Goal: Task Accomplishment & Management: Complete application form

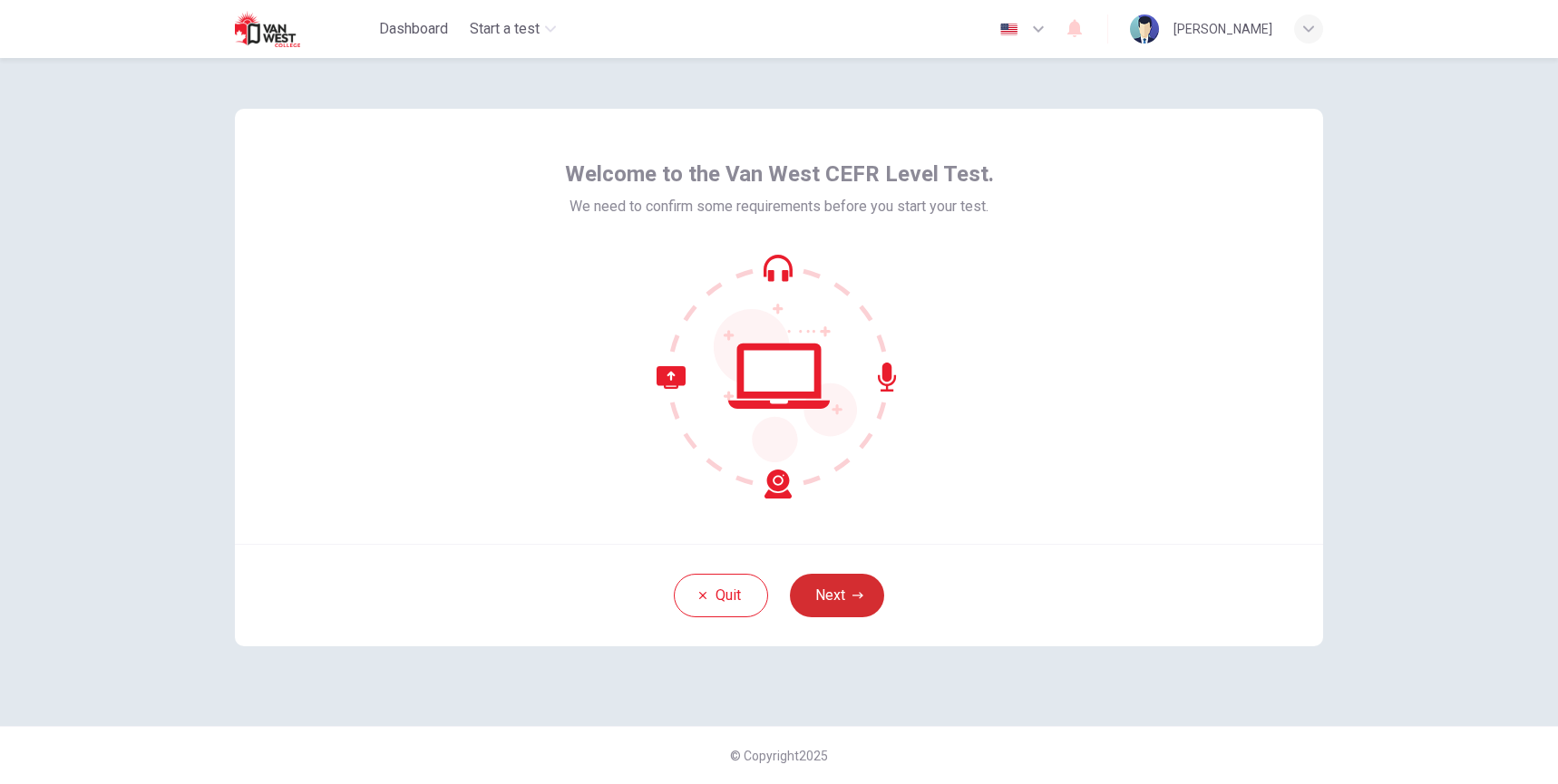
click at [852, 594] on icon "button" at bounding box center [857, 595] width 11 height 7
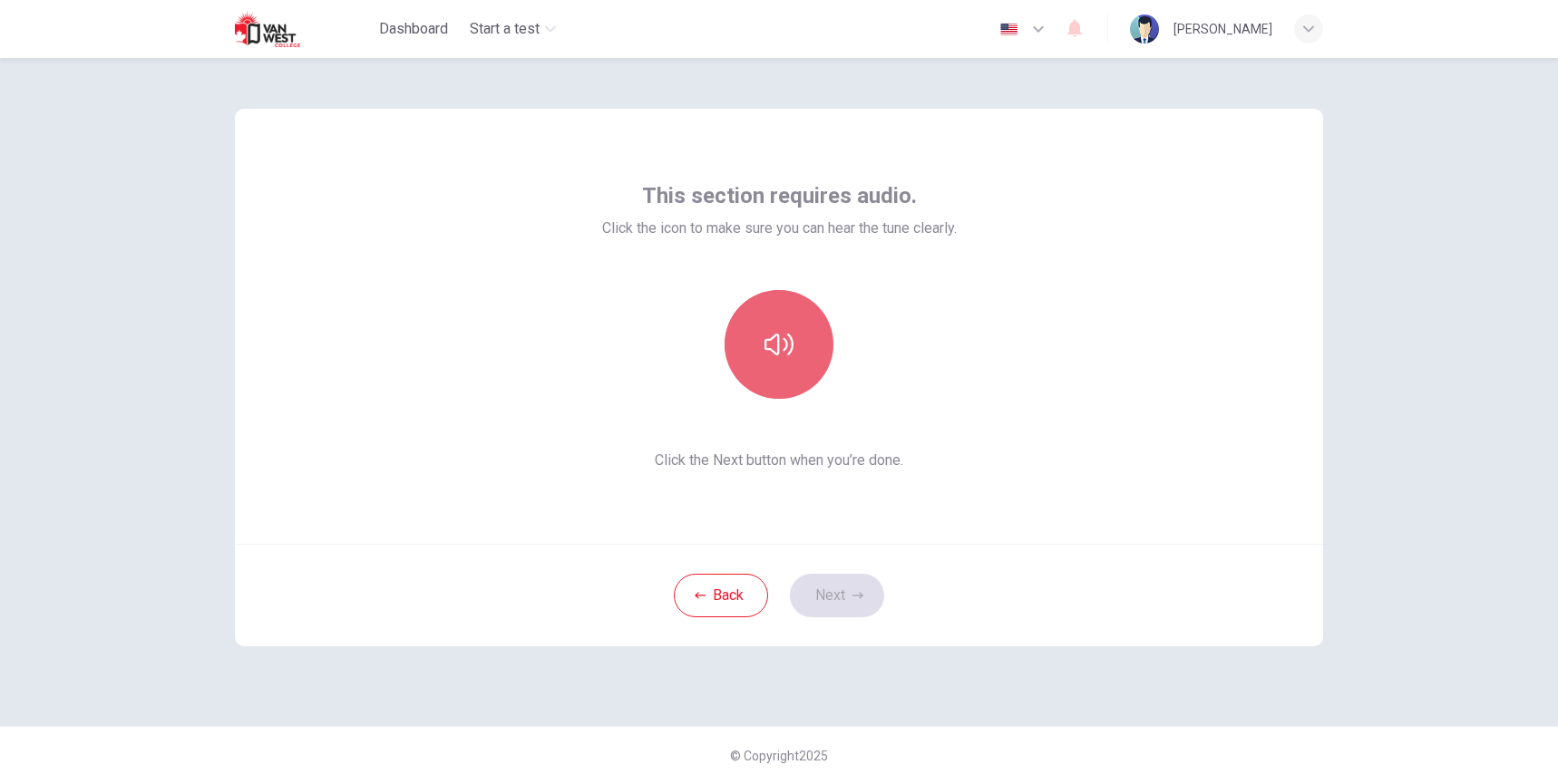
click at [792, 336] on icon "button" at bounding box center [779, 345] width 29 height 29
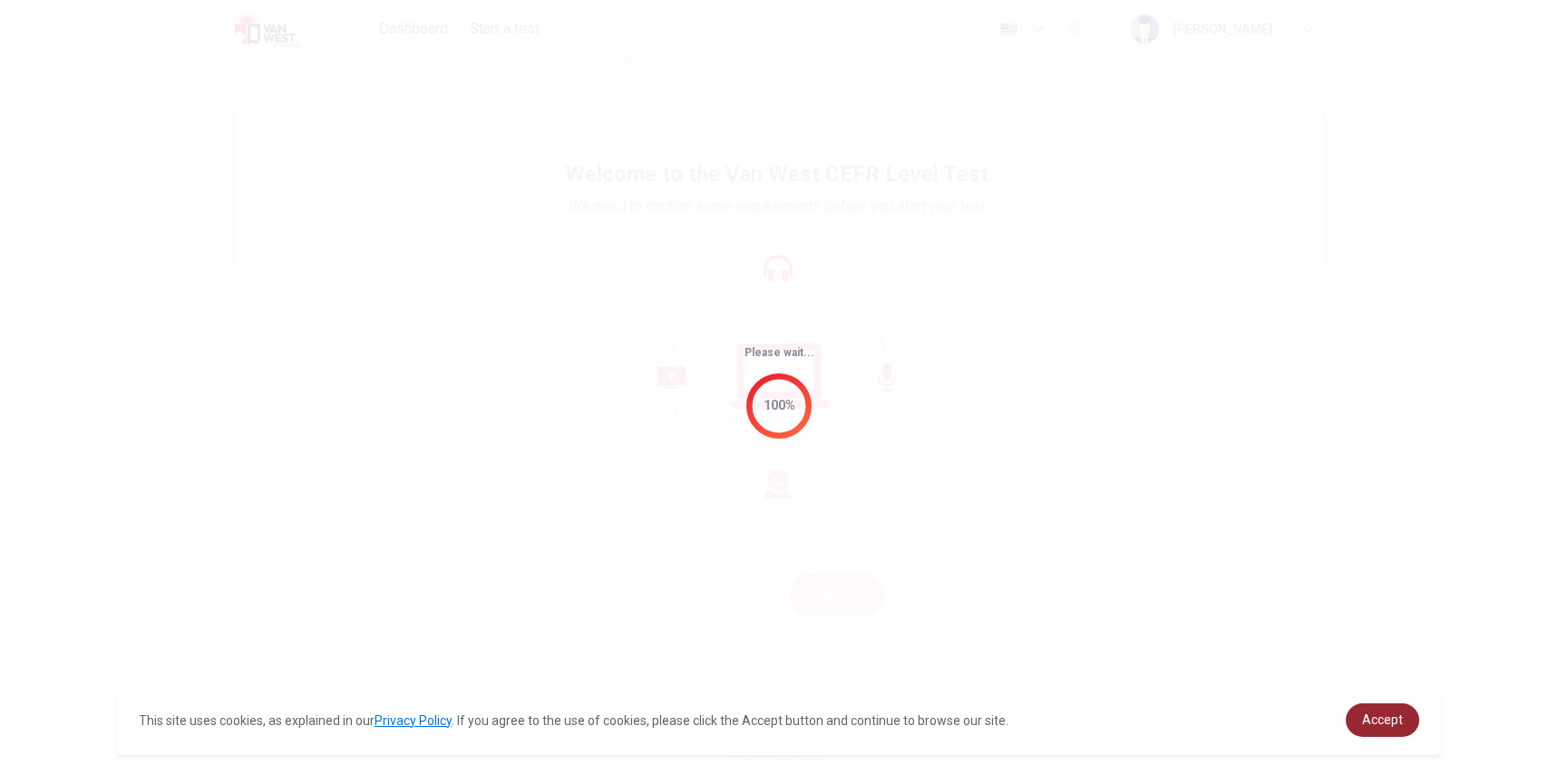
click at [1394, 722] on span "Accept" at bounding box center [1383, 719] width 41 height 15
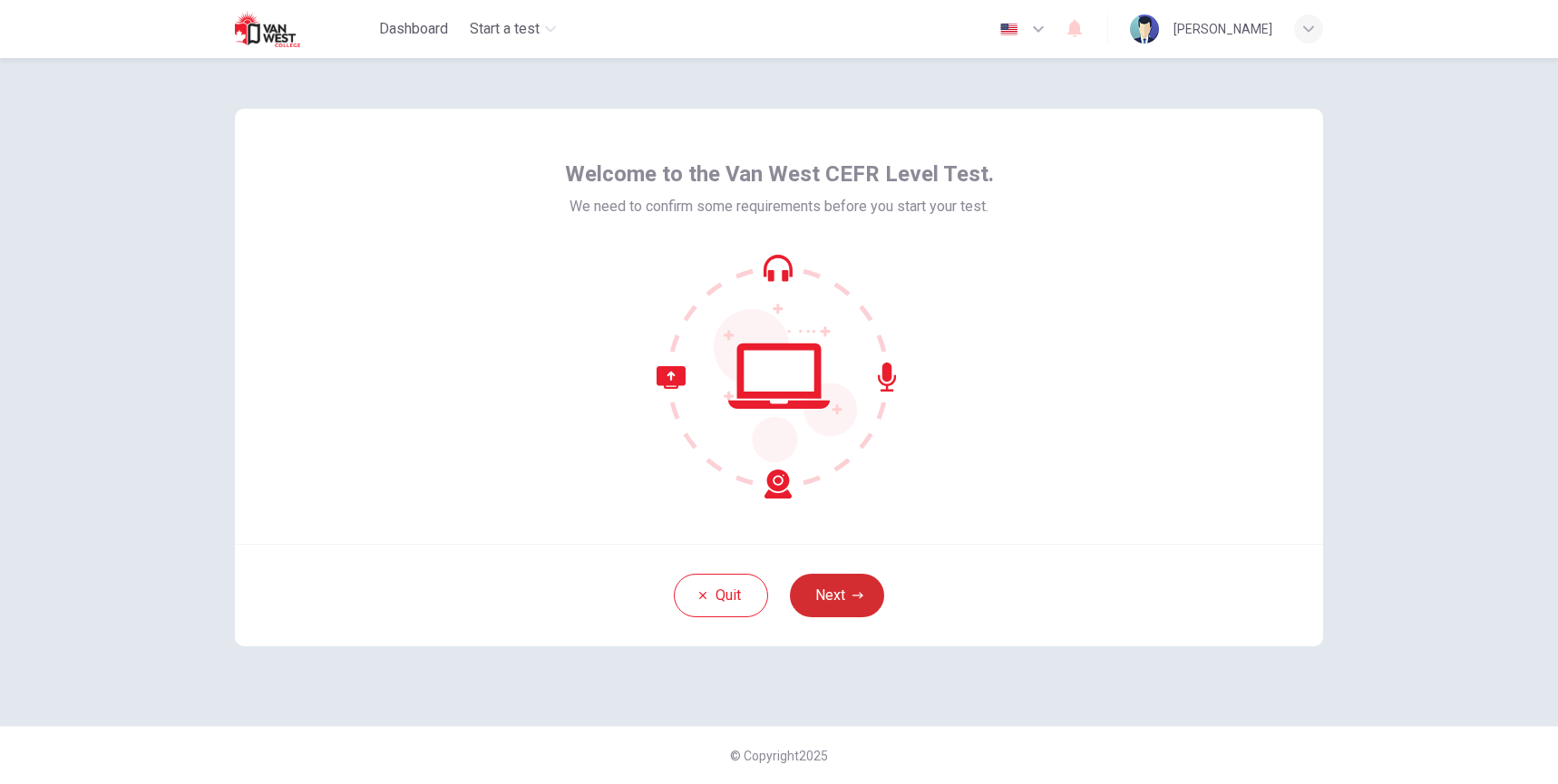
click at [856, 611] on button "Next" at bounding box center [837, 595] width 94 height 44
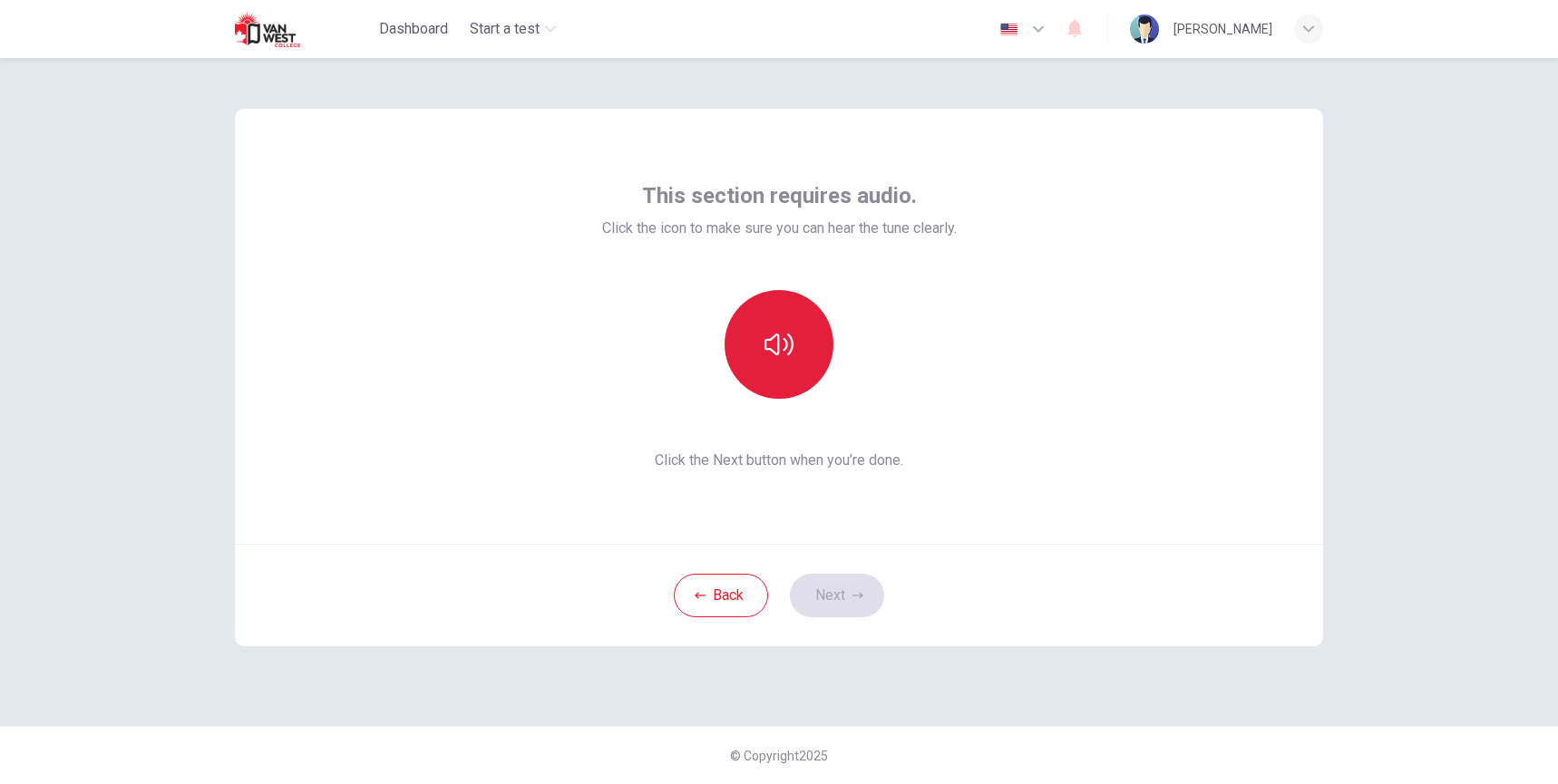
click at [783, 347] on icon "button" at bounding box center [779, 345] width 29 height 29
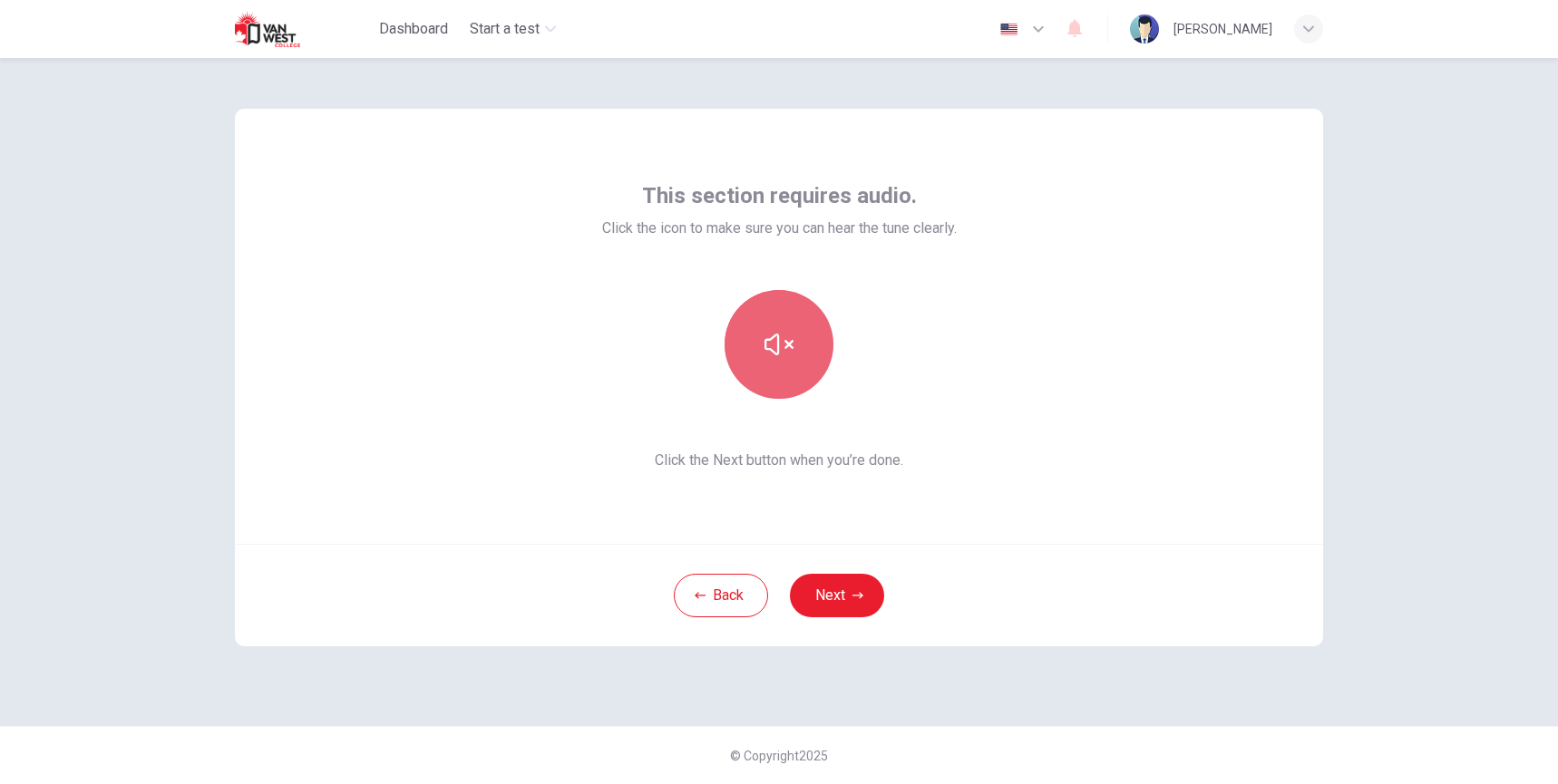
click at [784, 347] on icon "button" at bounding box center [779, 345] width 29 height 29
click at [845, 606] on button "Next" at bounding box center [837, 595] width 94 height 44
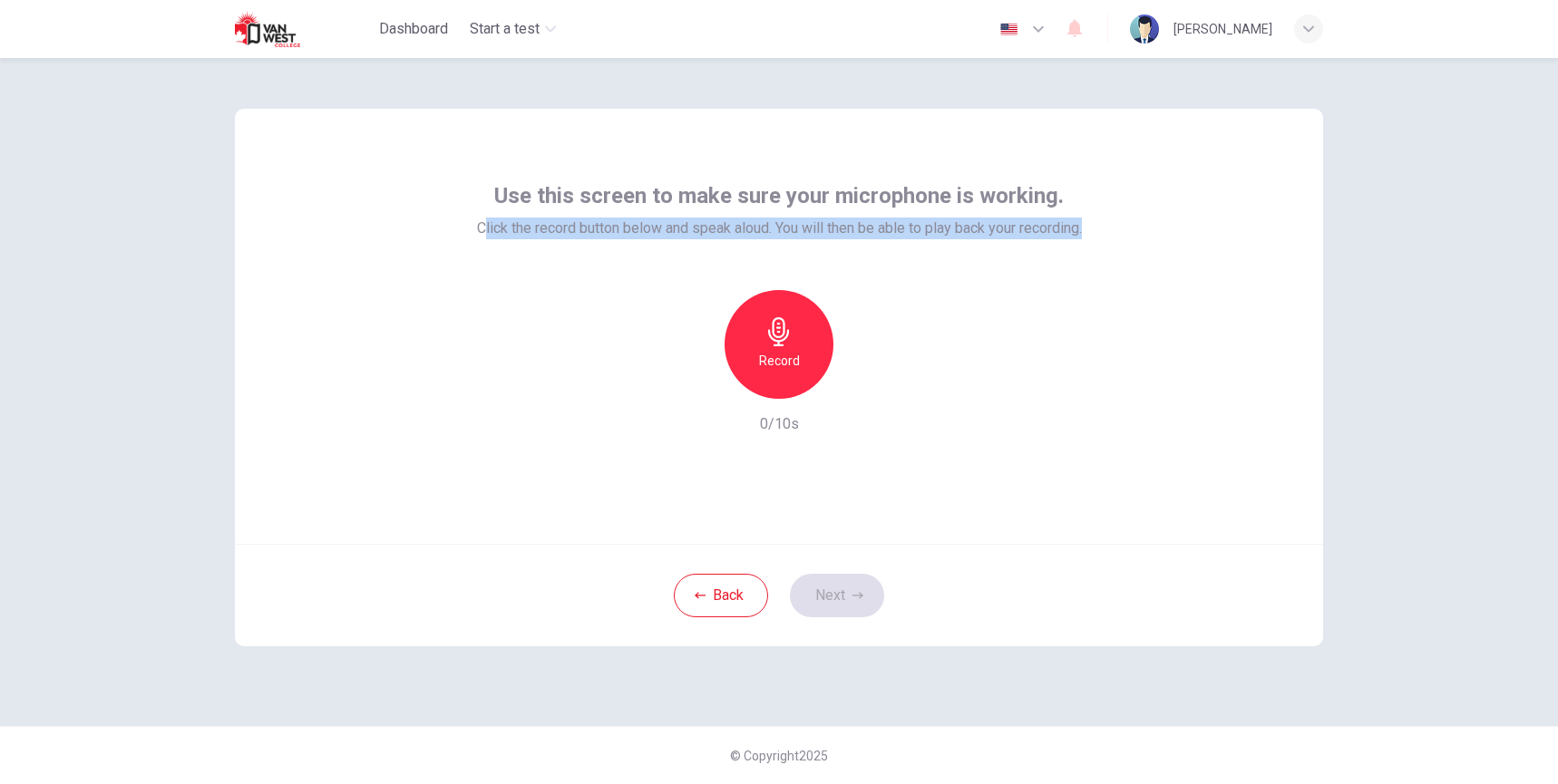
drag, startPoint x: 478, startPoint y: 228, endPoint x: 1095, endPoint y: 224, distance: 617.0
click at [1095, 224] on div "Use this screen to make sure your microphone is working. Click the record butto…" at bounding box center [779, 326] width 1088 height 436
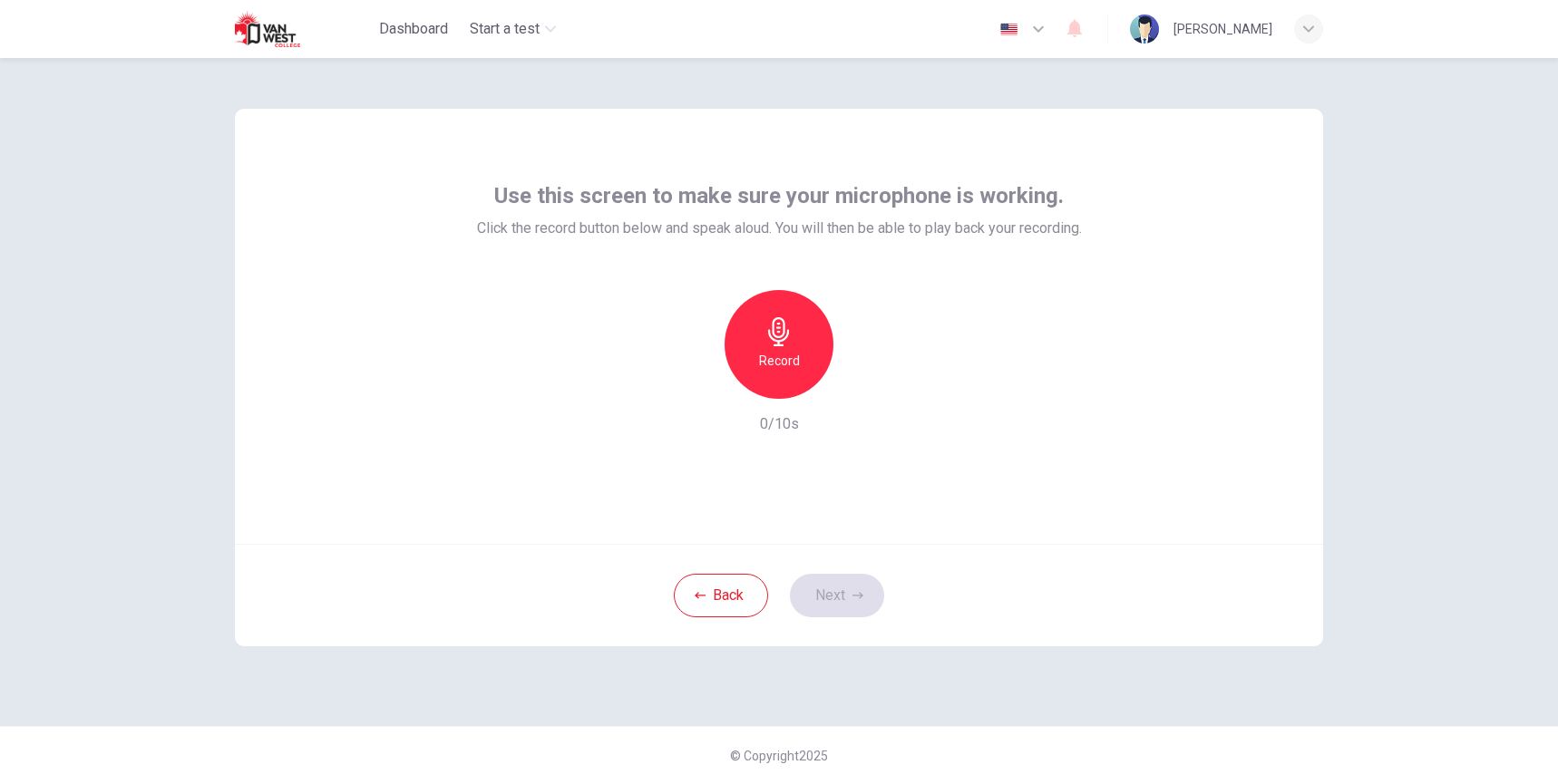
click at [1078, 275] on div "Use this screen to make sure your microphone is working. Click the record butto…" at bounding box center [779, 308] width 605 height 254
click at [795, 338] on div "Record" at bounding box center [779, 345] width 108 height 108
click at [852, 596] on icon "button" at bounding box center [857, 595] width 11 height 11
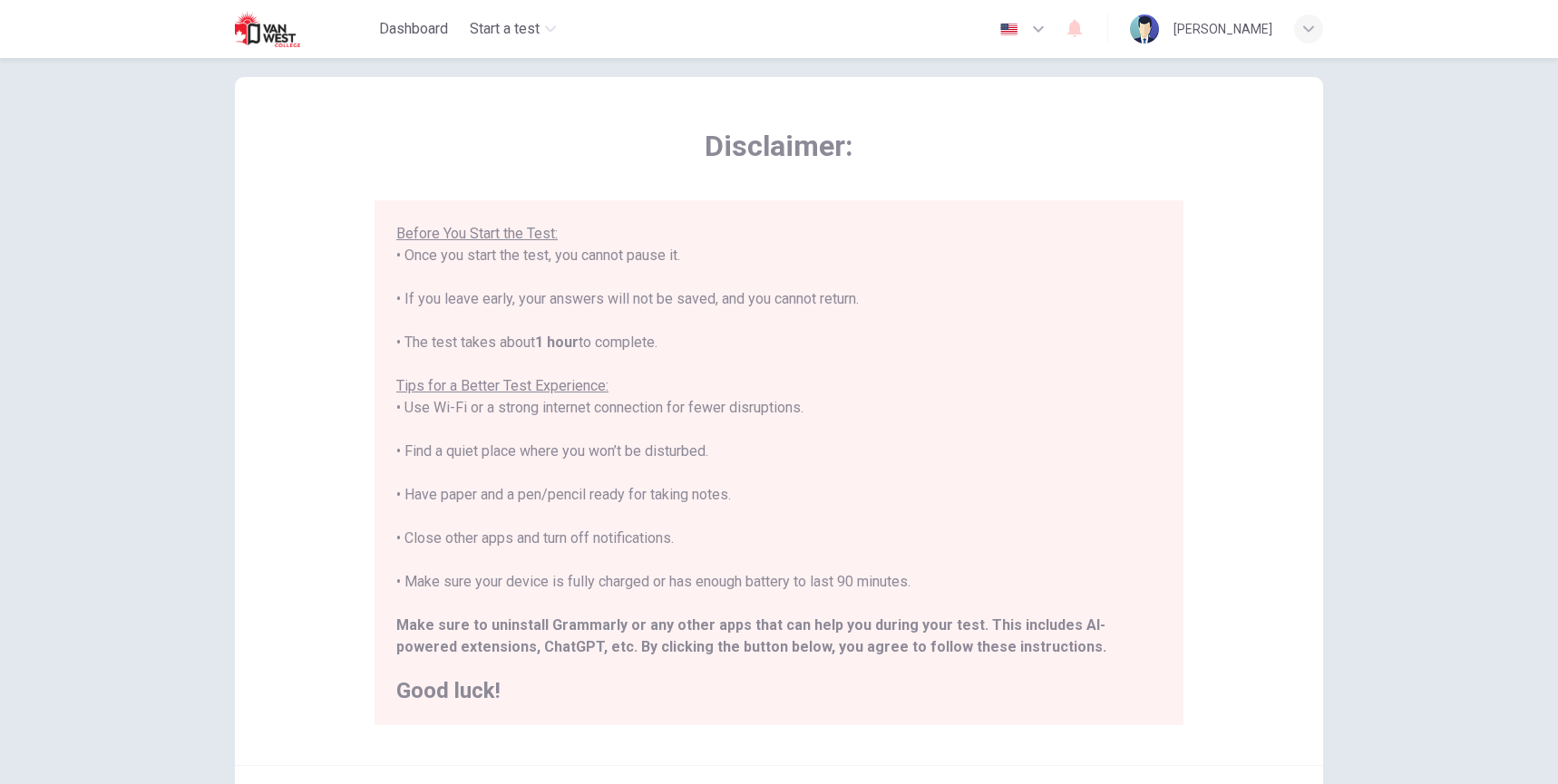
scroll to position [75, 0]
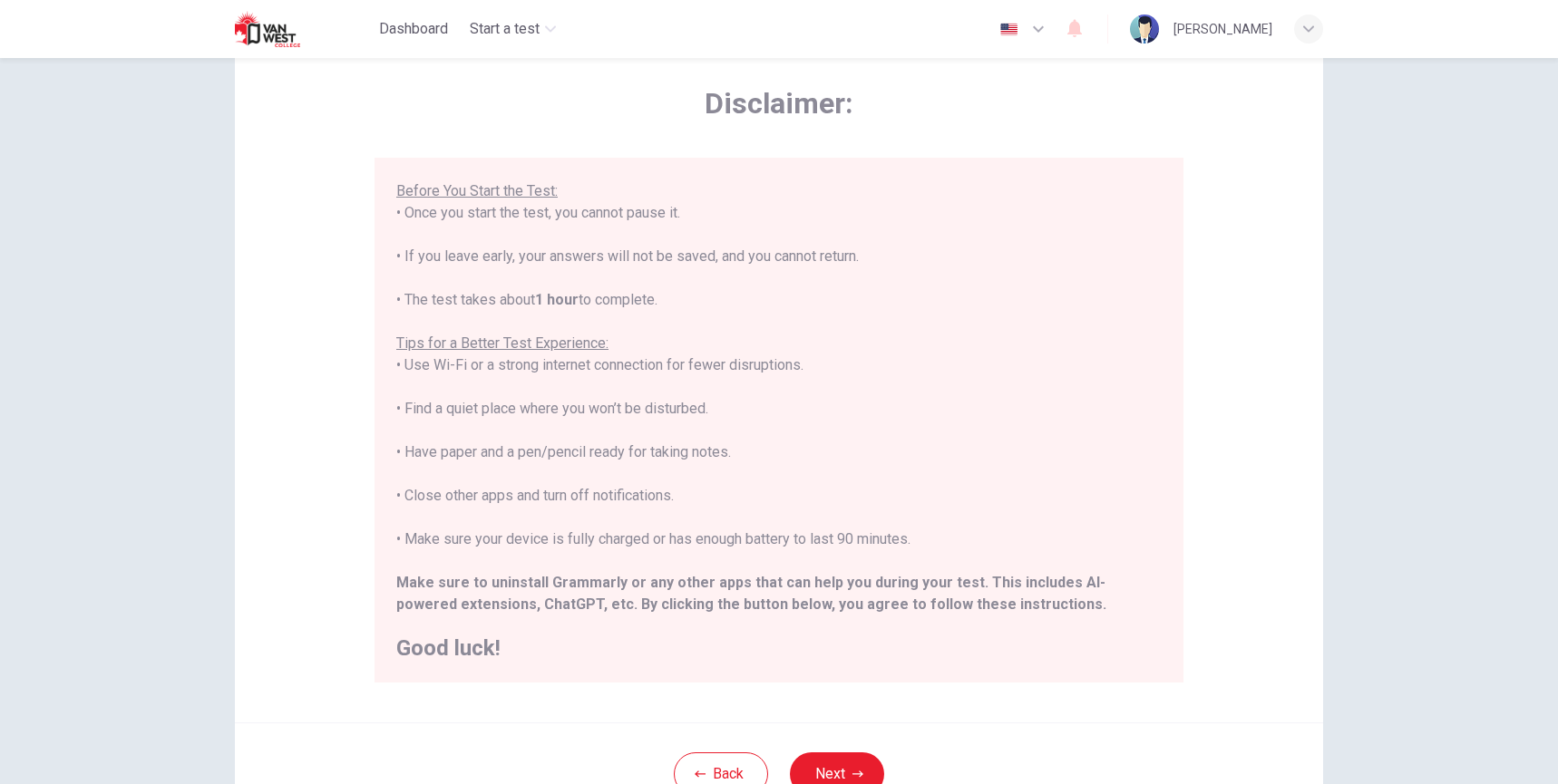
drag, startPoint x: 408, startPoint y: 537, endPoint x: 920, endPoint y: 535, distance: 512.0
click at [920, 535] on div "****IMPORTANT: You cannot change the language during the test.**** Please choos…" at bounding box center [779, 333] width 765 height 652
click at [620, 578] on b "Make sure to uninstall Grammarly or any other apps that can help you during you…" at bounding box center [750, 593] width 709 height 39
drag, startPoint x: 480, startPoint y: 586, endPoint x: 535, endPoint y: 584, distance: 55.0
click at [535, 584] on b "Make sure to uninstall Grammarly or any other apps that can help you during you…" at bounding box center [750, 593] width 709 height 39
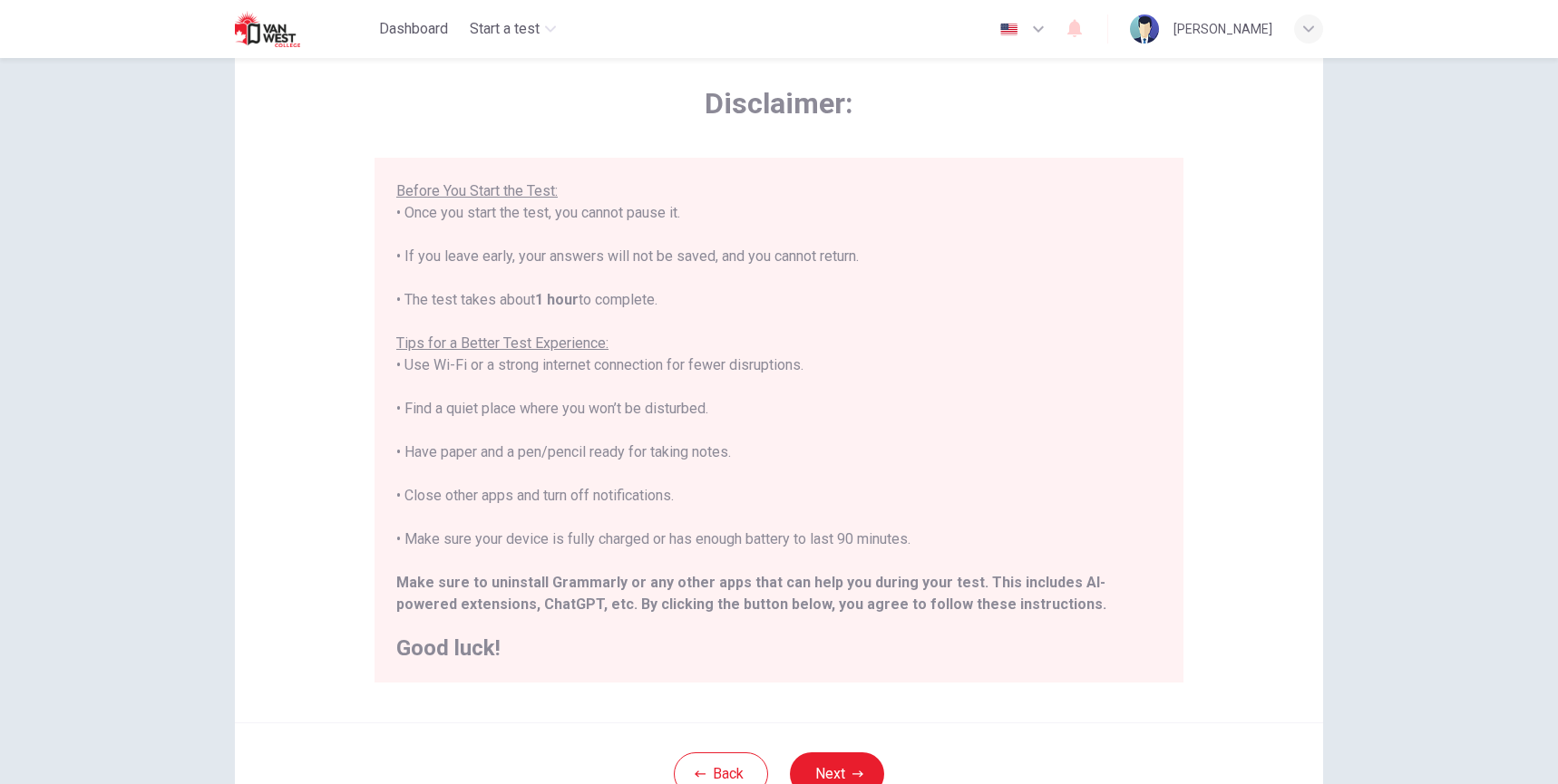
click at [464, 605] on b "Make sure to uninstall Grammarly or any other apps that can help you during you…" at bounding box center [750, 593] width 709 height 39
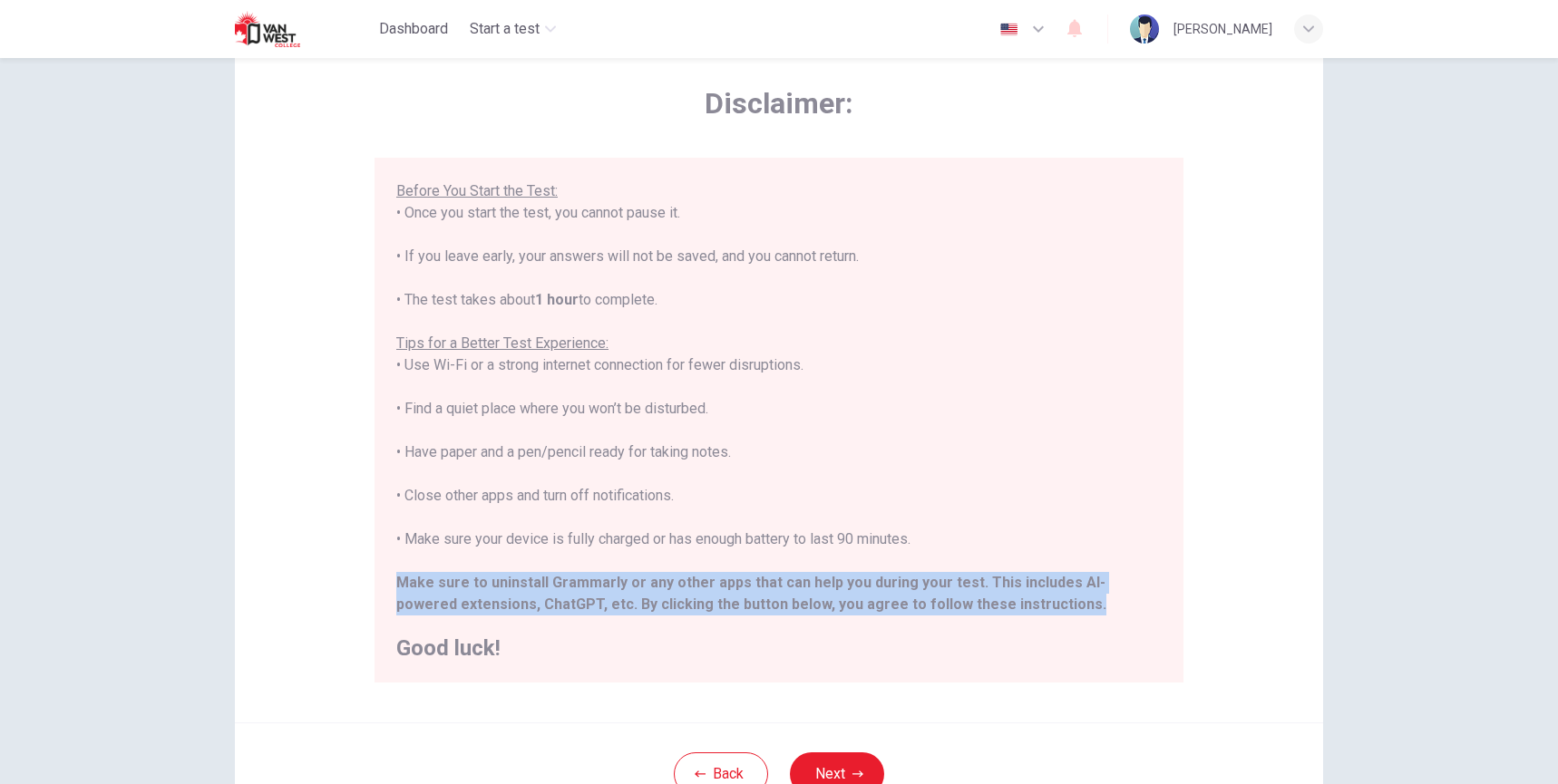
drag, startPoint x: 391, startPoint y: 580, endPoint x: 1010, endPoint y: 608, distance: 619.6
click at [1010, 608] on div "****IMPORTANT: You cannot change the language during the test.**** Please choos…" at bounding box center [779, 333] width 765 height 652
click at [1031, 599] on div "****IMPORTANT: You cannot change the language during the test.**** Please choos…" at bounding box center [779, 333] width 765 height 652
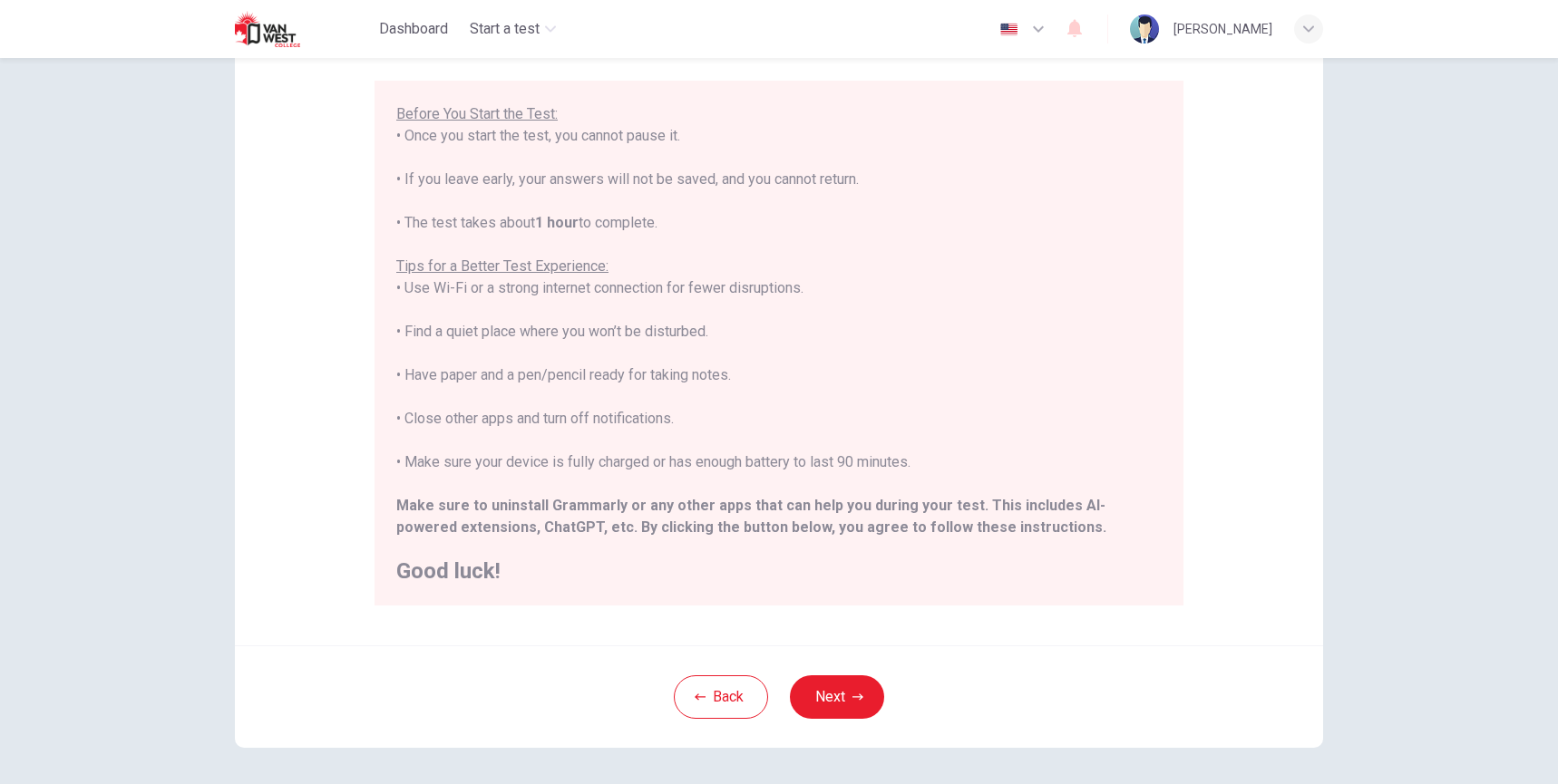
scroll to position [224, 0]
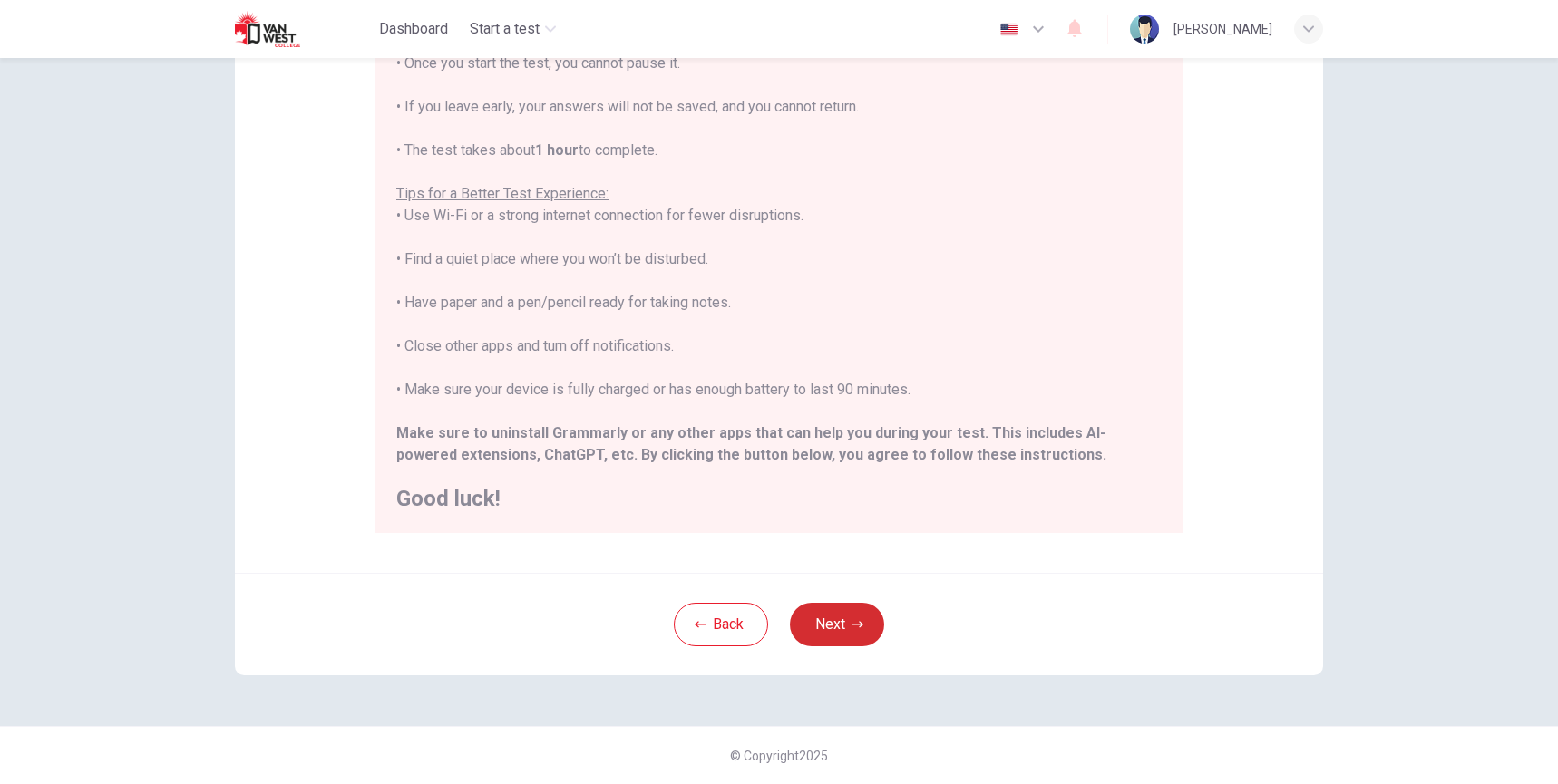
click at [846, 617] on button "Next" at bounding box center [837, 624] width 94 height 44
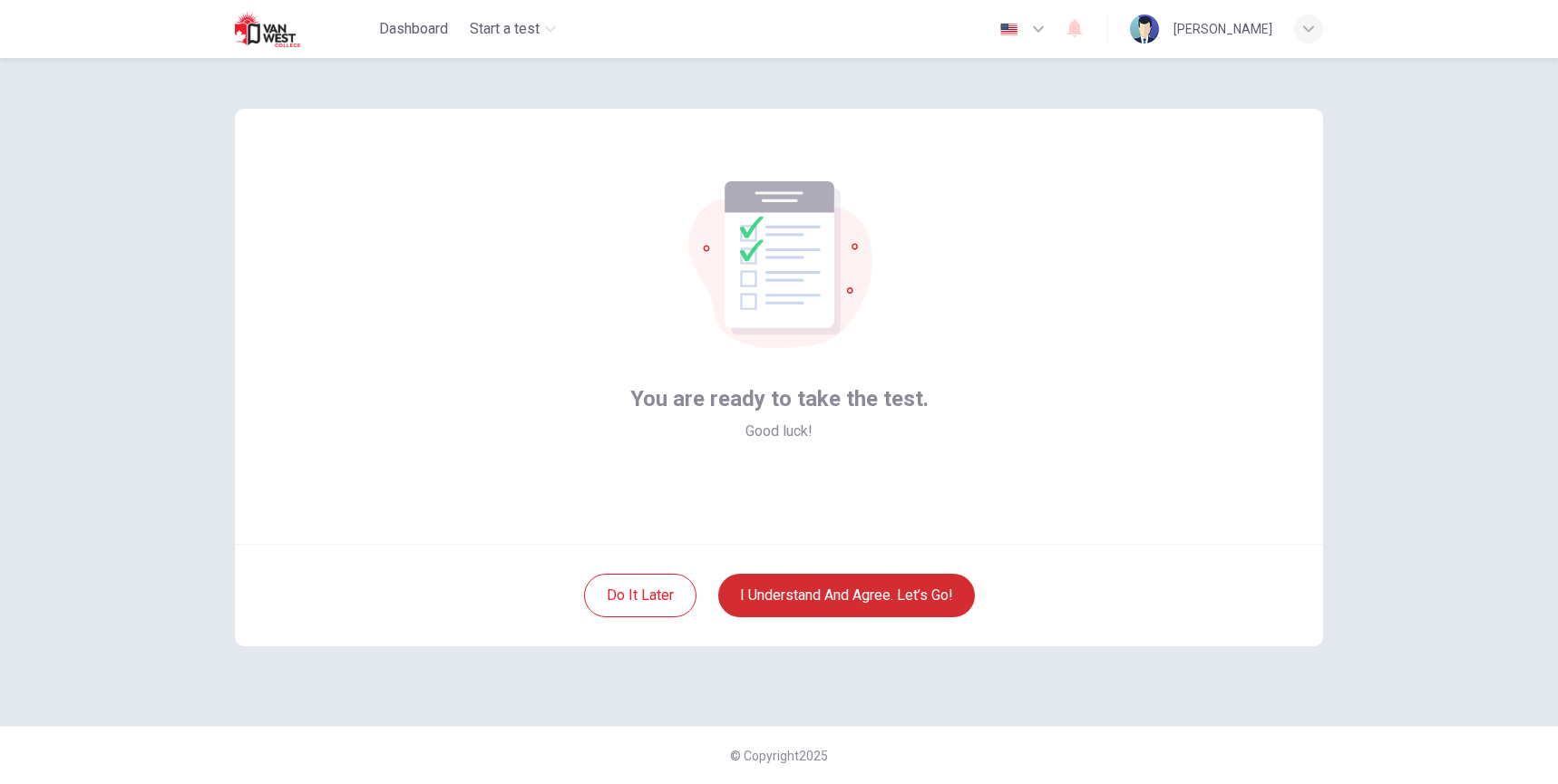
scroll to position [0, 0]
click at [835, 591] on button "I understand and agree. Let’s go!" at bounding box center [846, 595] width 257 height 44
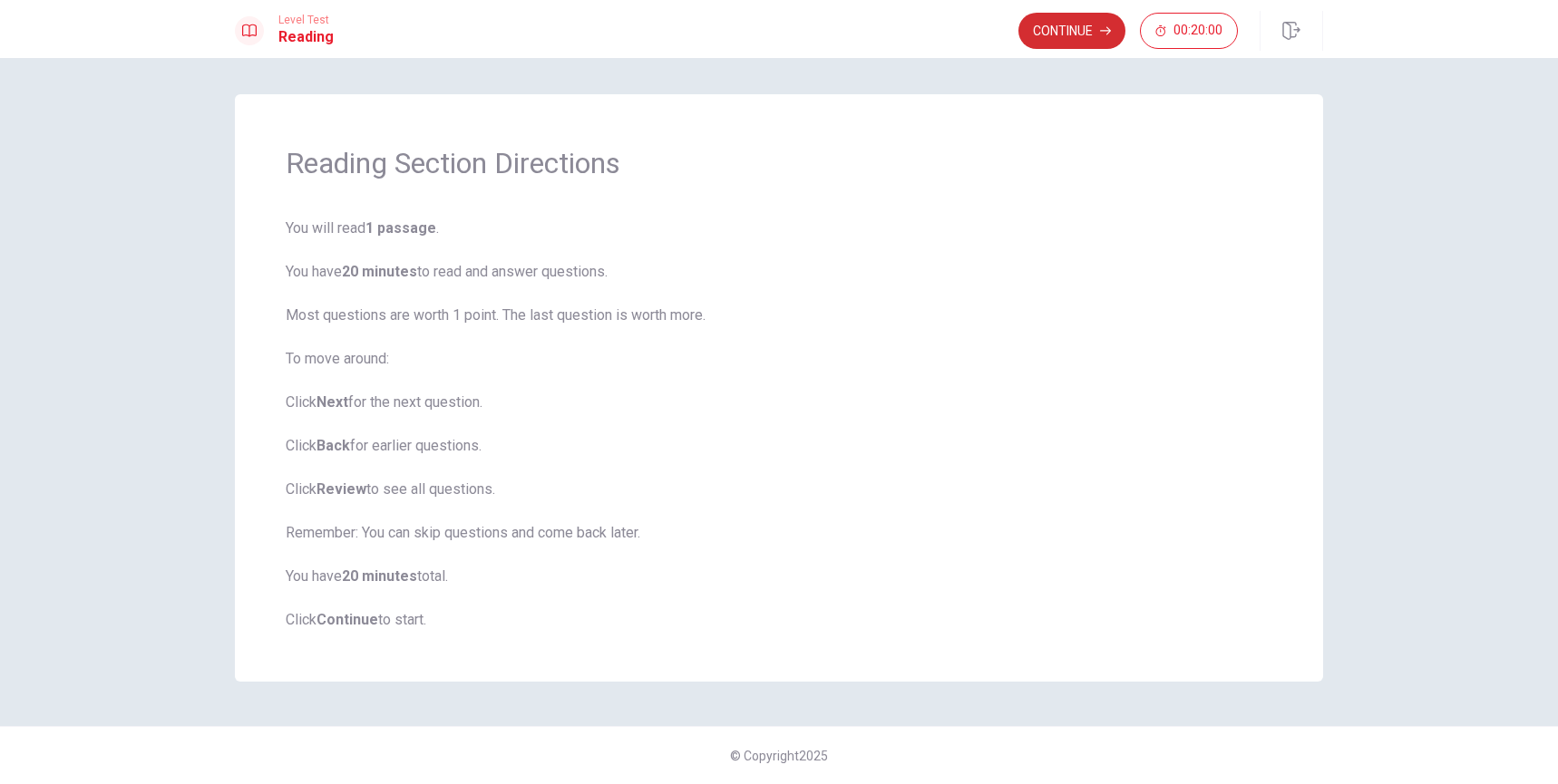
click at [1046, 30] on button "Continue" at bounding box center [1072, 30] width 107 height 36
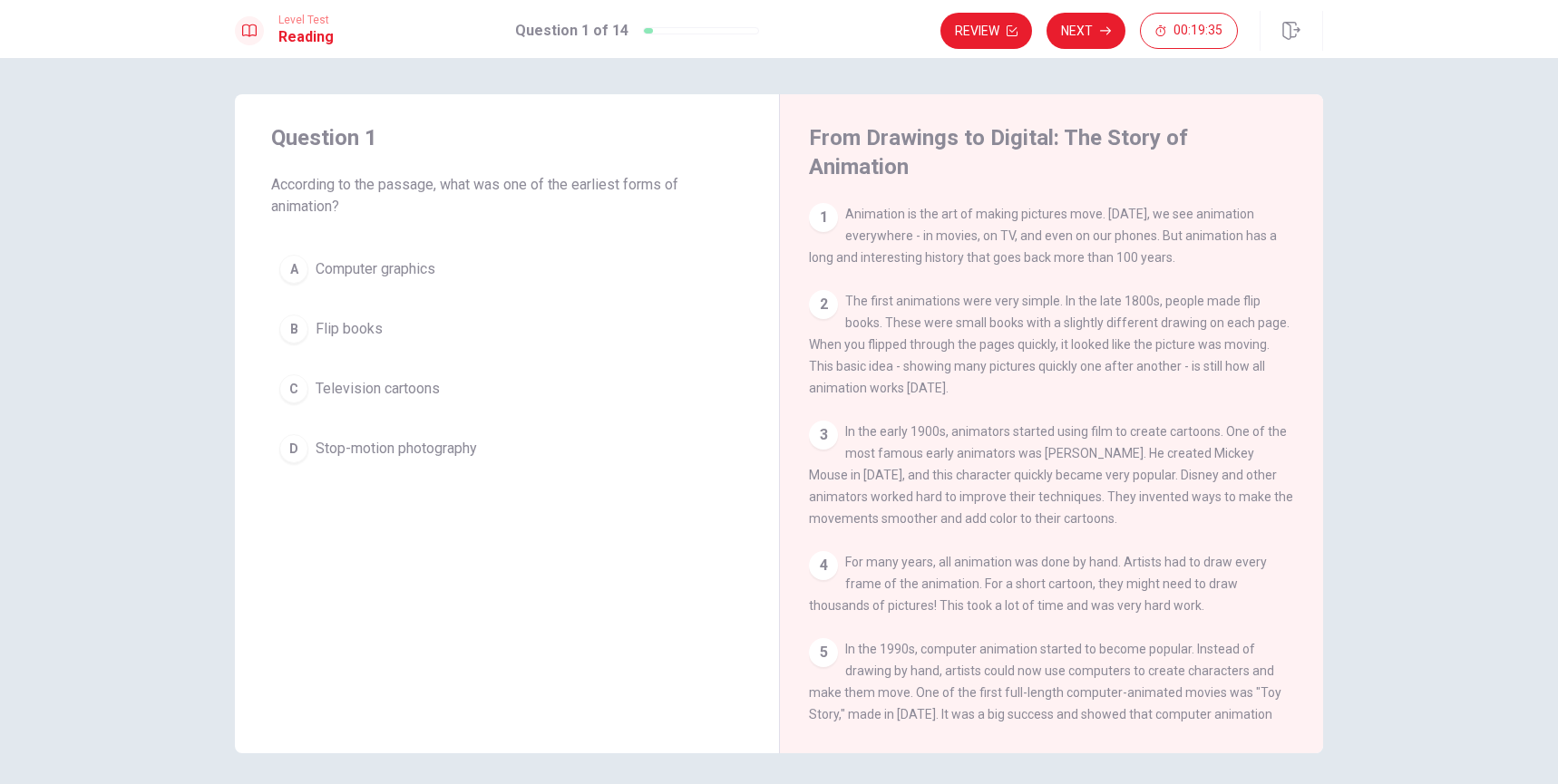
click at [825, 203] on div "1" at bounding box center [823, 218] width 29 height 29
drag, startPoint x: 813, startPoint y: 145, endPoint x: 966, endPoint y: 137, distance: 153.2
click at [965, 137] on h4 "From Drawings to Digital: The Story of Animation" at bounding box center [1049, 152] width 480 height 58
click at [1060, 293] on span "The first animations were very simple. In the late 1800s, people made flip book…" at bounding box center [1049, 344] width 480 height 102
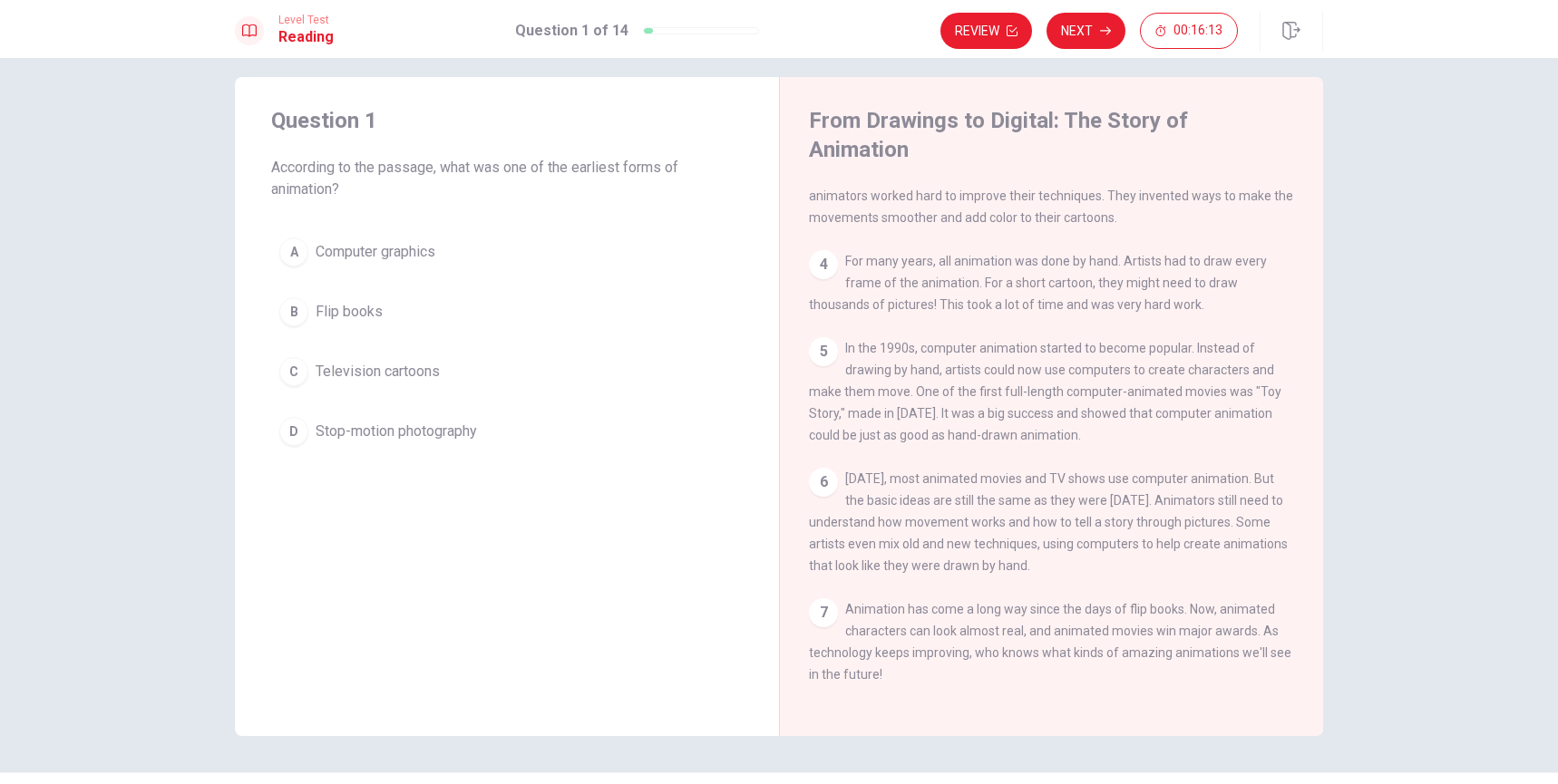
scroll to position [22, 0]
drag, startPoint x: 930, startPoint y: 440, endPoint x: 972, endPoint y: 437, distance: 42.1
click at [972, 466] on span "[DATE], most animated movies and TV shows use computer animation. But the basic…" at bounding box center [1048, 516] width 478 height 102
drag, startPoint x: 970, startPoint y: 438, endPoint x: 1041, endPoint y: 436, distance: 71.0
click at [1037, 466] on span "[DATE], most animated movies and TV shows use computer animation. But the basic…" at bounding box center [1048, 516] width 478 height 102
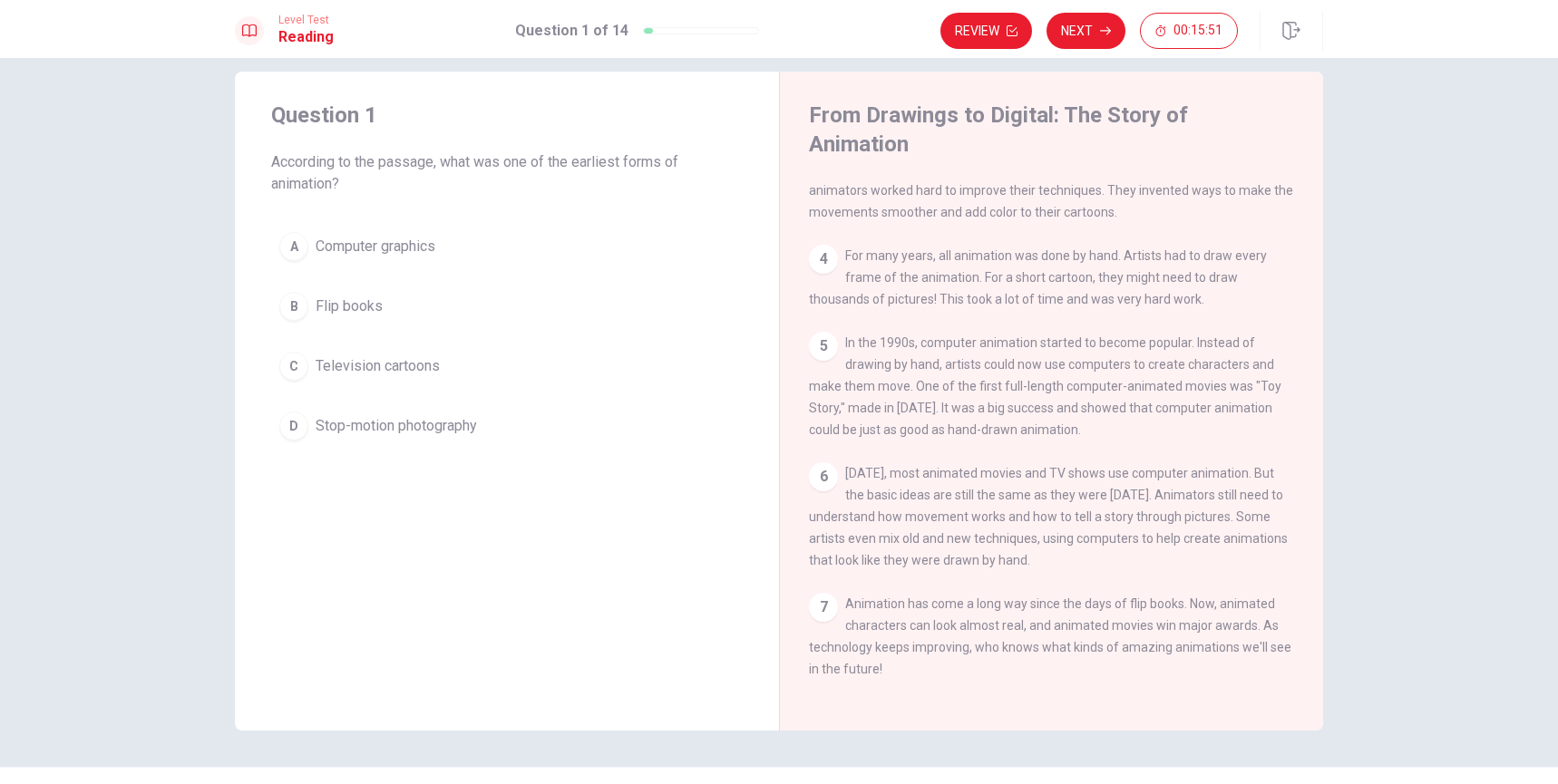
drag, startPoint x: 889, startPoint y: 484, endPoint x: 975, endPoint y: 480, distance: 86.1
click at [973, 480] on span "[DATE], most animated movies and TV shows use computer animation. But the basic…" at bounding box center [1048, 516] width 478 height 102
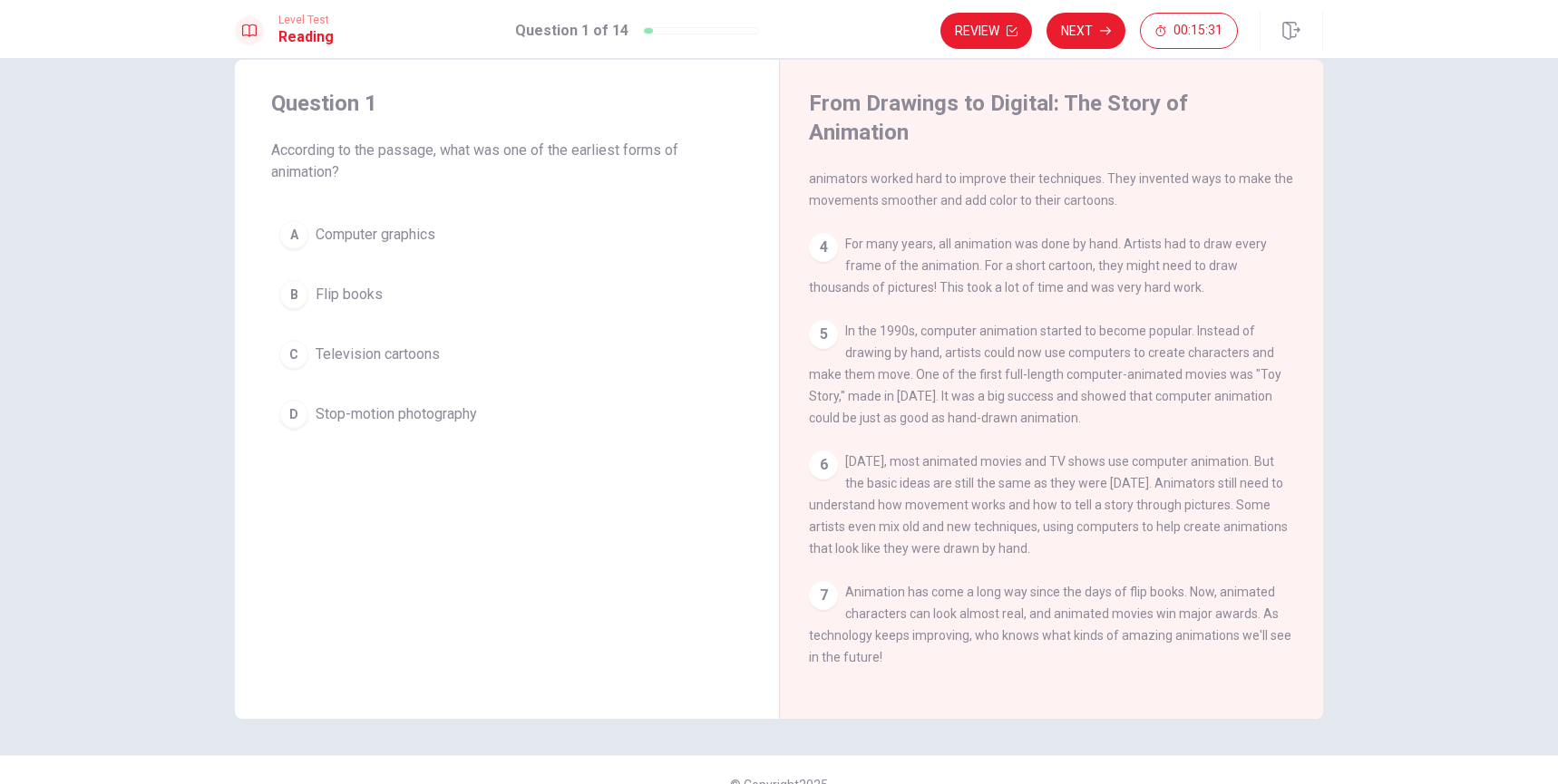
drag, startPoint x: 849, startPoint y: 564, endPoint x: 909, endPoint y: 563, distance: 60.0
click at [907, 585] on span "Animation has come a long way since the days of flip books. Now, animated chara…" at bounding box center [1050, 624] width 482 height 79
drag, startPoint x: 912, startPoint y: 562, endPoint x: 962, endPoint y: 563, distance: 50.0
click at [961, 585] on span "Animation has come a long way since the days of flip books. Now, animated chara…" at bounding box center [1050, 624] width 482 height 79
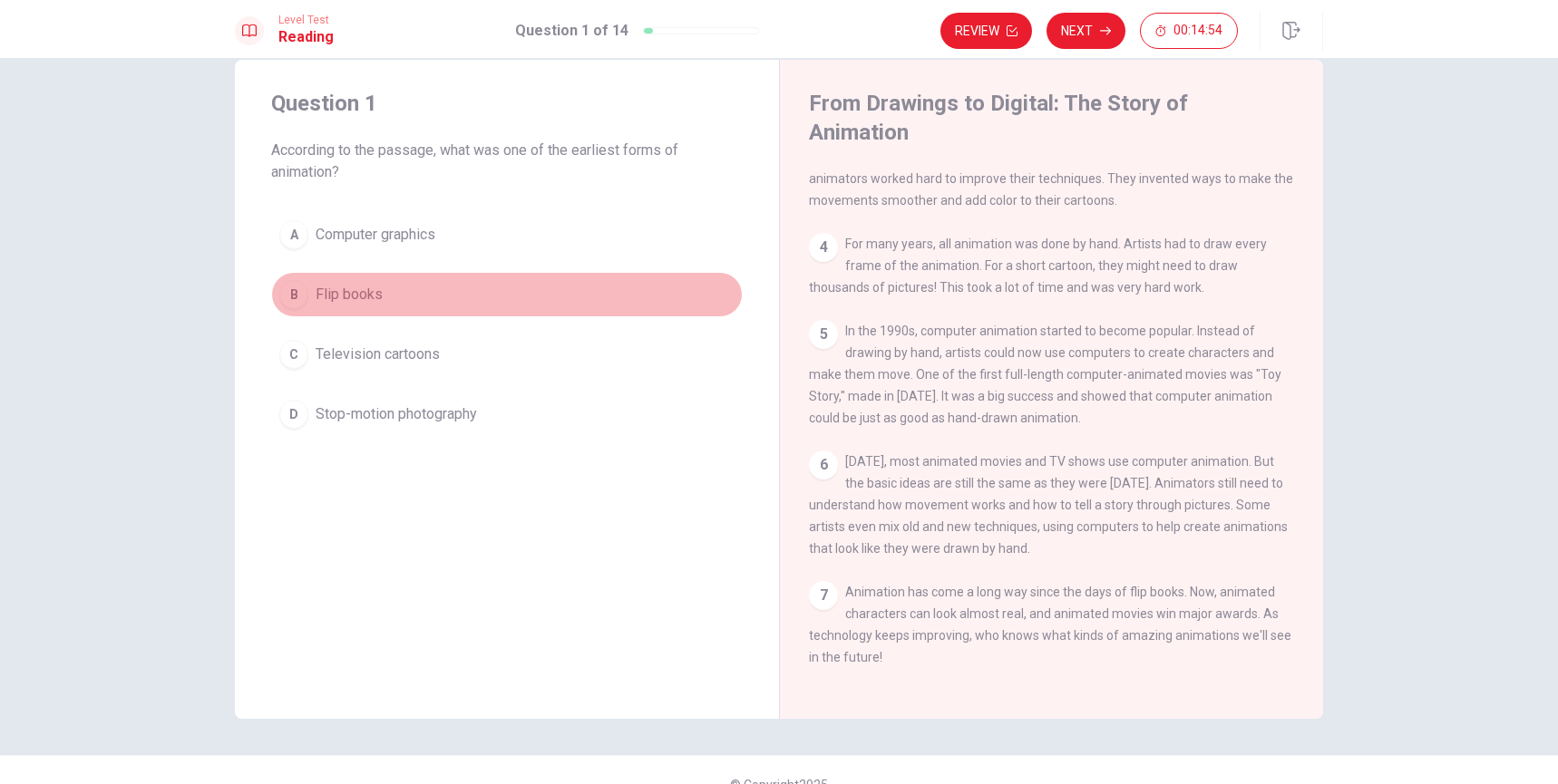
click at [297, 295] on div "B" at bounding box center [293, 294] width 29 height 29
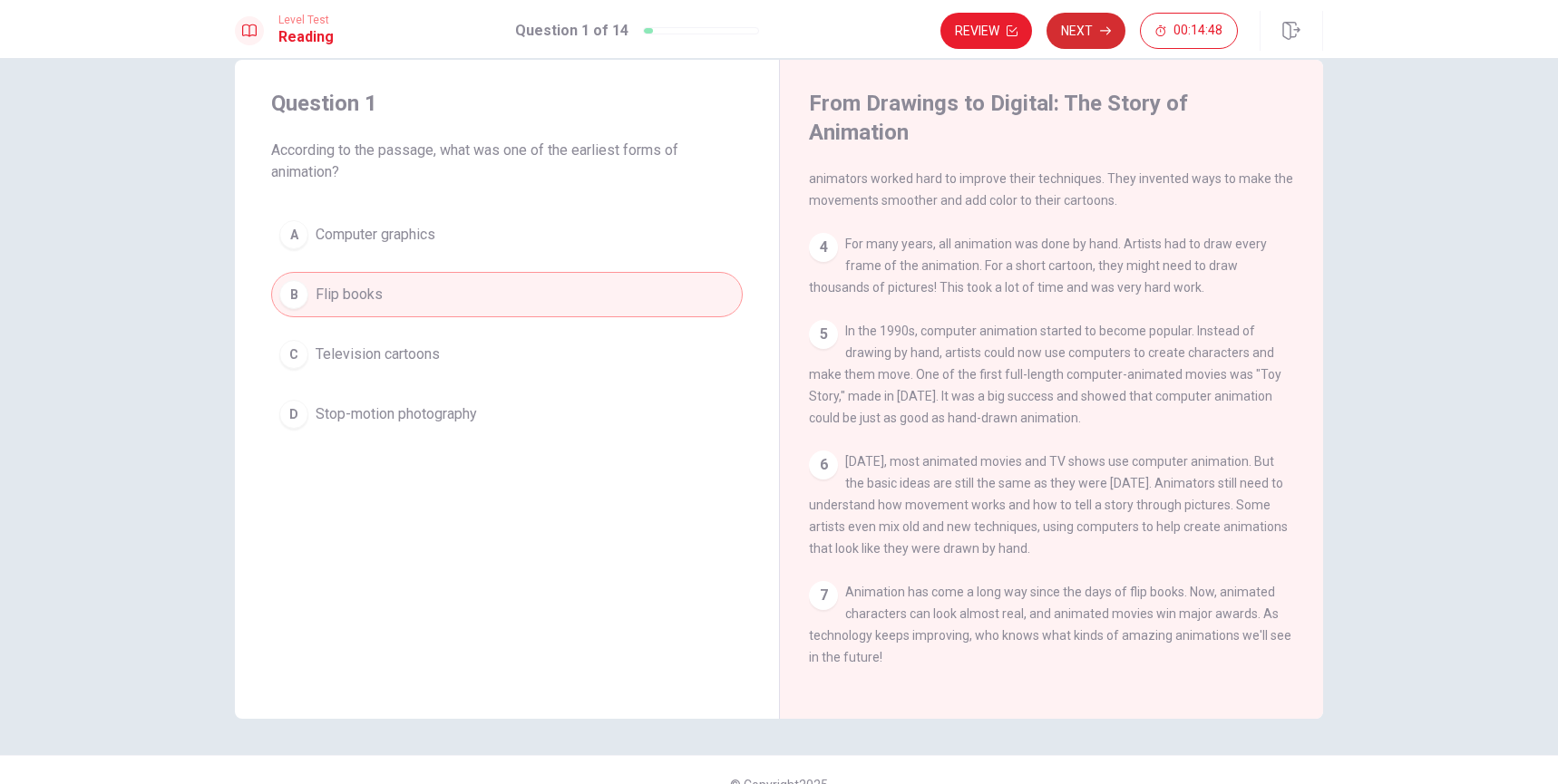
click at [1084, 34] on button "Next" at bounding box center [1085, 30] width 78 height 36
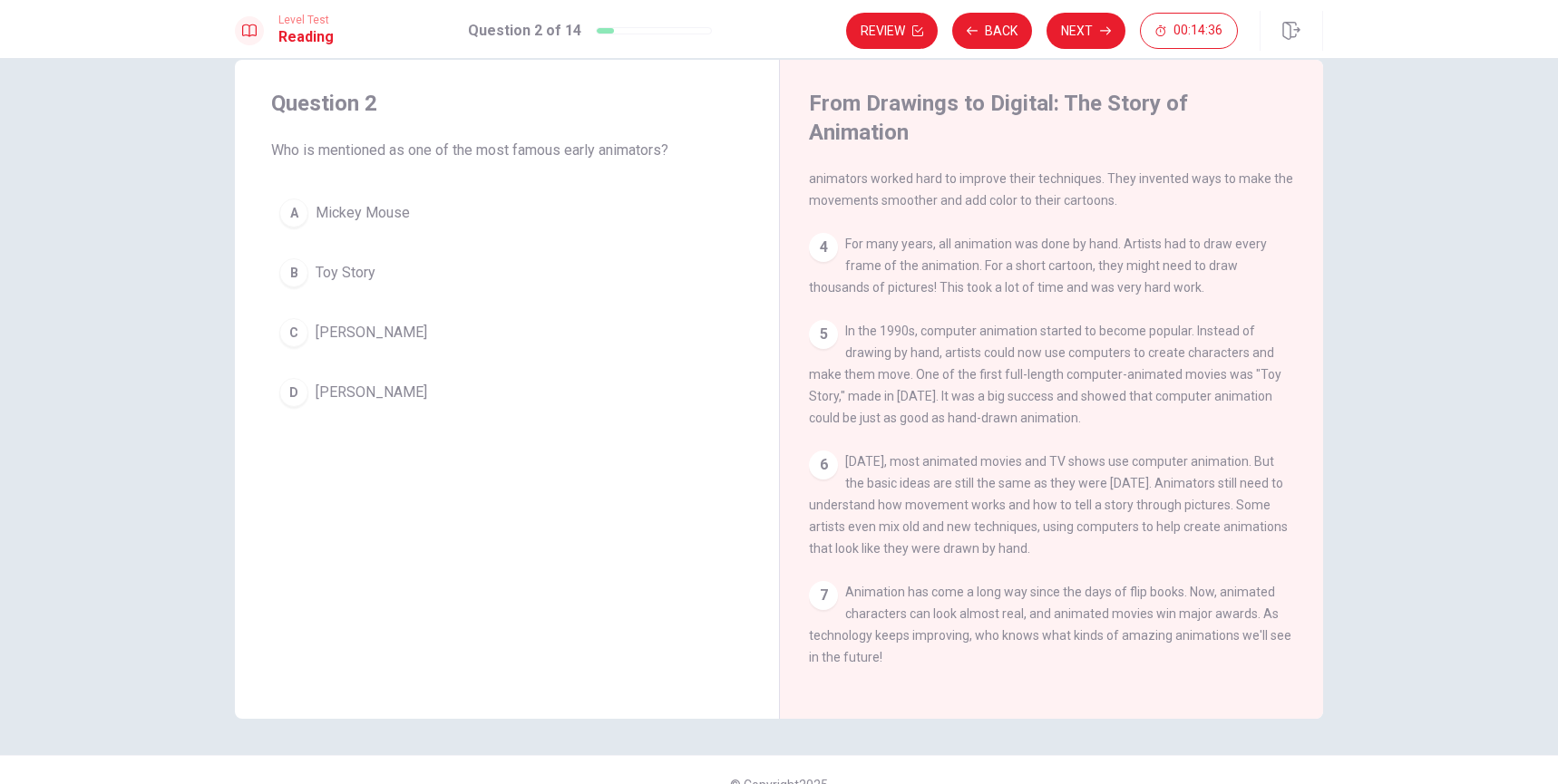
drag, startPoint x: 506, startPoint y: 149, endPoint x: 551, endPoint y: 146, distance: 45.1
click at [551, 146] on span "Who is mentioned as one of the most famous early animators?" at bounding box center [506, 150] width 472 height 21
drag, startPoint x: 512, startPoint y: 154, endPoint x: 649, endPoint y: 152, distance: 137.0
click at [649, 152] on span "Who is mentioned as one of the most famous early animators?" at bounding box center [506, 150] width 472 height 21
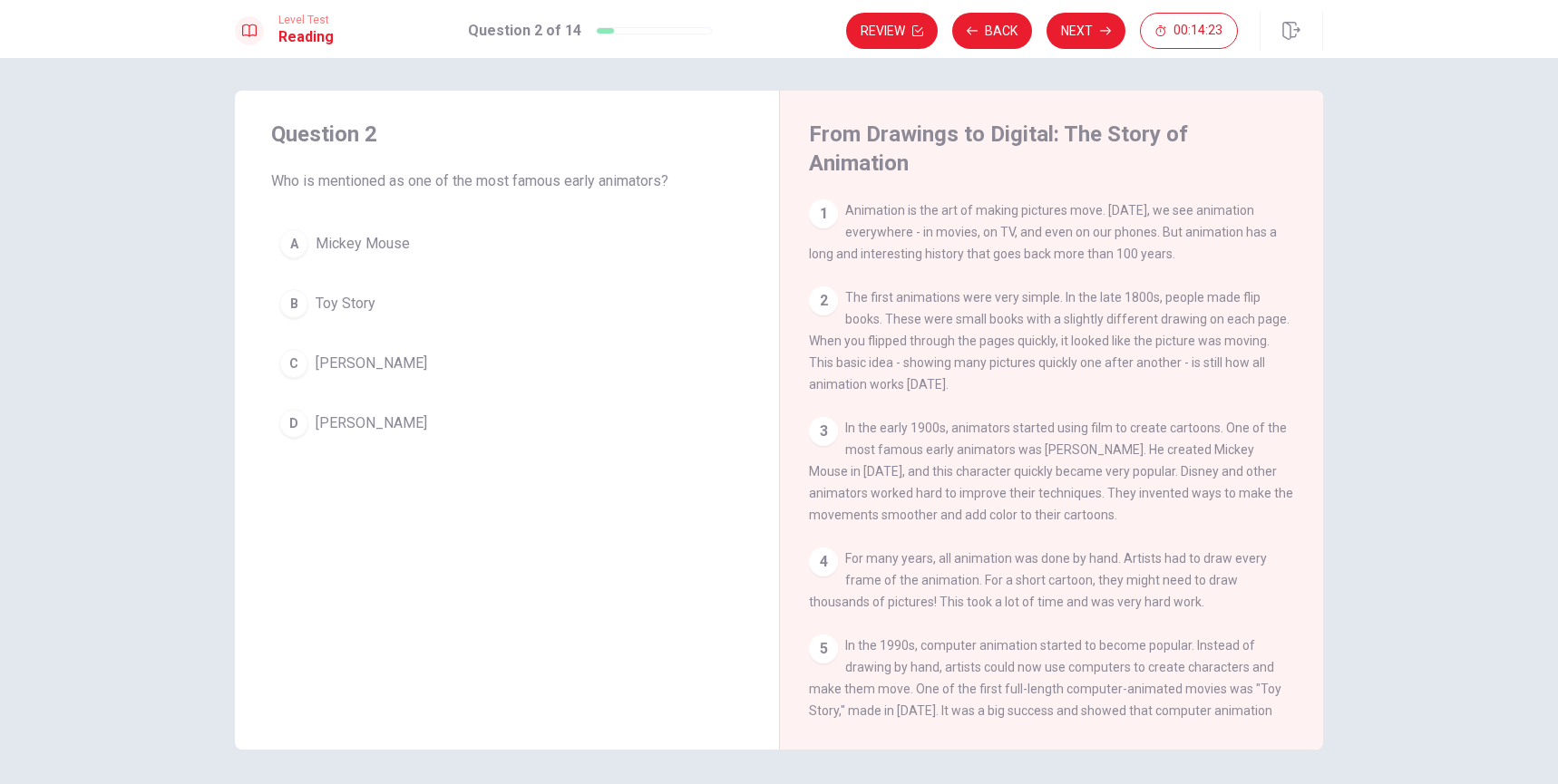
scroll to position [0, 0]
drag, startPoint x: 879, startPoint y: 436, endPoint x: 1089, endPoint y: 436, distance: 210.0
click at [1089, 436] on span "In the early 1900s, animators started using film to create cartoons. One of the…" at bounding box center [1051, 474] width 484 height 102
click at [320, 371] on span "[PERSON_NAME]" at bounding box center [371, 367] width 111 height 21
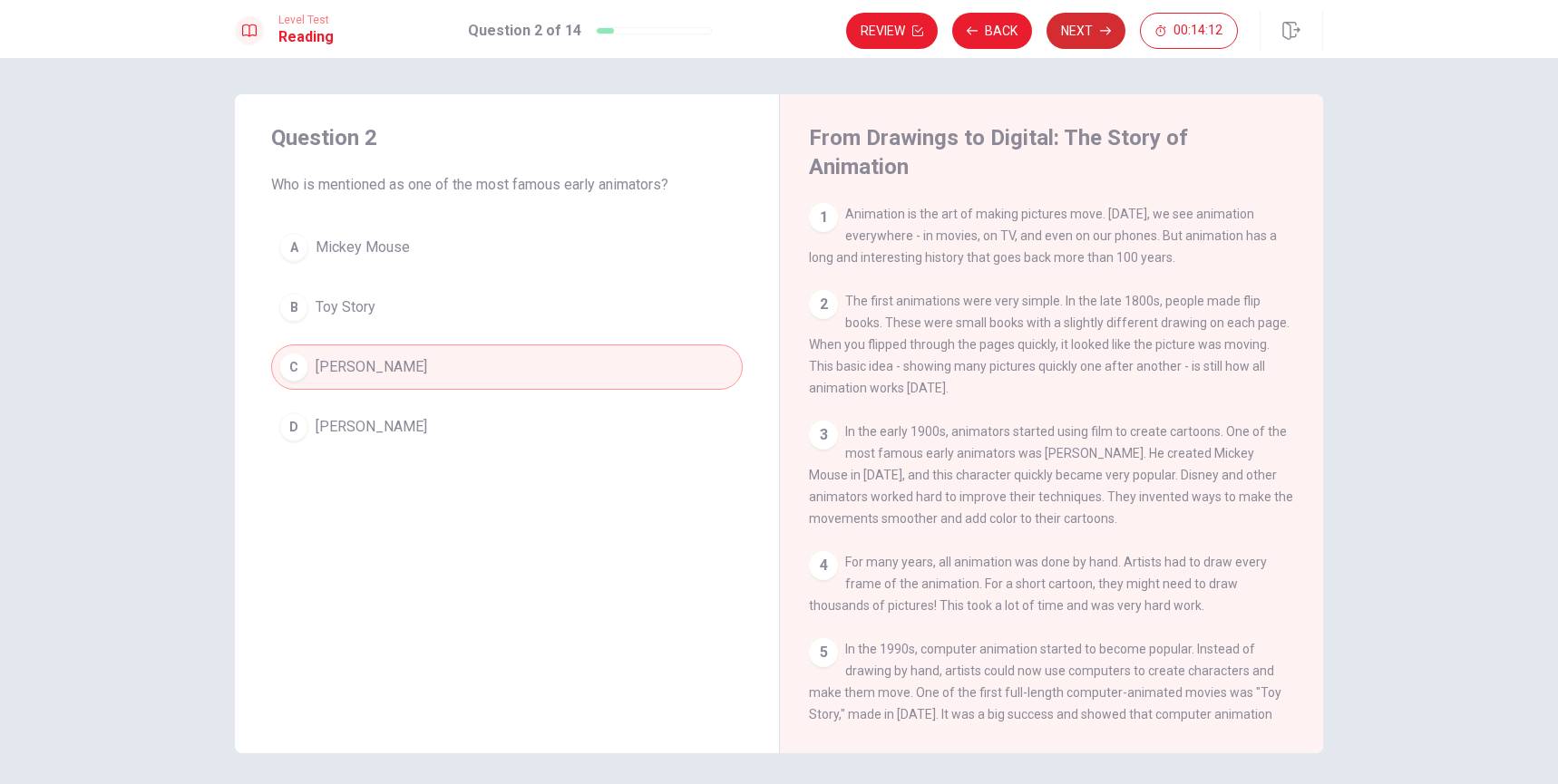
click at [1063, 36] on button "Next" at bounding box center [1085, 30] width 78 height 36
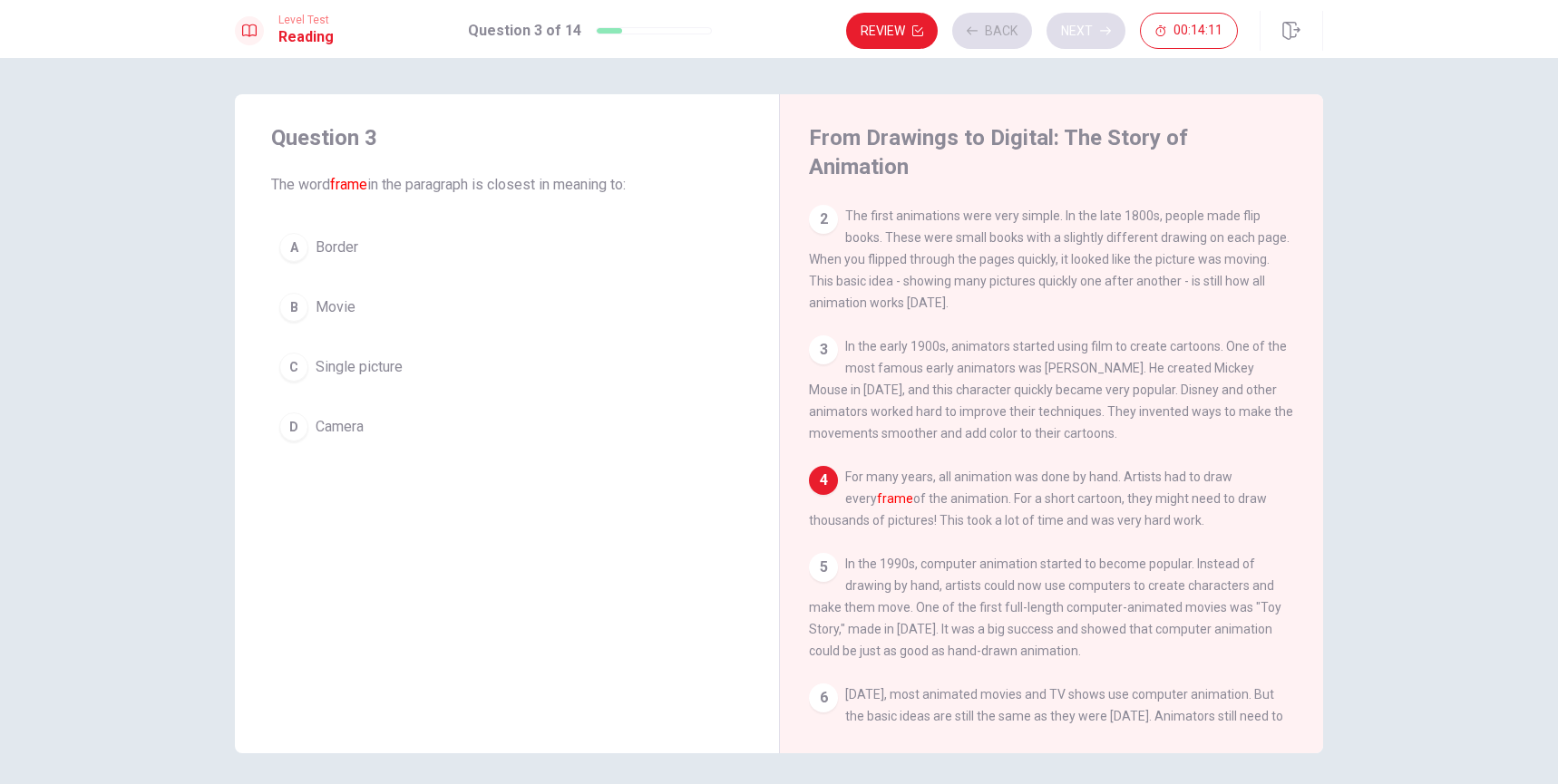
scroll to position [88, 0]
click at [342, 374] on span "Single picture" at bounding box center [359, 367] width 87 height 21
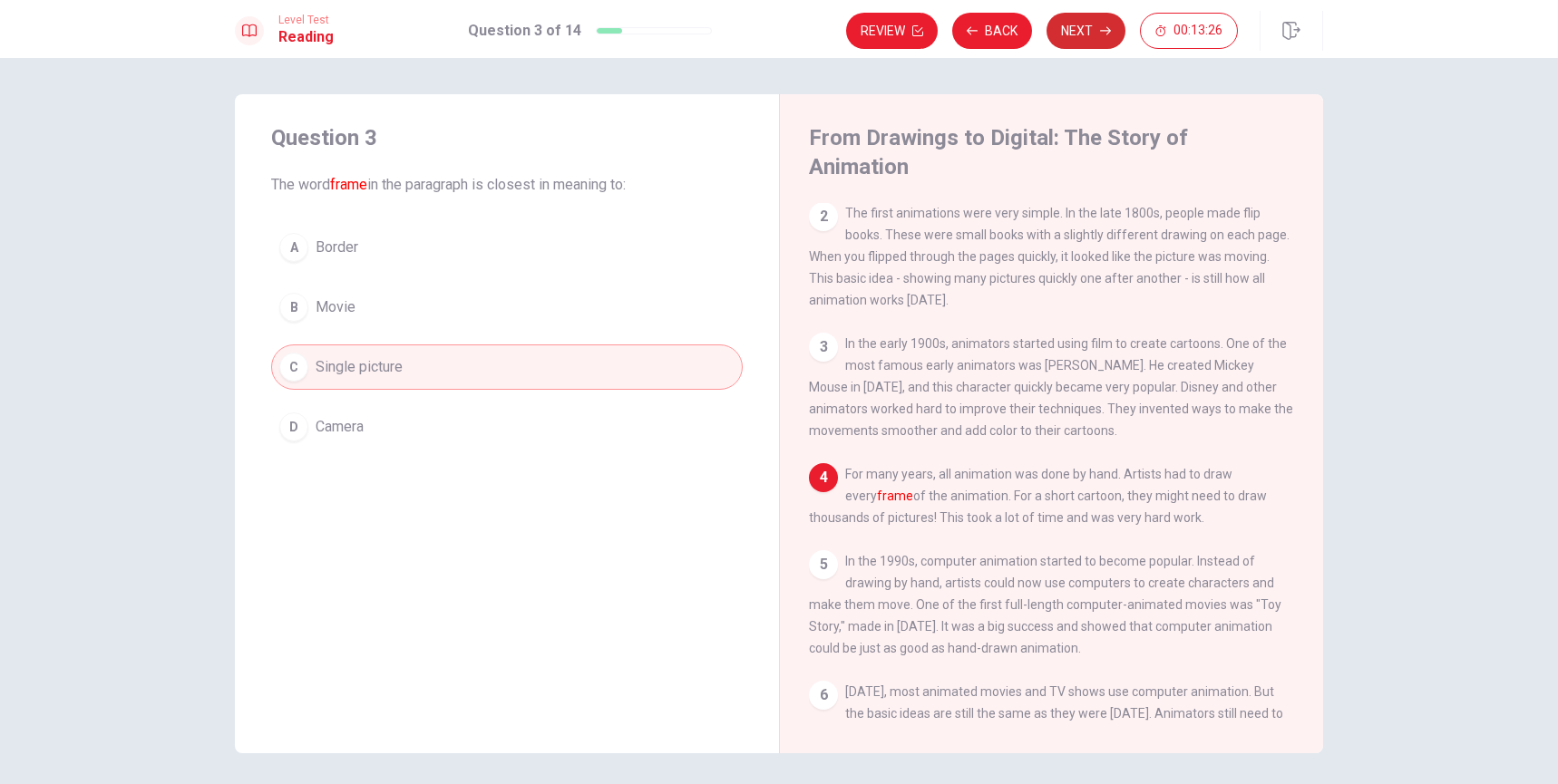
click at [1081, 36] on button "Next" at bounding box center [1085, 30] width 78 height 36
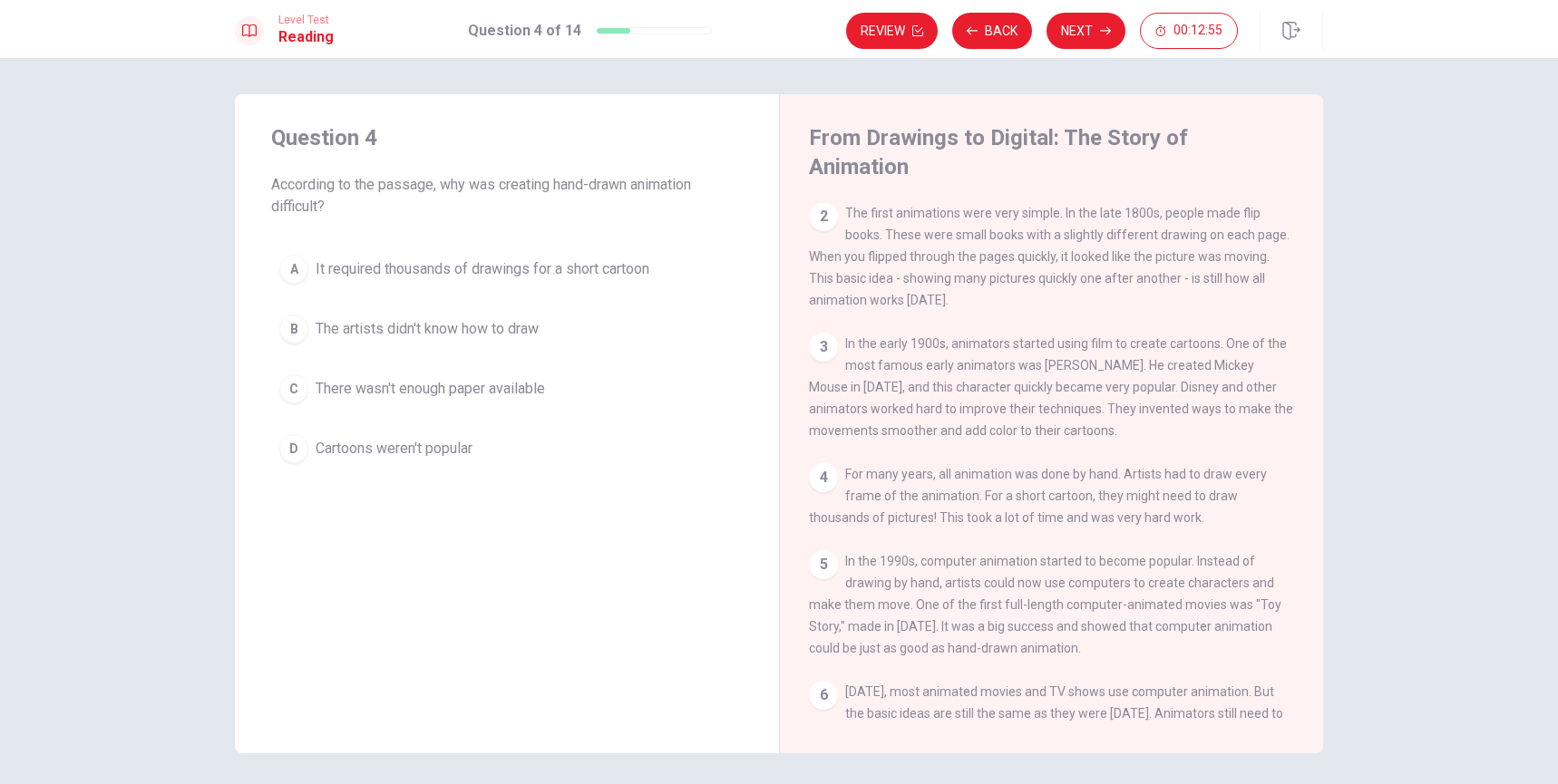
drag, startPoint x: 864, startPoint y: 483, endPoint x: 1146, endPoint y: 485, distance: 282.0
click at [1146, 485] on span "For many years, all animation was done by hand. Artists had to draw every frame…" at bounding box center [1037, 496] width 458 height 58
drag, startPoint x: 1087, startPoint y: 484, endPoint x: 1204, endPoint y: 481, distance: 117.0
click at [1204, 481] on span "For many years, all animation was done by hand. Artists had to draw every frame…" at bounding box center [1037, 496] width 458 height 58
drag, startPoint x: 818, startPoint y: 508, endPoint x: 932, endPoint y: 508, distance: 114.0
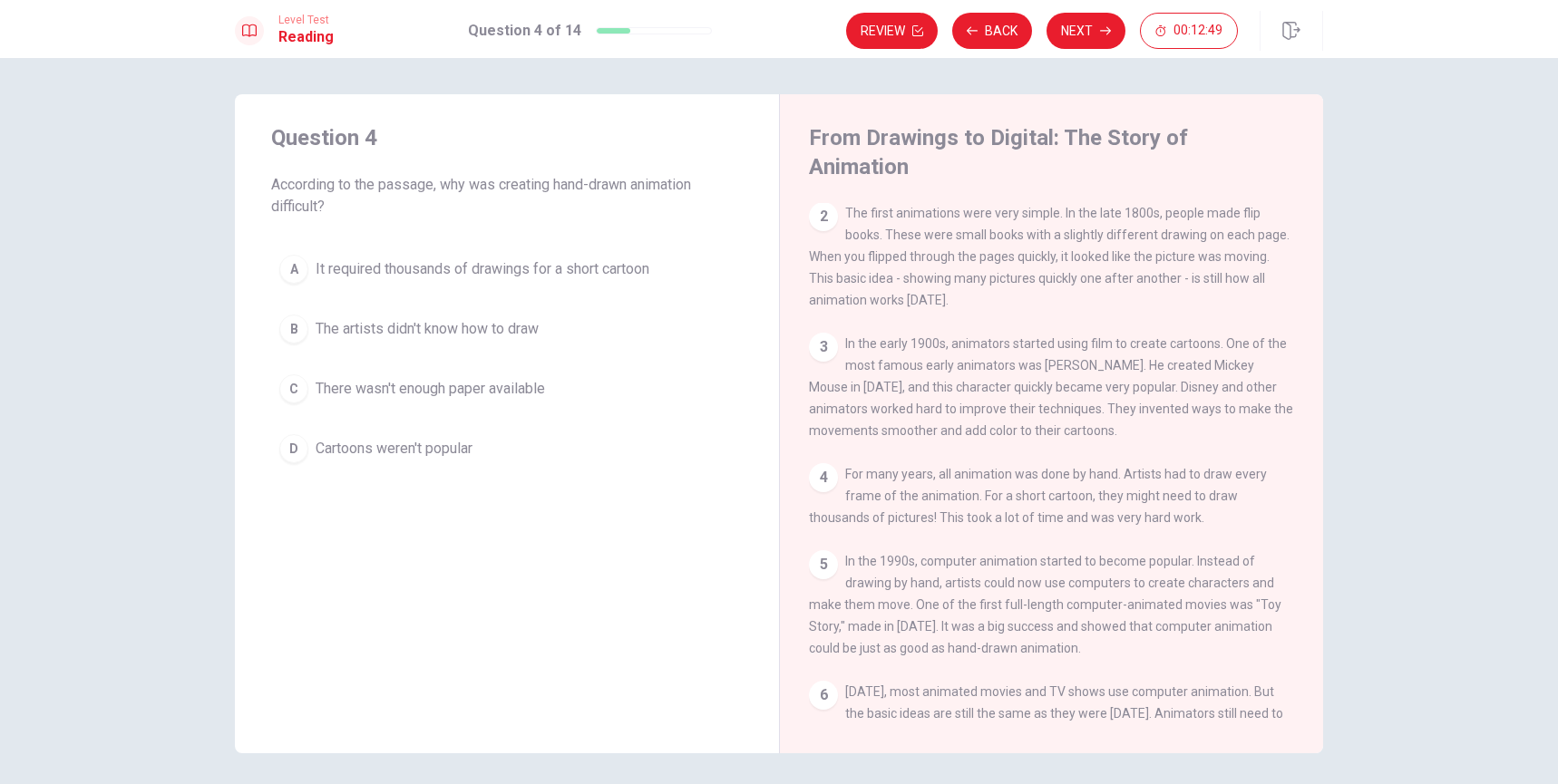
click at [915, 508] on span "For many years, all animation was done by hand. Artists had to draw every frame…" at bounding box center [1037, 496] width 458 height 58
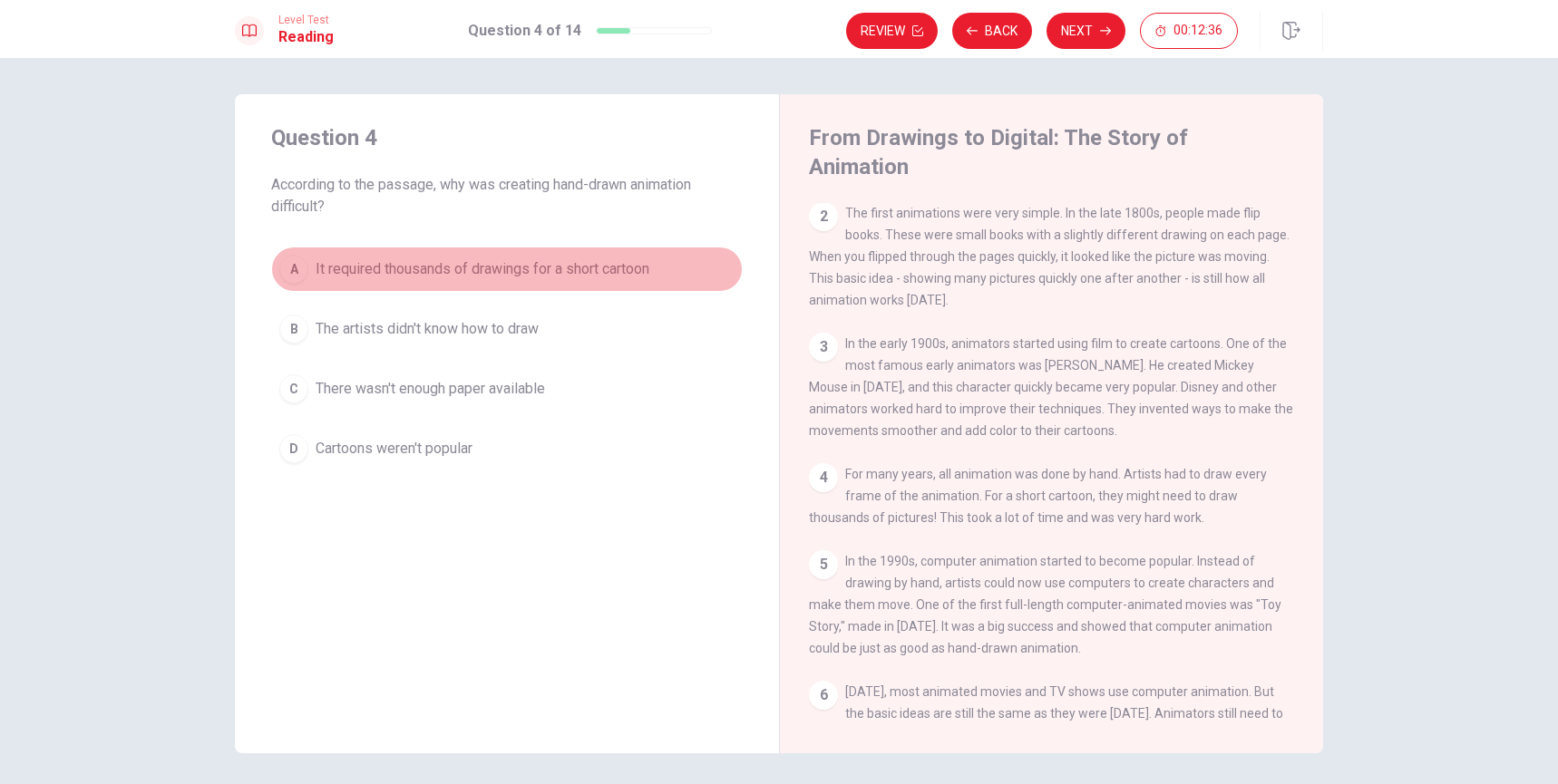
click at [451, 273] on span "It required thousands of drawings for a short cartoon" at bounding box center [482, 269] width 334 height 21
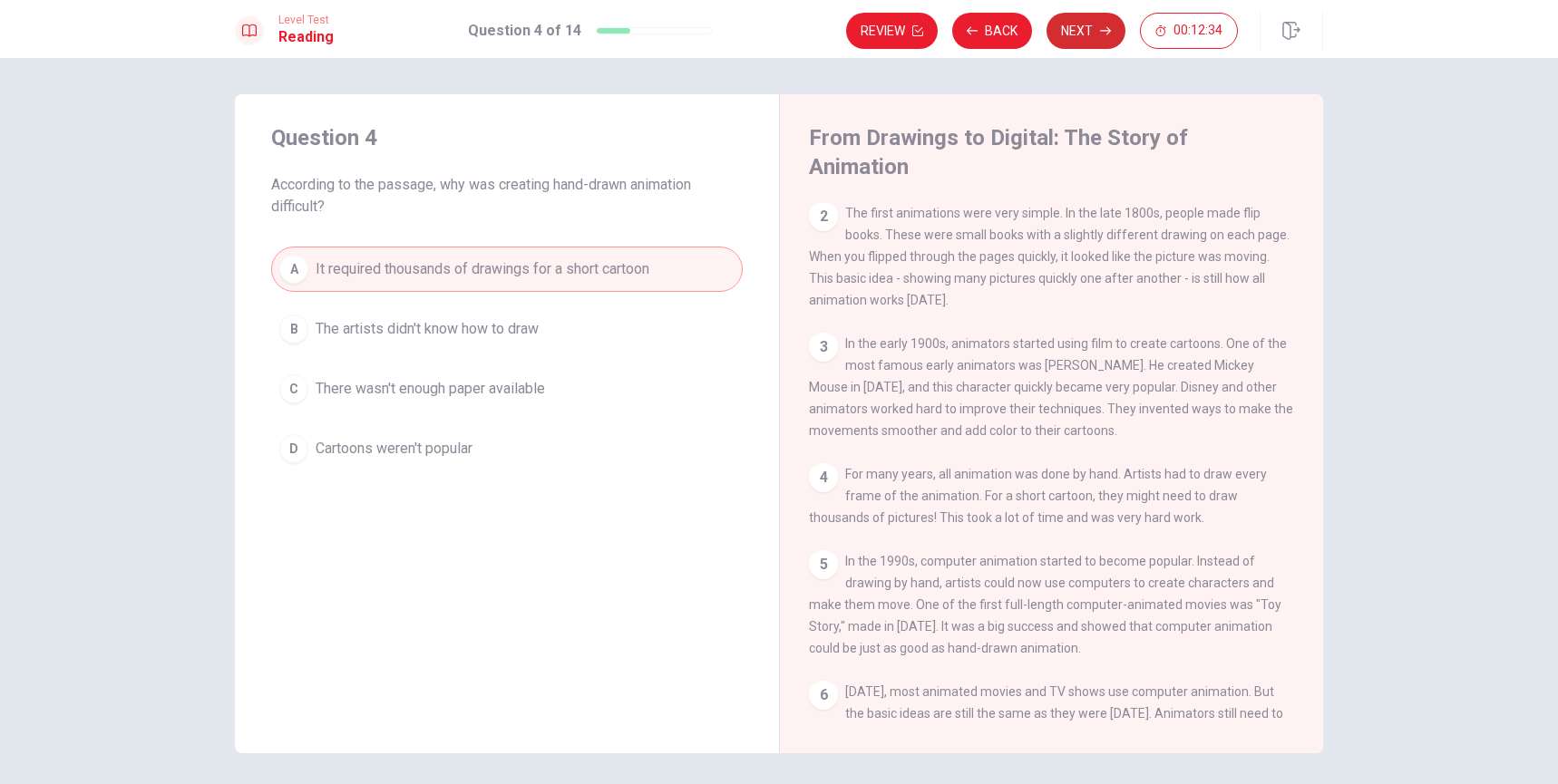
click at [1073, 35] on button "Next" at bounding box center [1085, 30] width 78 height 36
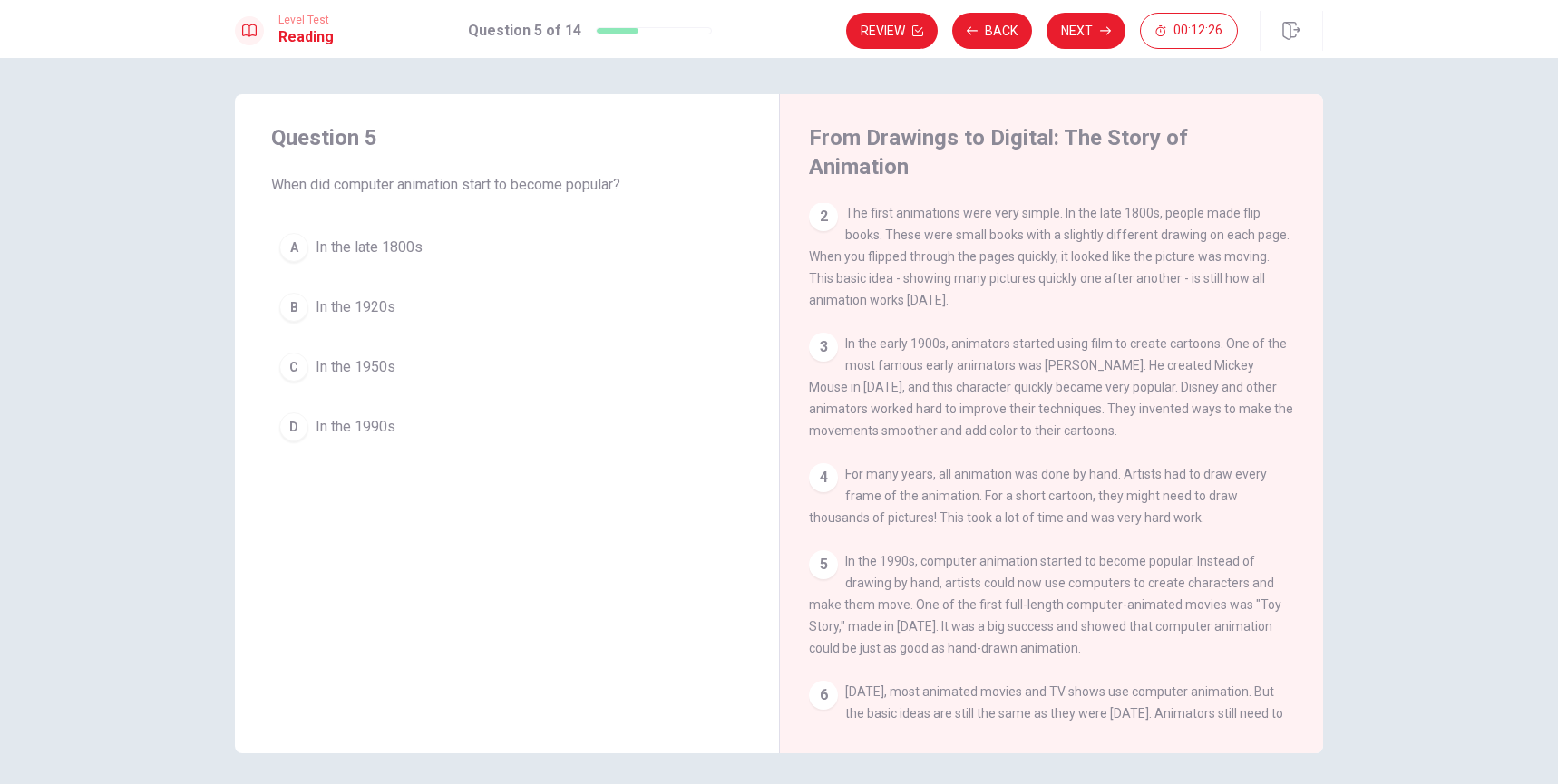
click at [345, 430] on span "In the 1990s" at bounding box center [355, 427] width 79 height 21
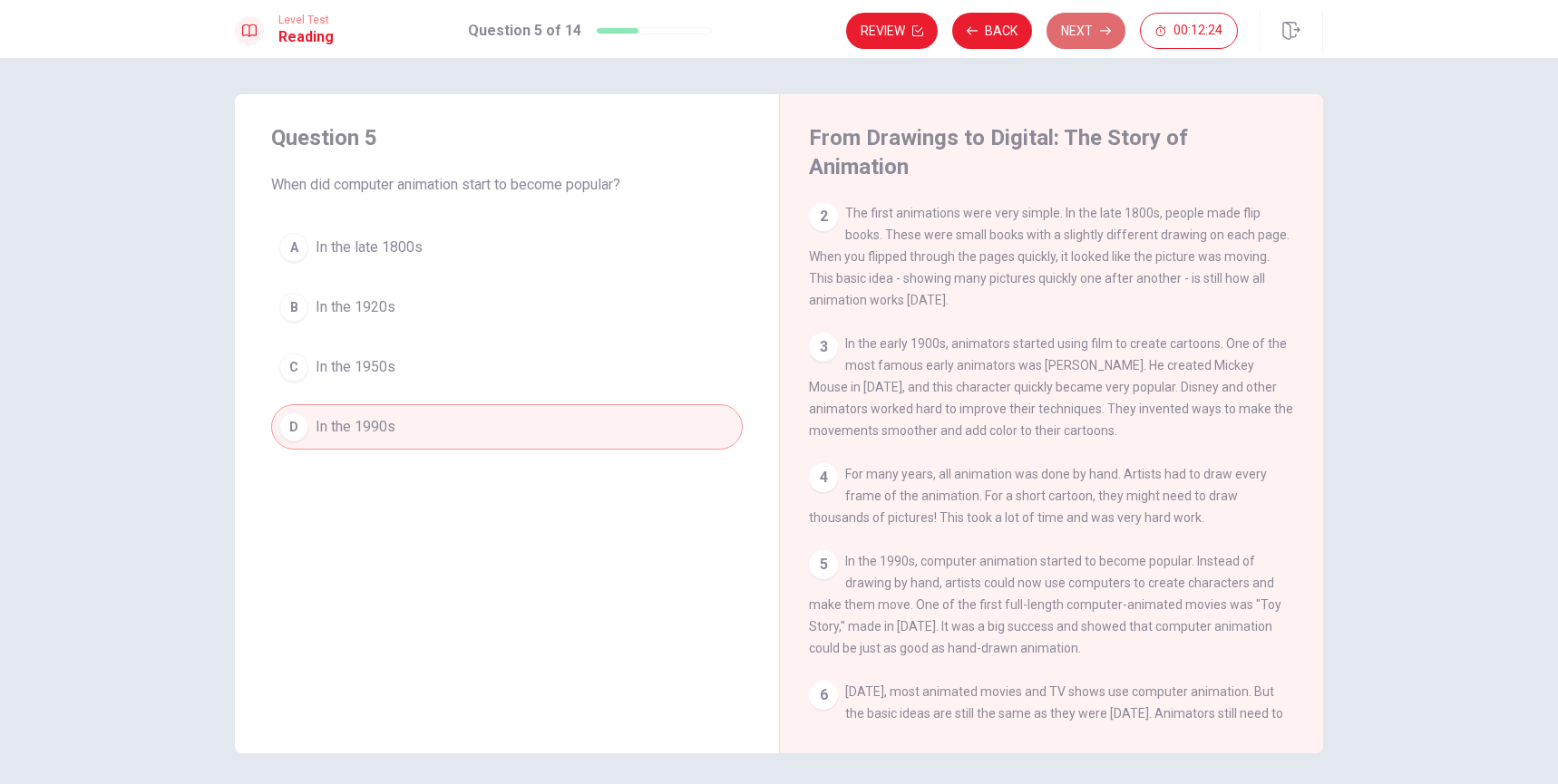
click at [1075, 35] on button "Next" at bounding box center [1085, 30] width 78 height 36
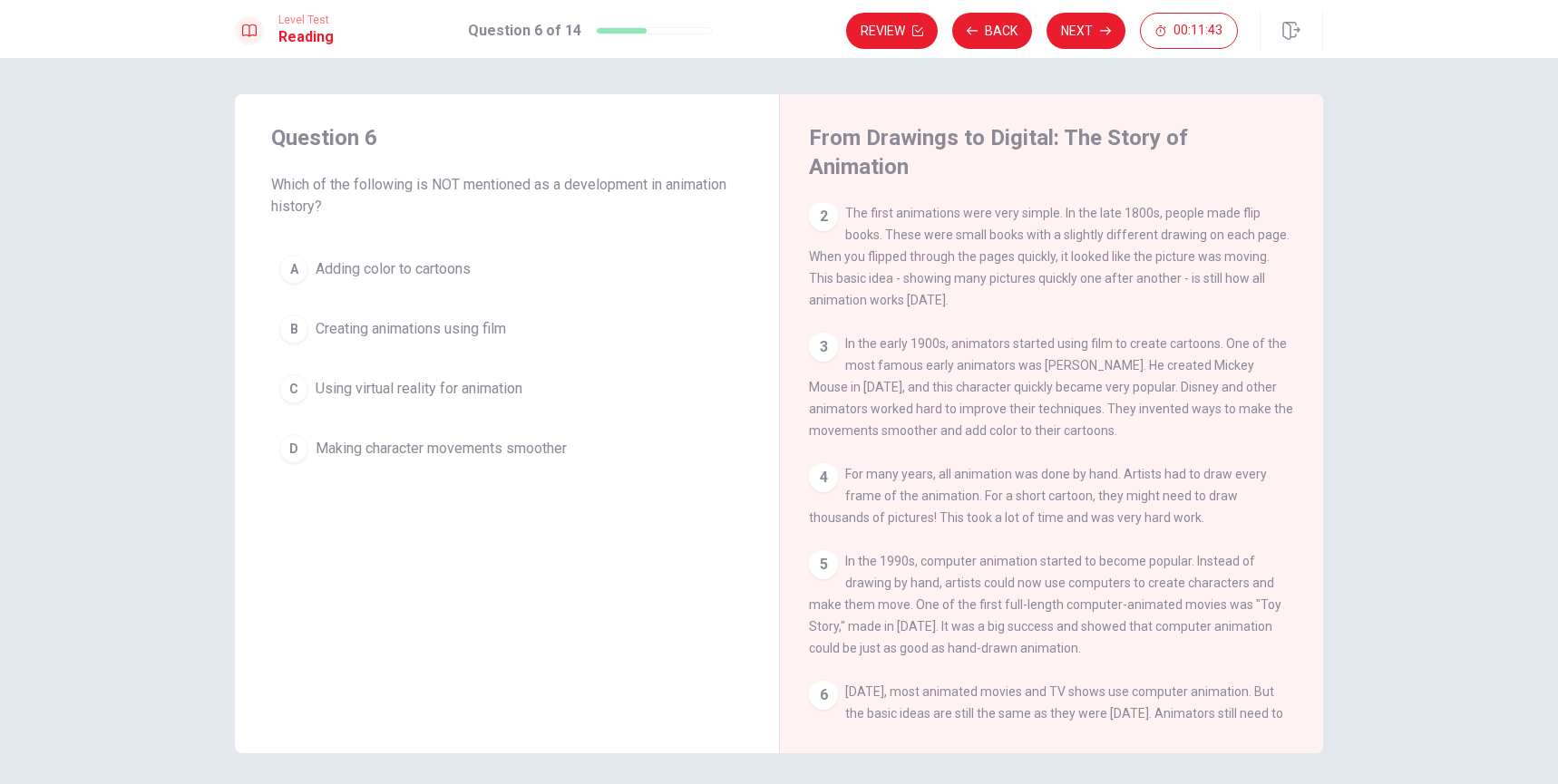
click at [340, 388] on span "Using virtual reality for animation" at bounding box center [419, 389] width 207 height 21
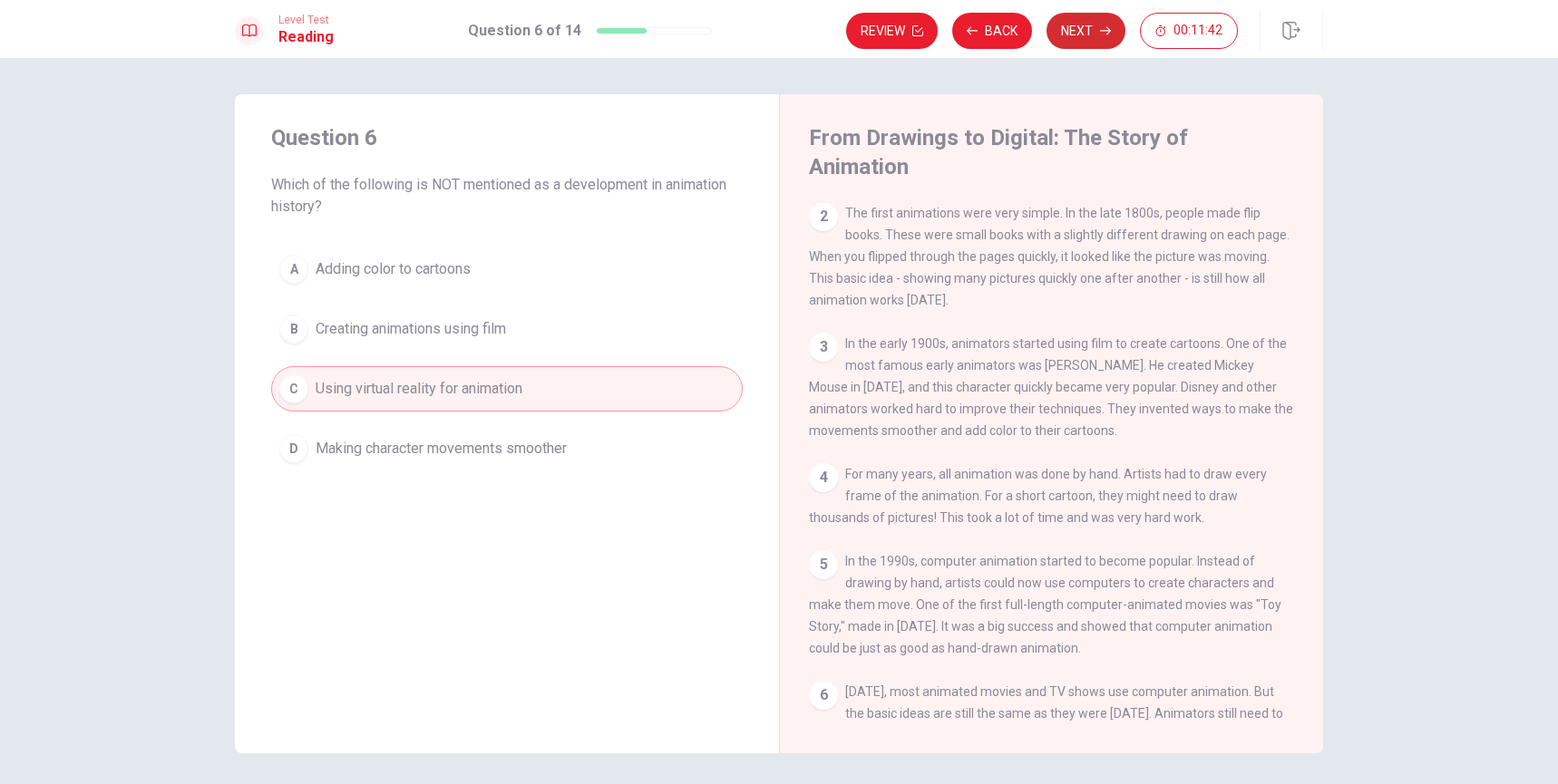
click at [1099, 33] on button "Next" at bounding box center [1085, 30] width 78 height 36
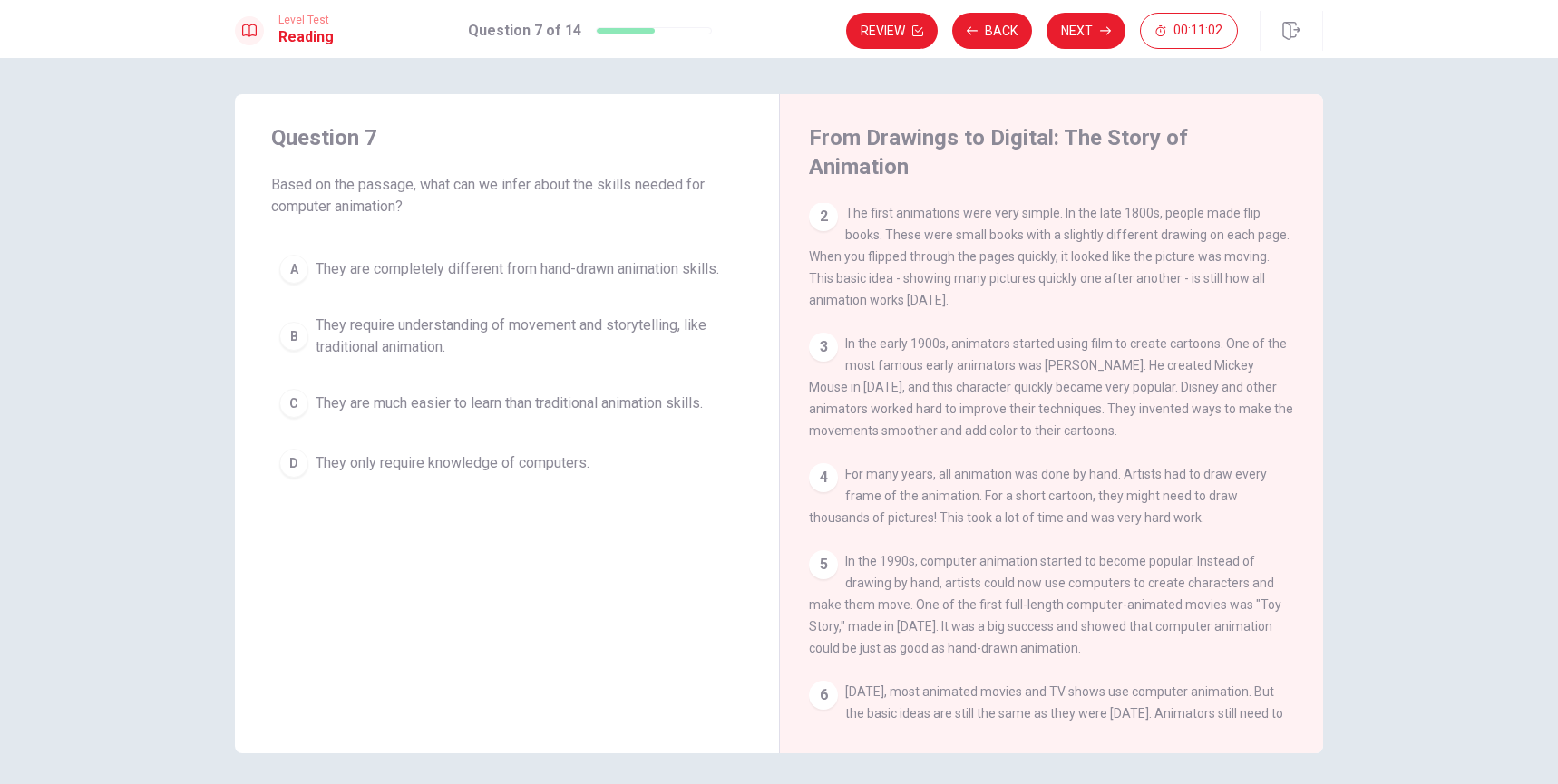
drag, startPoint x: 421, startPoint y: 188, endPoint x: 697, endPoint y: 187, distance: 276.0
click at [697, 187] on span "Based on the passage, what can we infer about the skills needed for computer an…" at bounding box center [506, 196] width 472 height 44
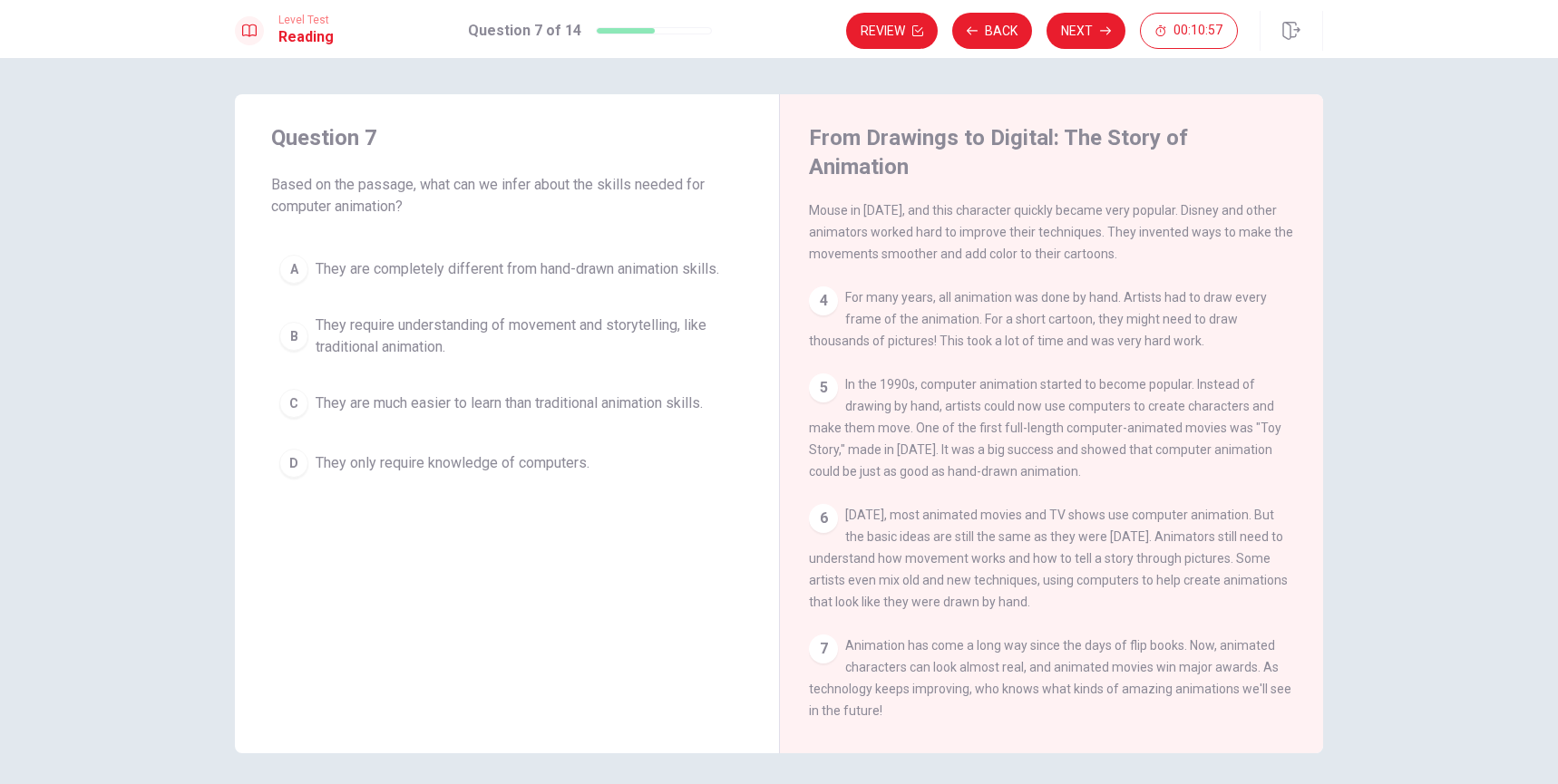
scroll to position [311, 0]
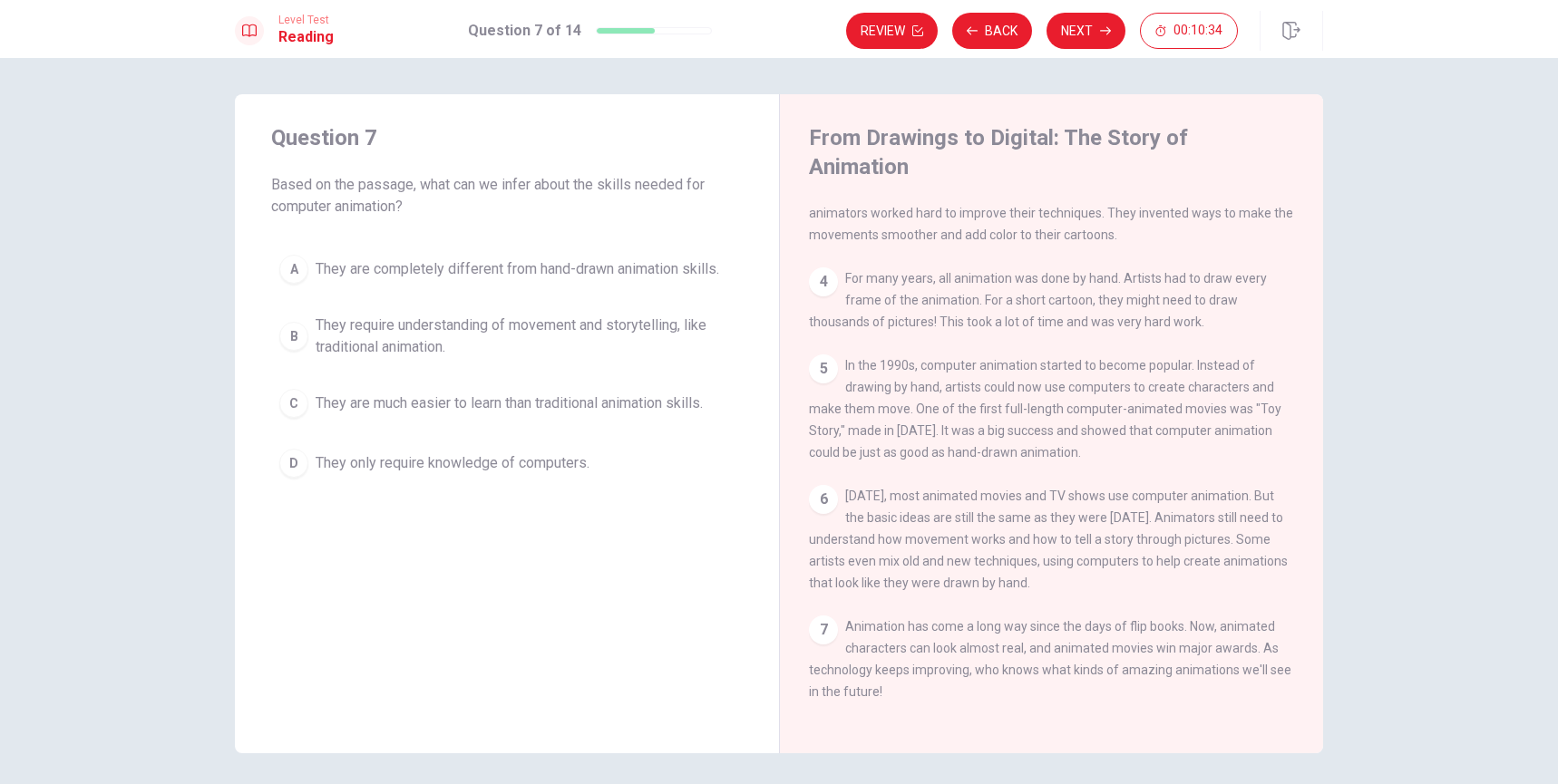
drag, startPoint x: 1140, startPoint y: 394, endPoint x: 1227, endPoint y: 393, distance: 87.0
click at [1227, 393] on span "In the 1990s, computer animation started to become popular. Instead of drawing …" at bounding box center [1045, 408] width 473 height 102
drag, startPoint x: 821, startPoint y: 509, endPoint x: 1144, endPoint y: 499, distance: 323.2
click at [1144, 499] on span "[DATE], most animated movies and TV shows use computer animation. But the basic…" at bounding box center [1048, 539] width 478 height 102
click at [455, 262] on span "They are completely different from hand-drawn animation skills." at bounding box center [517, 269] width 404 height 21
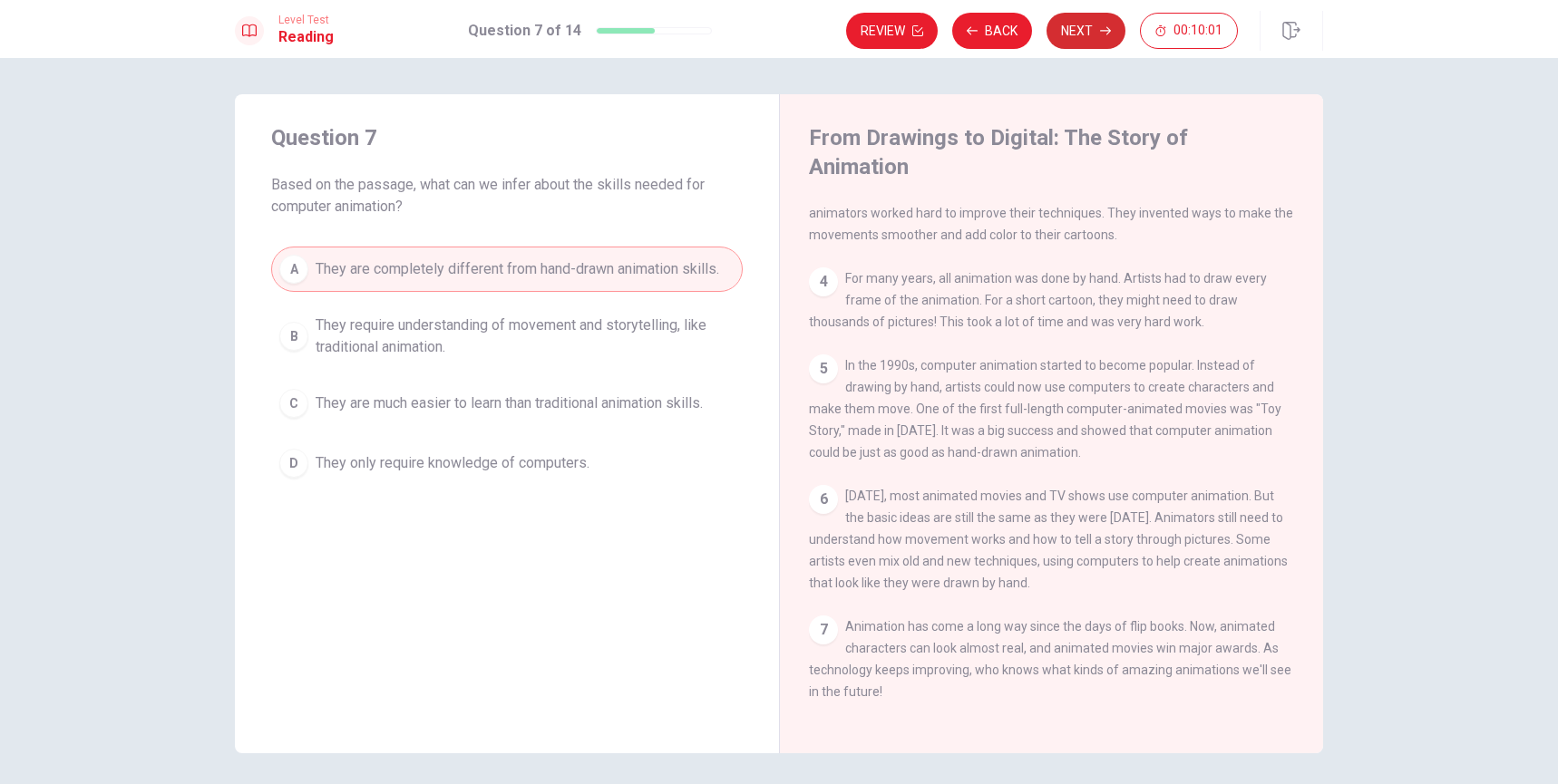
click at [1077, 24] on button "Next" at bounding box center [1085, 30] width 78 height 36
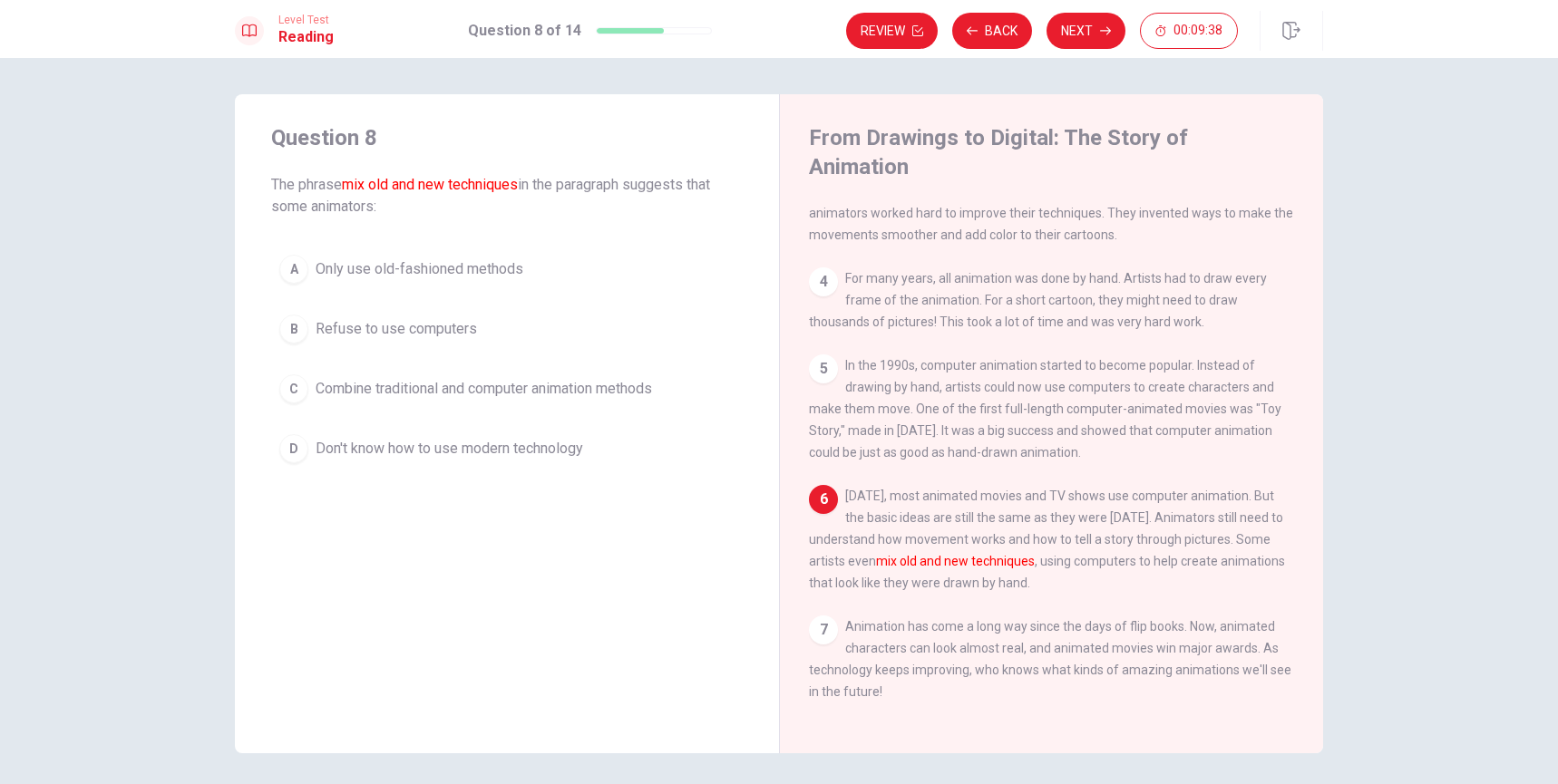
click at [617, 392] on span "Combine traditional and computer animation methods" at bounding box center [483, 389] width 336 height 21
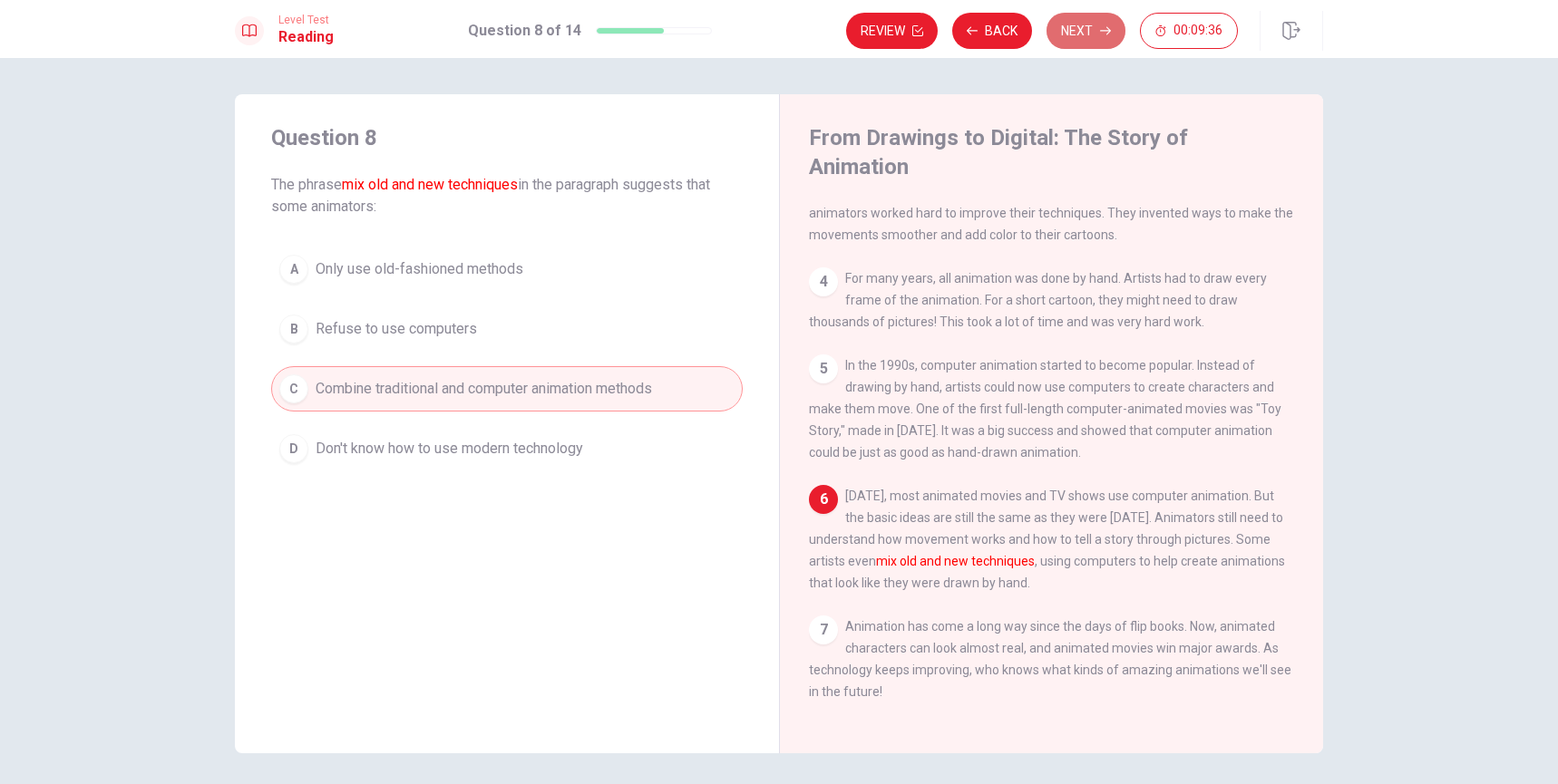
click at [1066, 27] on button "Next" at bounding box center [1085, 30] width 78 height 36
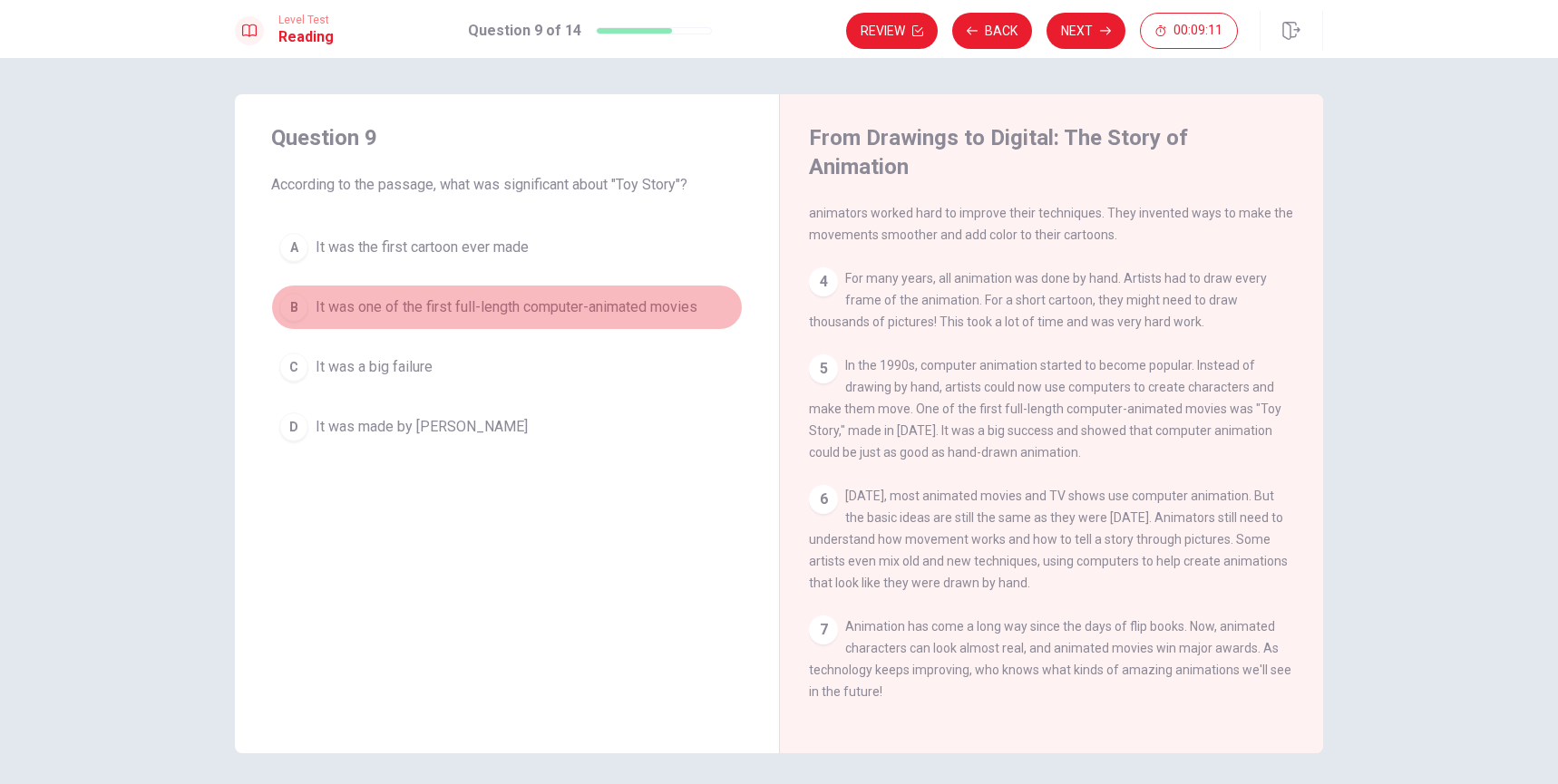
click at [603, 308] on span "It was one of the first full-length computer-animated movies" at bounding box center [506, 307] width 382 height 21
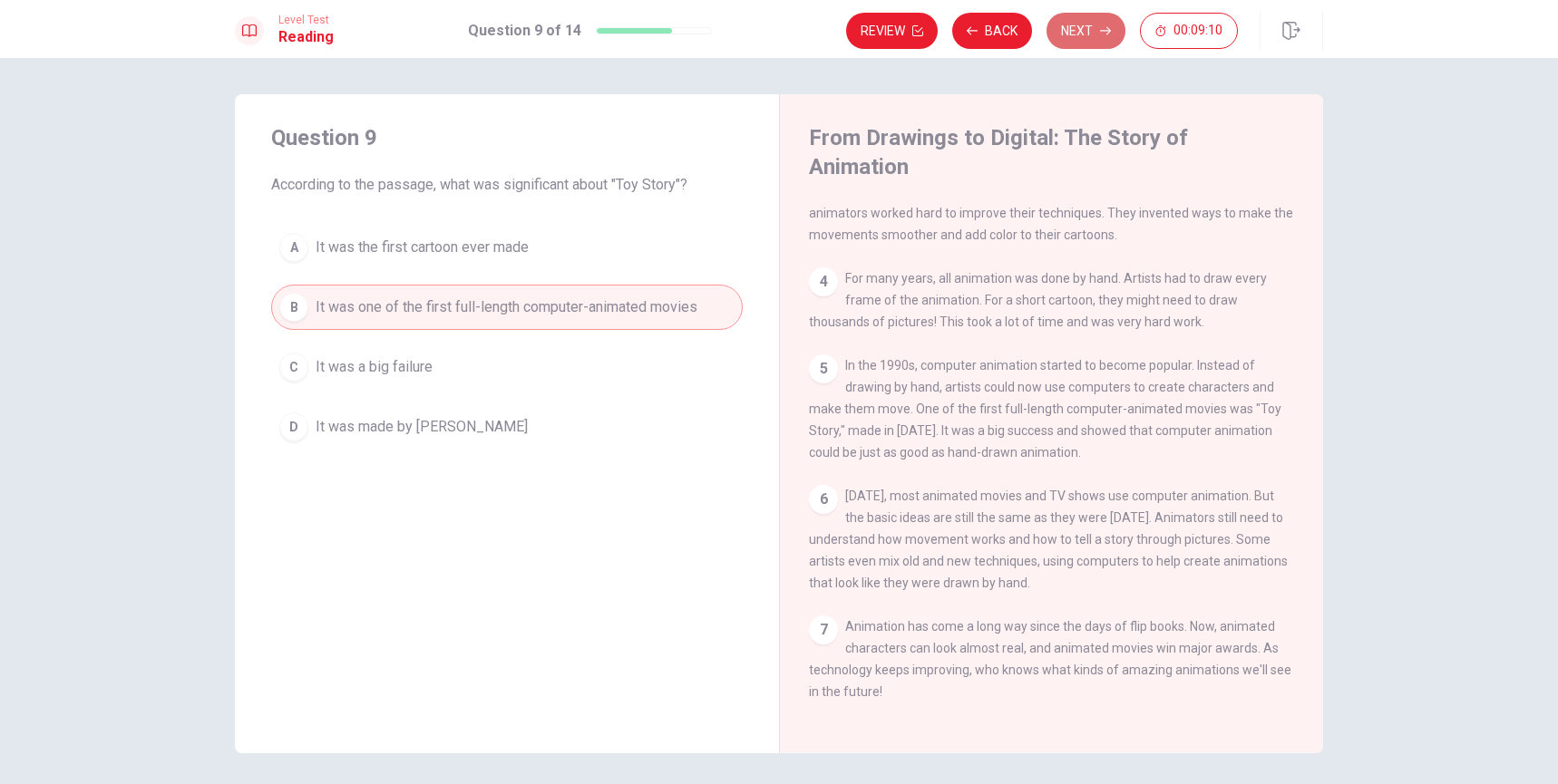
click at [1064, 31] on button "Next" at bounding box center [1085, 30] width 78 height 36
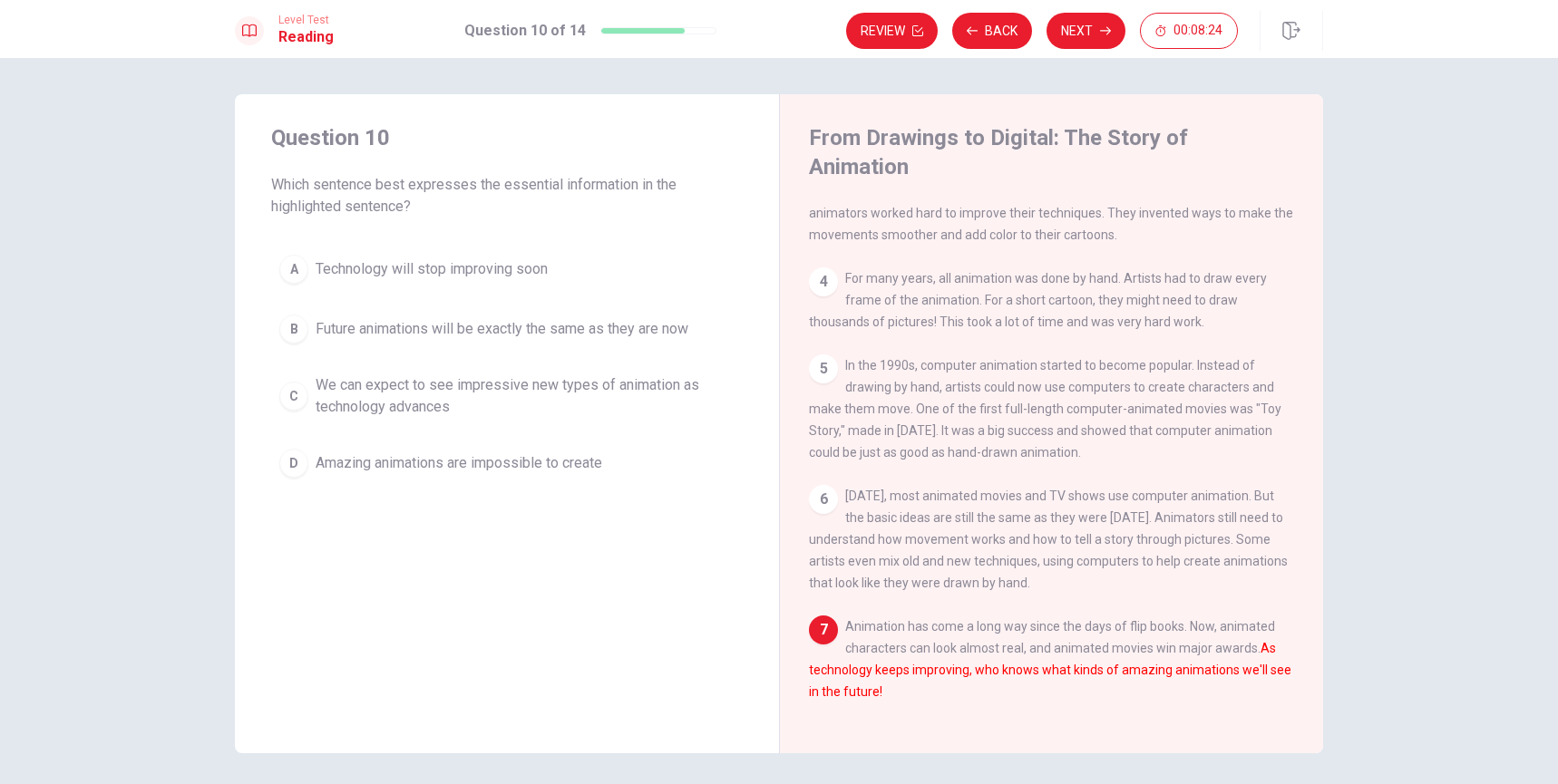
click at [476, 385] on span "We can expect to see impressive new types of animation as technology advances" at bounding box center [525, 396] width 419 height 44
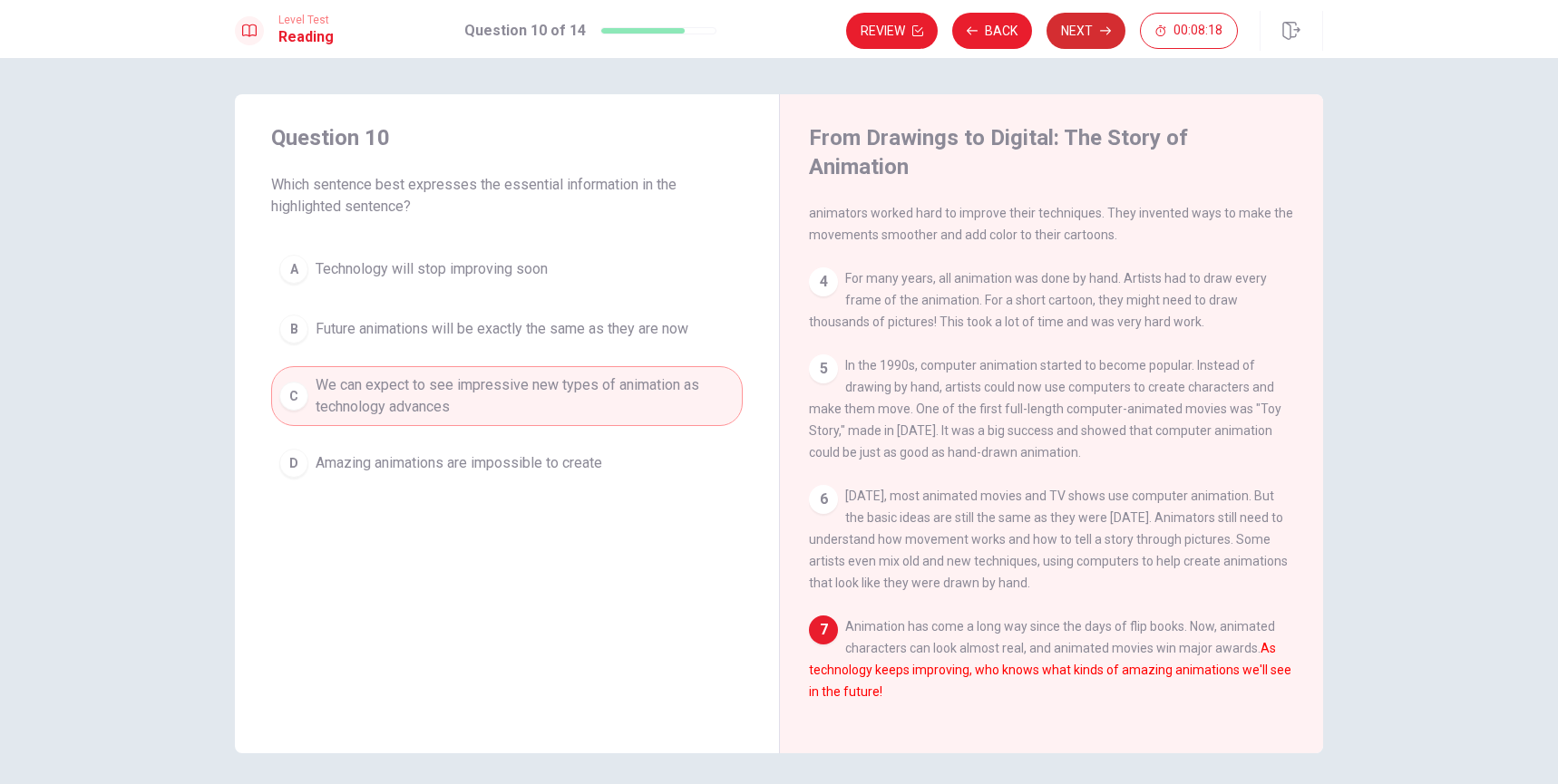
click at [1083, 31] on button "Next" at bounding box center [1085, 30] width 78 height 36
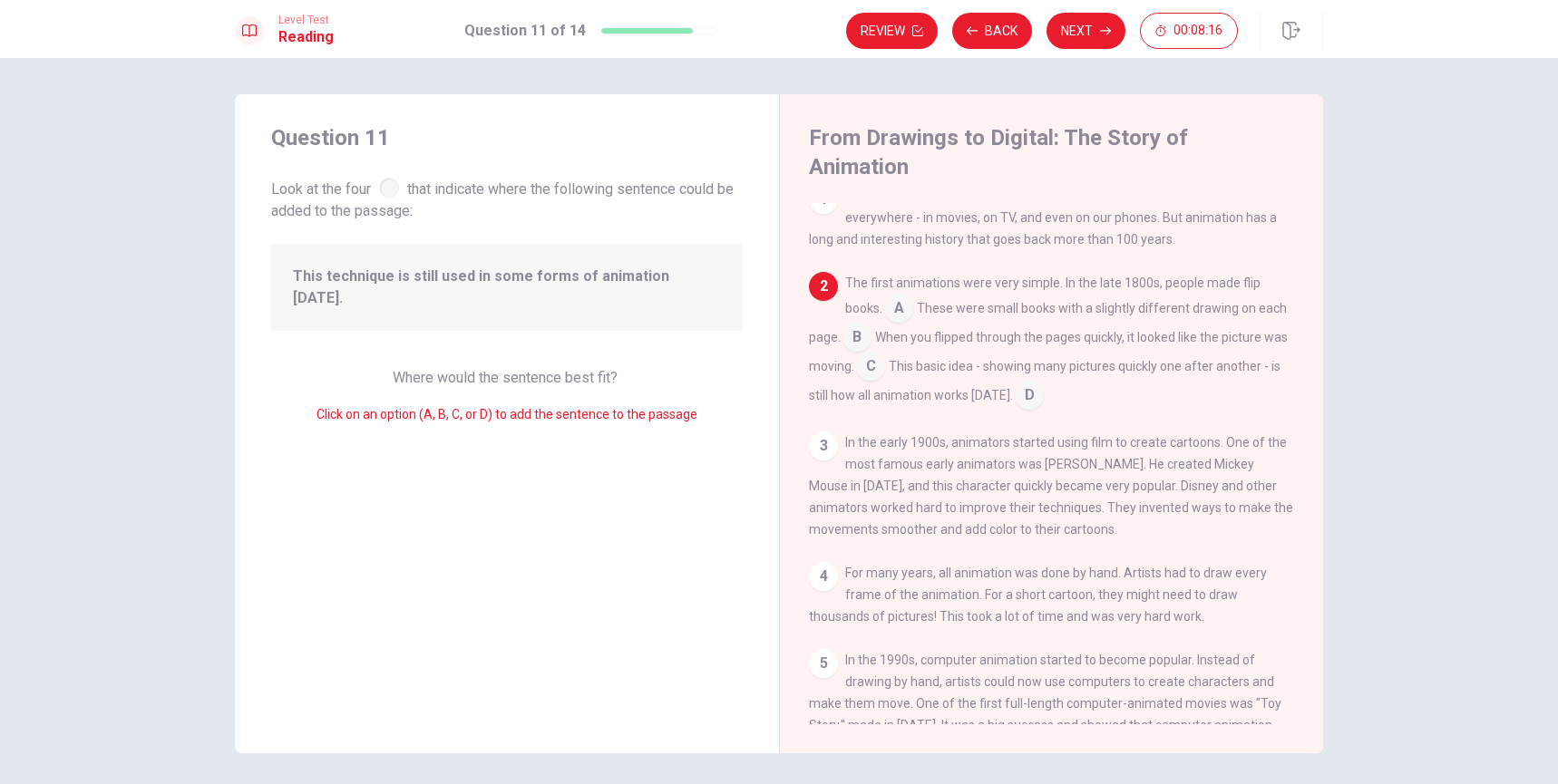
scroll to position [0, 0]
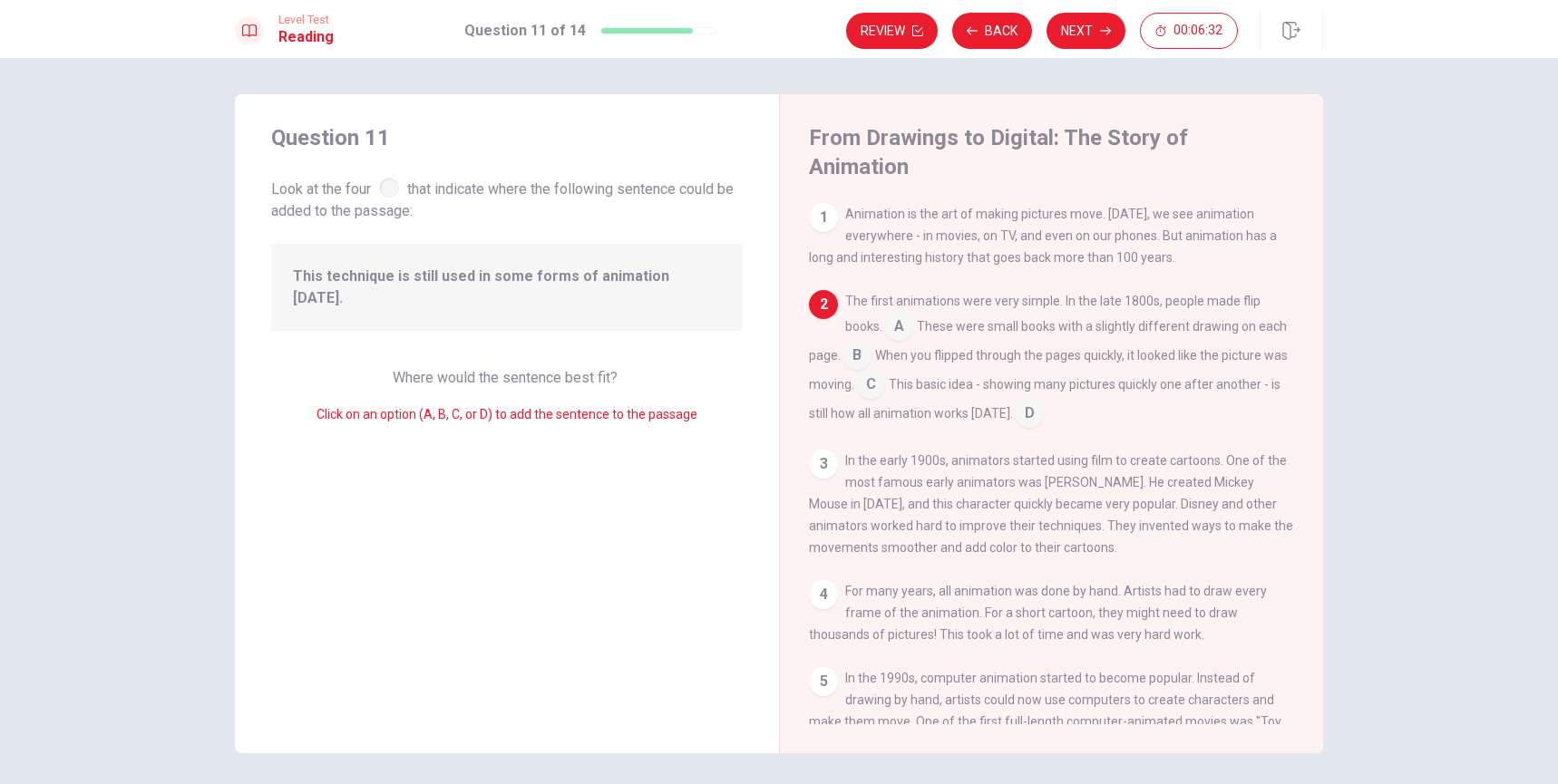
click at [1044, 401] on input at bounding box center [1029, 415] width 29 height 29
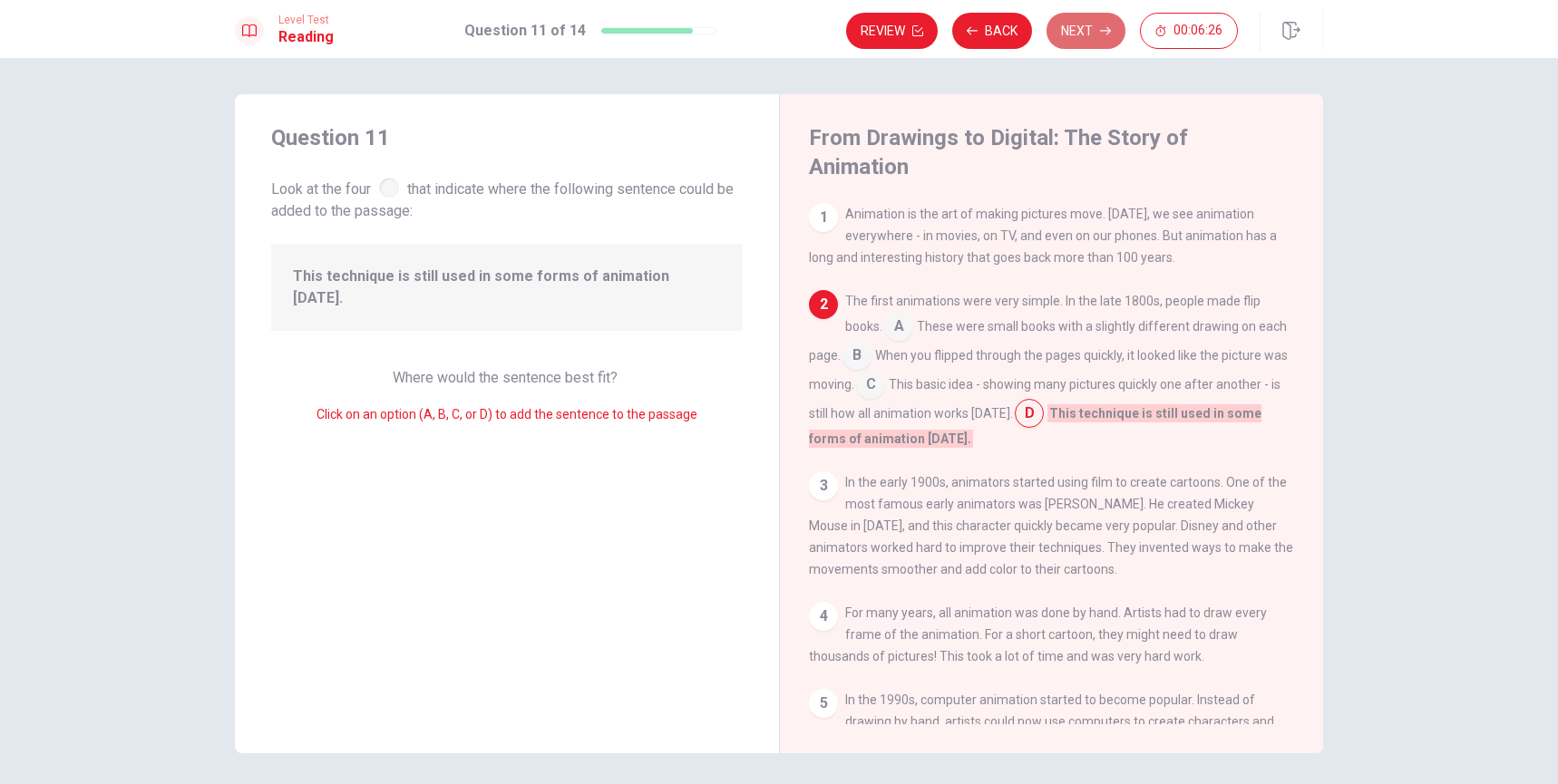
click at [1065, 40] on button "Next" at bounding box center [1085, 30] width 78 height 36
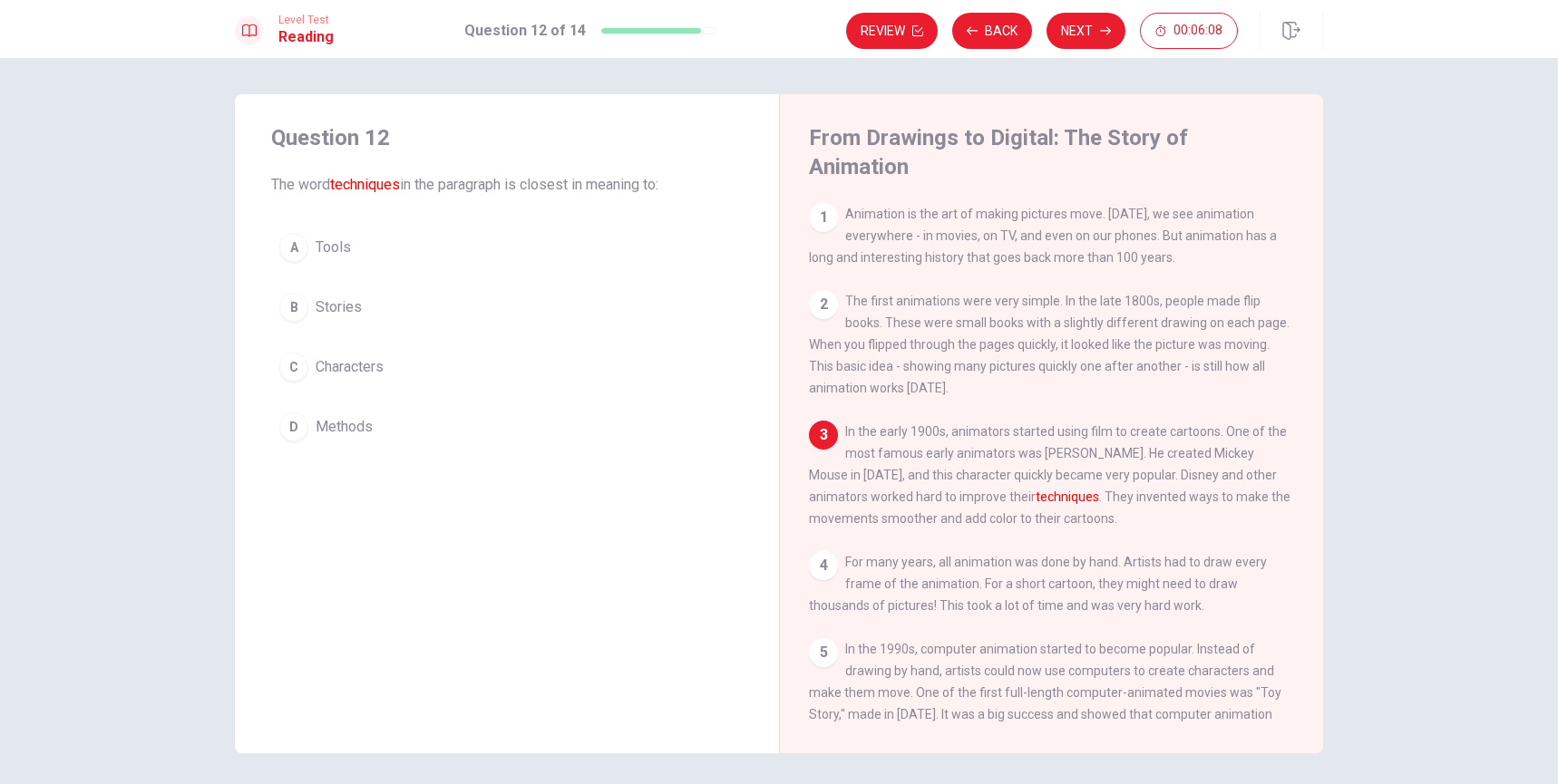
drag, startPoint x: 1112, startPoint y: 458, endPoint x: 1224, endPoint y: 470, distance: 112.6
click at [1264, 460] on div "3 In the early 1900s, animators started using film to create cartoons. One of t…" at bounding box center [1052, 475] width 486 height 108
drag, startPoint x: 895, startPoint y: 482, endPoint x: 963, endPoint y: 479, distance: 68.1
click at [963, 479] on span "In the early 1900s, animators started using film to create cartoons. One of the…" at bounding box center [1049, 474] width 481 height 102
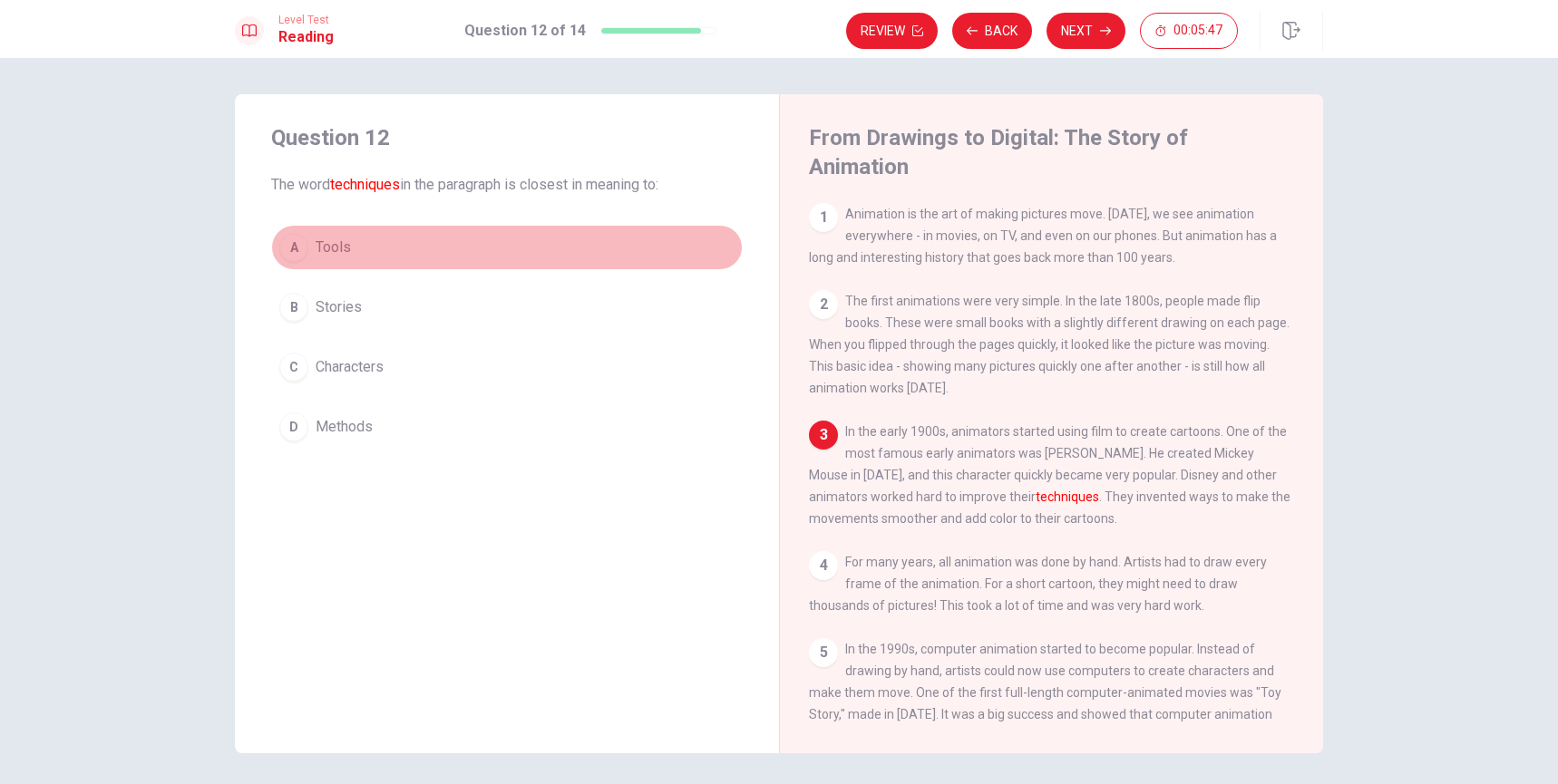
click at [293, 247] on div "A" at bounding box center [293, 248] width 29 height 29
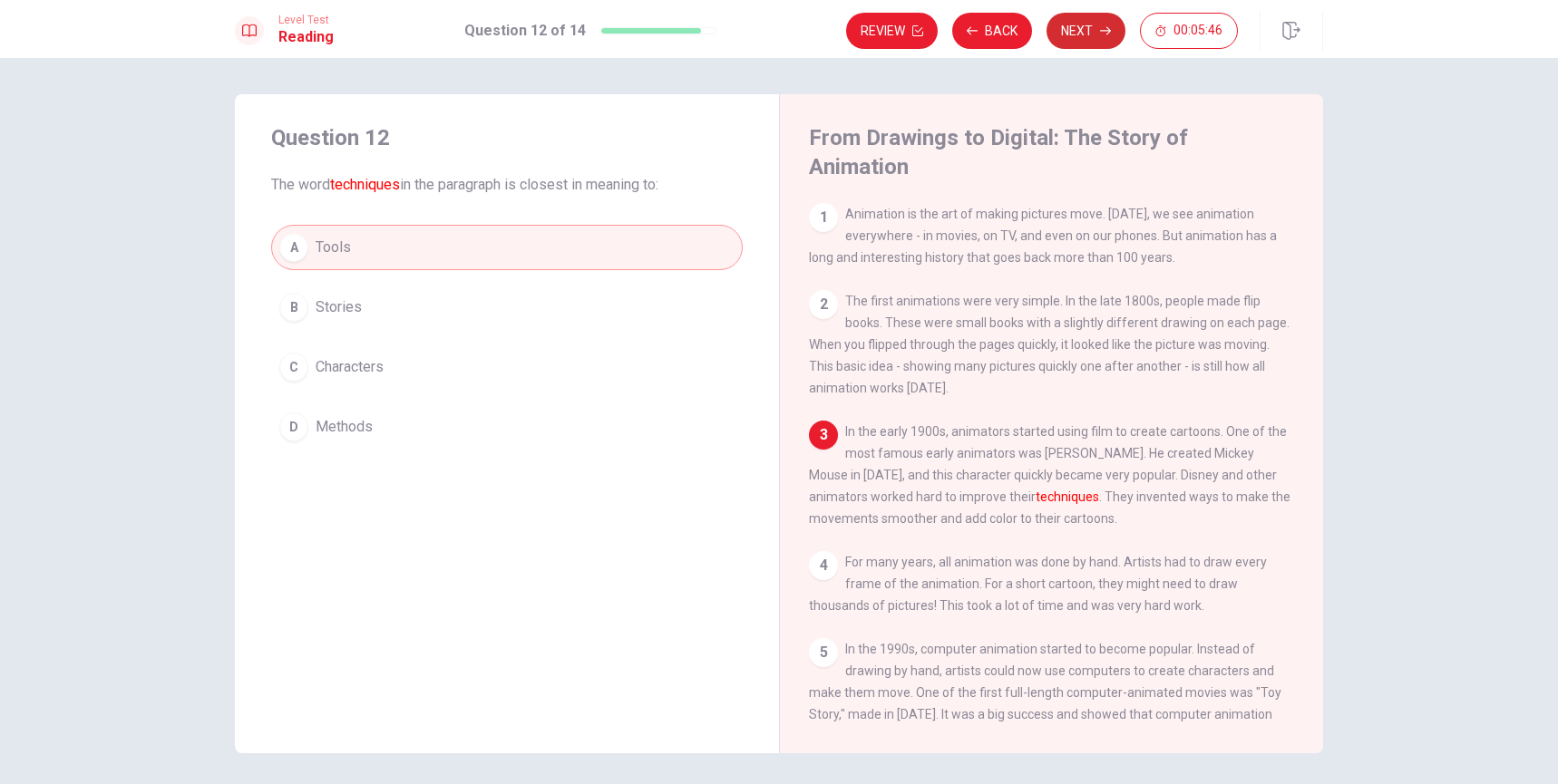
click at [1076, 24] on button "Next" at bounding box center [1085, 30] width 78 height 36
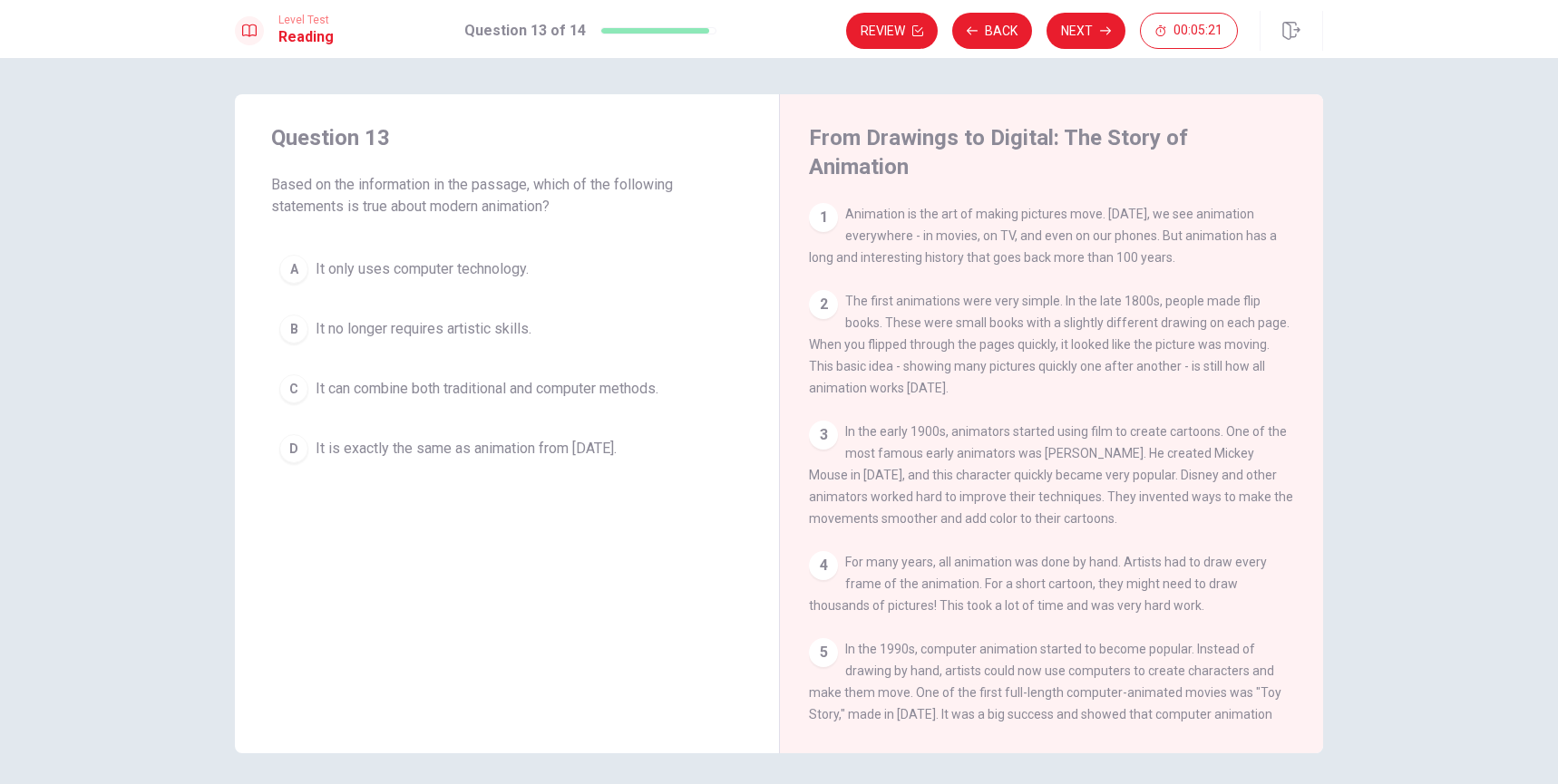
click at [569, 392] on span "It can combine both traditional and computer methods." at bounding box center [487, 389] width 343 height 21
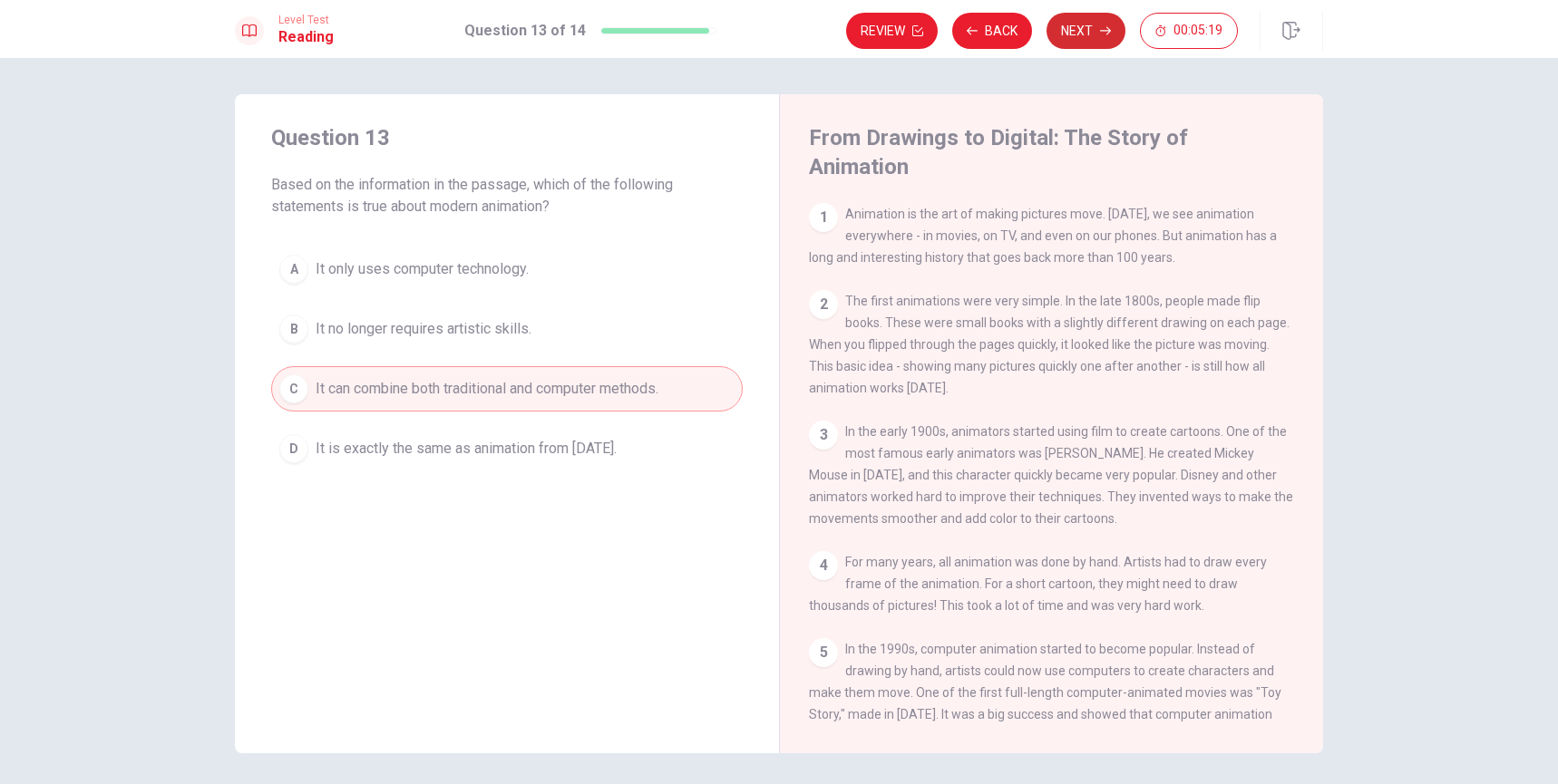
click at [1092, 22] on button "Next" at bounding box center [1085, 30] width 78 height 36
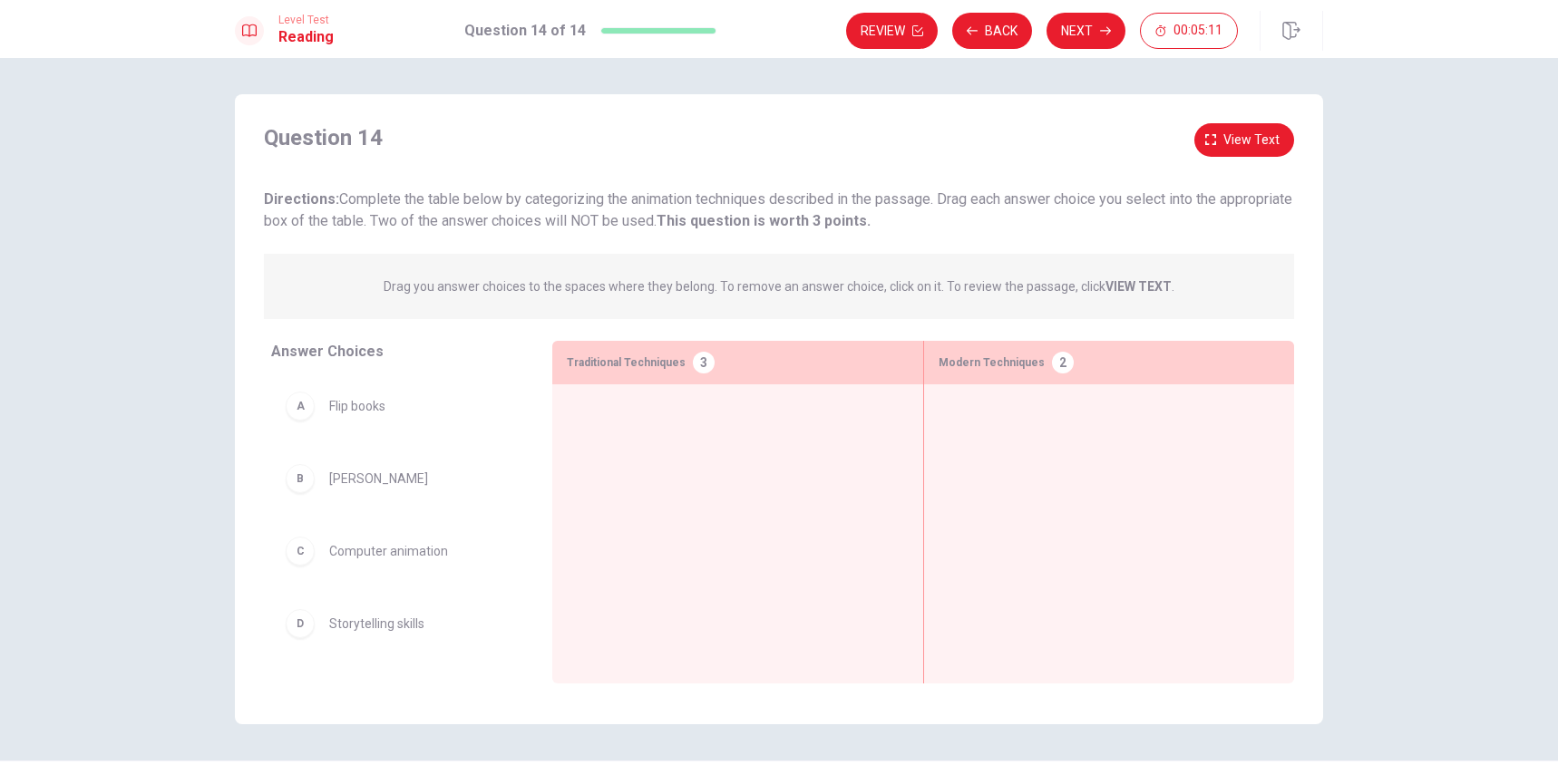
drag, startPoint x: 501, startPoint y: 197, endPoint x: 657, endPoint y: 196, distance: 156.0
click at [657, 196] on span "Directions: Complete the table below by categorizing the animation techniques d…" at bounding box center [779, 210] width 1028 height 39
drag, startPoint x: 301, startPoint y: 416, endPoint x: 658, endPoint y: 442, distance: 357.9
drag, startPoint x: 941, startPoint y: 199, endPoint x: 1226, endPoint y: 195, distance: 285.0
click at [1226, 195] on div "Directions: Complete the table below by categorizing the animation techniques d…" at bounding box center [779, 210] width 1030 height 44
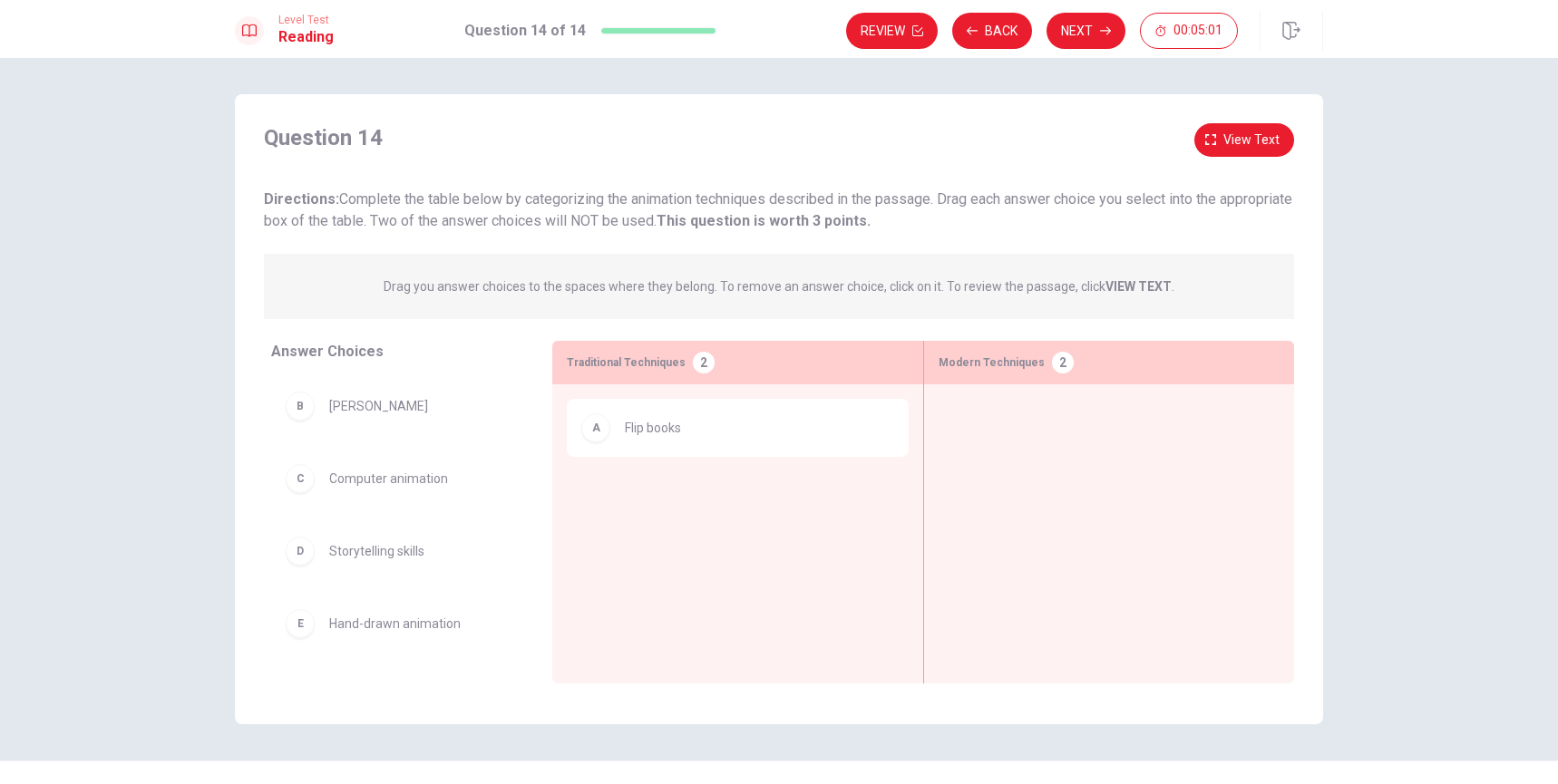
drag, startPoint x: 265, startPoint y: 222, endPoint x: 478, endPoint y: 221, distance: 213.0
click at [478, 221] on span "Directions: Complete the table below by categorizing the animation techniques d…" at bounding box center [779, 210] width 1028 height 39
drag, startPoint x: 307, startPoint y: 560, endPoint x: 1063, endPoint y: 481, distance: 760.1
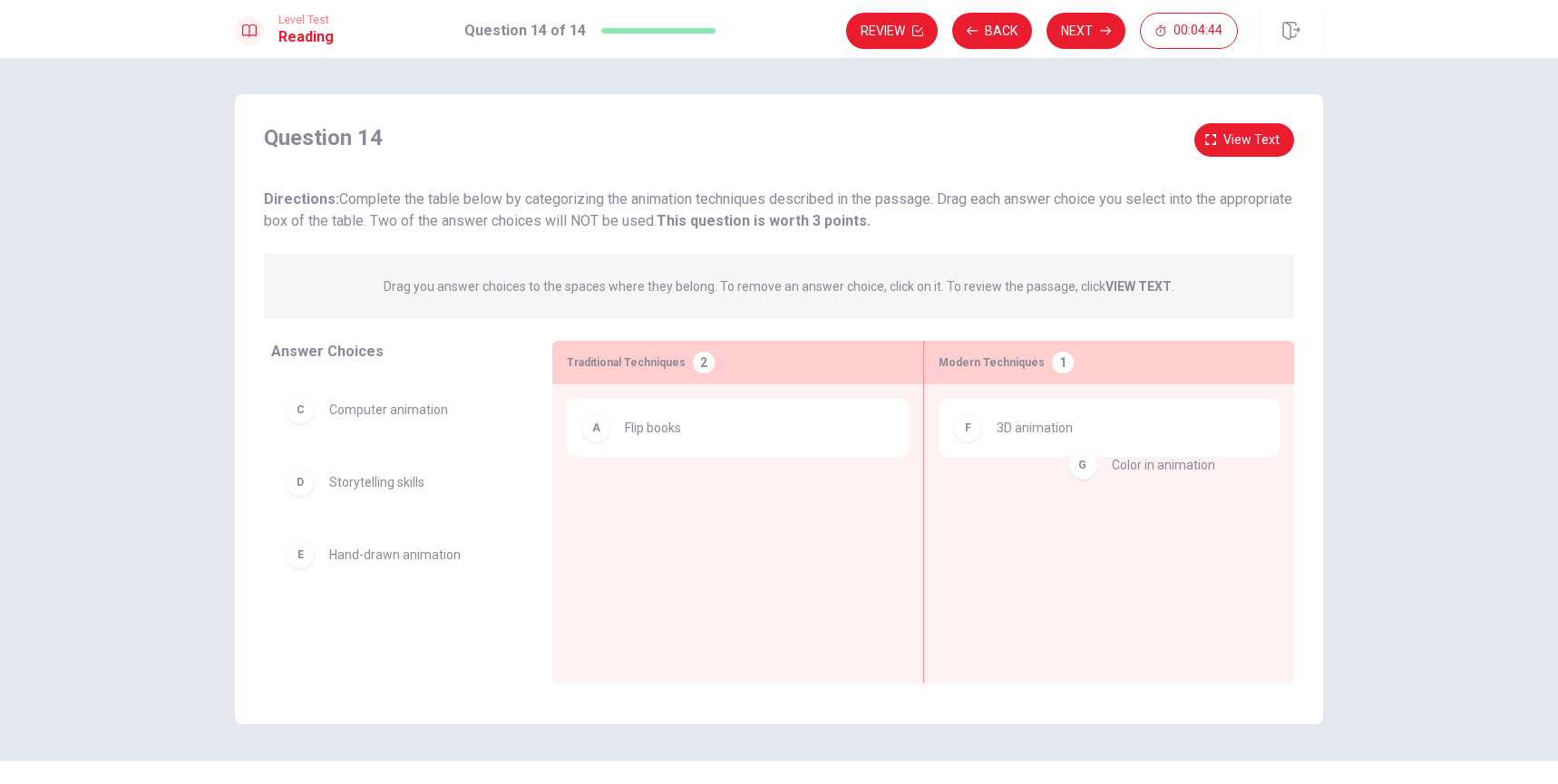
drag, startPoint x: 297, startPoint y: 635, endPoint x: 1088, endPoint y: 469, distance: 808.2
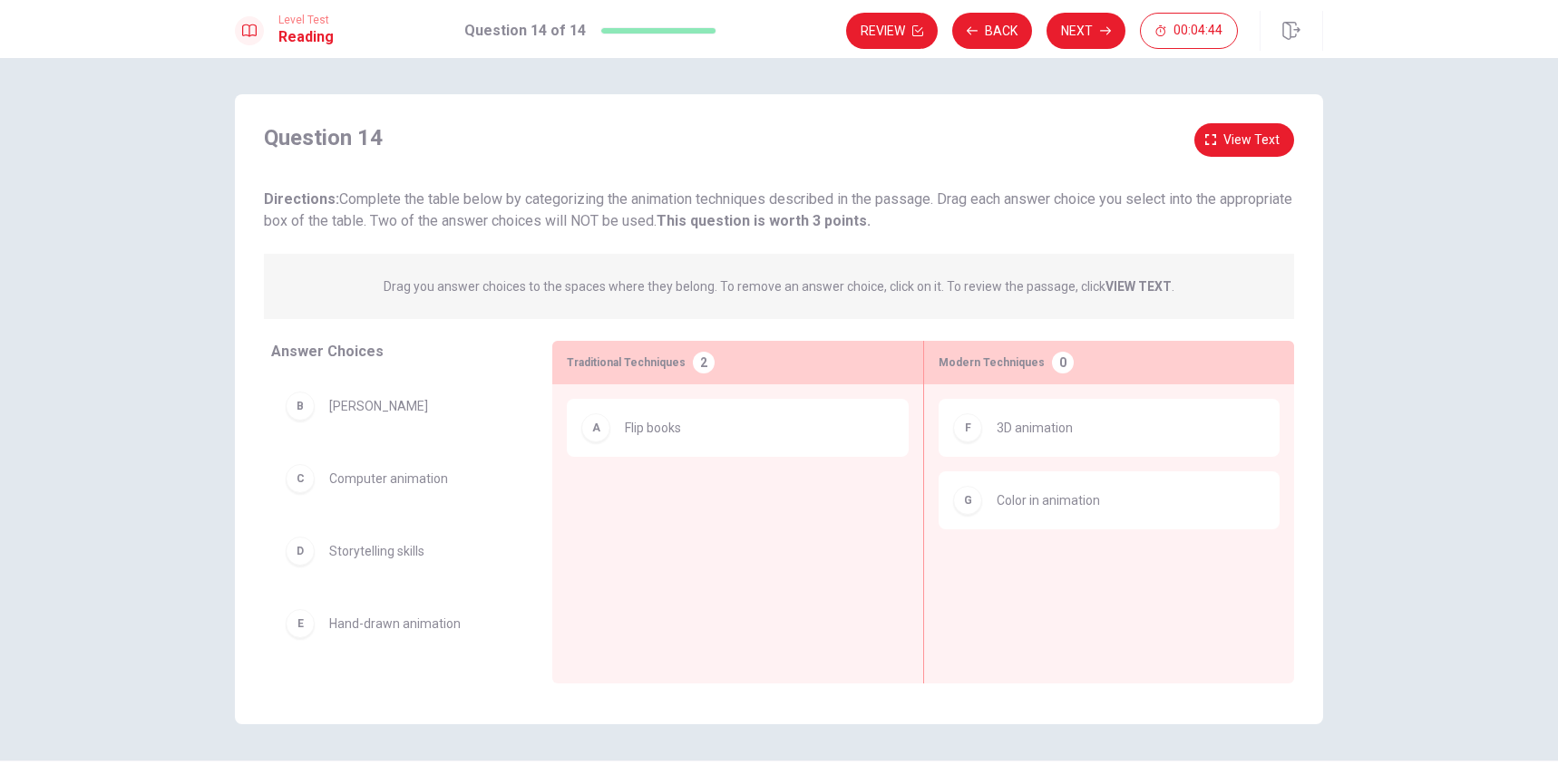
scroll to position [0, 0]
drag, startPoint x: 302, startPoint y: 486, endPoint x: 1028, endPoint y: 558, distance: 729.6
drag, startPoint x: 299, startPoint y: 490, endPoint x: 1020, endPoint y: 607, distance: 730.4
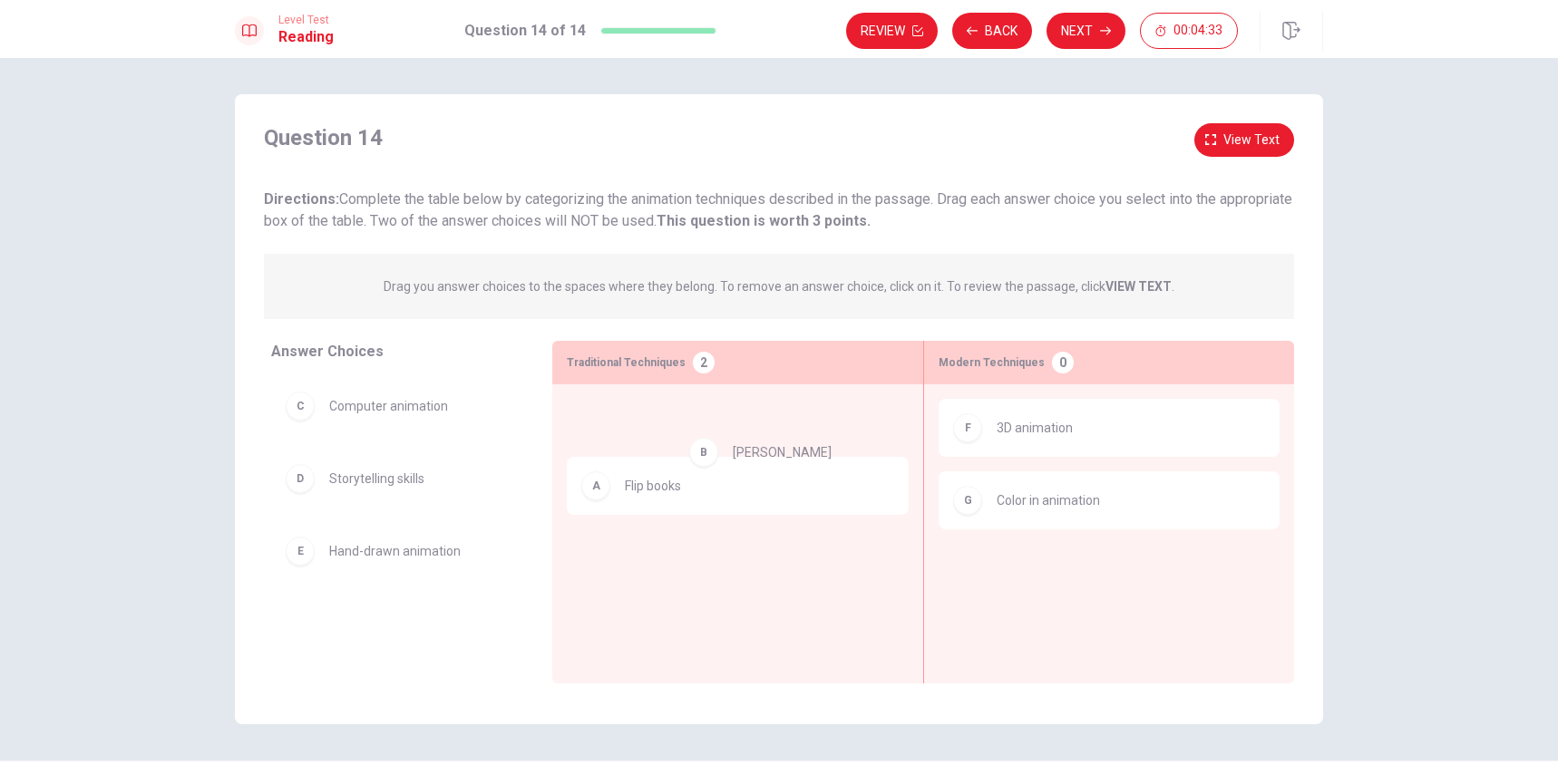
drag, startPoint x: 368, startPoint y: 420, endPoint x: 707, endPoint y: 462, distance: 341.6
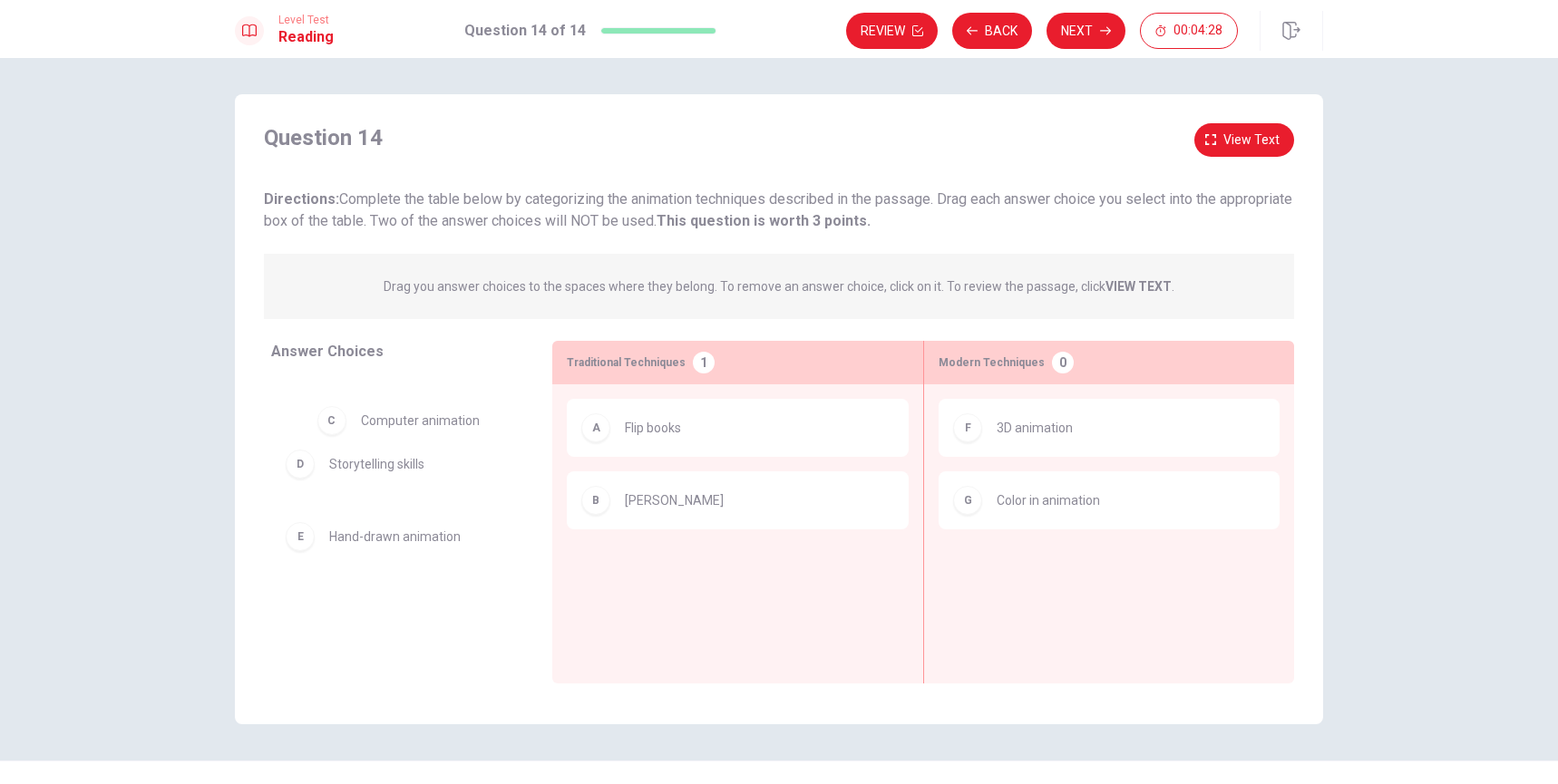
drag, startPoint x: 300, startPoint y: 413, endPoint x: 325, endPoint y: 427, distance: 28.7
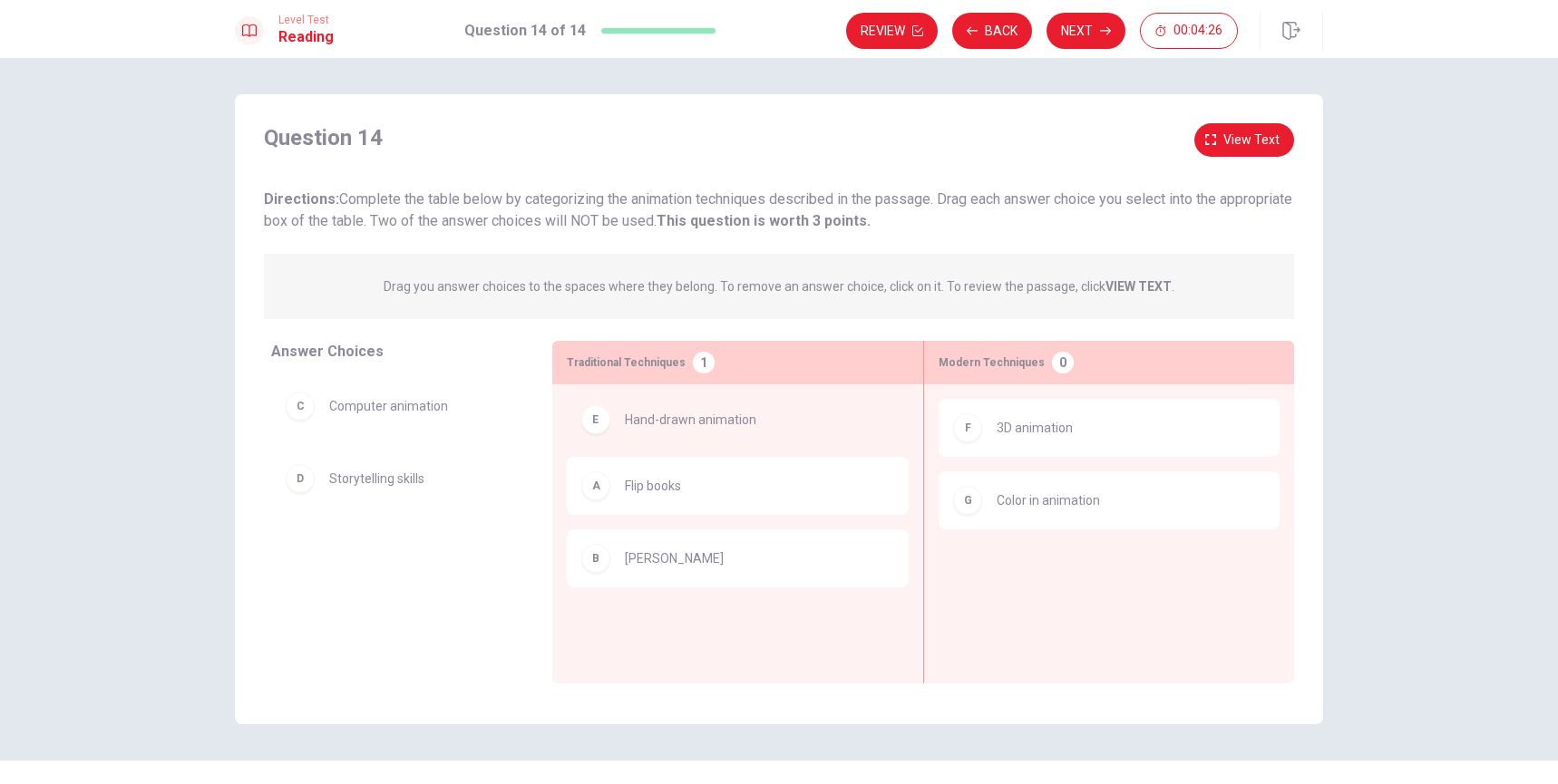
drag, startPoint x: 309, startPoint y: 561, endPoint x: 622, endPoint y: 429, distance: 339.7
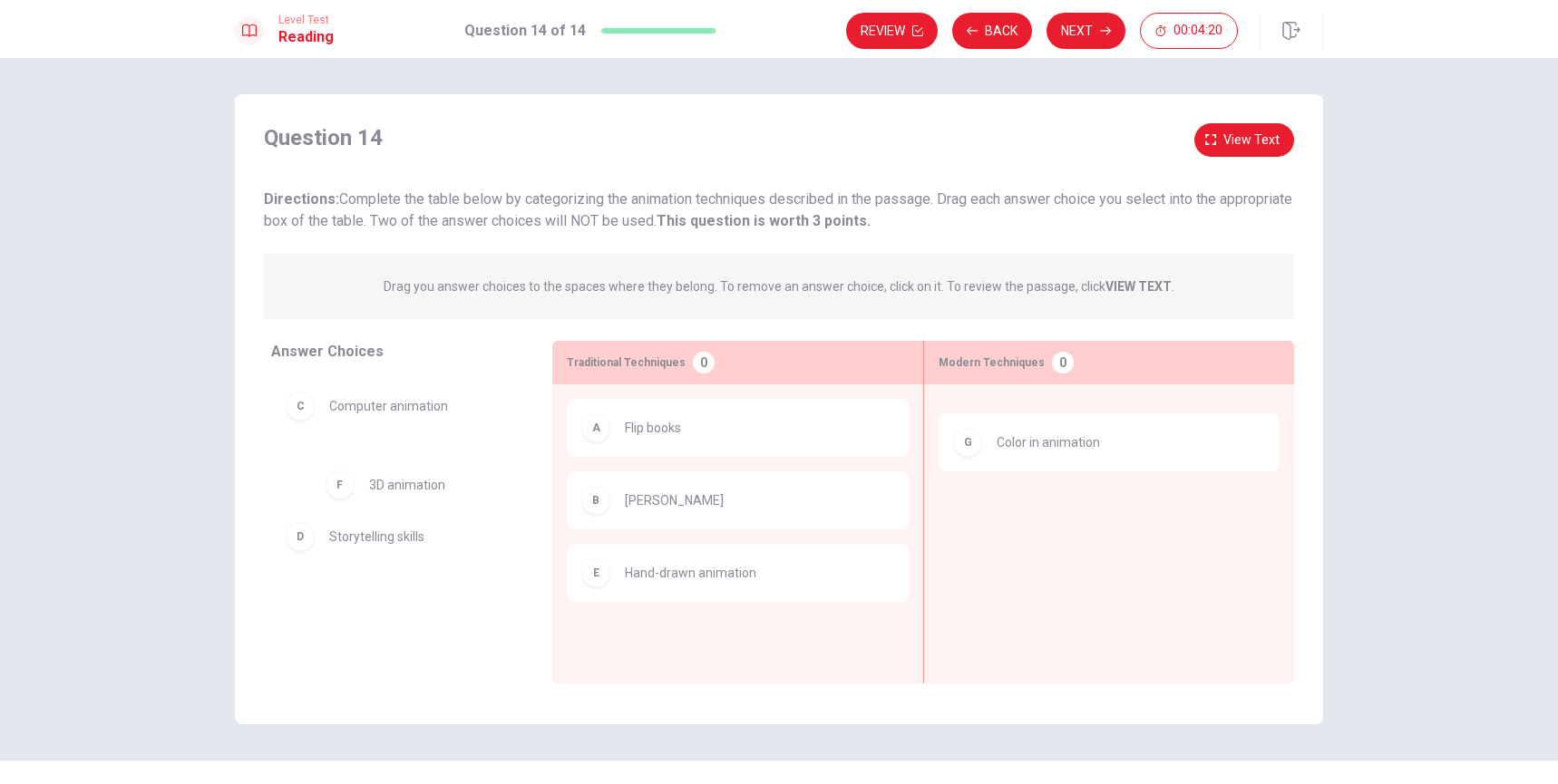
drag, startPoint x: 958, startPoint y: 436, endPoint x: 317, endPoint y: 464, distance: 641.6
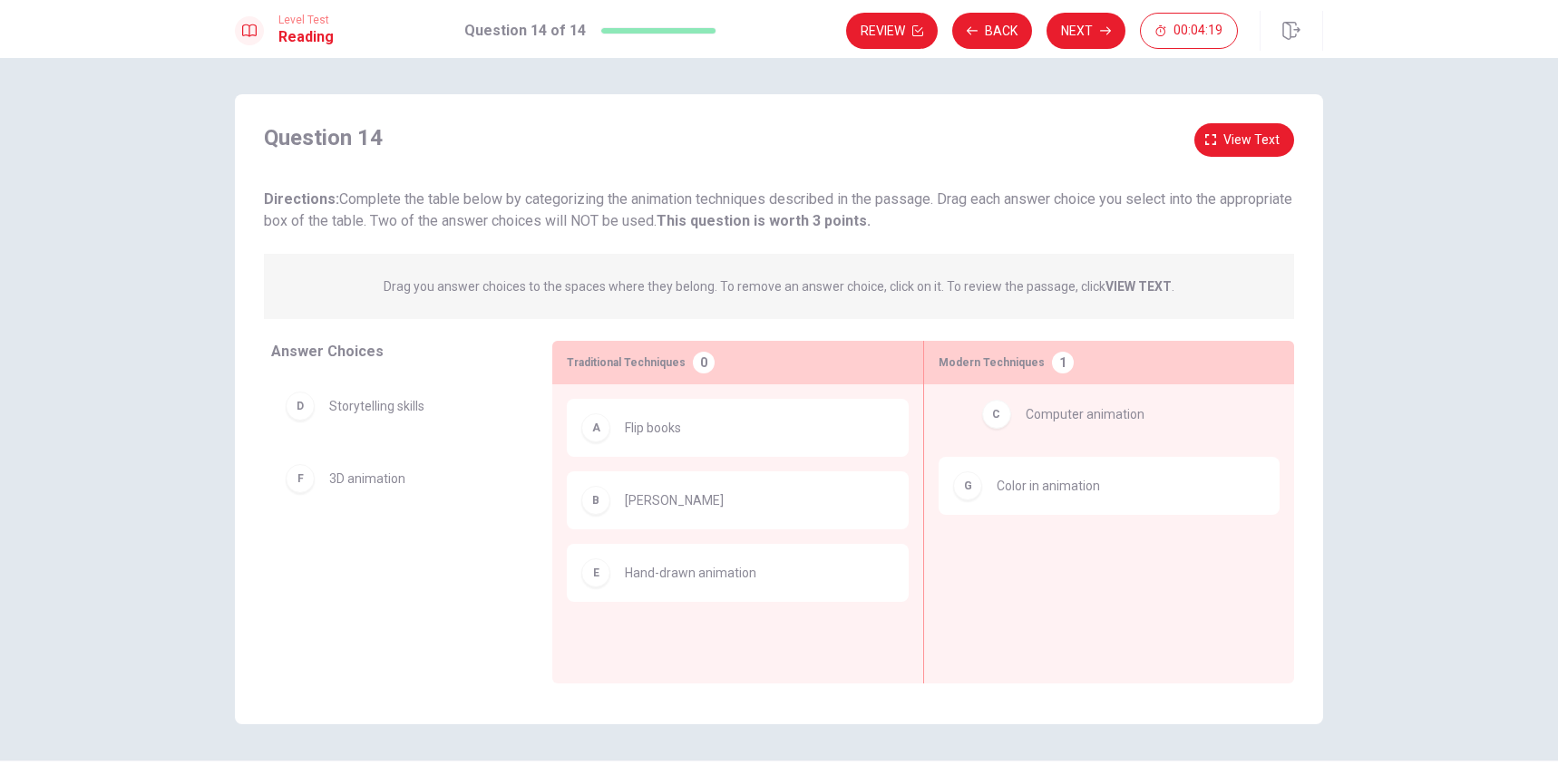
drag, startPoint x: 307, startPoint y: 412, endPoint x: 999, endPoint y: 419, distance: 692.0
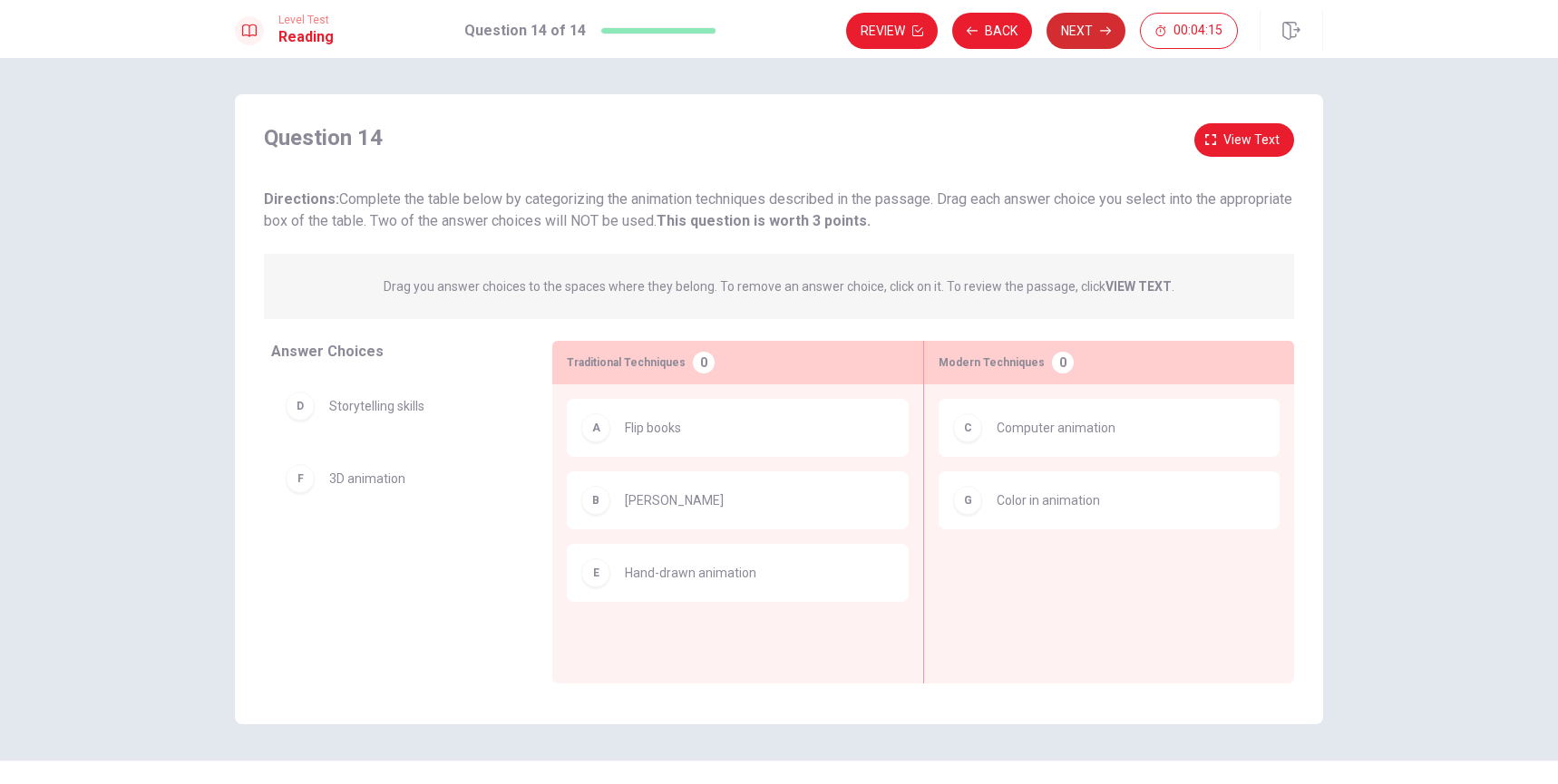
click at [1084, 31] on button "Next" at bounding box center [1085, 30] width 78 height 36
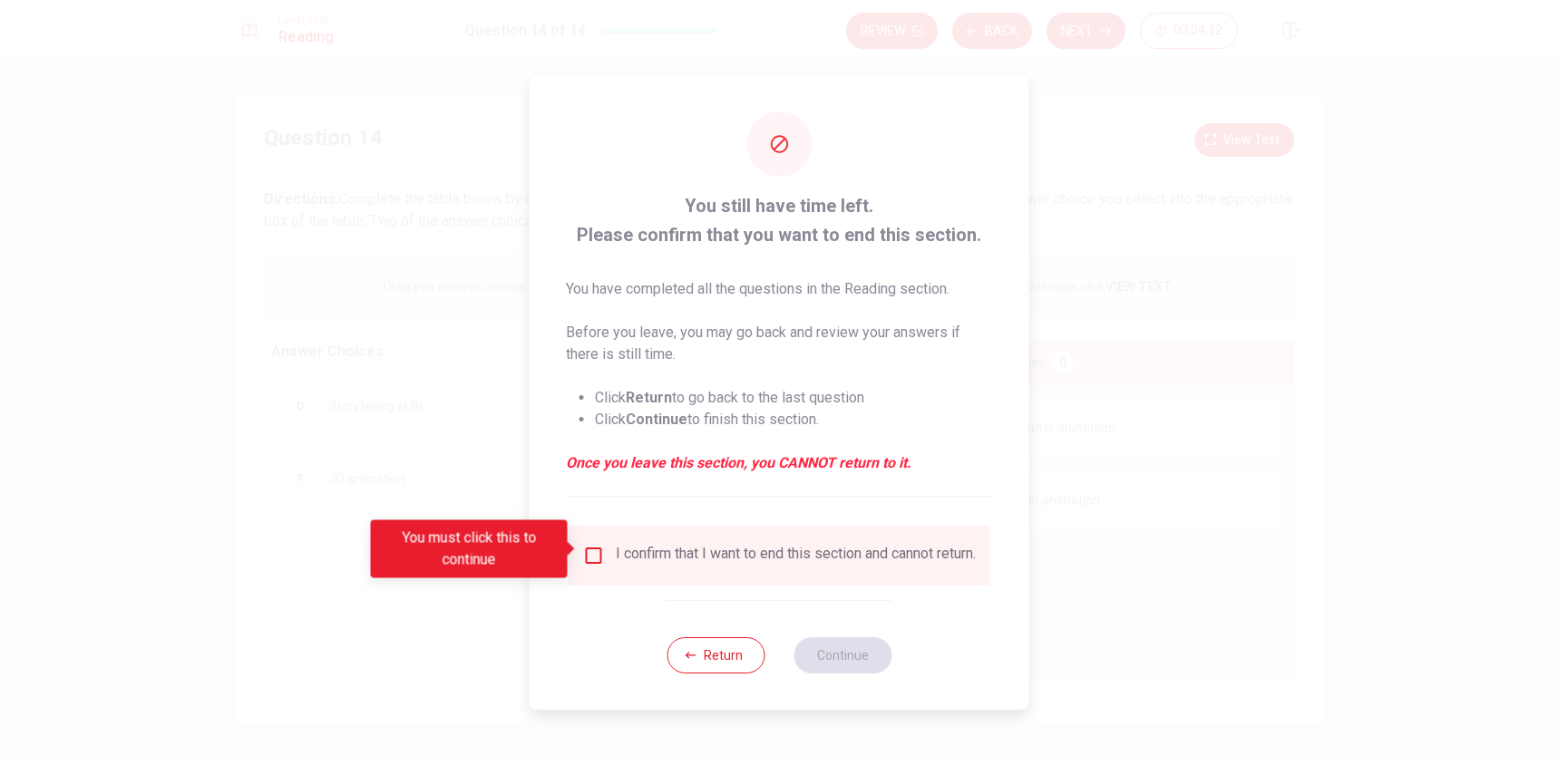
click at [595, 554] on input "You must click this to continue" at bounding box center [594, 556] width 21 height 21
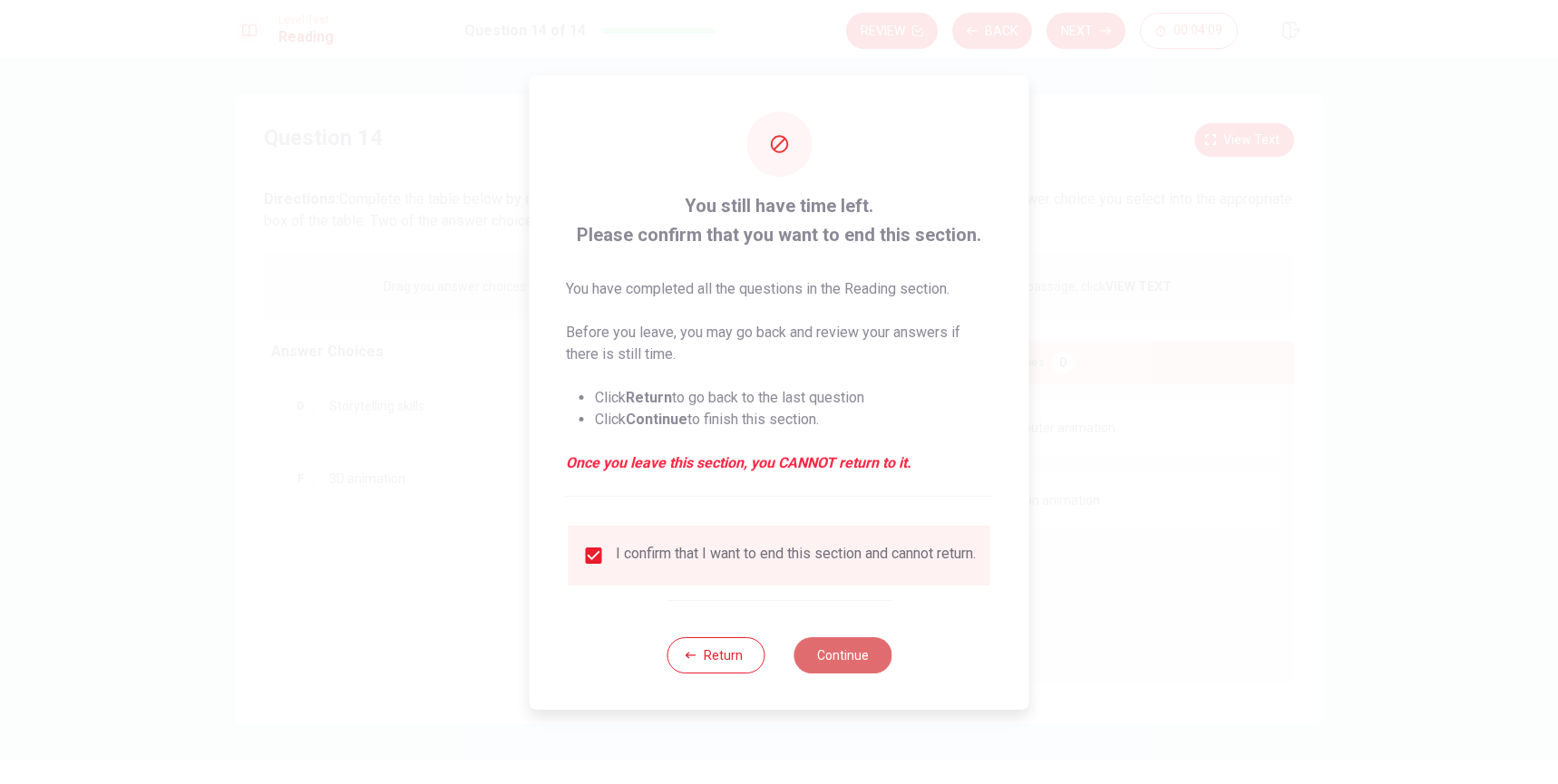
click at [847, 662] on button "Continue" at bounding box center [841, 654] width 98 height 36
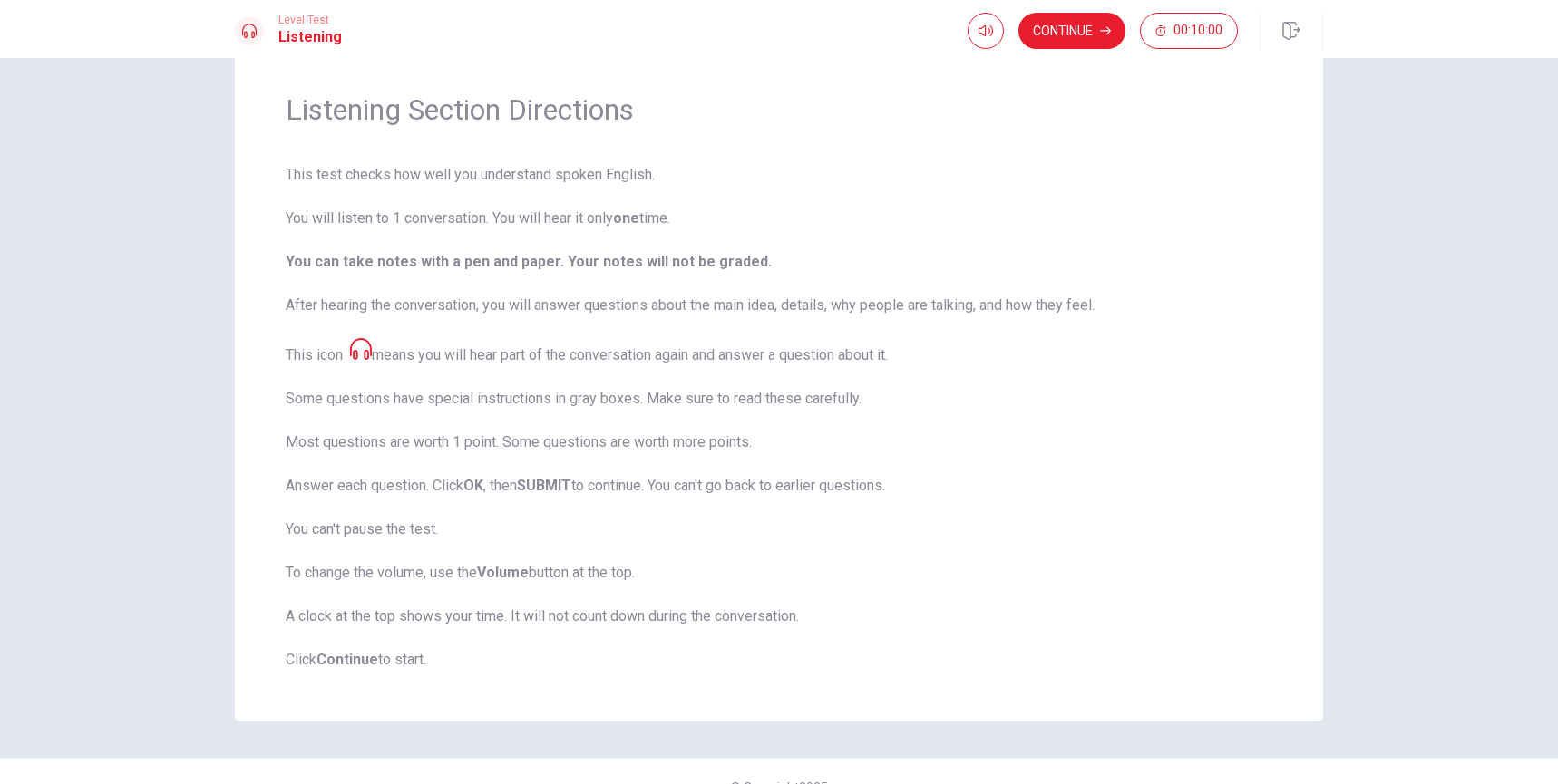
scroll to position [45, 0]
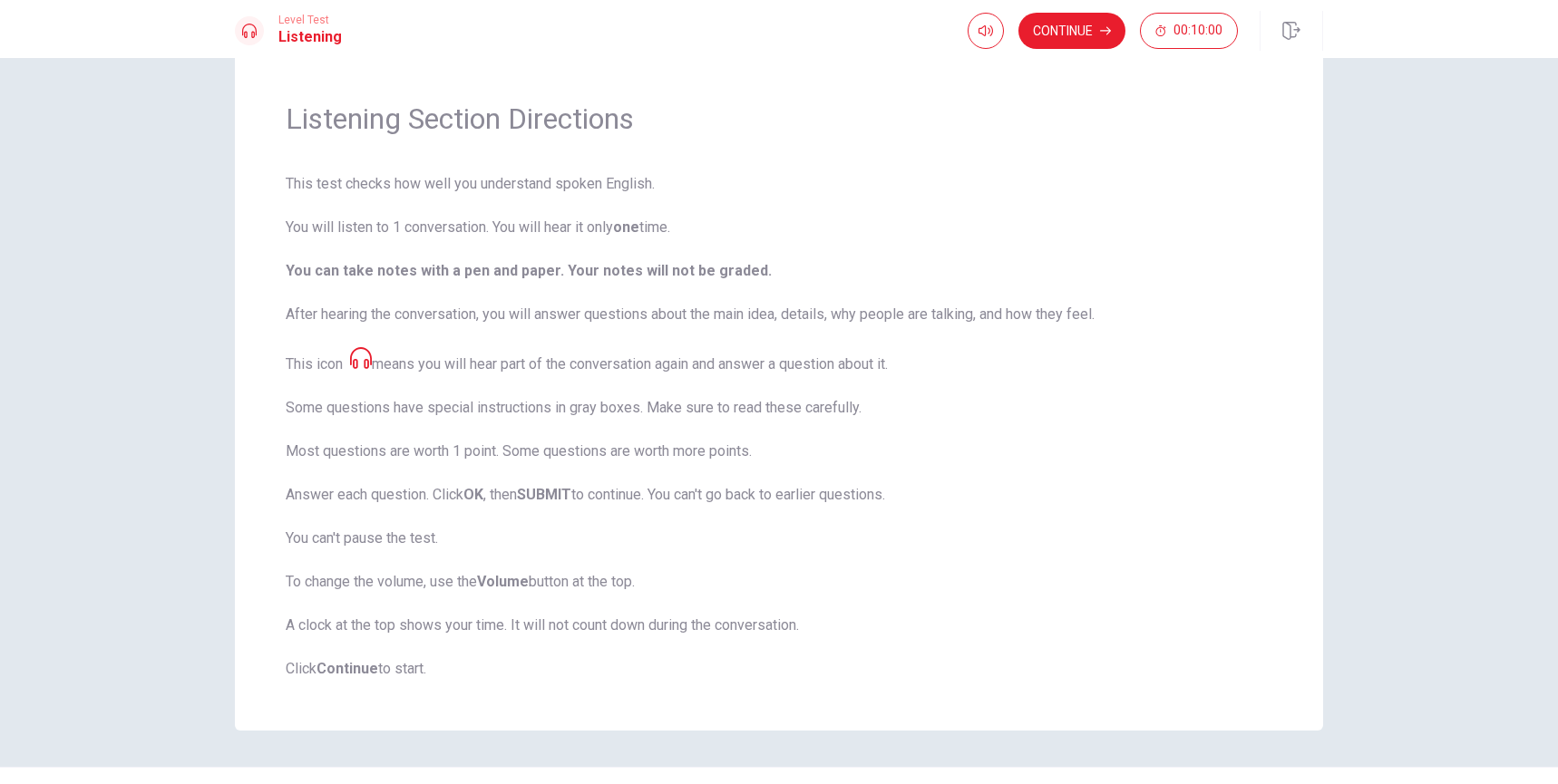
drag, startPoint x: 283, startPoint y: 183, endPoint x: 466, endPoint y: 178, distance: 183.1
click at [466, 178] on span "This test checks how well you understand spoken English. You will listen to 1 c…" at bounding box center [779, 426] width 987 height 506
drag, startPoint x: 307, startPoint y: 320, endPoint x: 735, endPoint y: 313, distance: 428.1
click at [735, 313] on span "This test checks how well you understand spoken English. You will listen to 1 c…" at bounding box center [779, 426] width 987 height 506
drag, startPoint x: 784, startPoint y: 318, endPoint x: 1121, endPoint y: 308, distance: 337.1
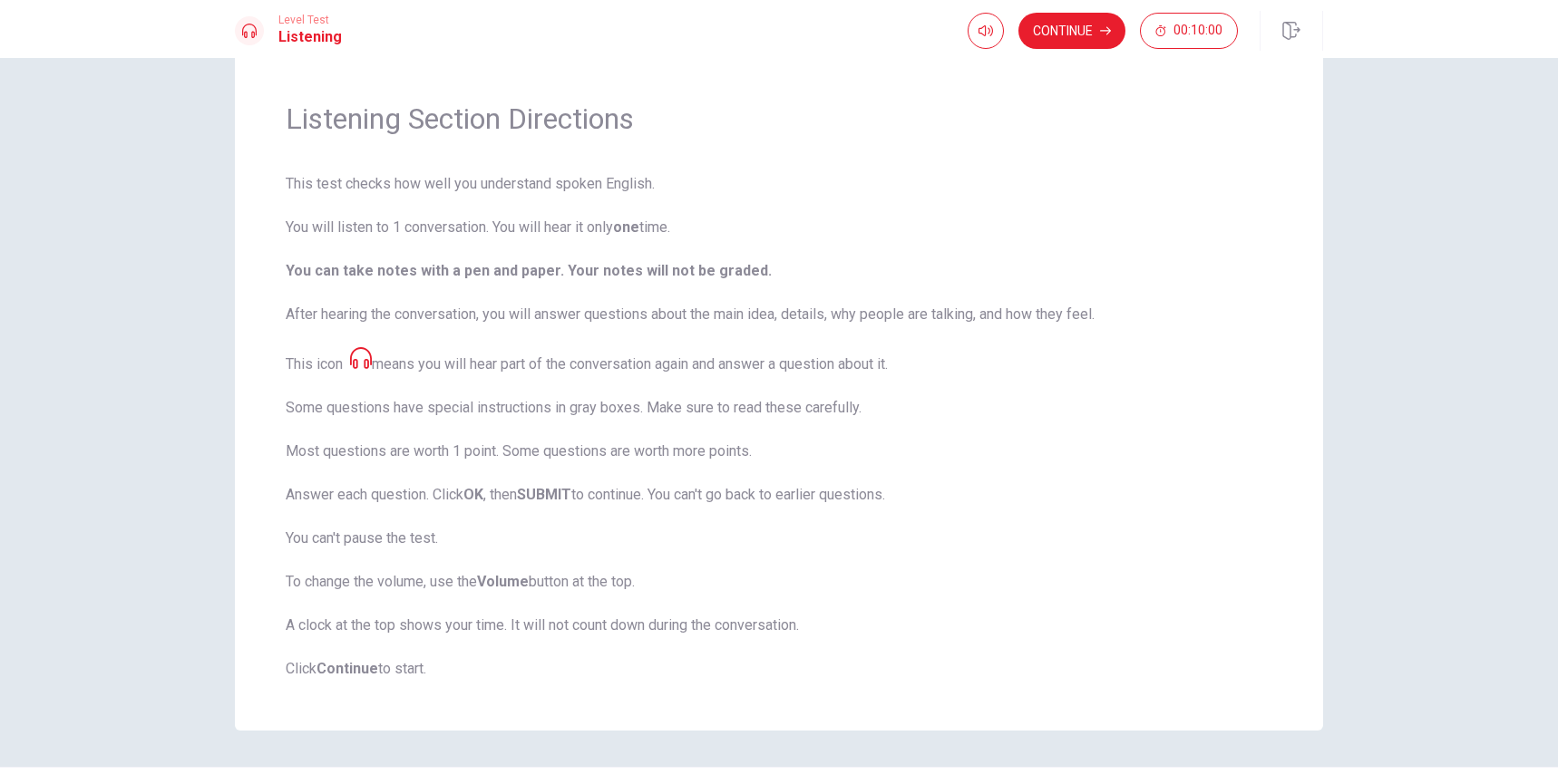
click at [1121, 308] on span "This test checks how well you understand spoken English. You will listen to 1 c…" at bounding box center [779, 426] width 987 height 506
click at [365, 361] on icon at bounding box center [360, 358] width 21 height 21
drag, startPoint x: 396, startPoint y: 367, endPoint x: 510, endPoint y: 363, distance: 114.1
click at [501, 364] on span "This test checks how well you understand spoken English. You will listen to 1 c…" at bounding box center [779, 426] width 987 height 506
drag, startPoint x: 559, startPoint y: 363, endPoint x: 674, endPoint y: 361, distance: 115.0
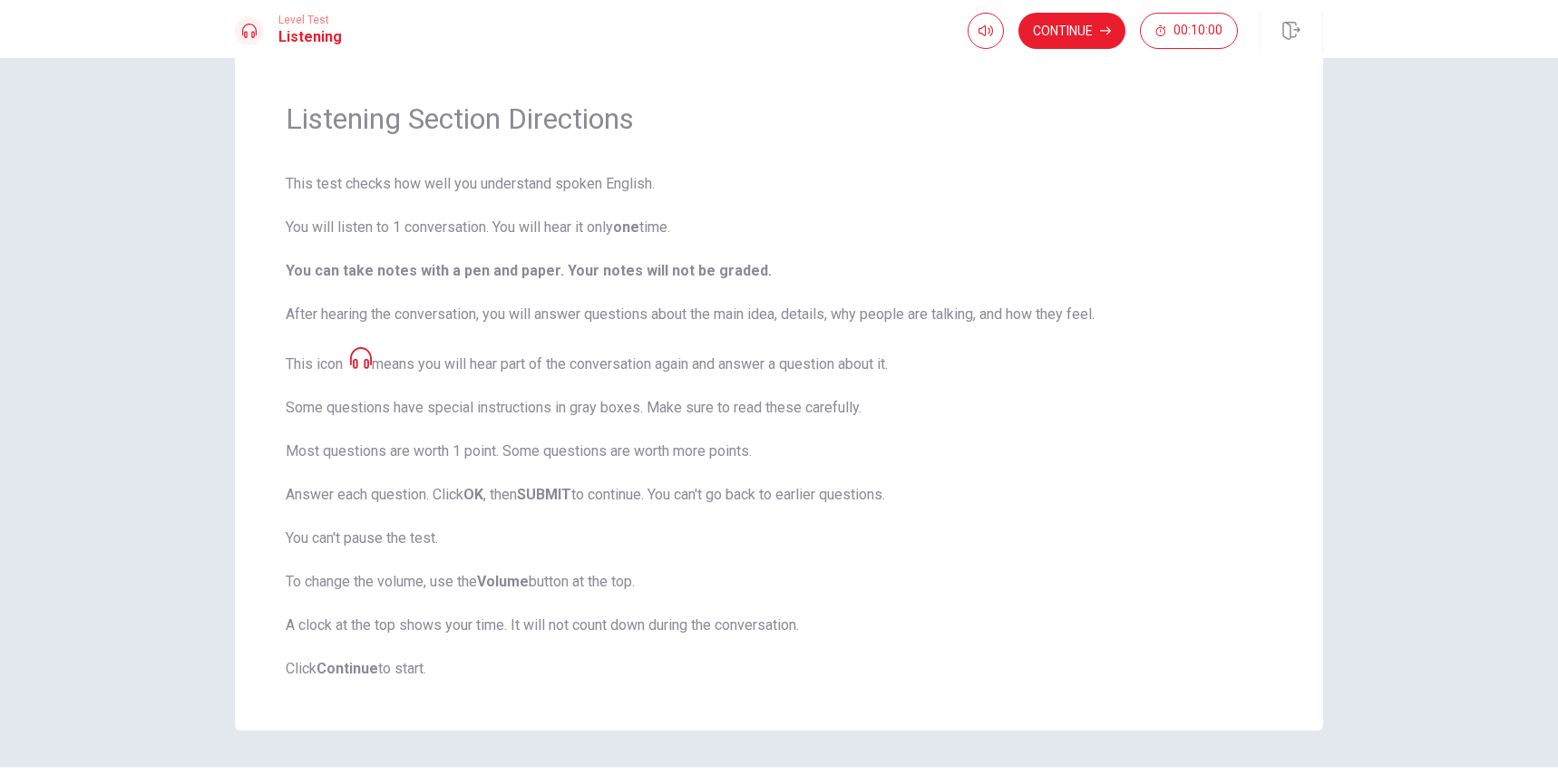
click at [674, 361] on span "This test checks how well you understand spoken English. You will listen to 1 c…" at bounding box center [779, 426] width 987 height 506
drag, startPoint x: 693, startPoint y: 366, endPoint x: 775, endPoint y: 364, distance: 82.0
click at [775, 364] on span "This test checks how well you understand spoken English. You will listen to 1 c…" at bounding box center [779, 426] width 987 height 506
drag, startPoint x: 735, startPoint y: 366, endPoint x: 940, endPoint y: 366, distance: 205.0
click at [940, 366] on span "This test checks how well you understand spoken English. You will listen to 1 c…" at bounding box center [779, 426] width 987 height 506
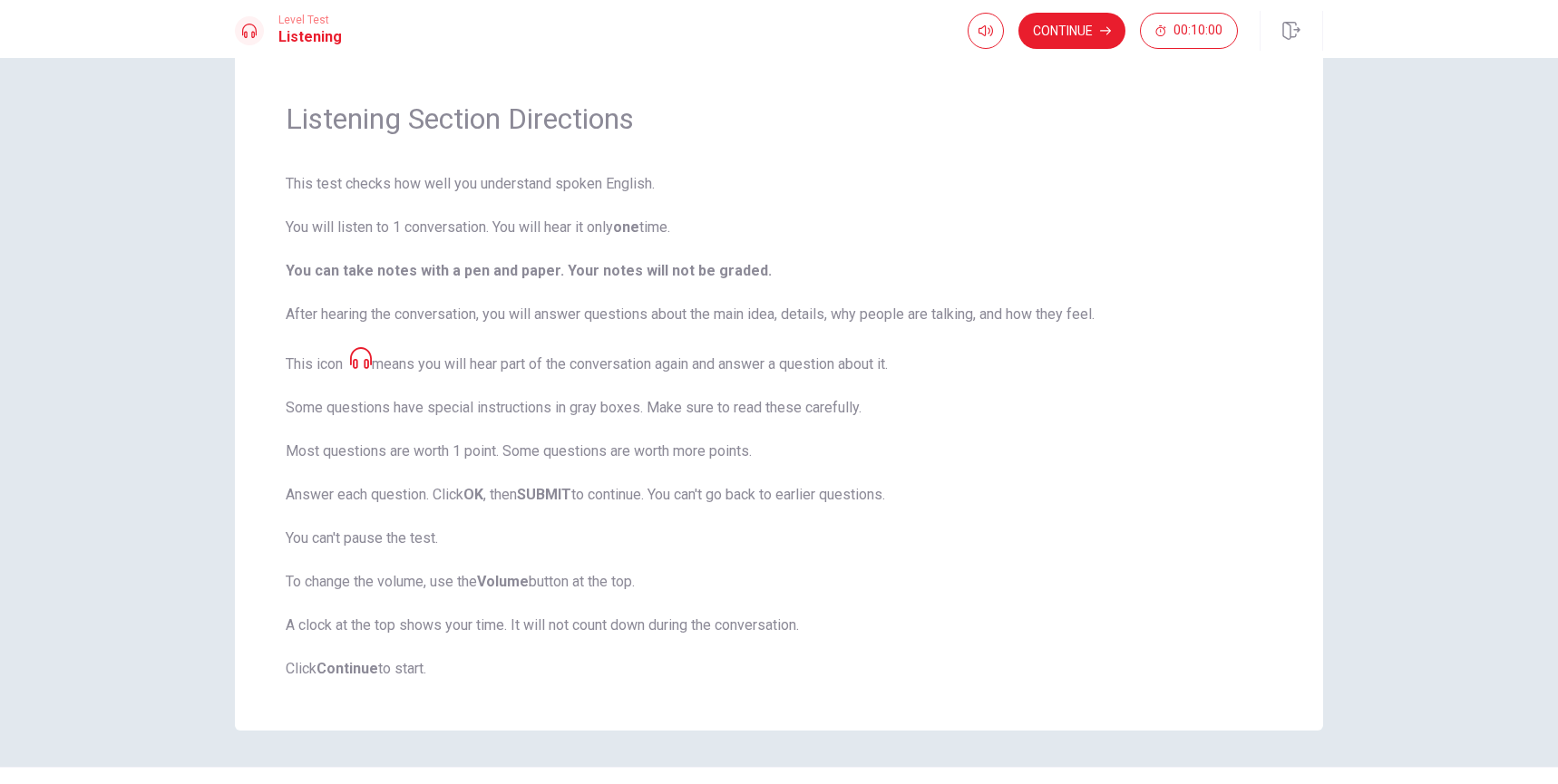
drag, startPoint x: 392, startPoint y: 408, endPoint x: 469, endPoint y: 408, distance: 77.0
click at [461, 406] on span "This test checks how well you understand spoken English. You will listen to 1 c…" at bounding box center [779, 426] width 987 height 506
drag, startPoint x: 652, startPoint y: 408, endPoint x: 906, endPoint y: 402, distance: 254.1
click at [906, 402] on span "This test checks how well you understand spoken English. You will listen to 1 c…" at bounding box center [779, 426] width 987 height 506
drag, startPoint x: 768, startPoint y: 413, endPoint x: 854, endPoint y: 413, distance: 86.0
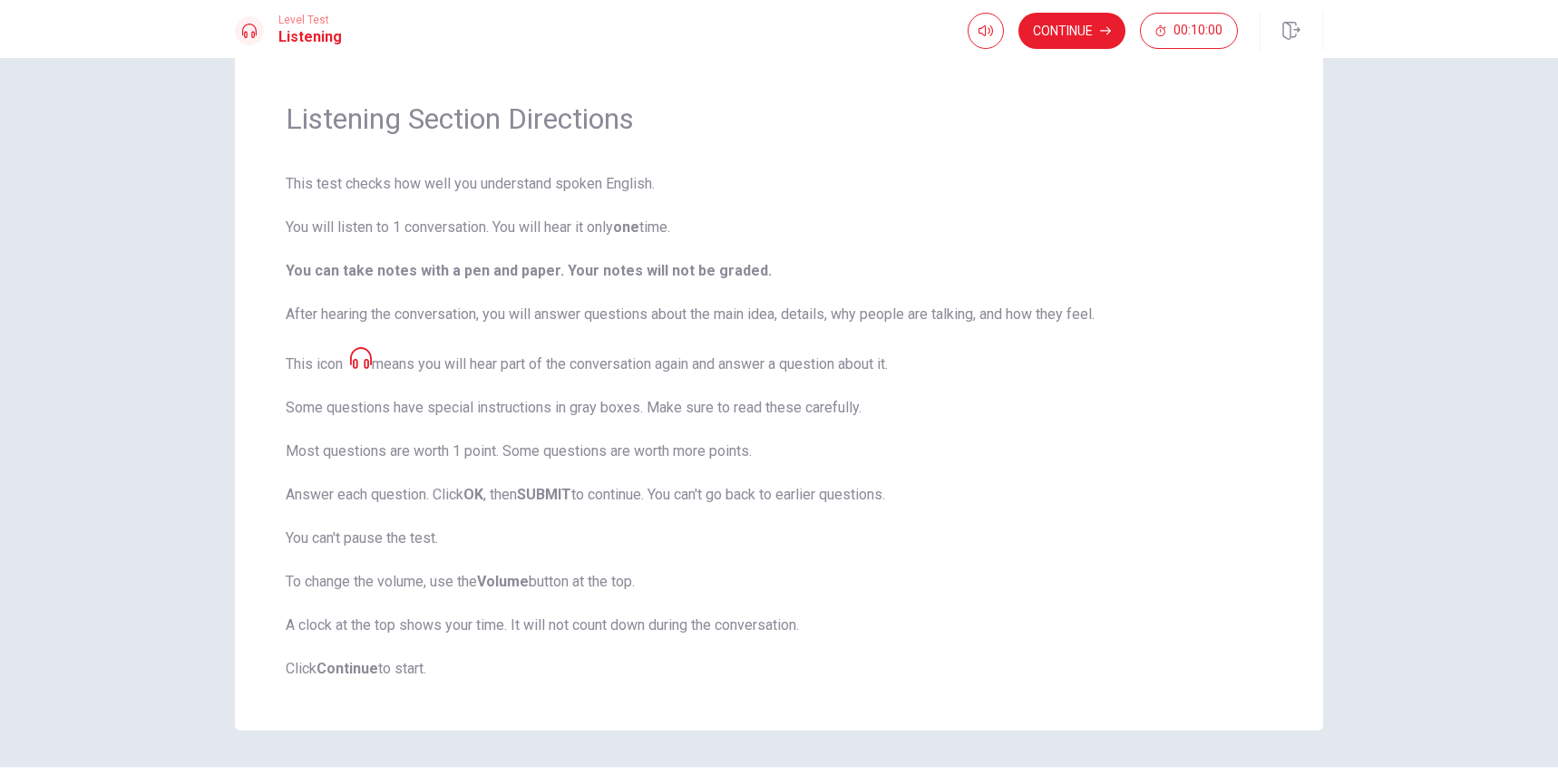
click at [854, 413] on span "This test checks how well you understand spoken English. You will listen to 1 c…" at bounding box center [779, 426] width 987 height 506
drag, startPoint x: 290, startPoint y: 457, endPoint x: 481, endPoint y: 458, distance: 191.0
click at [472, 455] on span "This test checks how well you understand spoken English. You will listen to 1 c…" at bounding box center [779, 426] width 987 height 506
drag, startPoint x: 292, startPoint y: 543, endPoint x: 484, endPoint y: 541, distance: 192.0
click at [484, 541] on span "This test checks how well you understand spoken English. You will listen to 1 c…" at bounding box center [779, 426] width 987 height 506
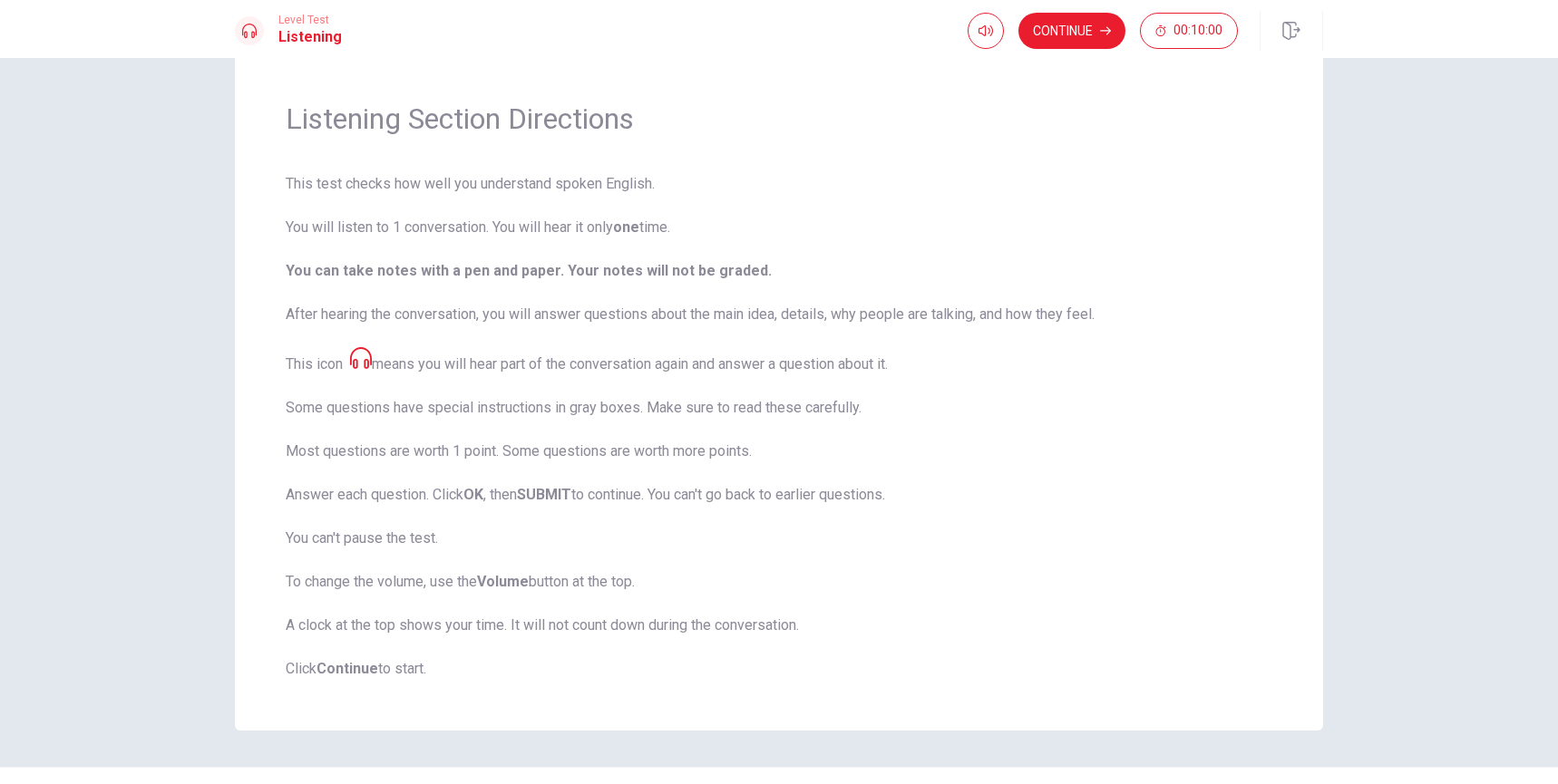
drag, startPoint x: 292, startPoint y: 588, endPoint x: 513, endPoint y: 584, distance: 221.0
click at [512, 585] on span "This test checks how well you understand spoken English. You will listen to 1 c…" at bounding box center [779, 426] width 987 height 506
click at [1072, 37] on button "Continue" at bounding box center [1072, 30] width 107 height 36
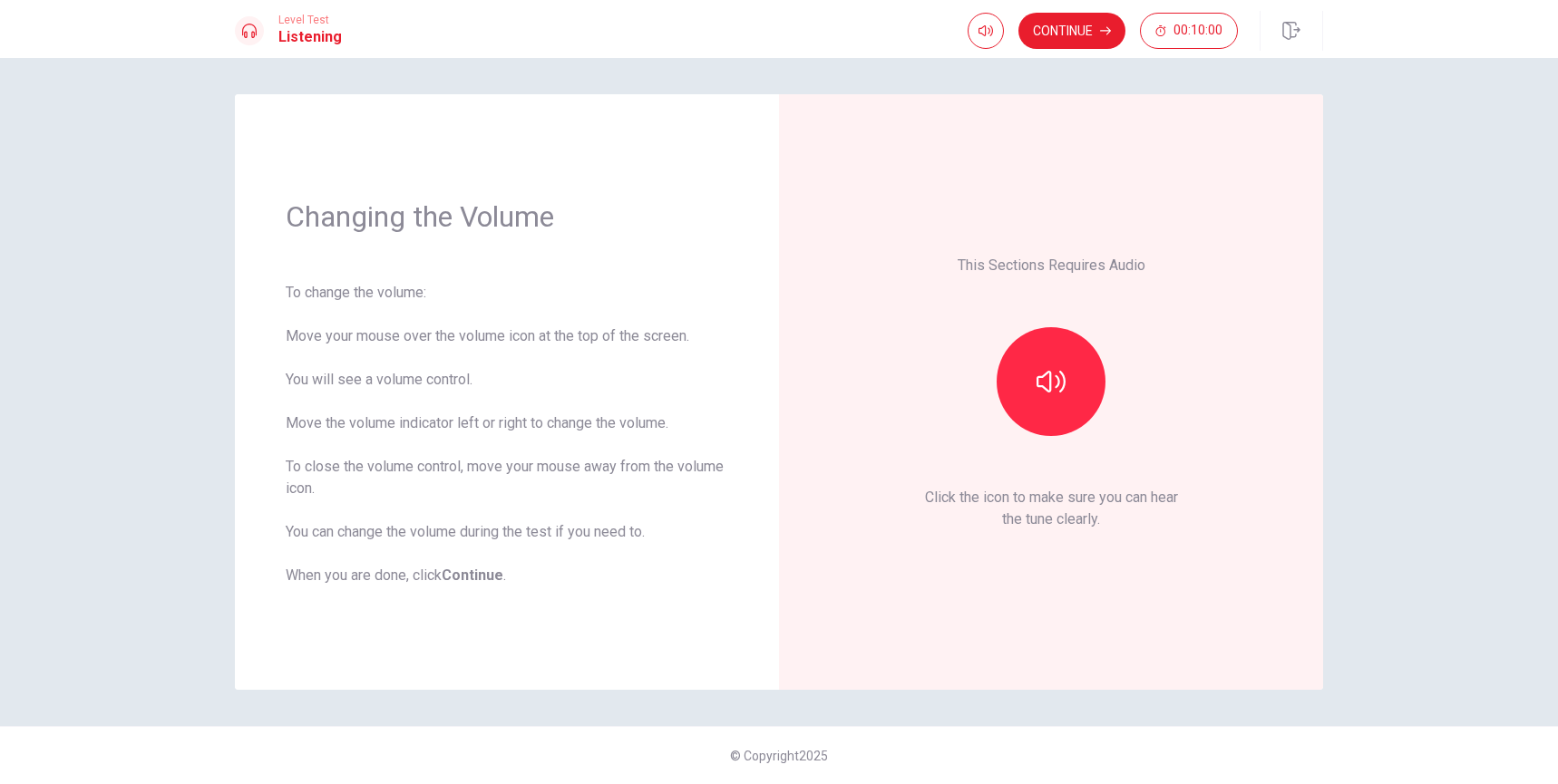
drag, startPoint x: 297, startPoint y: 223, endPoint x: 609, endPoint y: 218, distance: 312.0
click at [609, 218] on h1 "Changing the Volume" at bounding box center [506, 216] width 443 height 36
click at [1035, 381] on button "button" at bounding box center [1051, 381] width 108 height 108
click at [1047, 377] on icon "button" at bounding box center [1051, 381] width 29 height 29
drag, startPoint x: 290, startPoint y: 340, endPoint x: 696, endPoint y: 336, distance: 406.0
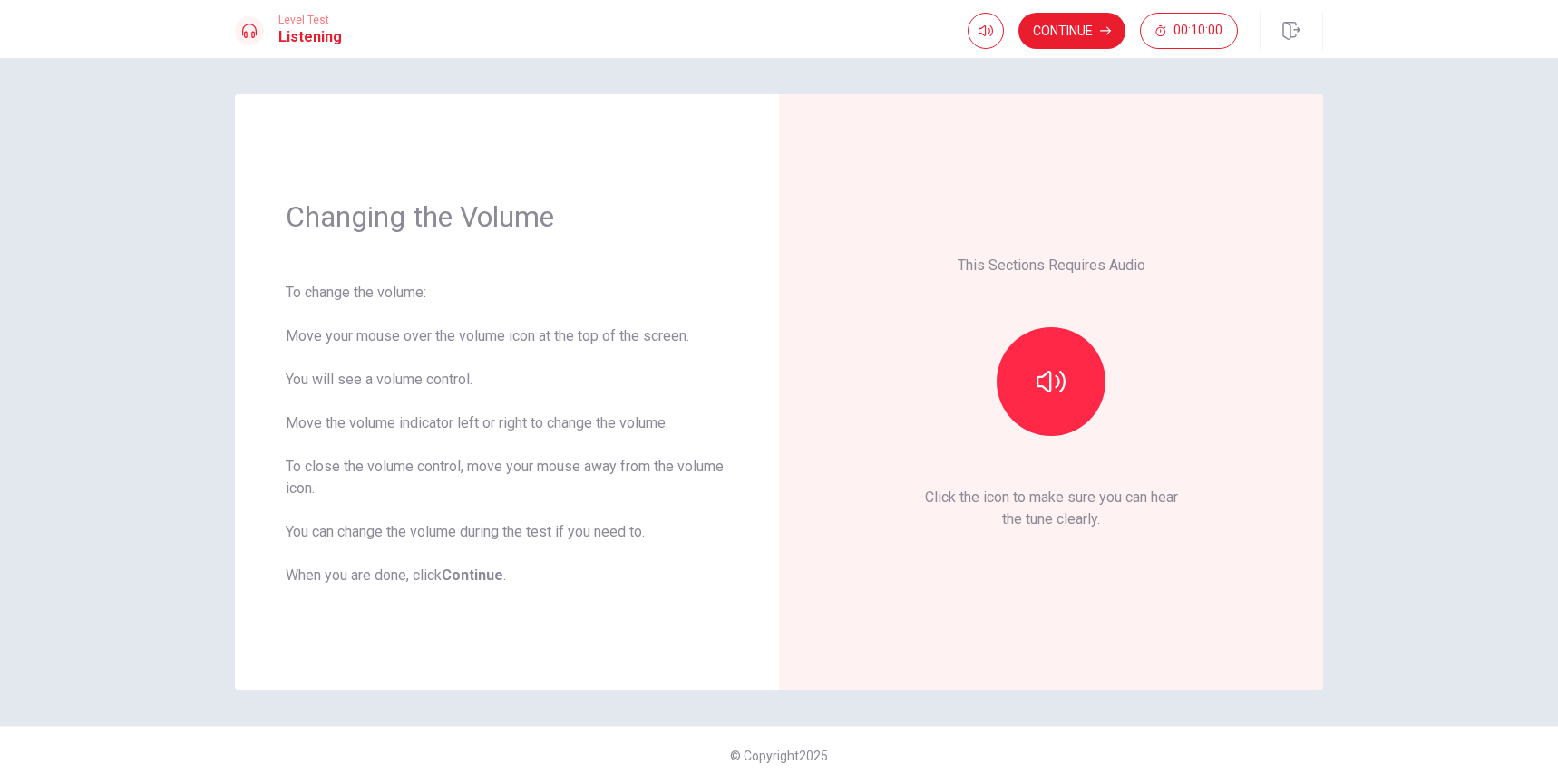
click at [696, 336] on div "To change the volume: Move your mouse over the volume icon at the top of the sc…" at bounding box center [506, 434] width 443 height 305
drag, startPoint x: 345, startPoint y: 423, endPoint x: 509, endPoint y: 437, distance: 164.6
click at [544, 438] on div "To change the volume: Move your mouse over the volume icon at the top of the sc…" at bounding box center [506, 434] width 443 height 305
click at [1076, 41] on button "Continue" at bounding box center [1072, 30] width 107 height 36
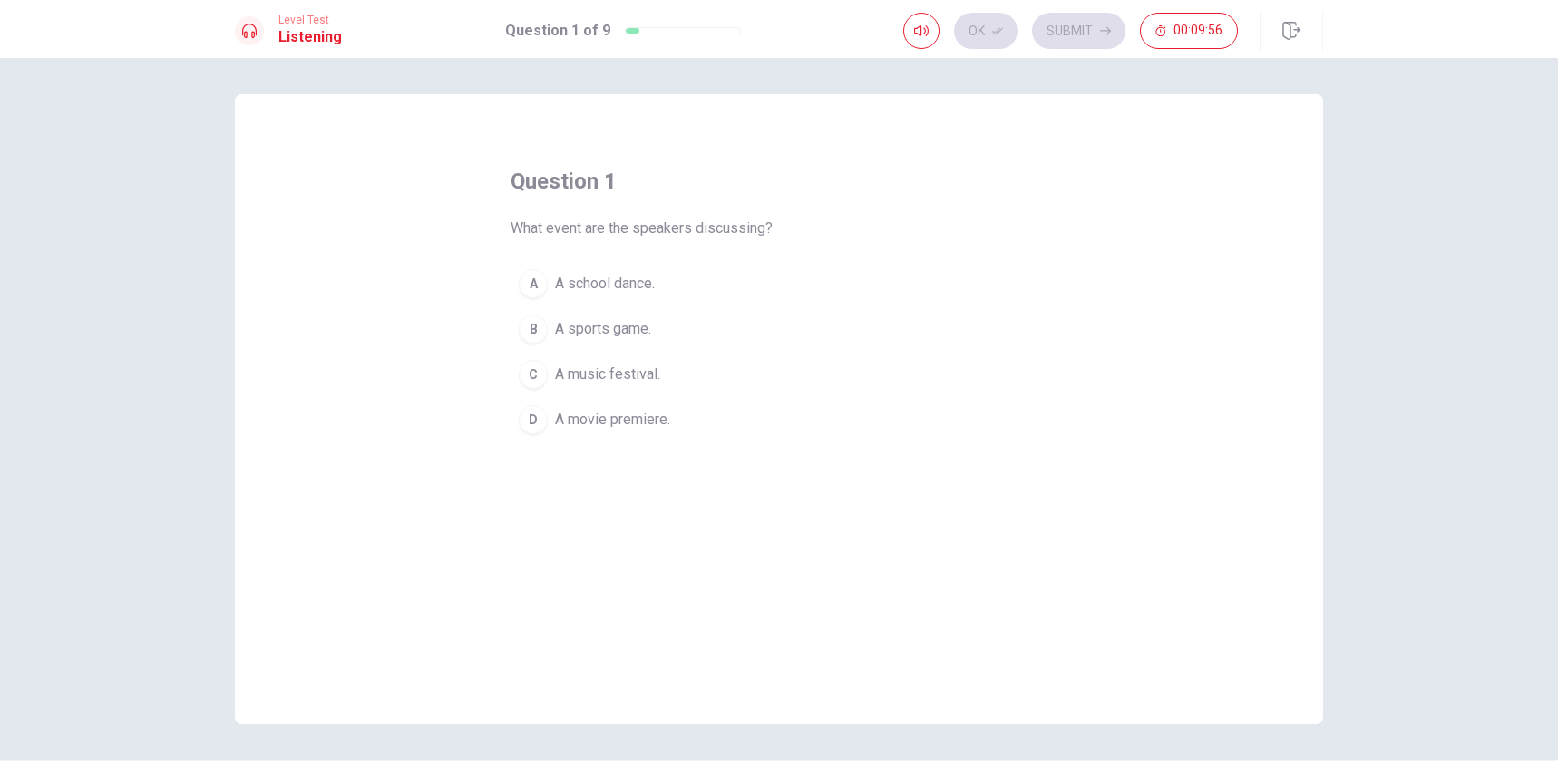
click at [534, 377] on div "C" at bounding box center [534, 375] width 29 height 29
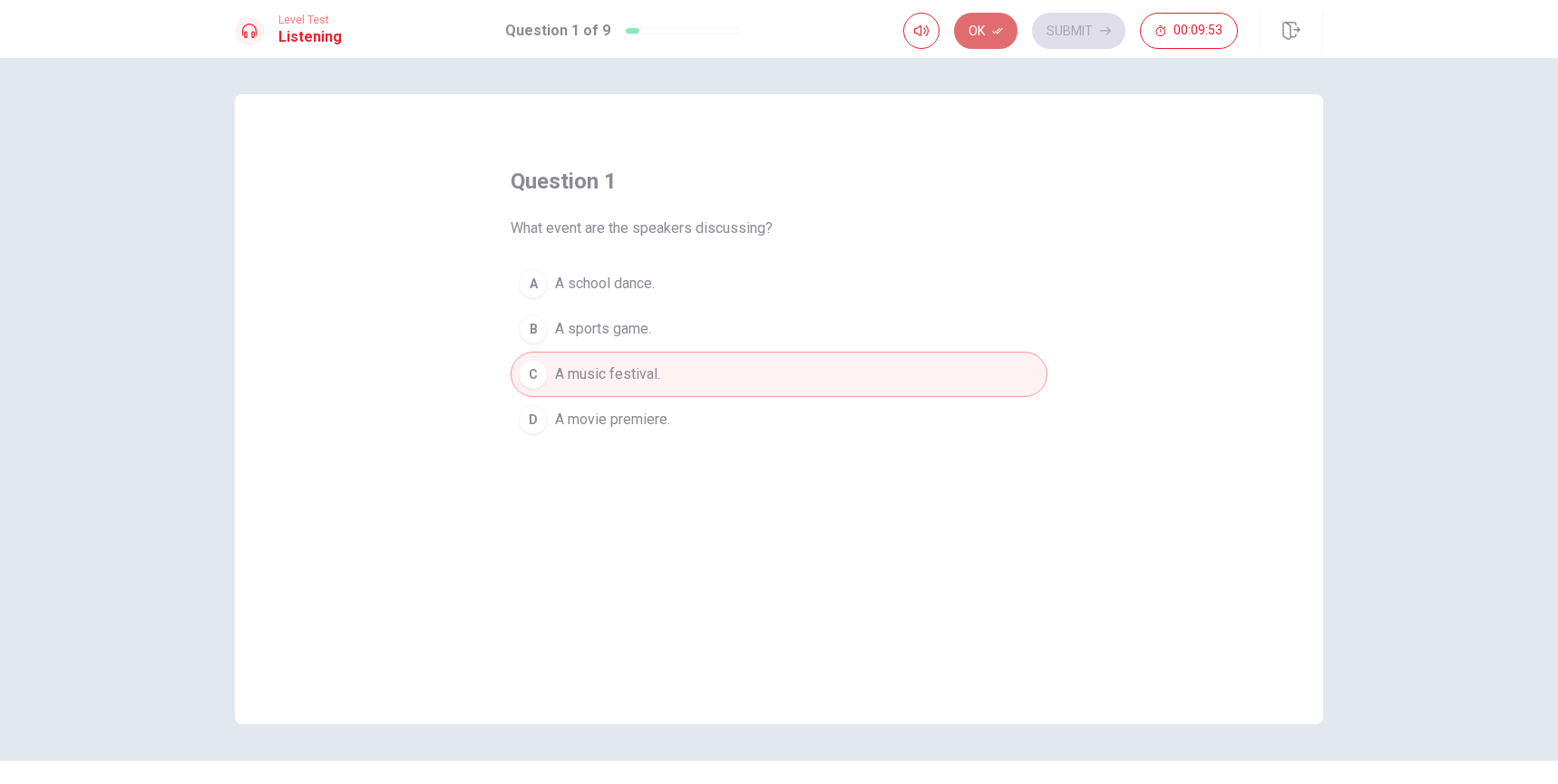
click at [994, 38] on button "Ok" at bounding box center [986, 30] width 64 height 36
click at [1094, 34] on button "Submit" at bounding box center [1079, 30] width 93 height 36
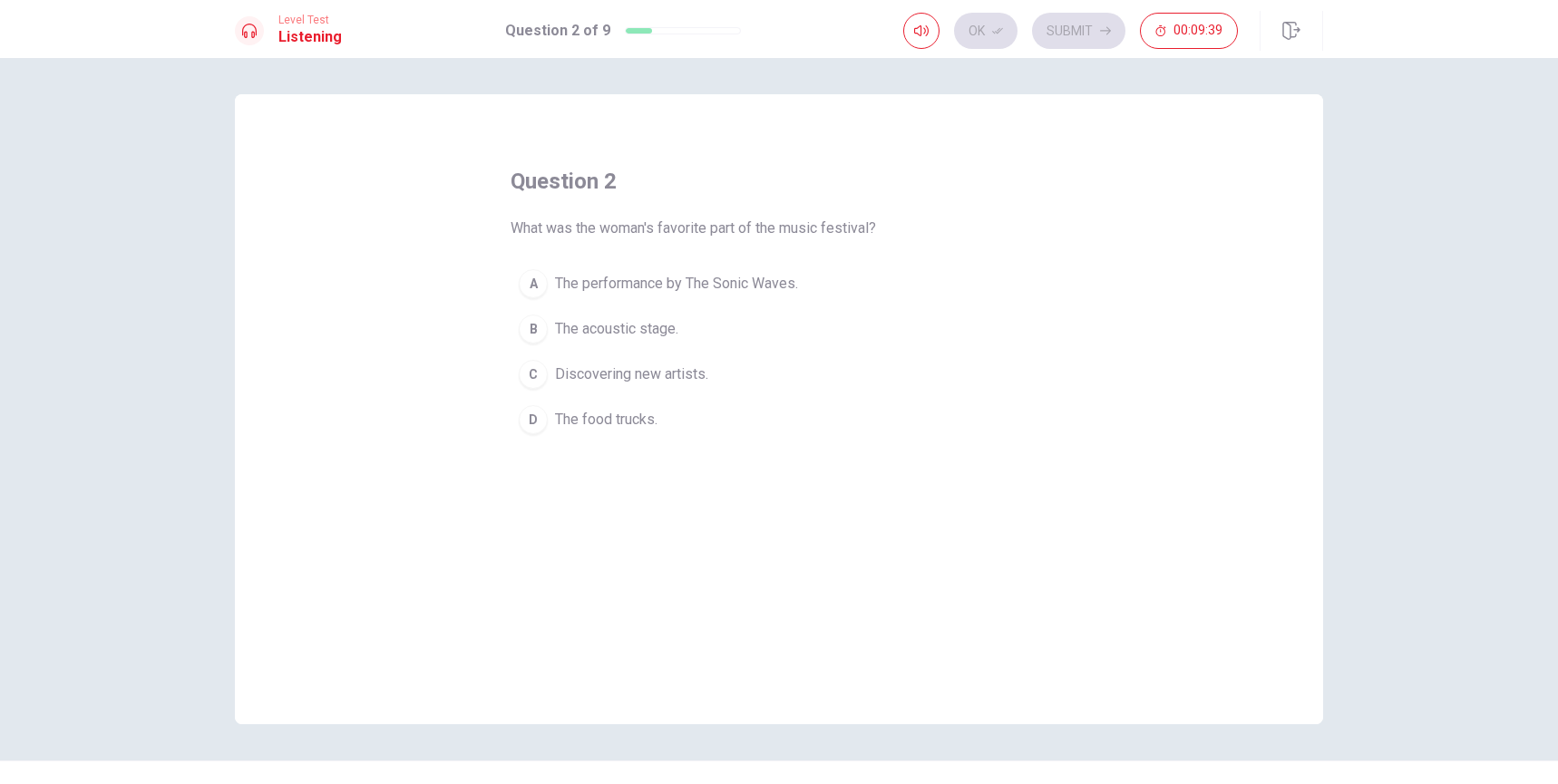
click at [768, 283] on span "The performance by The Sonic Waves." at bounding box center [676, 284] width 243 height 21
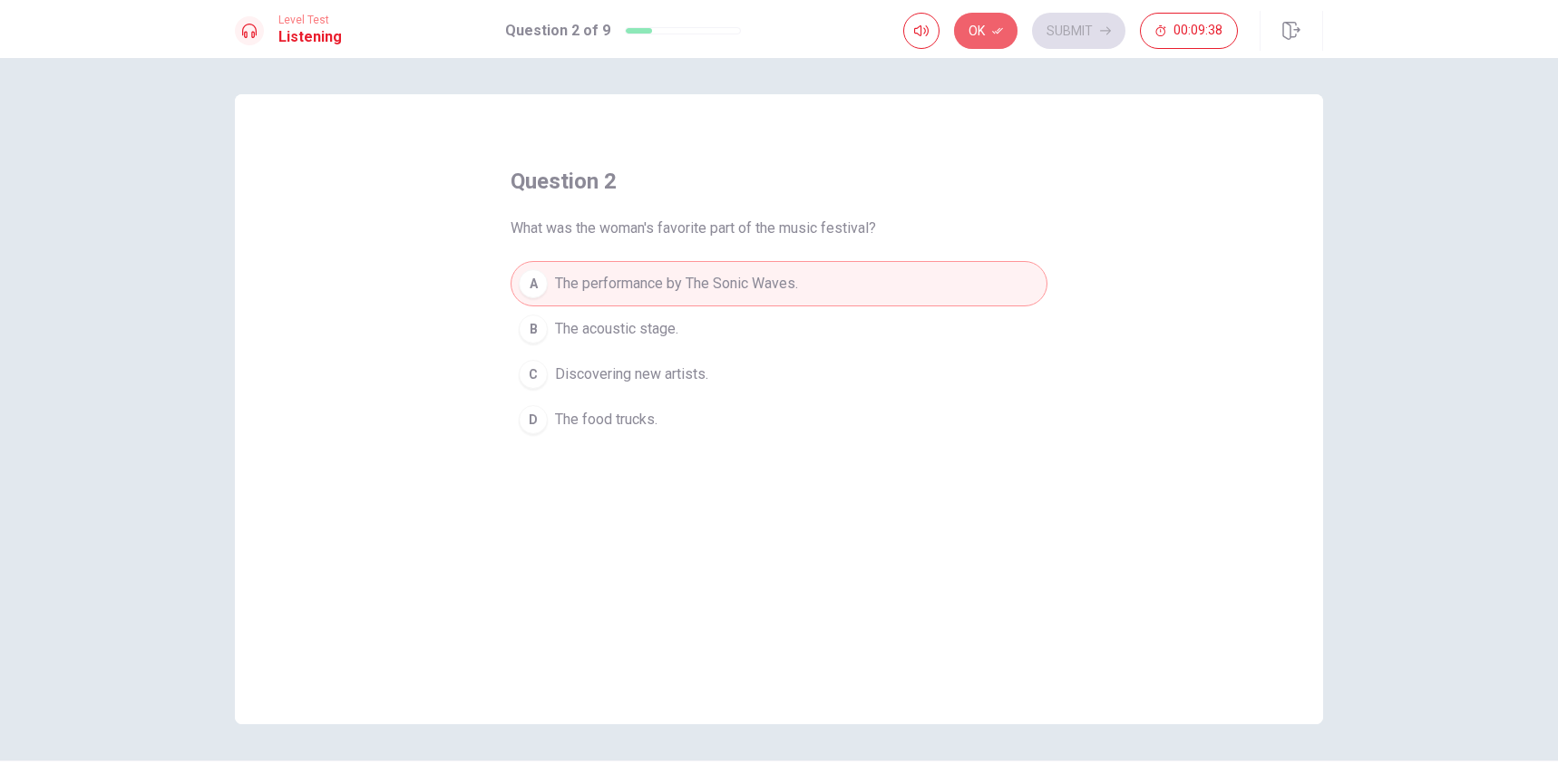
click at [997, 31] on icon "button" at bounding box center [997, 30] width 11 height 11
click at [1066, 22] on button "Submit" at bounding box center [1079, 30] width 93 height 36
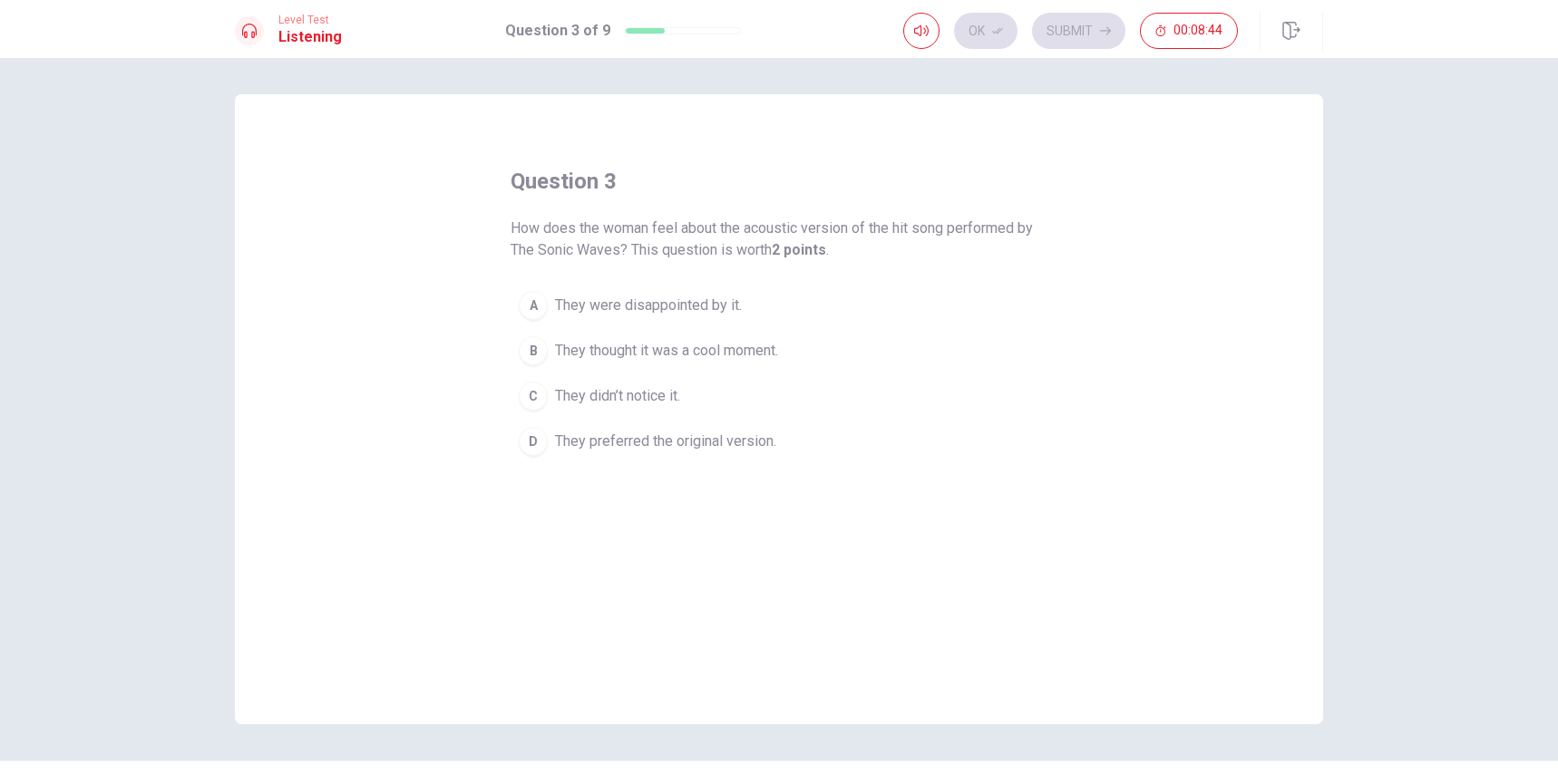
click at [740, 349] on span "They thought it was a cool moment." at bounding box center [666, 350] width 223 height 21
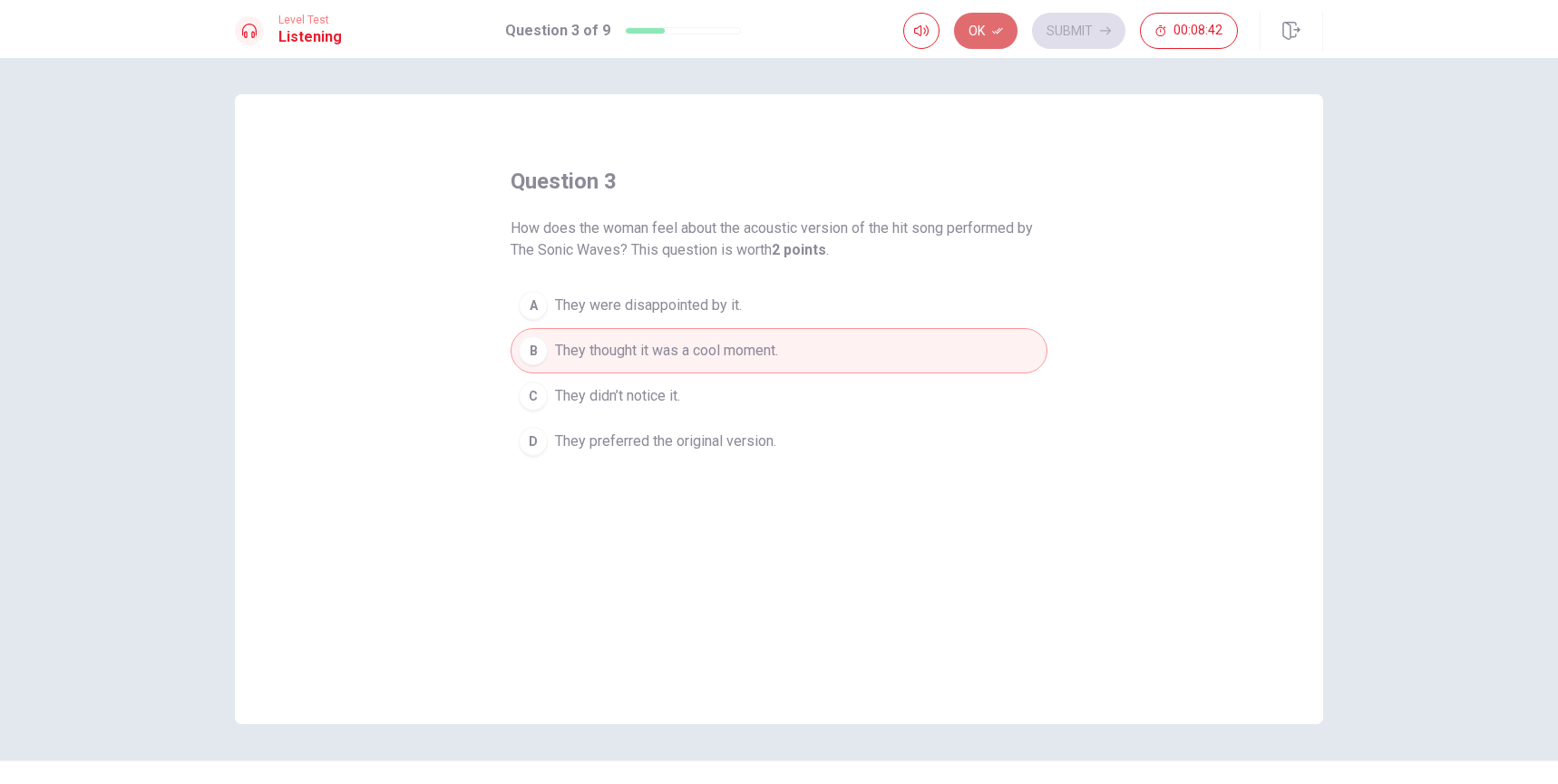
click at [1011, 36] on button "Ok" at bounding box center [986, 30] width 64 height 36
click at [1070, 39] on button "Submit" at bounding box center [1079, 30] width 93 height 36
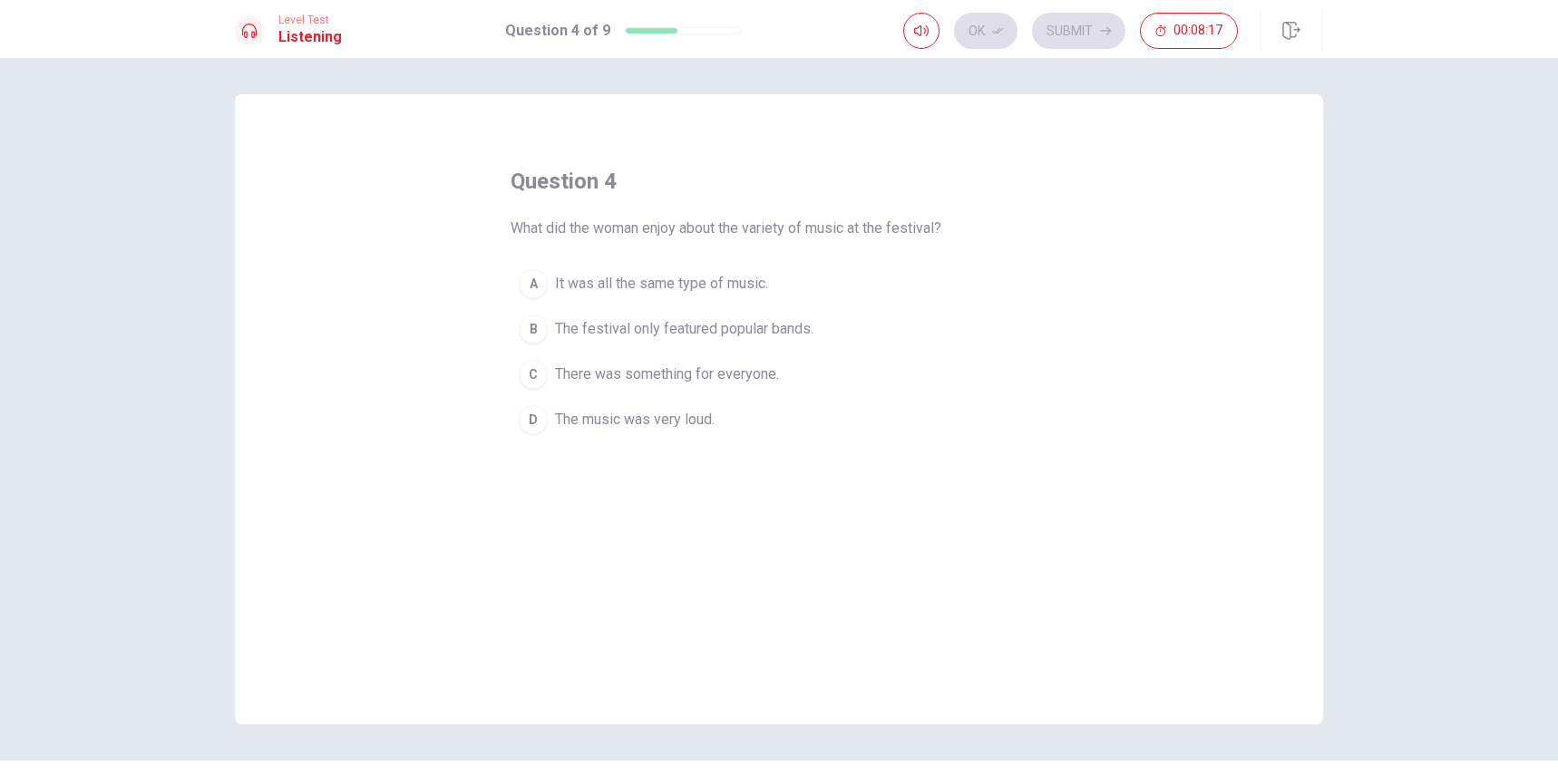
click at [719, 288] on span "It was all the same type of music." at bounding box center [661, 284] width 213 height 21
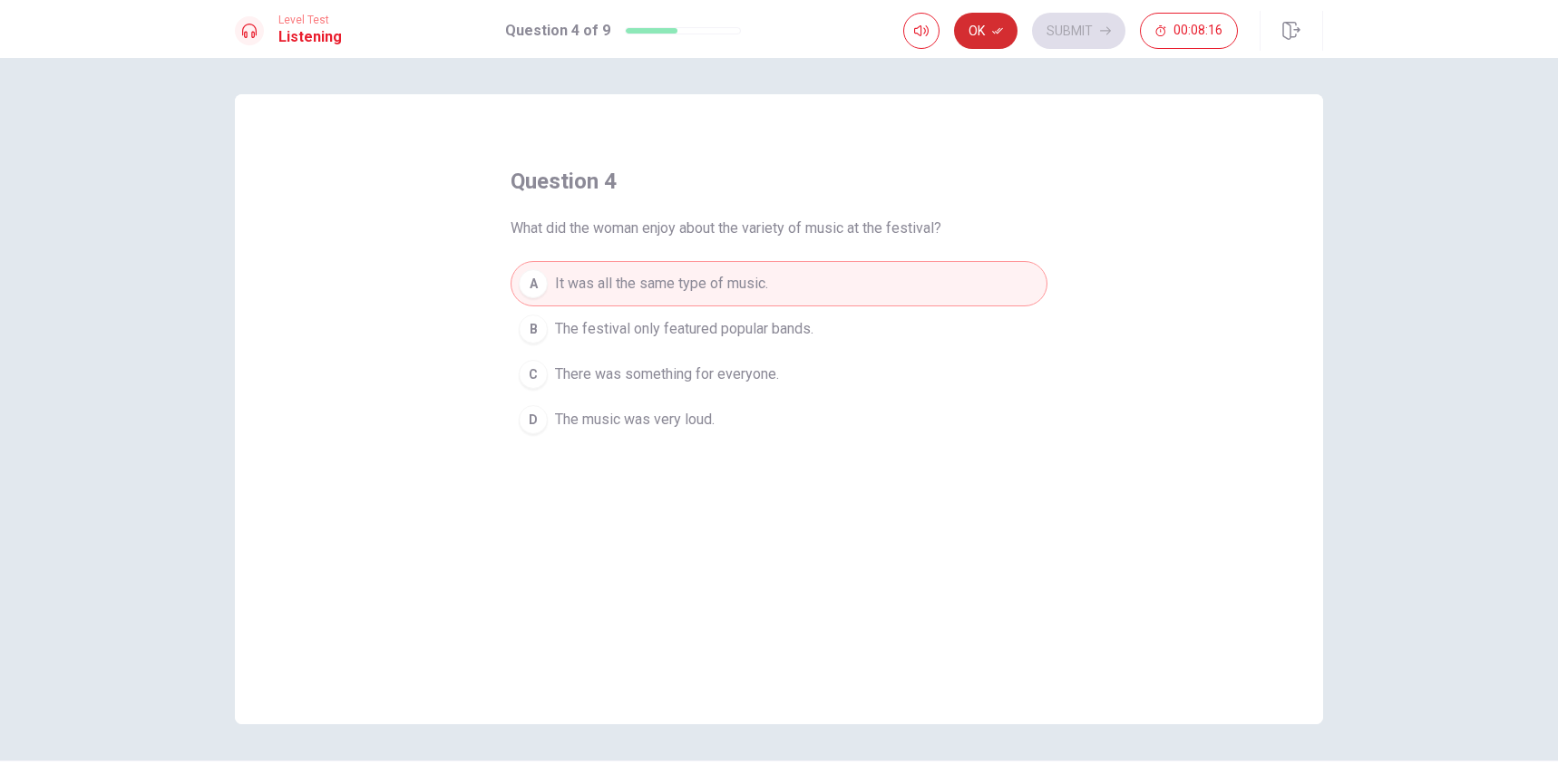
click at [998, 28] on icon "button" at bounding box center [997, 30] width 11 height 11
click at [1061, 25] on button "Submit" at bounding box center [1079, 30] width 93 height 36
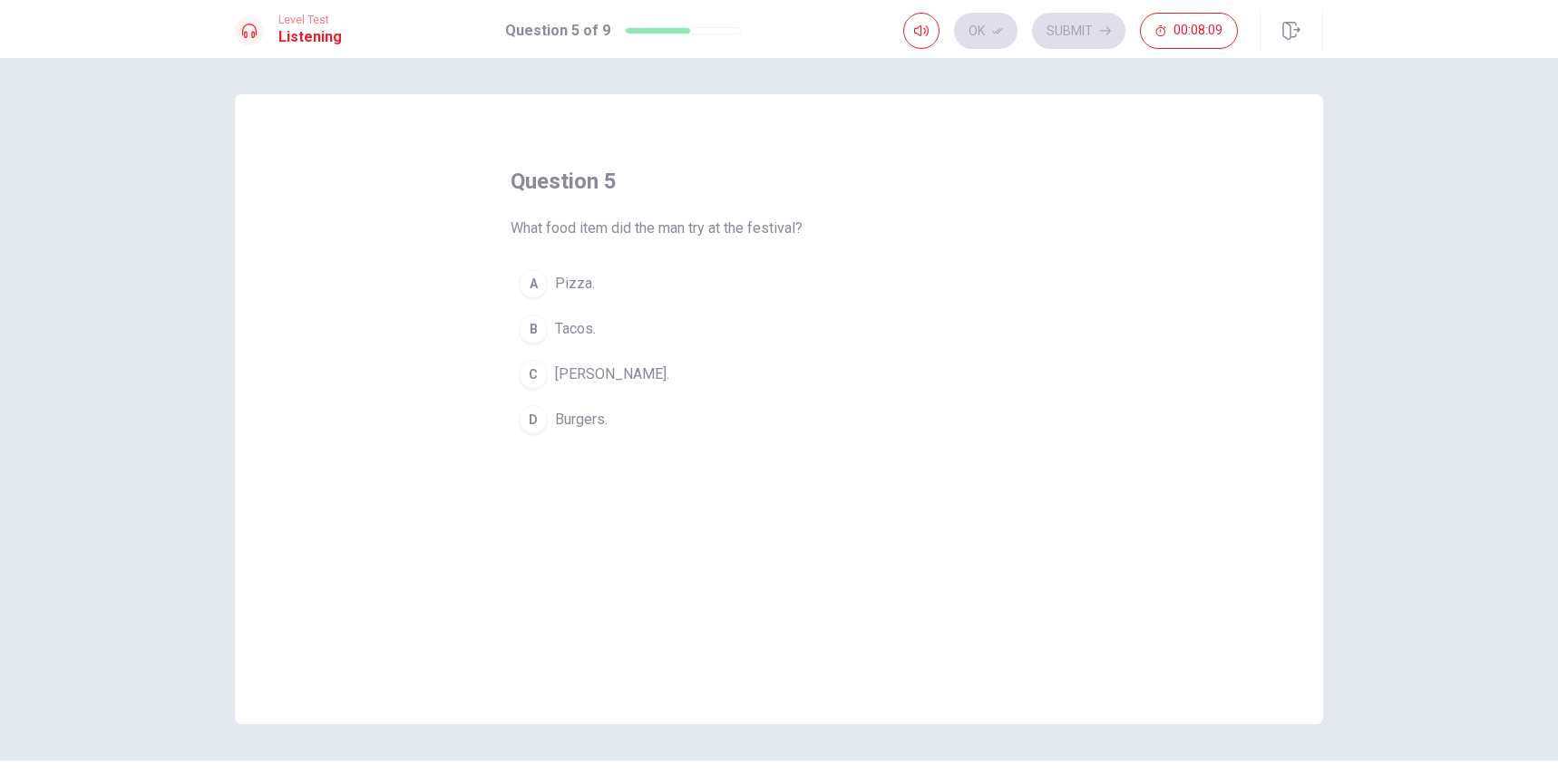
click at [606, 376] on span "[PERSON_NAME]." at bounding box center [612, 375] width 114 height 21
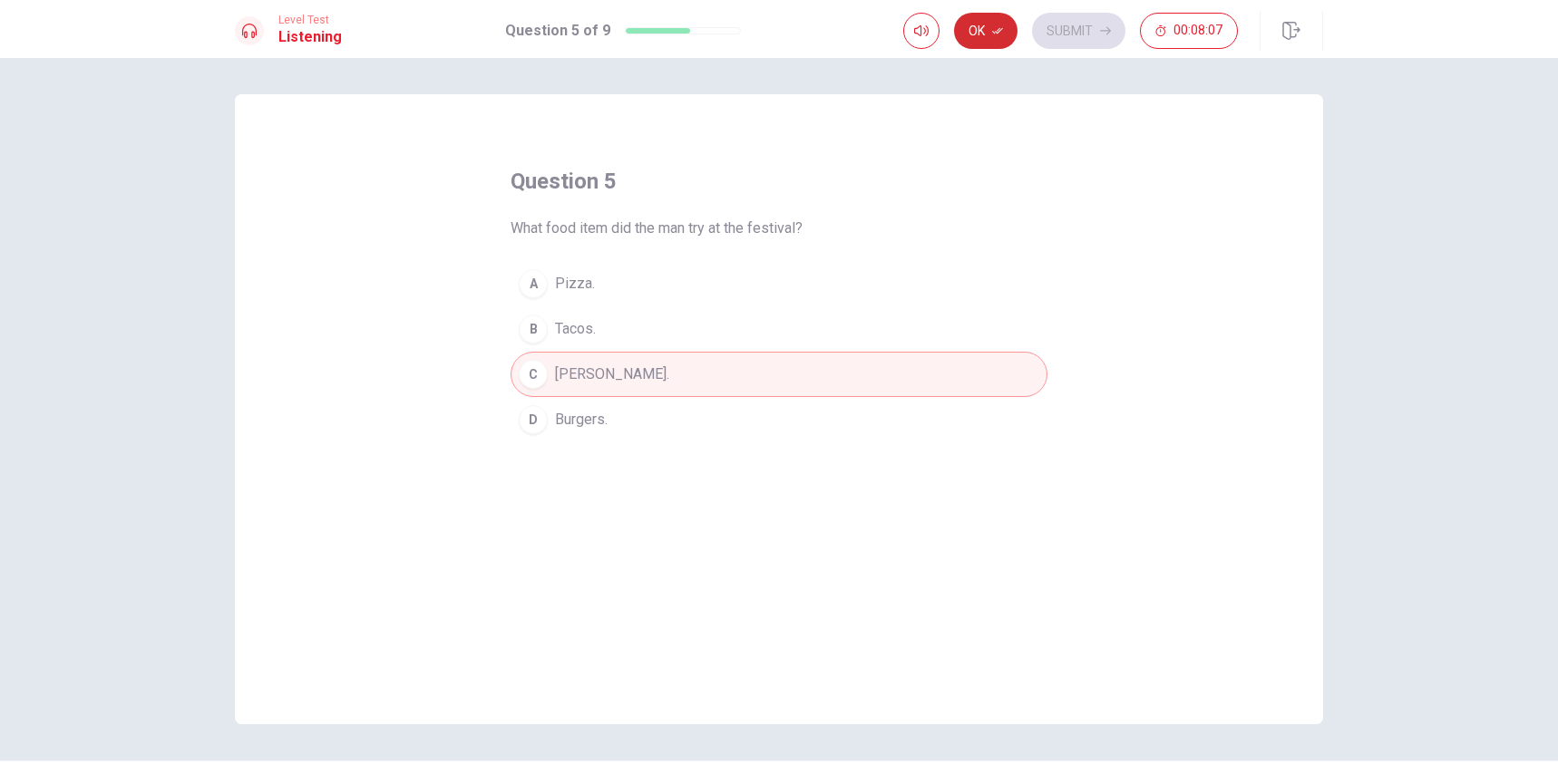
click at [998, 31] on icon "button" at bounding box center [997, 30] width 11 height 11
click at [1061, 30] on button "Submit" at bounding box center [1079, 30] width 93 height 36
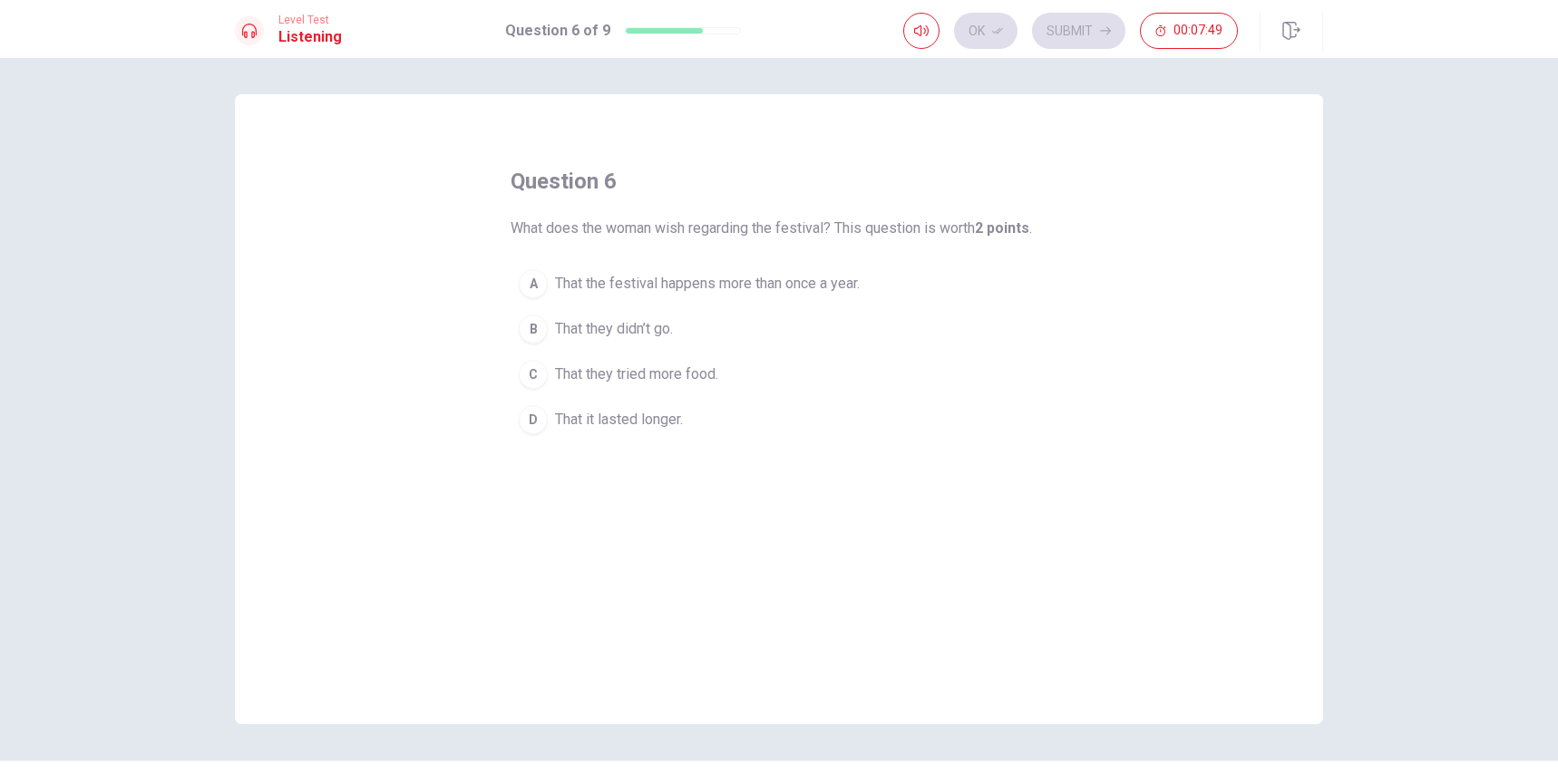
click at [654, 364] on span "That they tried more food." at bounding box center [636, 375] width 164 height 21
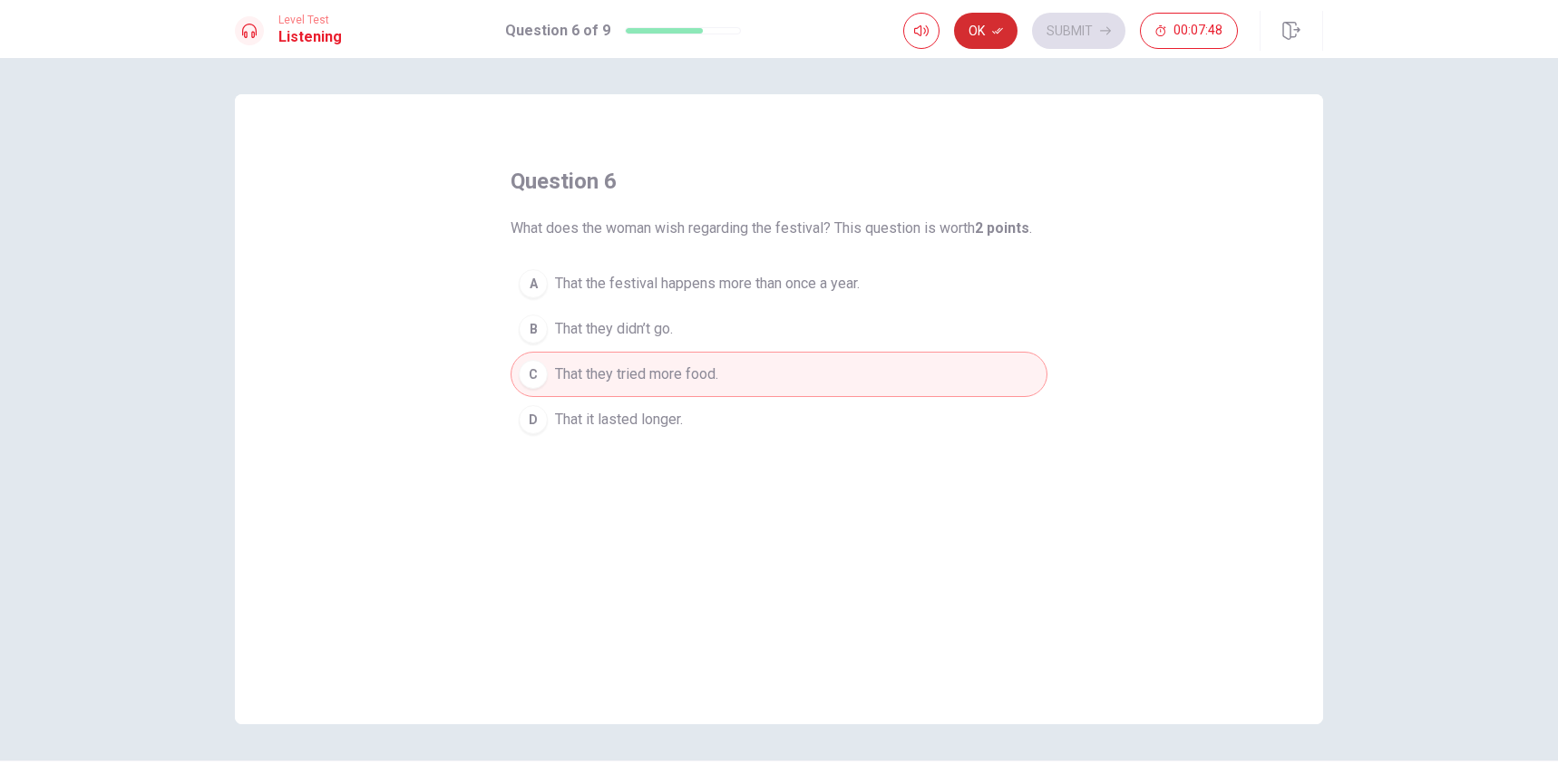
click at [1001, 26] on icon "button" at bounding box center [997, 30] width 11 height 11
click at [1064, 26] on button "Submit" at bounding box center [1079, 30] width 93 height 36
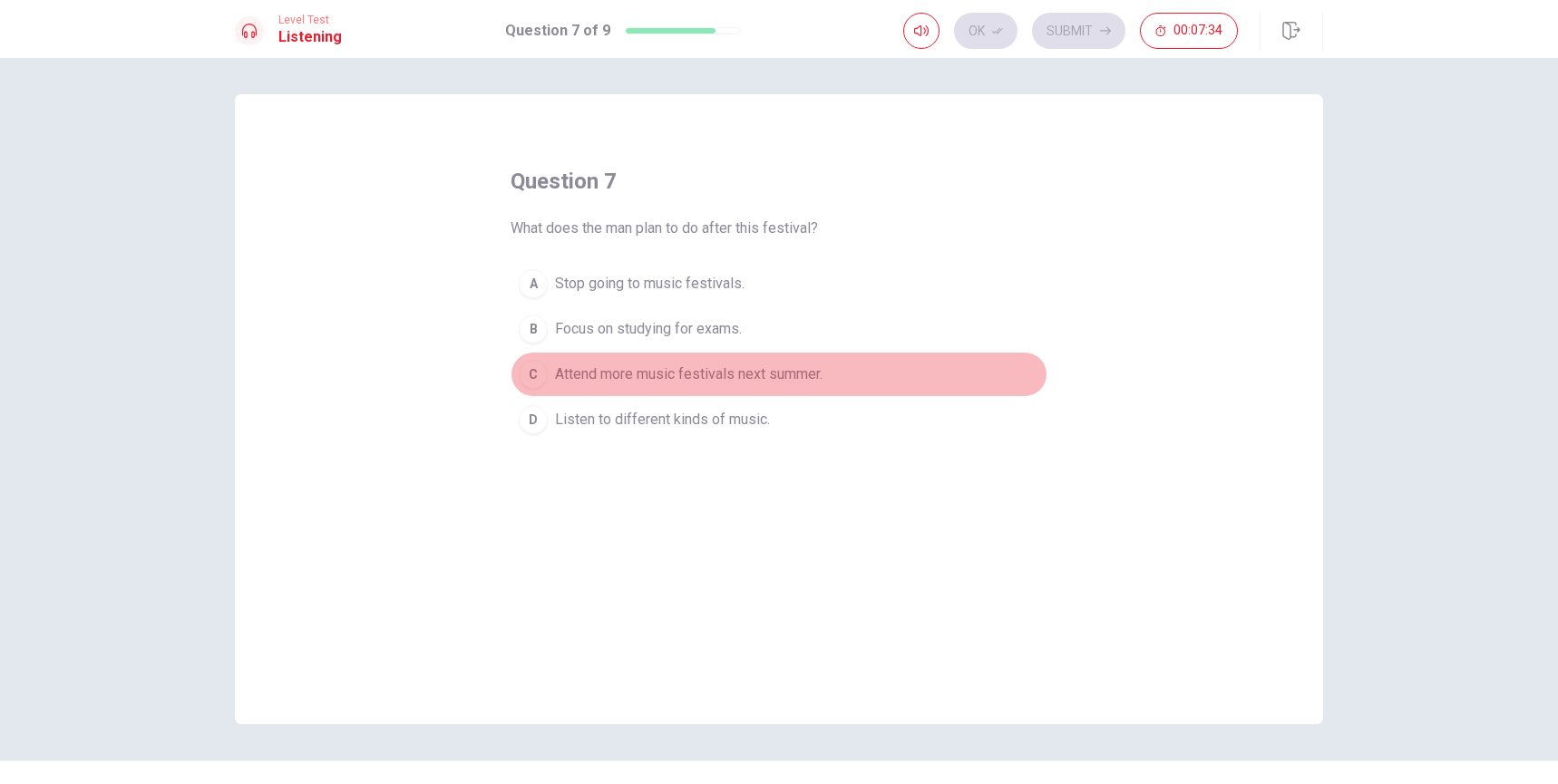
click at [743, 372] on span "Attend more music festivals next summer." at bounding box center [688, 375] width 267 height 21
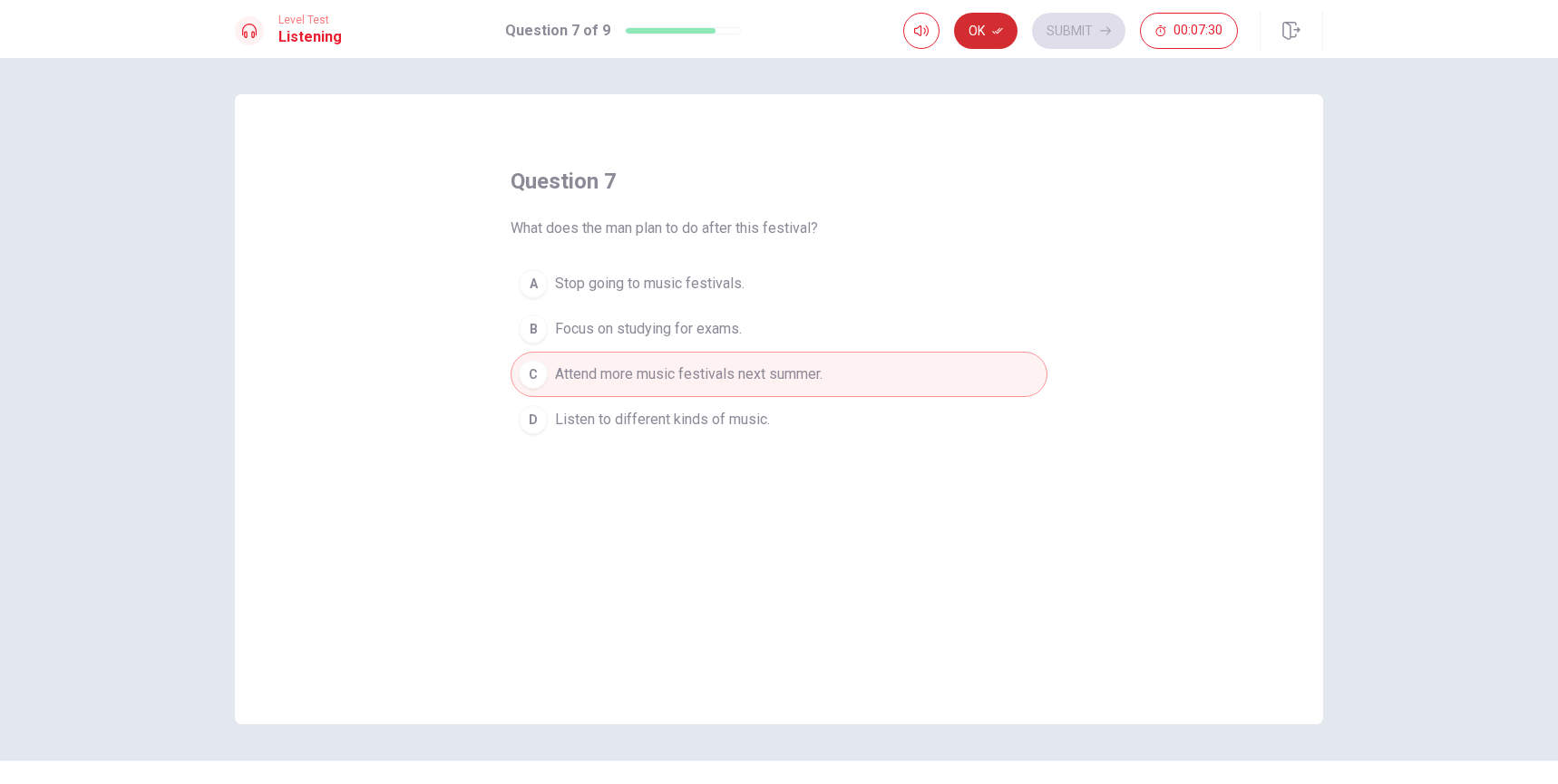
click at [994, 29] on icon "button" at bounding box center [997, 30] width 11 height 11
click at [1054, 32] on button "Submit" at bounding box center [1079, 30] width 93 height 36
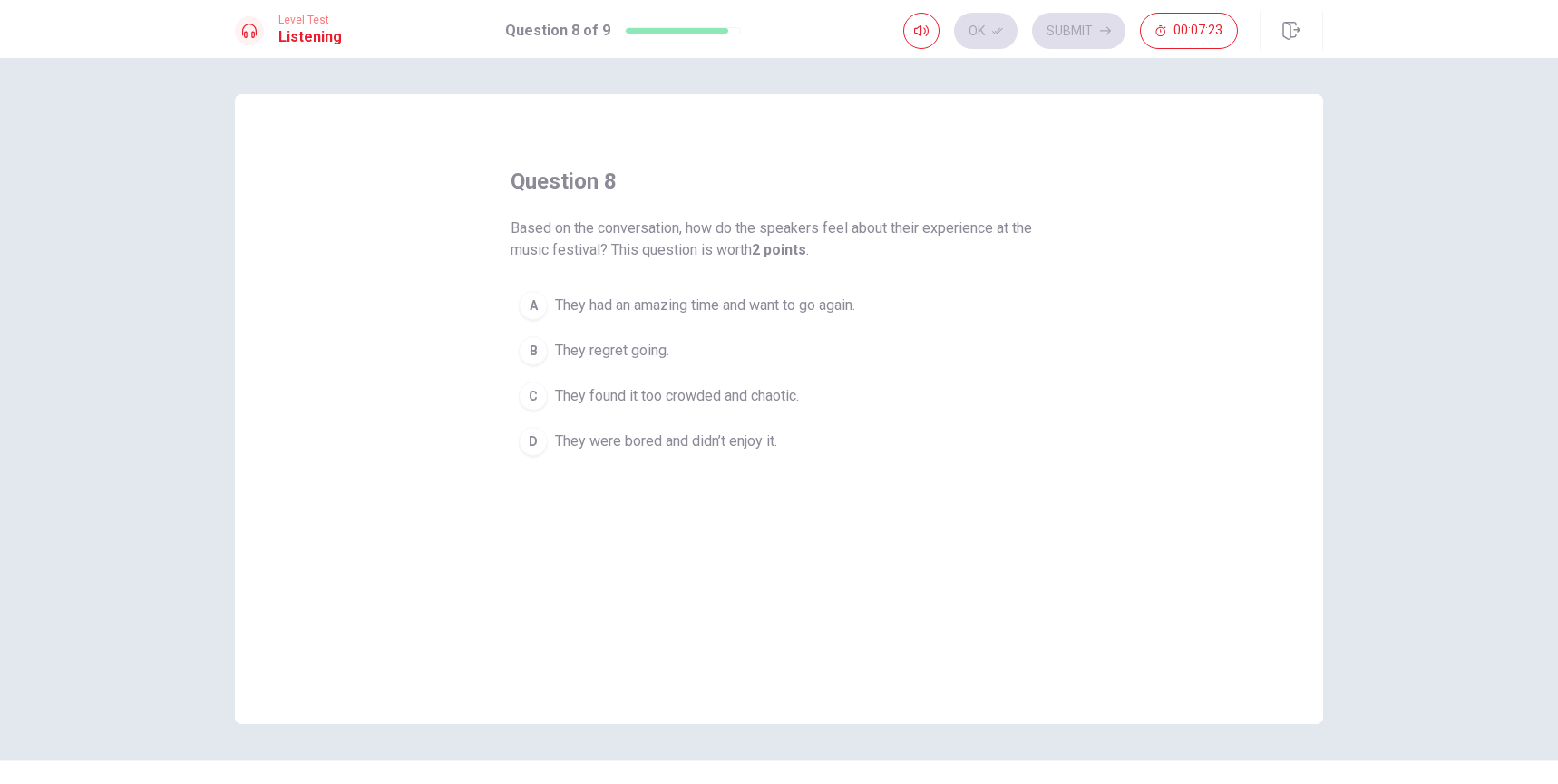
drag, startPoint x: 859, startPoint y: 233, endPoint x: 987, endPoint y: 238, distance: 128.1
click at [987, 238] on span "Based on the conversation, how do the speakers feel about their experience at t…" at bounding box center [779, 239] width 536 height 44
drag, startPoint x: 614, startPoint y: 256, endPoint x: 810, endPoint y: 252, distance: 196.0
click at [810, 252] on span "Based on the conversation, how do the speakers feel about their experience at t…" at bounding box center [779, 239] width 536 height 44
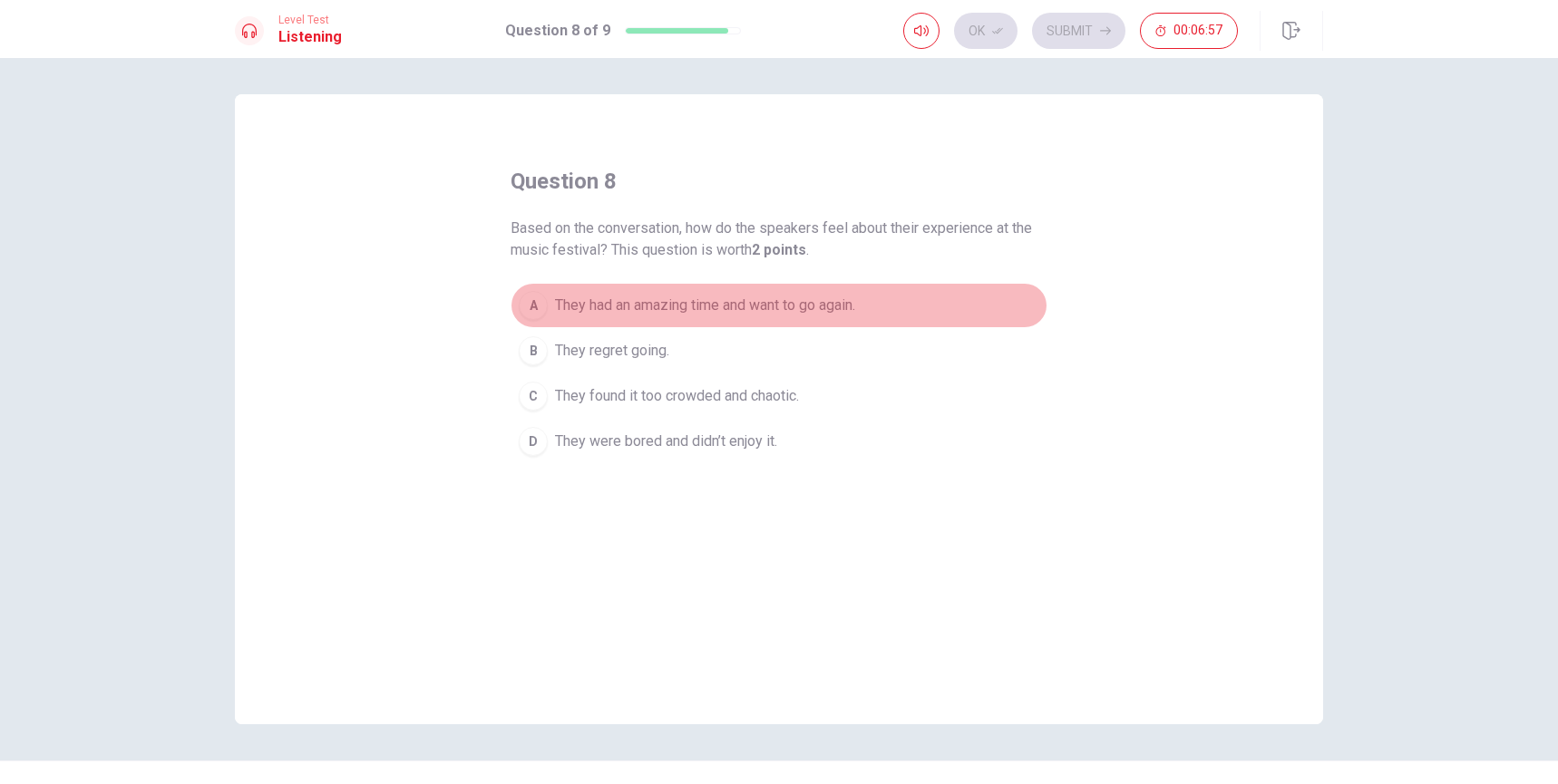
click at [811, 307] on span "They had an amazing time and want to go again." at bounding box center [705, 305] width 300 height 21
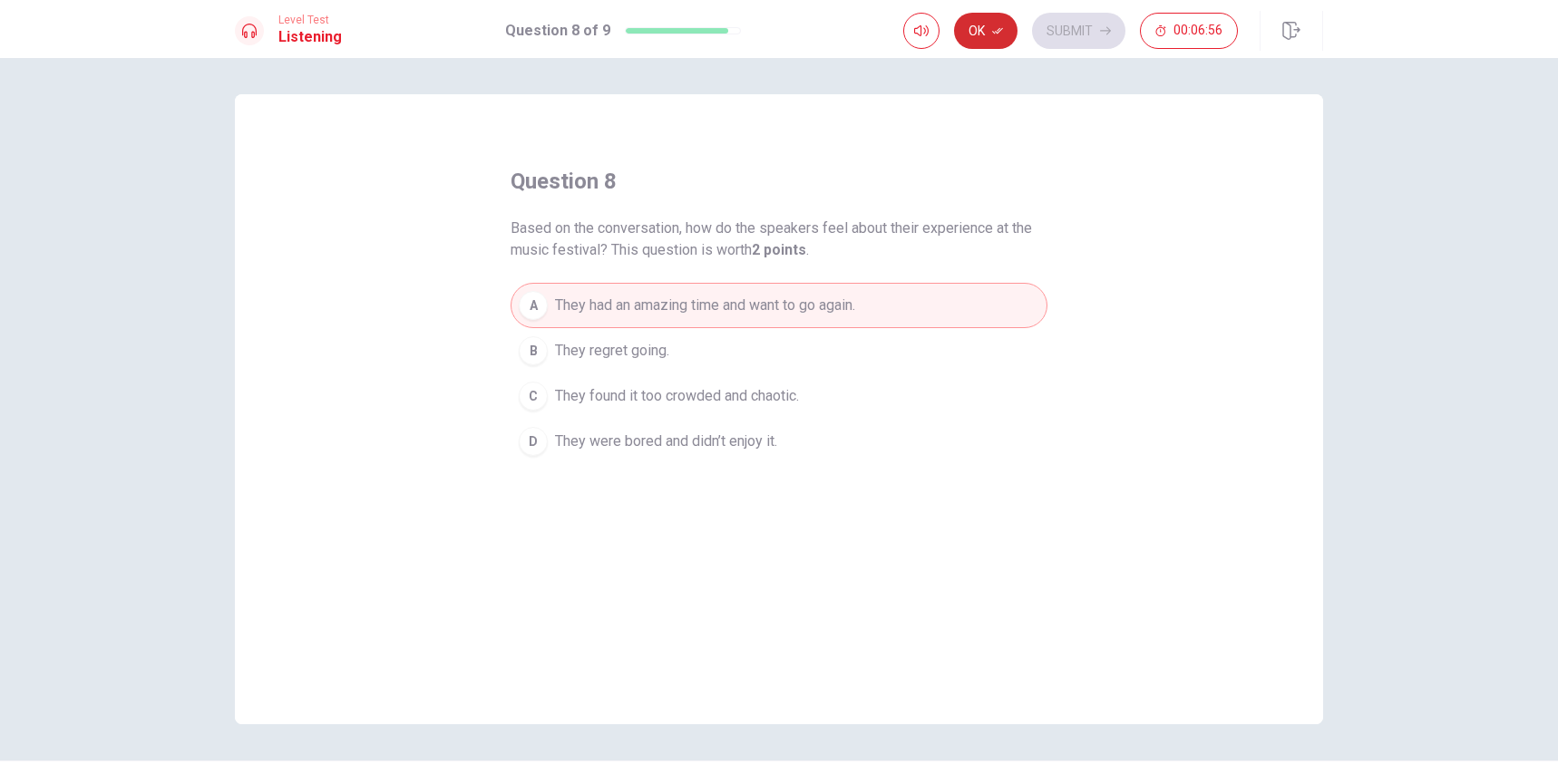
click at [1004, 25] on button "Ok" at bounding box center [986, 30] width 64 height 36
click at [1070, 32] on button "Submit" at bounding box center [1079, 30] width 93 height 36
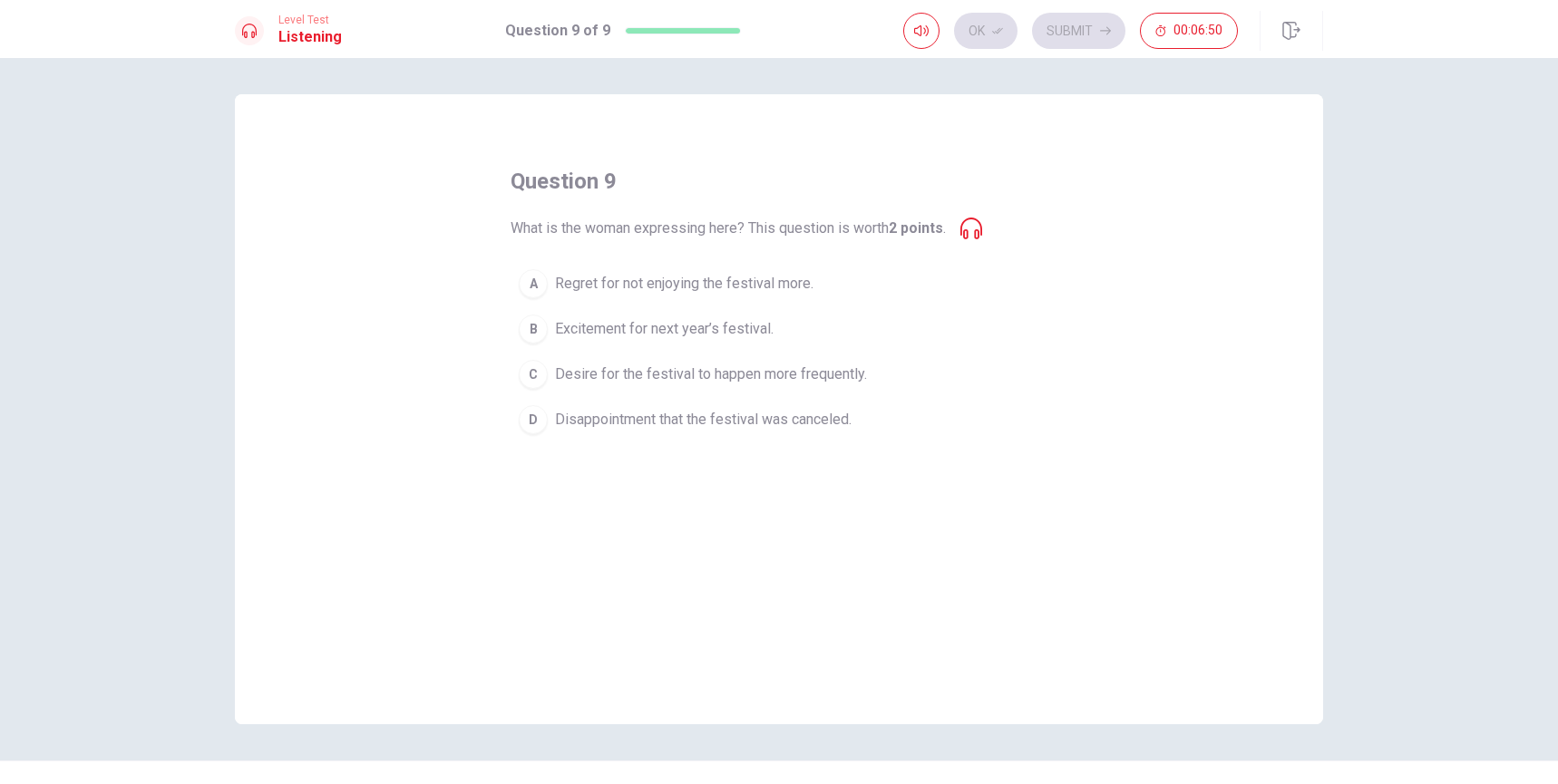
click at [977, 232] on icon at bounding box center [971, 228] width 21 height 21
click at [982, 237] on icon at bounding box center [971, 228] width 21 height 21
click at [978, 235] on icon at bounding box center [971, 228] width 21 height 21
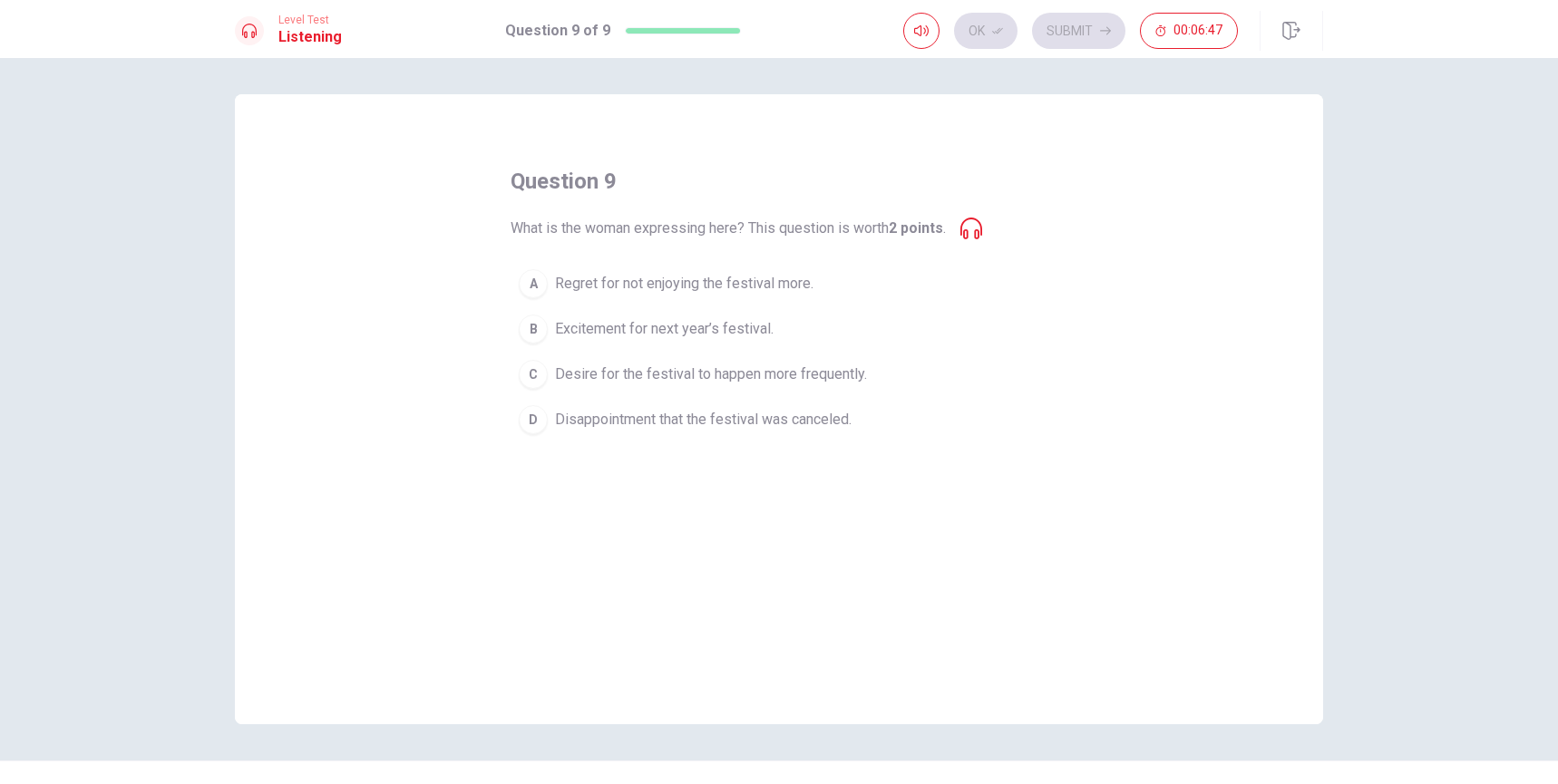
click at [975, 232] on icon at bounding box center [971, 228] width 21 height 21
click at [730, 326] on span "Excitement for next year’s festival." at bounding box center [664, 329] width 219 height 21
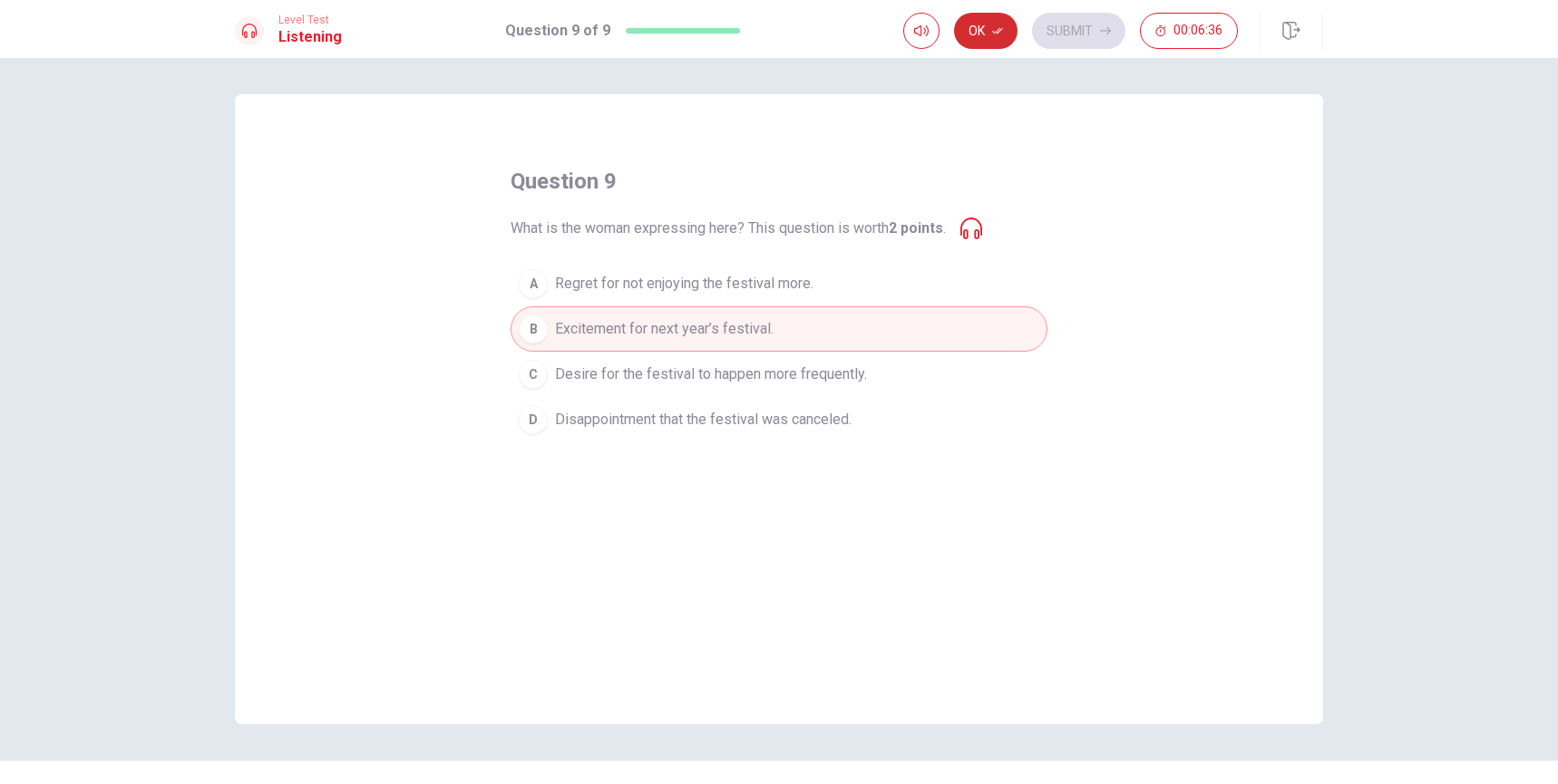
click at [995, 21] on button "Ok" at bounding box center [986, 30] width 64 height 36
click at [1069, 23] on button "Submit" at bounding box center [1079, 30] width 93 height 36
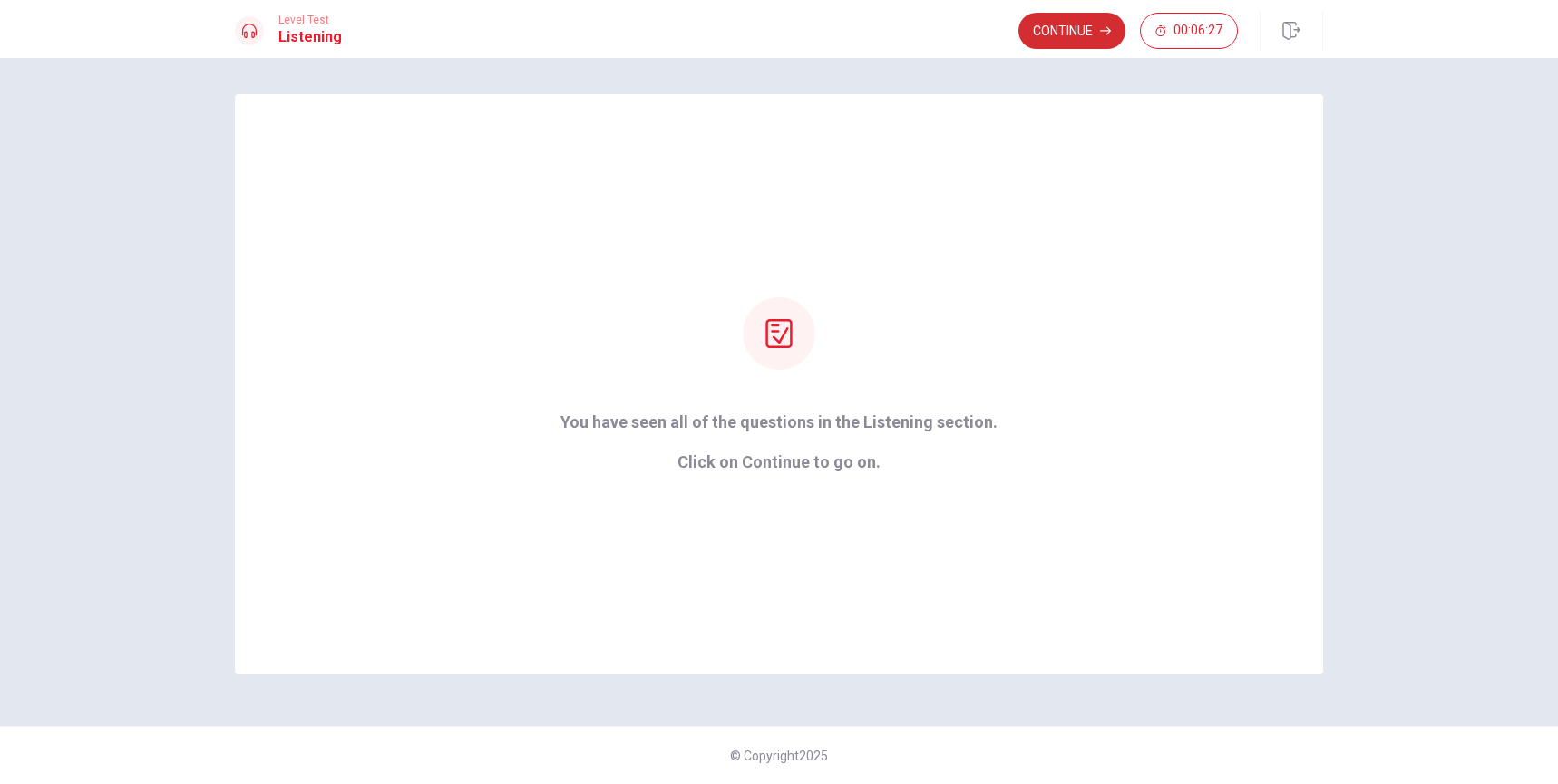
click at [1064, 30] on button "Continue" at bounding box center [1072, 30] width 107 height 36
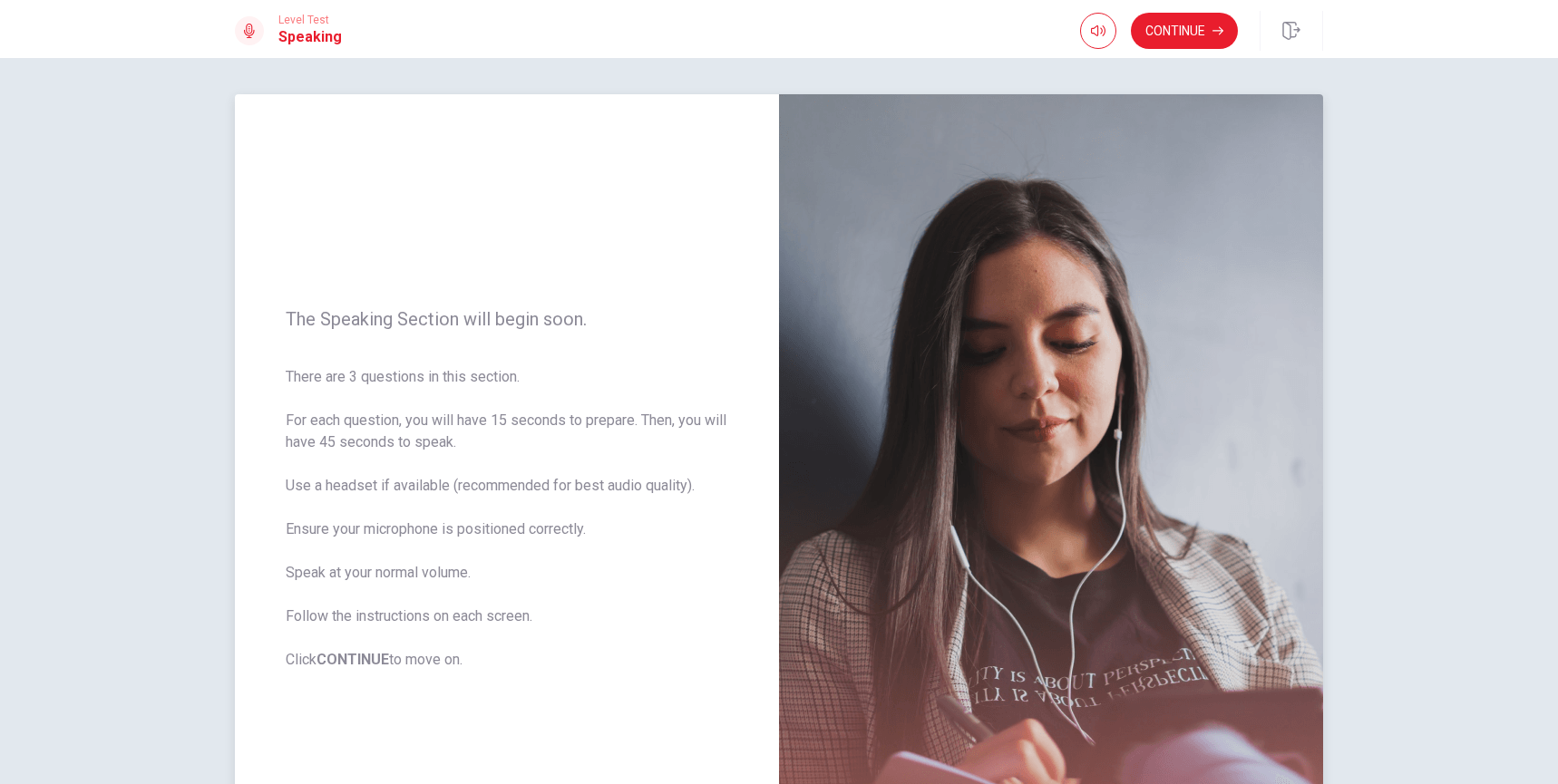
drag, startPoint x: 416, startPoint y: 425, endPoint x: 653, endPoint y: 426, distance: 237.0
click at [650, 427] on span "There are 3 questions in this section. For each question, you will have 15 seco…" at bounding box center [506, 518] width 443 height 305
click at [1146, 29] on button "Continue" at bounding box center [1184, 30] width 107 height 36
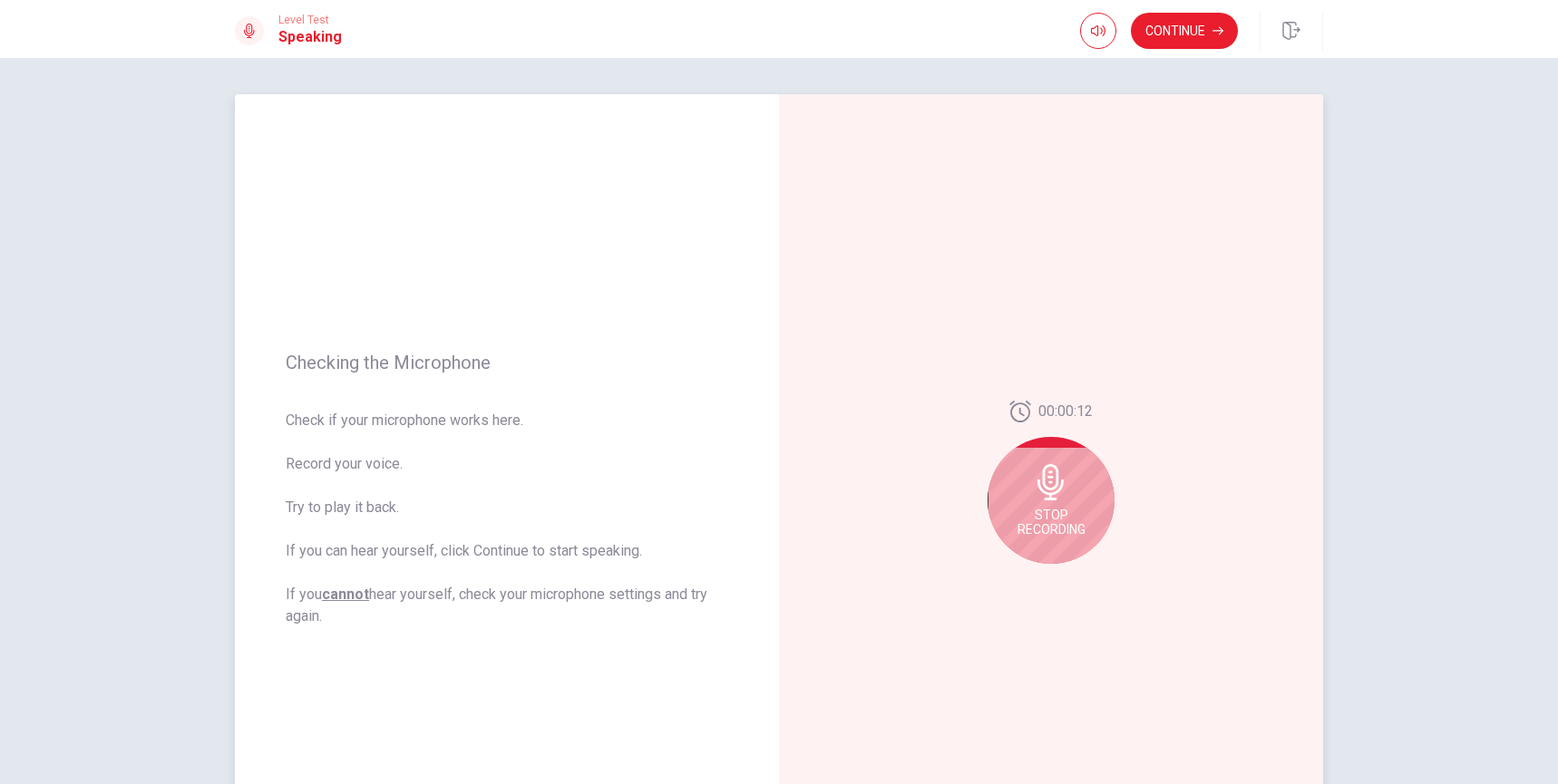
click at [1045, 502] on div "Stop Recording" at bounding box center [1051, 499] width 127 height 127
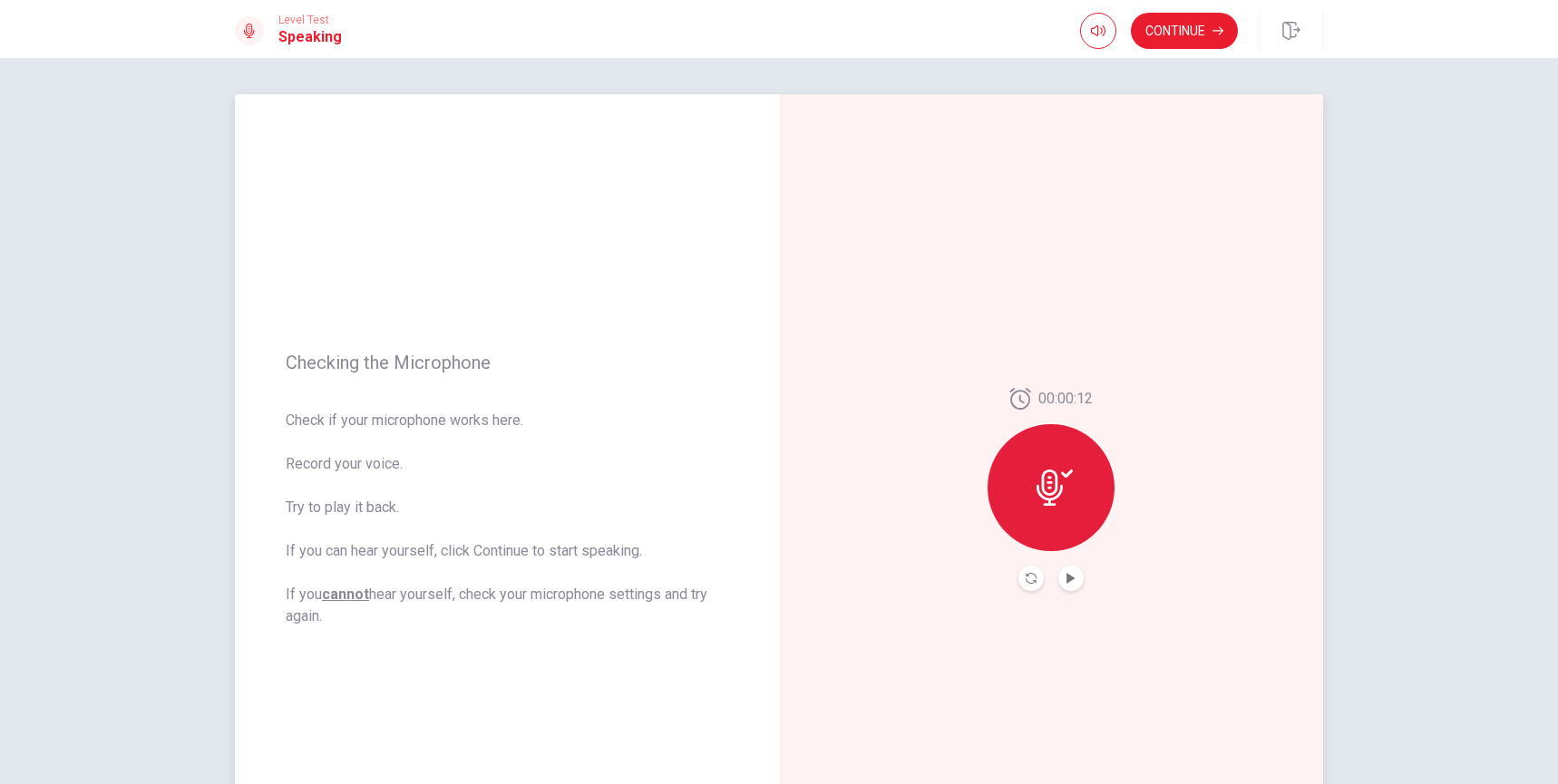
click at [1066, 502] on icon at bounding box center [1054, 487] width 36 height 36
click at [1066, 583] on icon "Play Audio" at bounding box center [1070, 578] width 11 height 11
click at [1066, 583] on icon "Pause Audio" at bounding box center [1070, 578] width 11 height 11
click at [1048, 479] on icon at bounding box center [1054, 487] width 36 height 36
click at [1025, 581] on icon "Record Again" at bounding box center [1030, 578] width 11 height 11
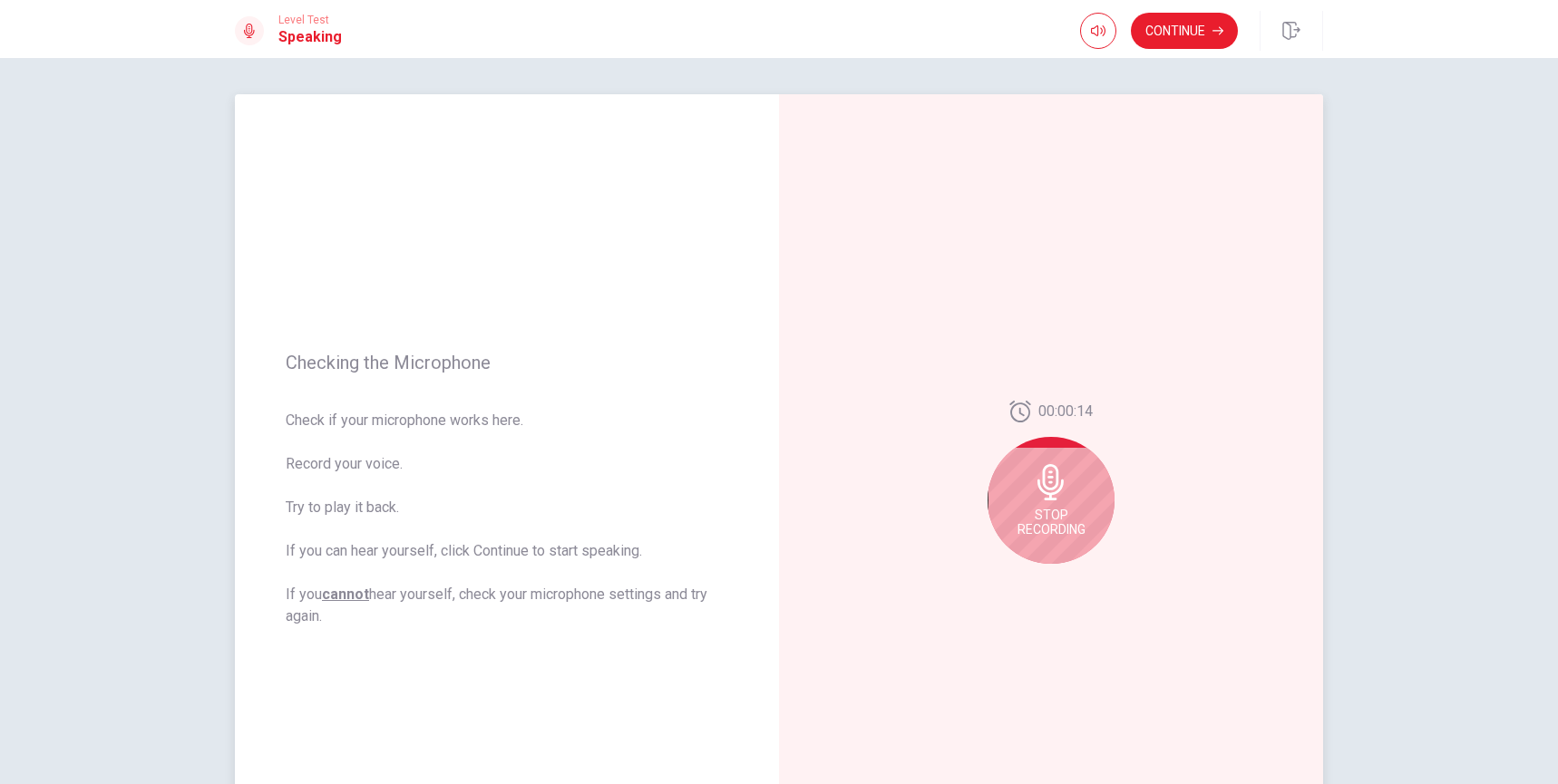
click at [1048, 497] on icon at bounding box center [1050, 481] width 26 height 36
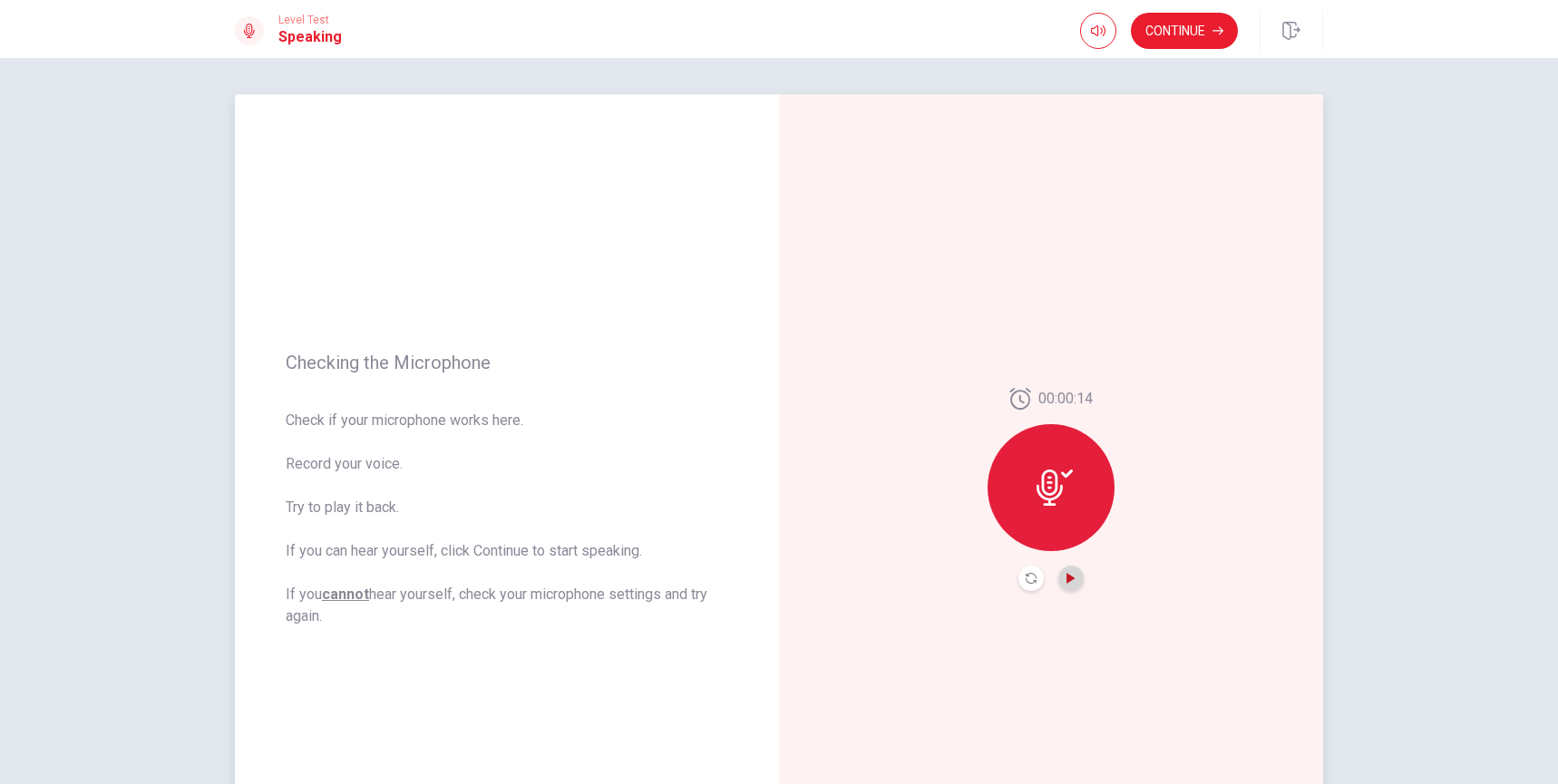
click at [1066, 578] on icon "Play Audio" at bounding box center [1070, 578] width 8 height 11
click at [1025, 578] on icon "Record Again" at bounding box center [1030, 578] width 11 height 11
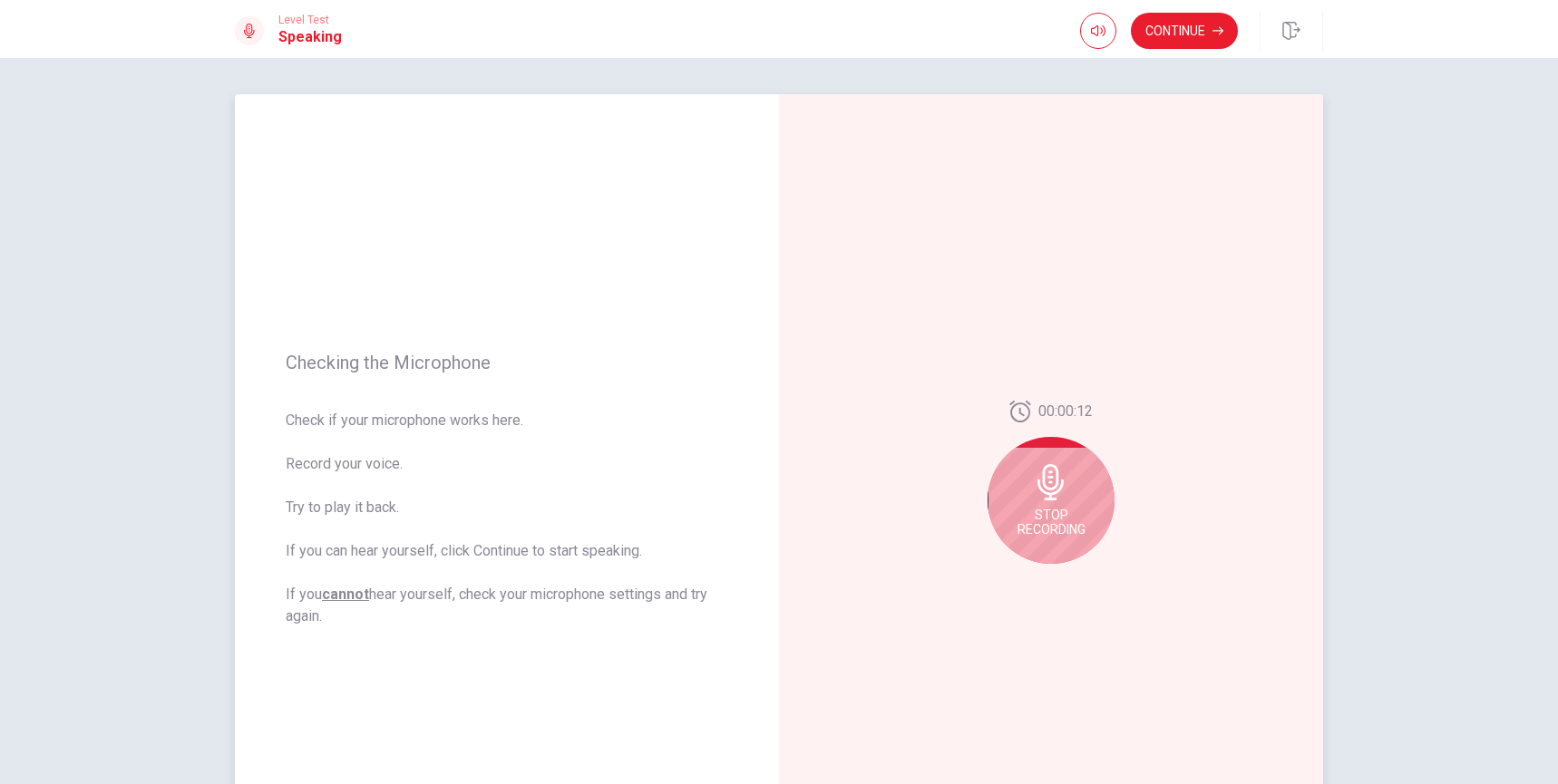
click at [1050, 501] on div "Stop Recording" at bounding box center [1051, 499] width 127 height 127
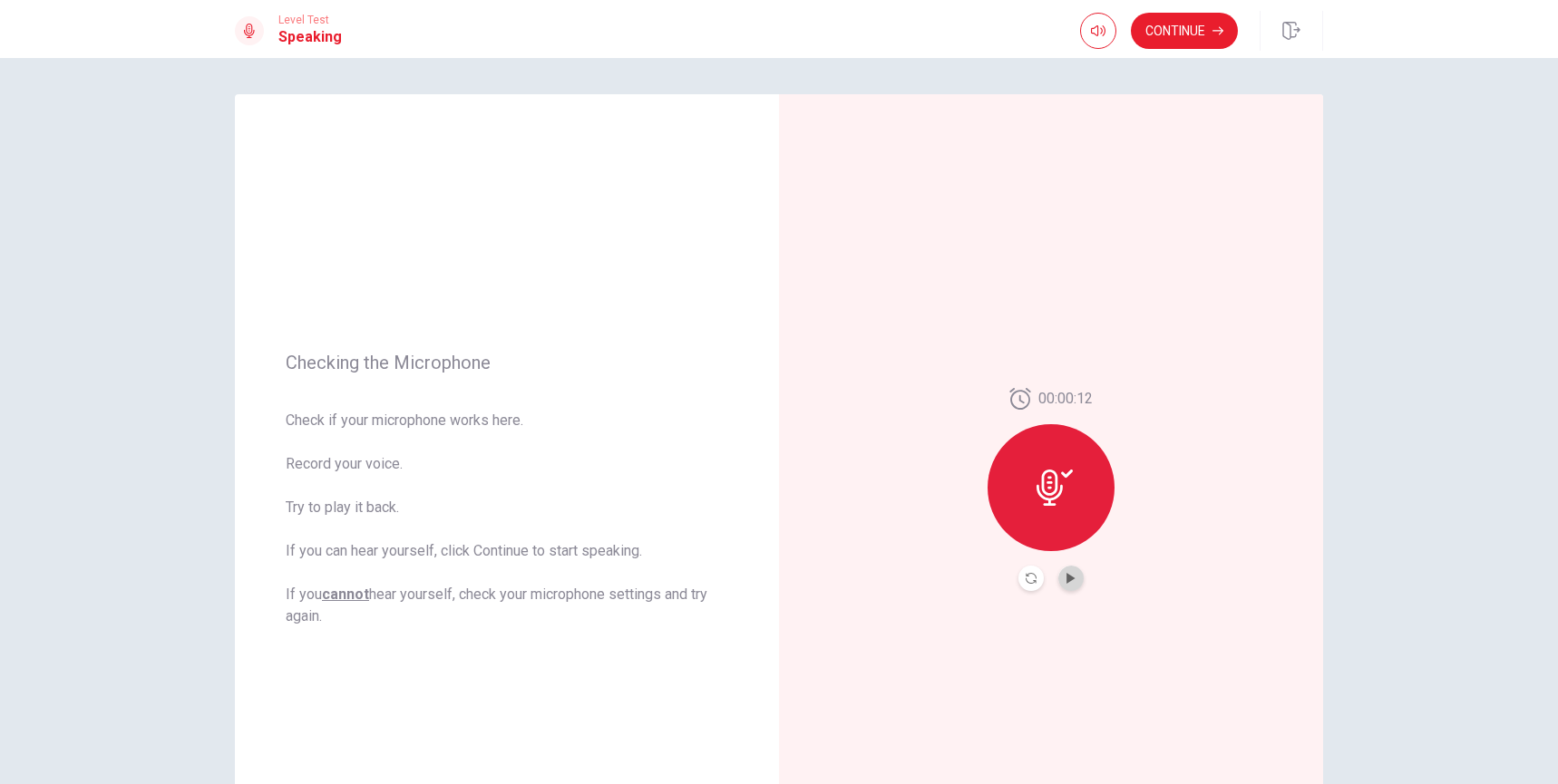
click at [1067, 571] on button "Play Audio" at bounding box center [1071, 578] width 25 height 25
click at [1066, 580] on icon "Play Audio" at bounding box center [1070, 578] width 8 height 11
click at [1160, 39] on button "Continue" at bounding box center [1184, 30] width 107 height 36
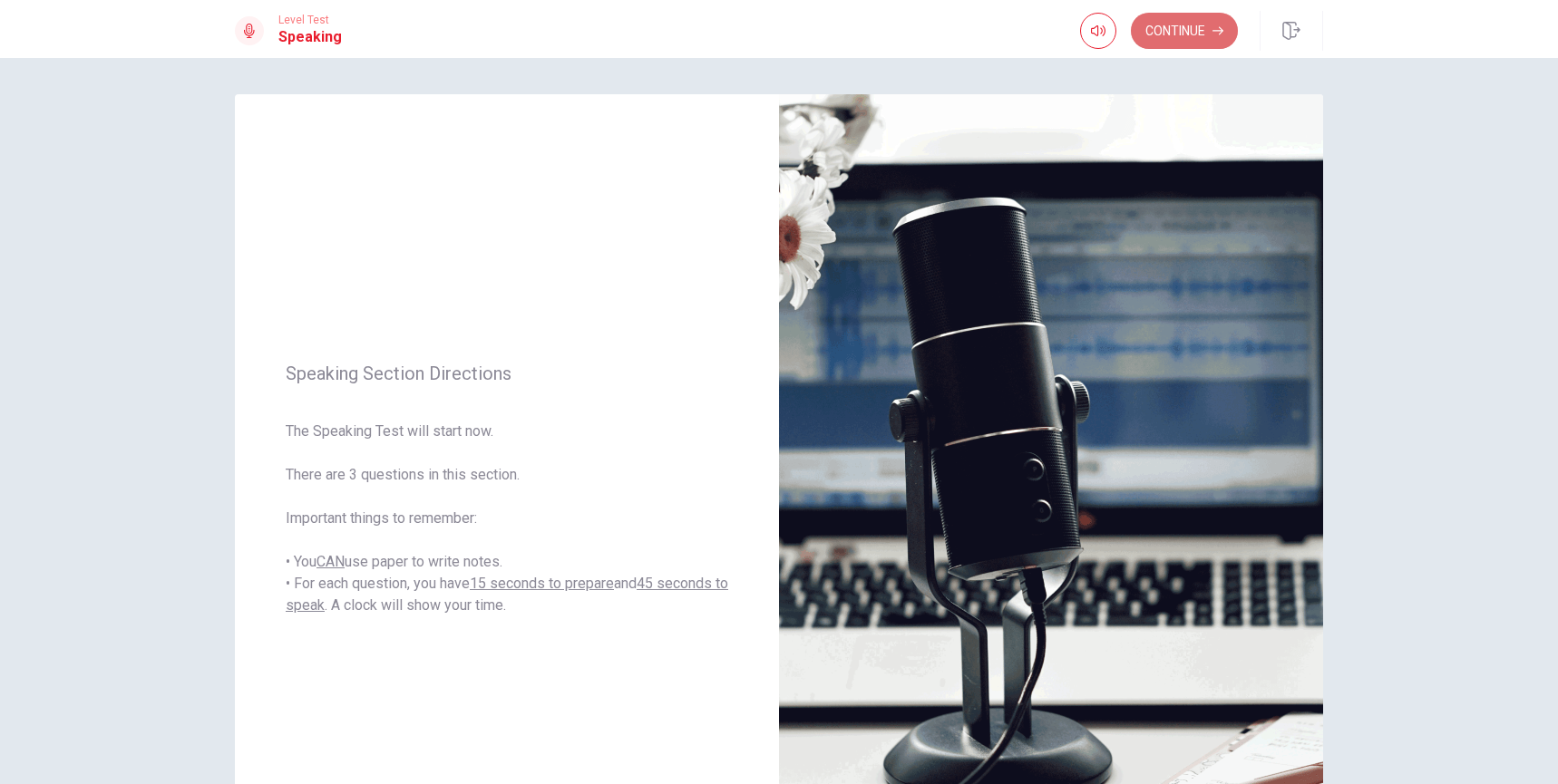
click at [1172, 36] on button "Continue" at bounding box center [1184, 30] width 107 height 36
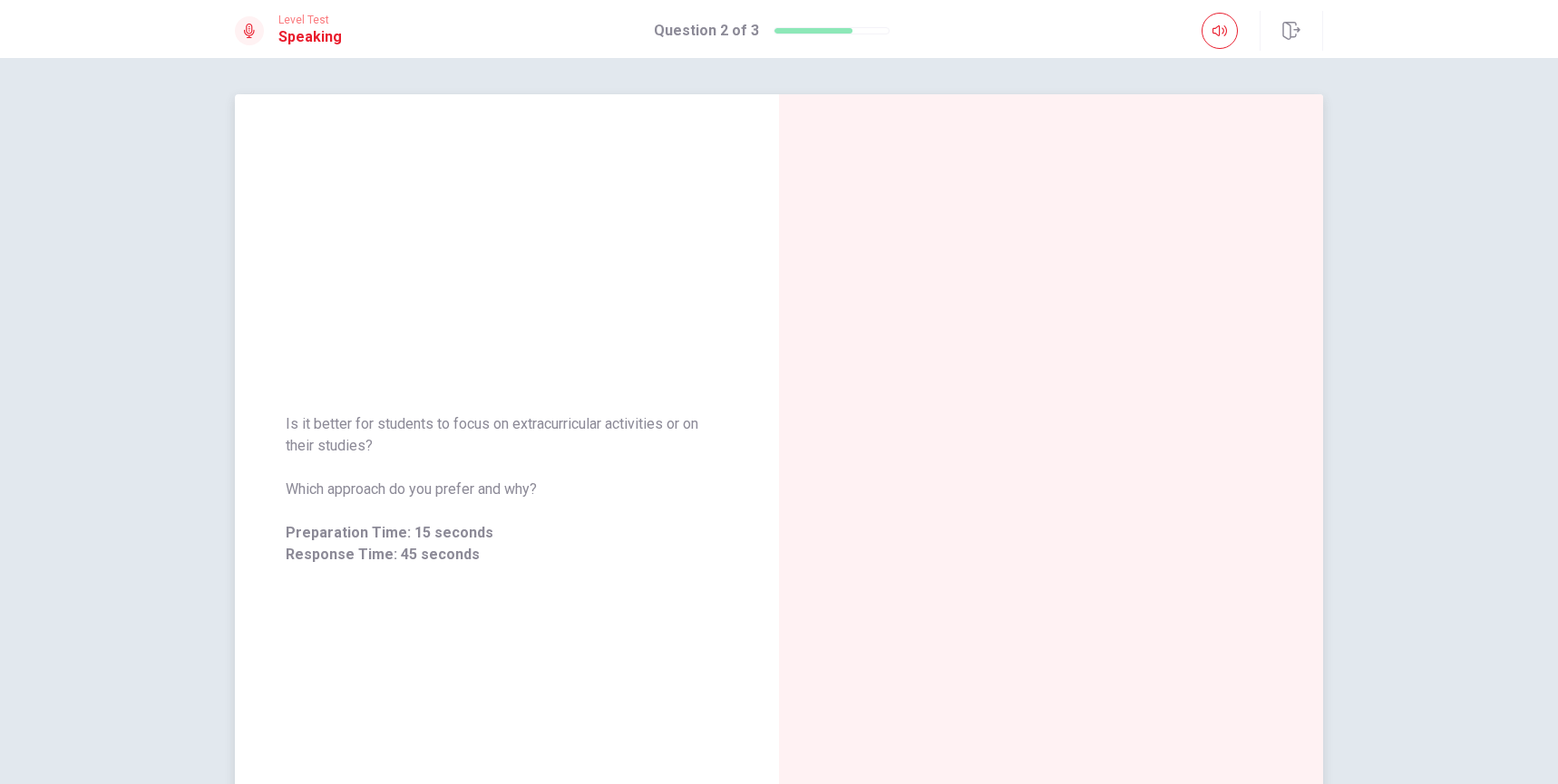
drag, startPoint x: 280, startPoint y: 422, endPoint x: 381, endPoint y: 439, distance: 102.4
click at [375, 445] on span "Is it better for students to focus on extracurricular activities or on their st…" at bounding box center [506, 435] width 443 height 44
drag, startPoint x: 409, startPoint y: 428, endPoint x: 548, endPoint y: 423, distance: 139.1
click at [548, 423] on span "Is it better for students to focus on extracurricular activities or on their st…" at bounding box center [506, 435] width 443 height 44
drag, startPoint x: 506, startPoint y: 424, endPoint x: 589, endPoint y: 430, distance: 83.2
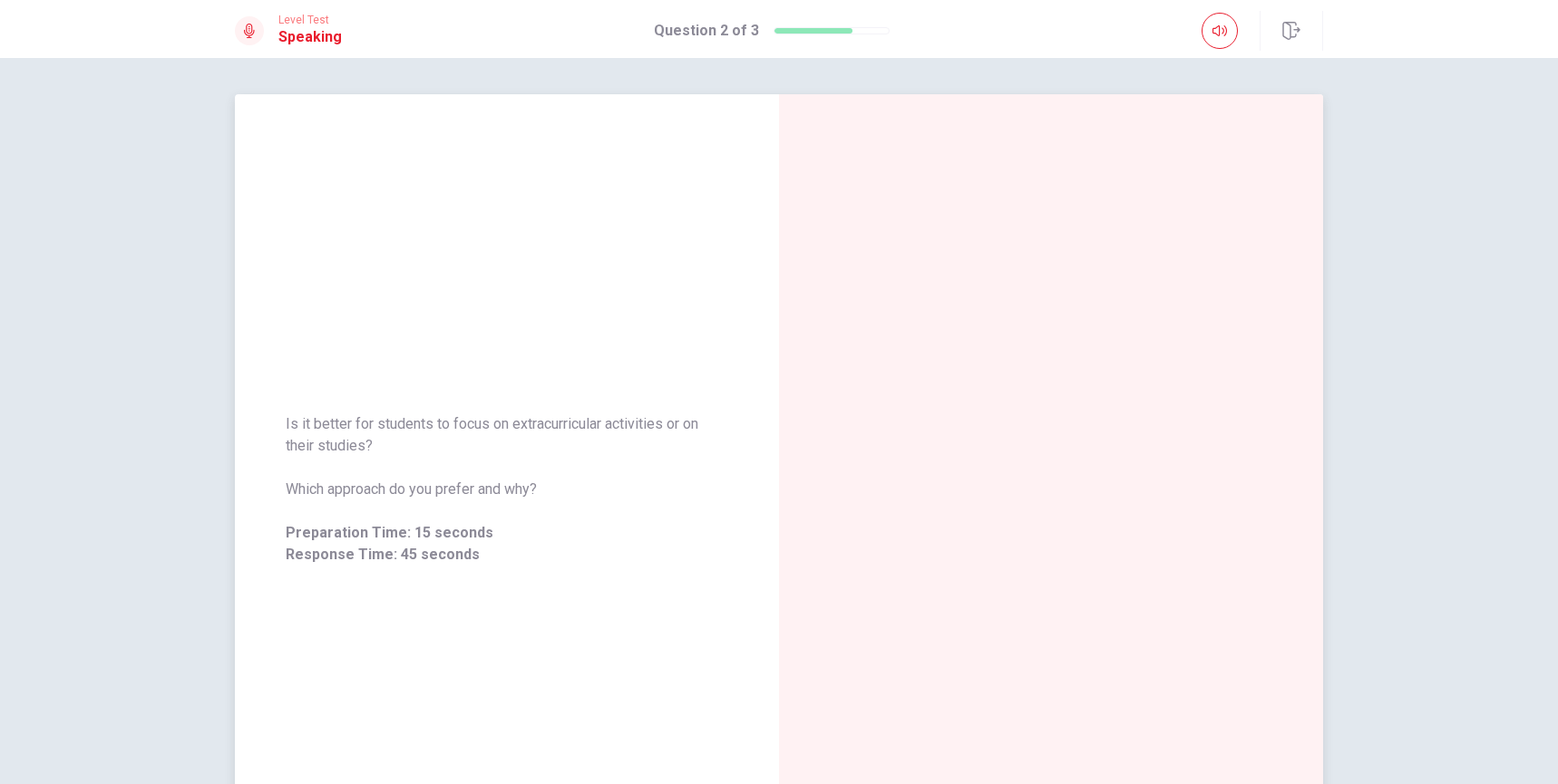
click at [589, 430] on span "Is it better for students to focus on extracurricular activities or on their st…" at bounding box center [506, 435] width 443 height 44
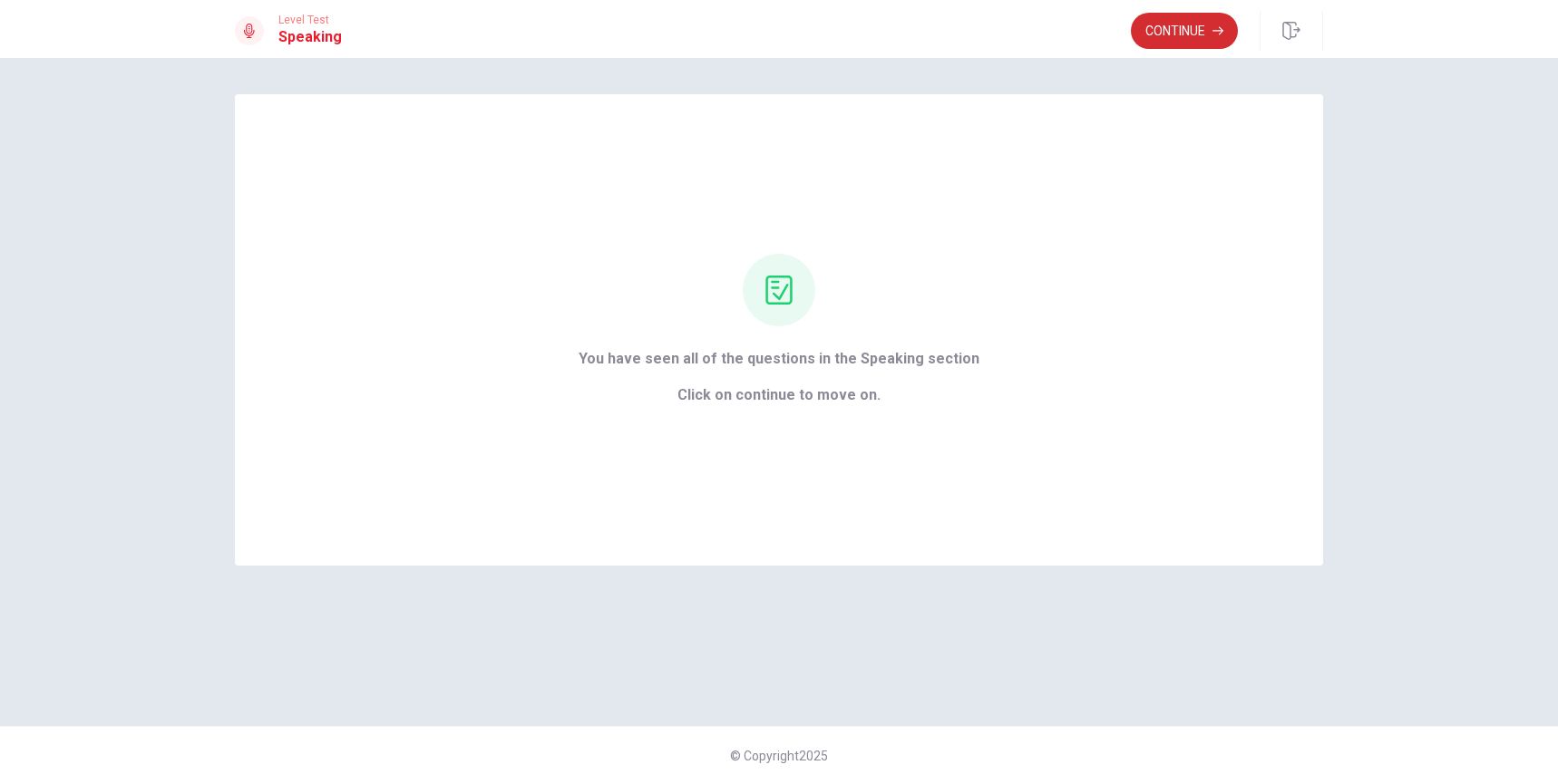
click at [1176, 36] on button "Continue" at bounding box center [1184, 30] width 107 height 36
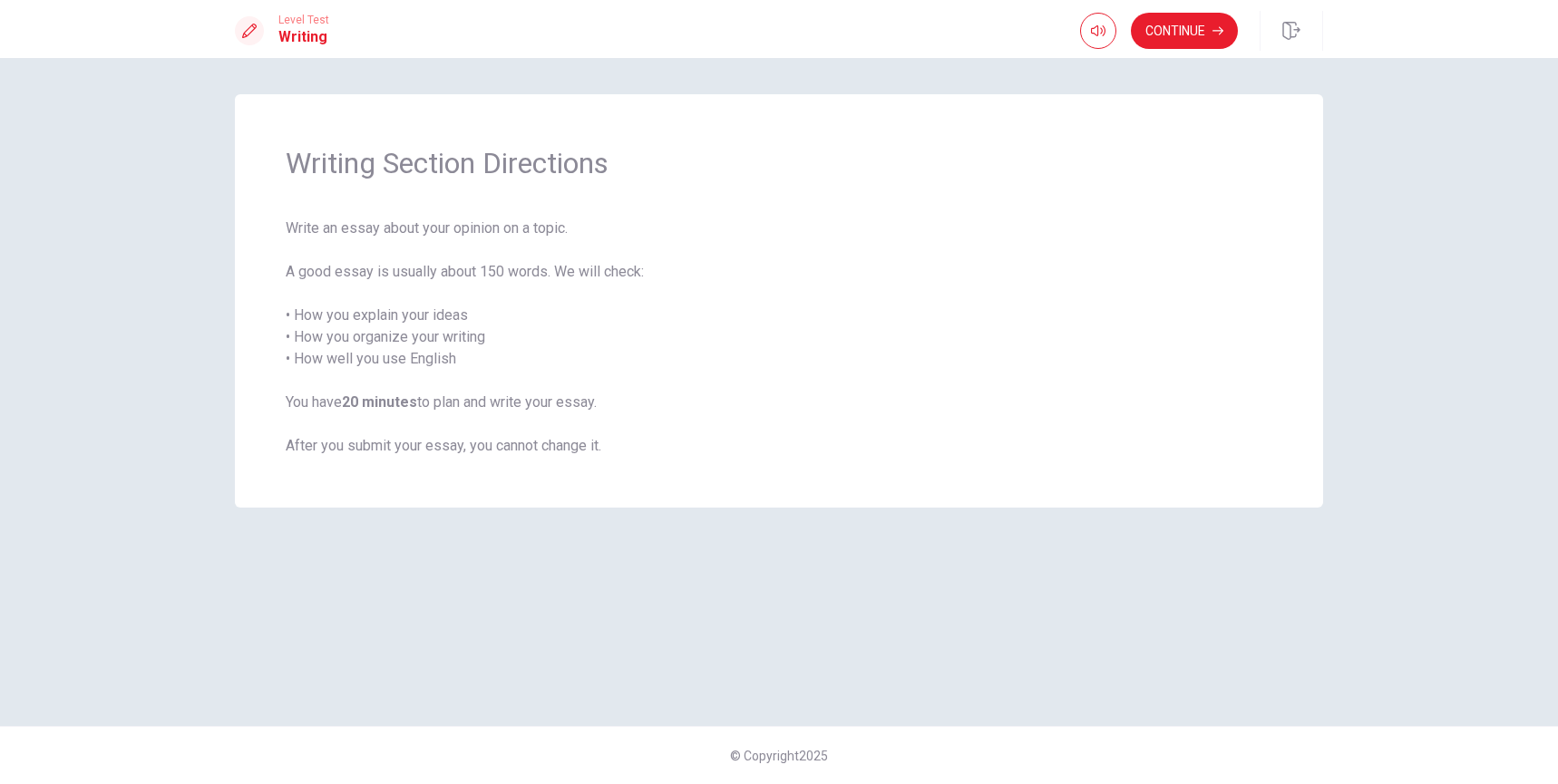
drag, startPoint x: 294, startPoint y: 162, endPoint x: 507, endPoint y: 269, distance: 238.4
click at [513, 270] on div "Writing Section Directions Write an essay about your opinion on a topic. A good…" at bounding box center [779, 300] width 1088 height 413
drag, startPoint x: 290, startPoint y: 226, endPoint x: 609, endPoint y: 237, distance: 319.2
click at [612, 236] on span "Write an essay about your opinion on a topic. A good essay is usually about 150…" at bounding box center [779, 337] width 987 height 239
drag, startPoint x: 290, startPoint y: 283, endPoint x: 383, endPoint y: 297, distance: 94.0
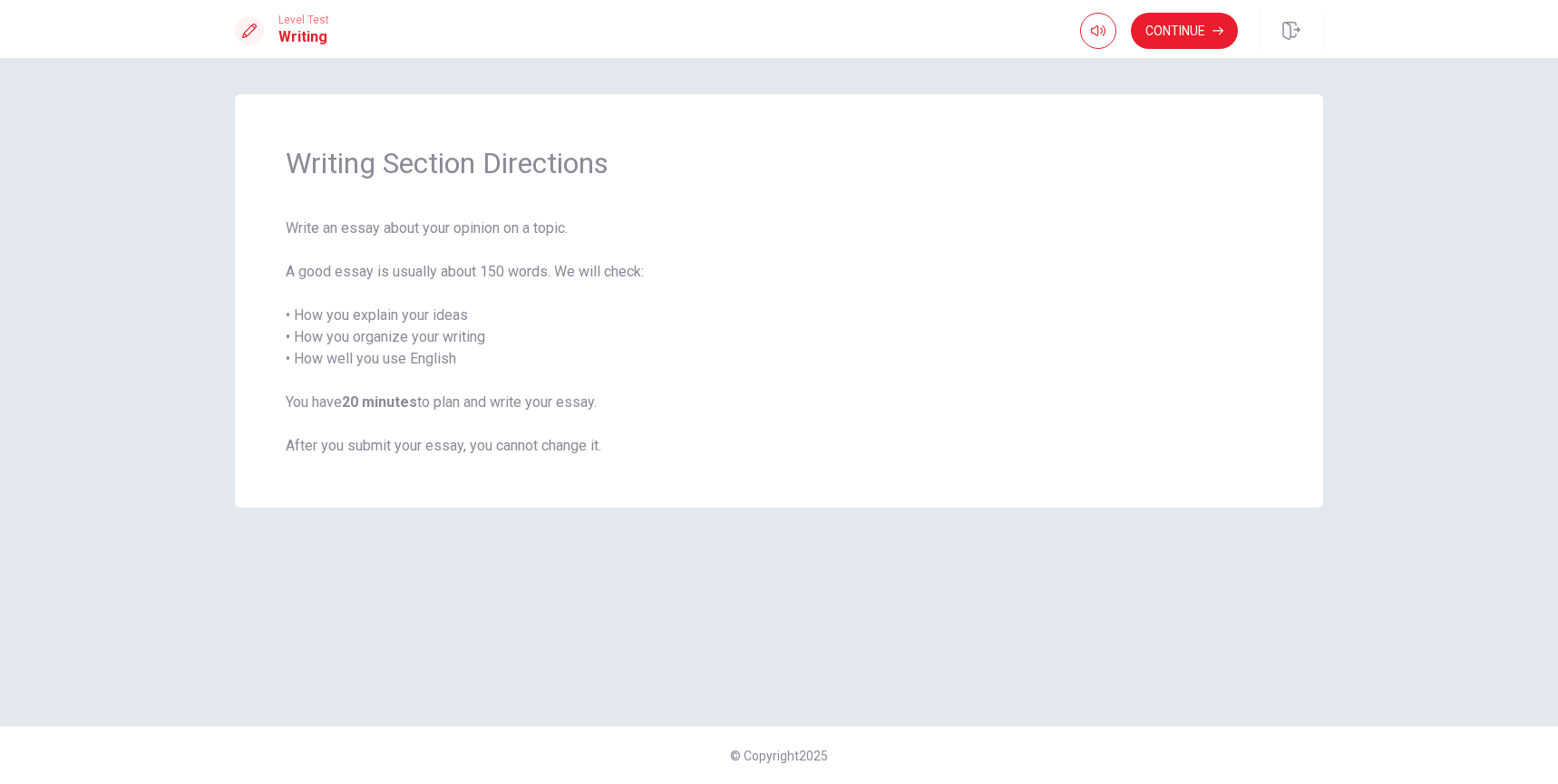
click at [380, 293] on div "Writing Section Directions Write an essay about your opinion on a topic. A good…" at bounding box center [779, 300] width 1088 height 413
drag, startPoint x: 284, startPoint y: 318, endPoint x: 382, endPoint y: 322, distance: 98.1
click at [385, 320] on div "Writing Section Directions Write an essay about your opinion on a topic. A good…" at bounding box center [779, 300] width 1088 height 413
drag, startPoint x: 334, startPoint y: 317, endPoint x: 499, endPoint y: 327, distance: 165.3
click at [500, 326] on span "Write an essay about your opinion on a topic. A good essay is usually about 150…" at bounding box center [779, 337] width 987 height 239
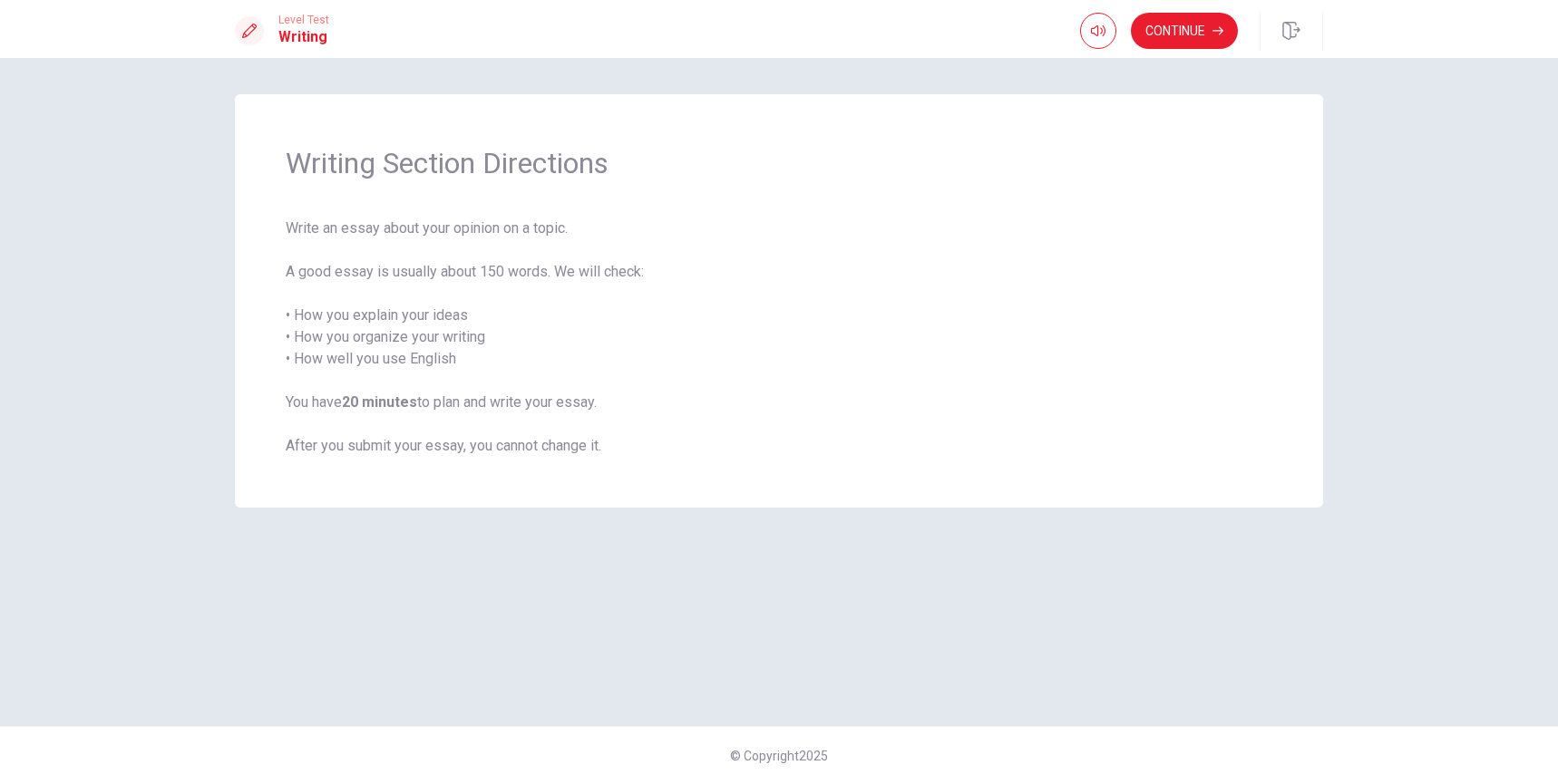
drag, startPoint x: 221, startPoint y: 342, endPoint x: 360, endPoint y: 359, distance: 140.0
click at [313, 347] on div "Writing Section Directions Write an essay about your opinion on a topic. A good…" at bounding box center [779, 391] width 1146 height 595
drag, startPoint x: 274, startPoint y: 385, endPoint x: 308, endPoint y: 396, distance: 35.7
click at [301, 388] on div "Writing Section Directions Write an essay about your opinion on a topic. A good…" at bounding box center [779, 300] width 1088 height 413
drag, startPoint x: 293, startPoint y: 407, endPoint x: 609, endPoint y: 414, distance: 316.1
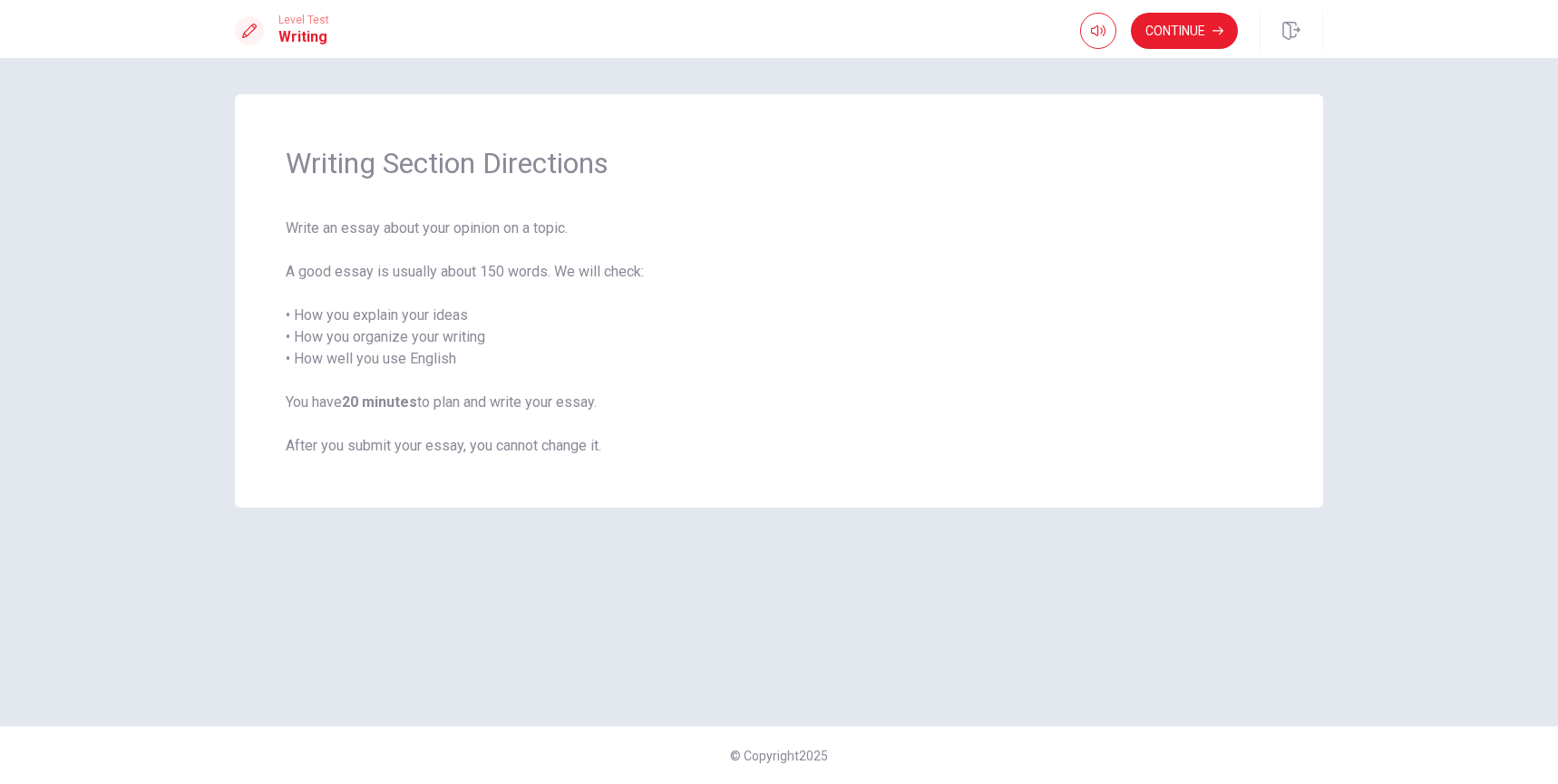
click at [609, 414] on span "Write an essay about your opinion on a topic. A good essay is usually about 150…" at bounding box center [779, 337] width 987 height 239
click at [1192, 36] on button "Continue" at bounding box center [1184, 30] width 107 height 36
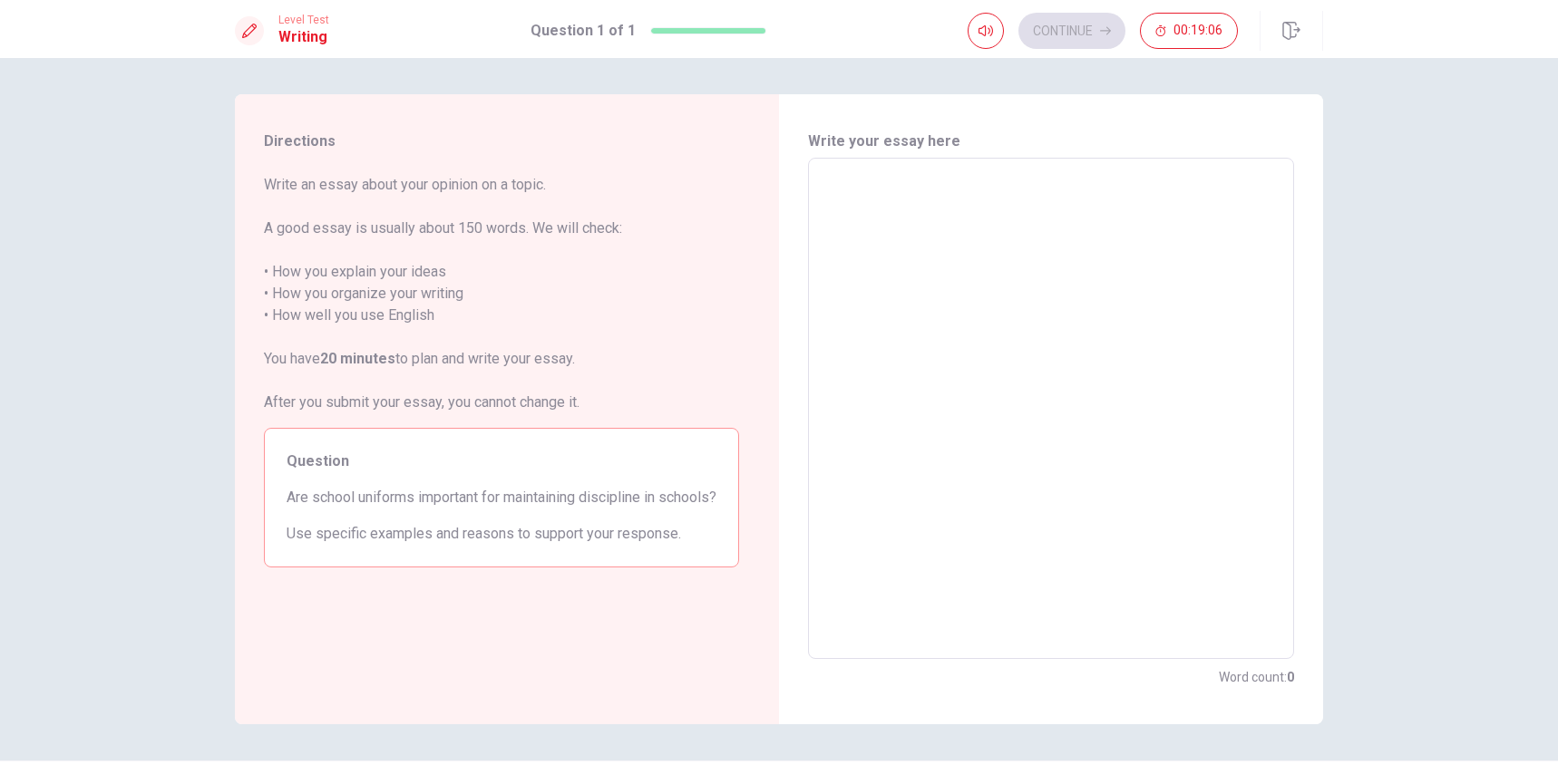
drag, startPoint x: 307, startPoint y: 499, endPoint x: 421, endPoint y: 495, distance: 114.1
click at [422, 495] on span "Are school uniforms important for maintaining discipline in schools?" at bounding box center [502, 498] width 430 height 21
click at [418, 496] on span "Are school uniforms important for maintaining discipline in schools?" at bounding box center [502, 498] width 430 height 21
click at [922, 205] on textarea at bounding box center [1052, 408] width 461 height 471
type textarea "S"
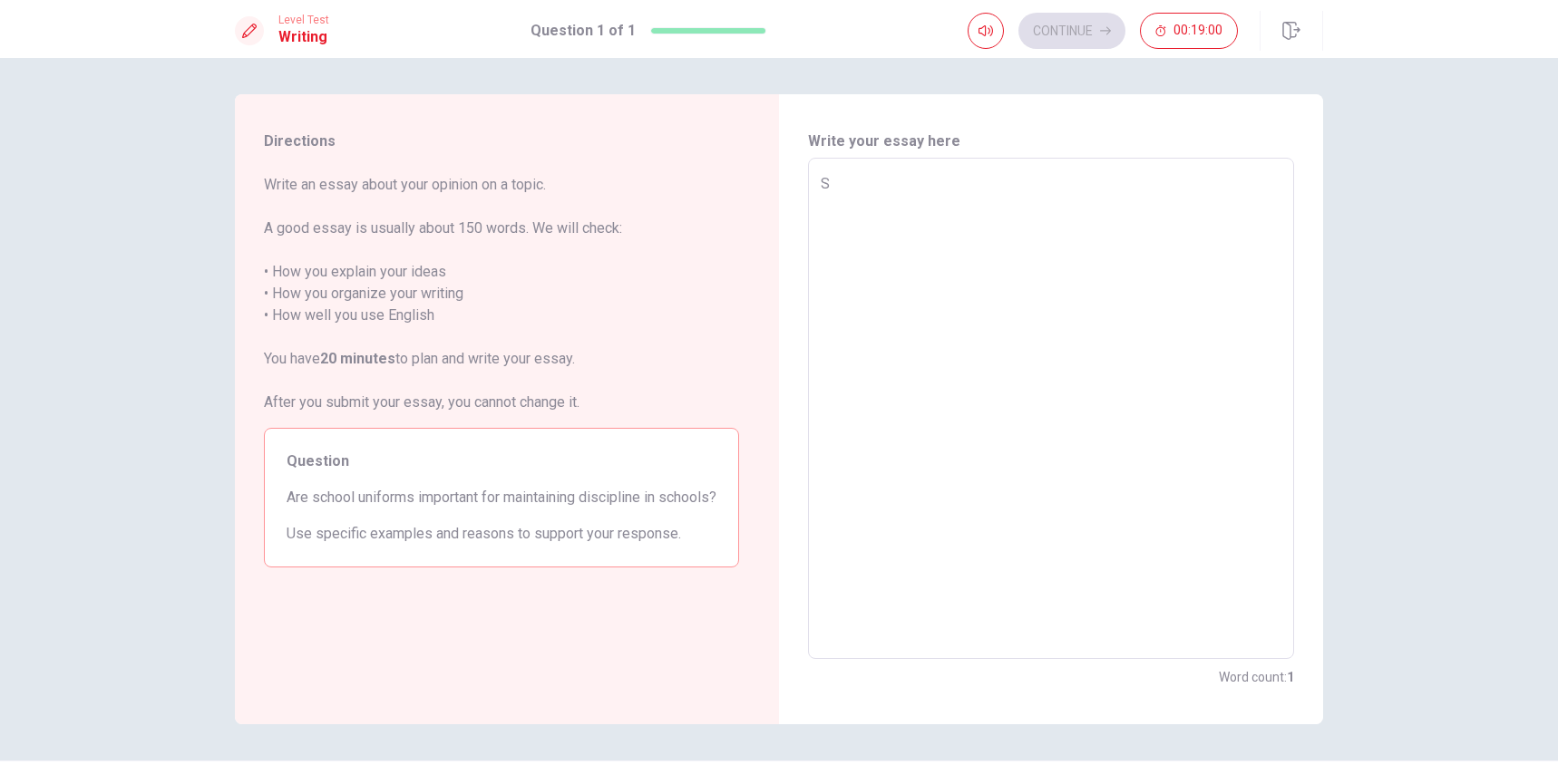
type textarea "x"
type textarea "Sc"
type textarea "x"
type textarea "Sch"
type textarea "x"
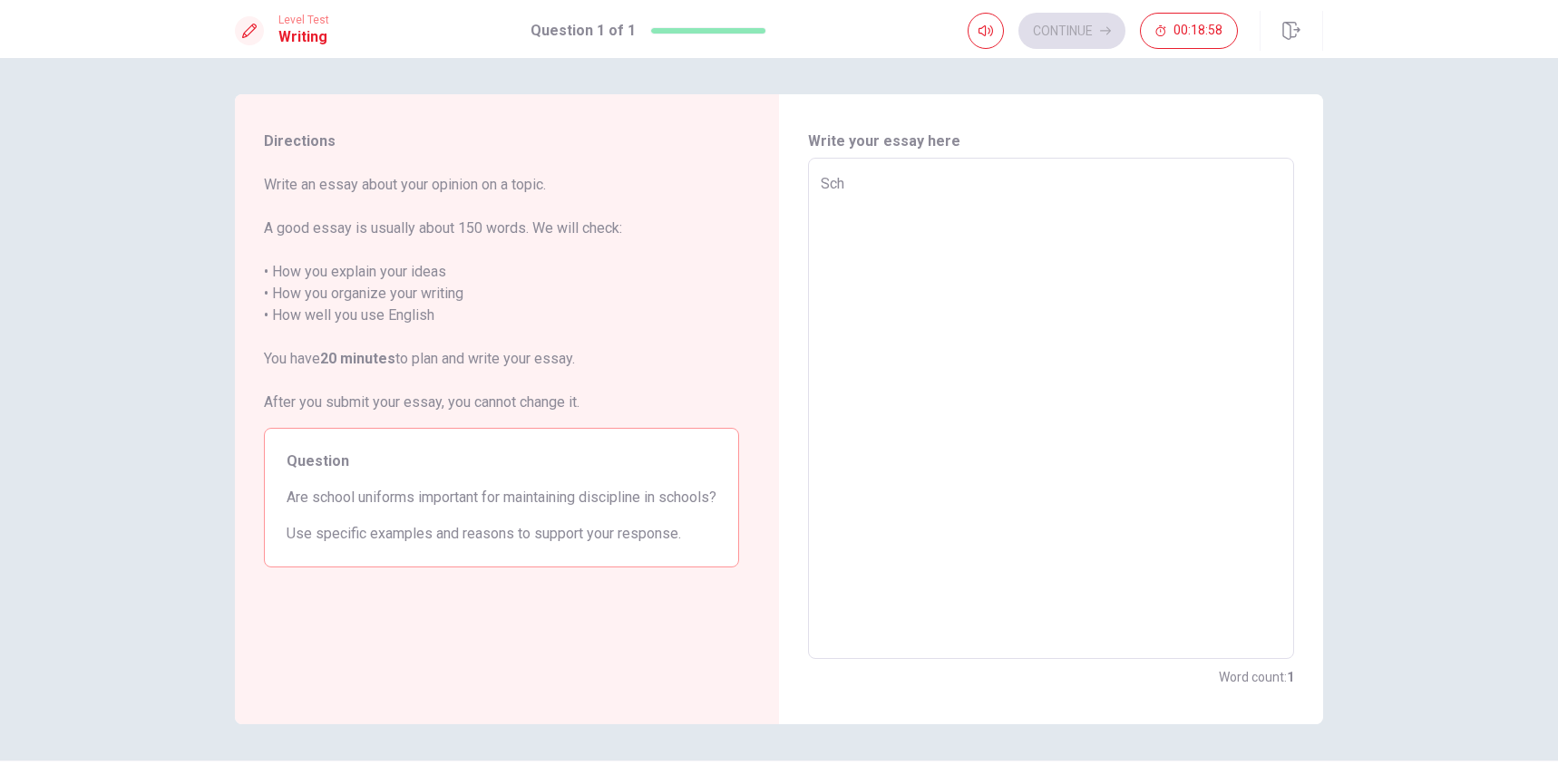
type textarea "Scho"
type textarea "x"
type textarea "Schoo"
type textarea "x"
type textarea "School"
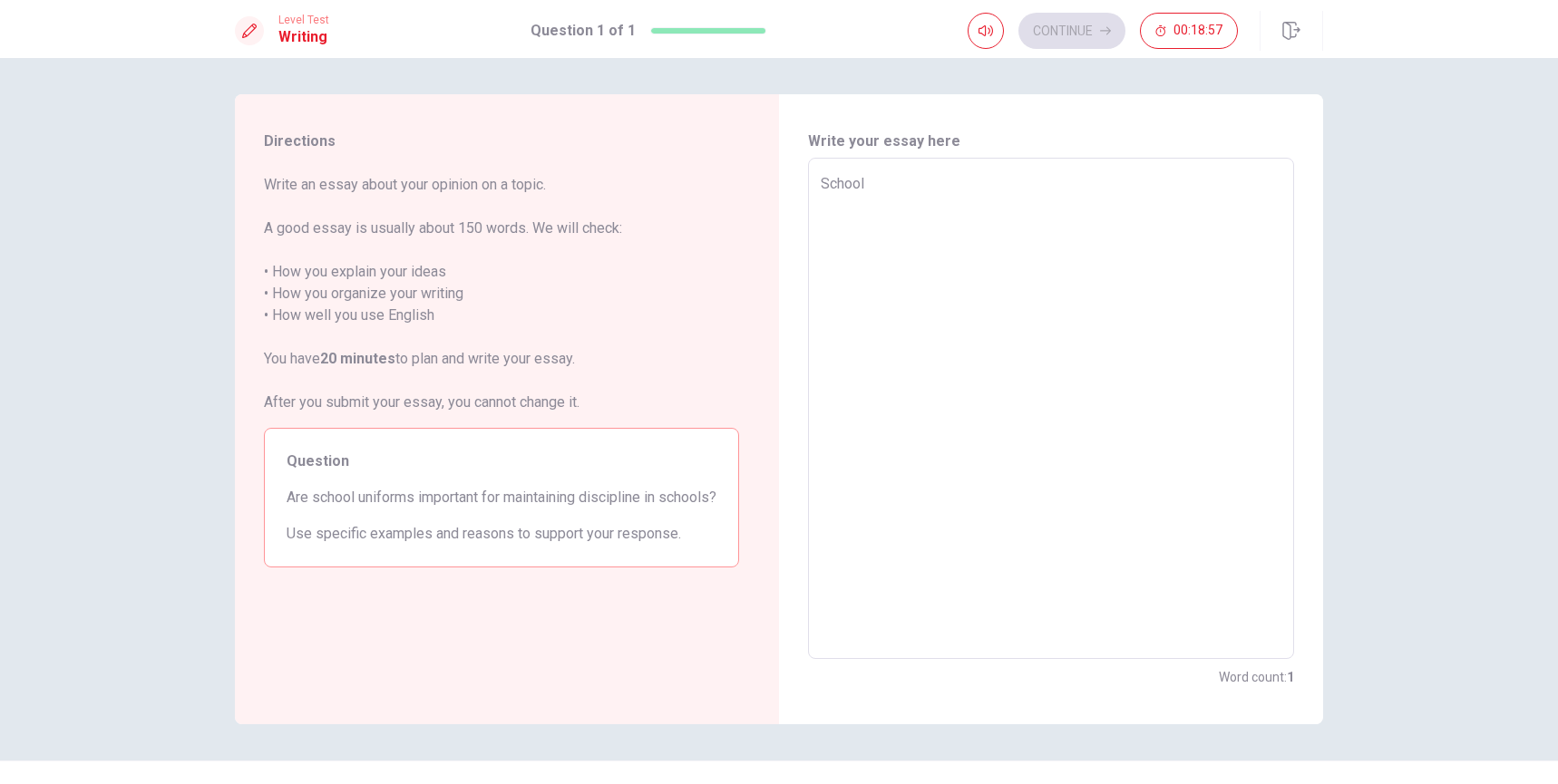
type textarea "x"
type textarea "School"
type textarea "x"
type textarea "School u"
type textarea "x"
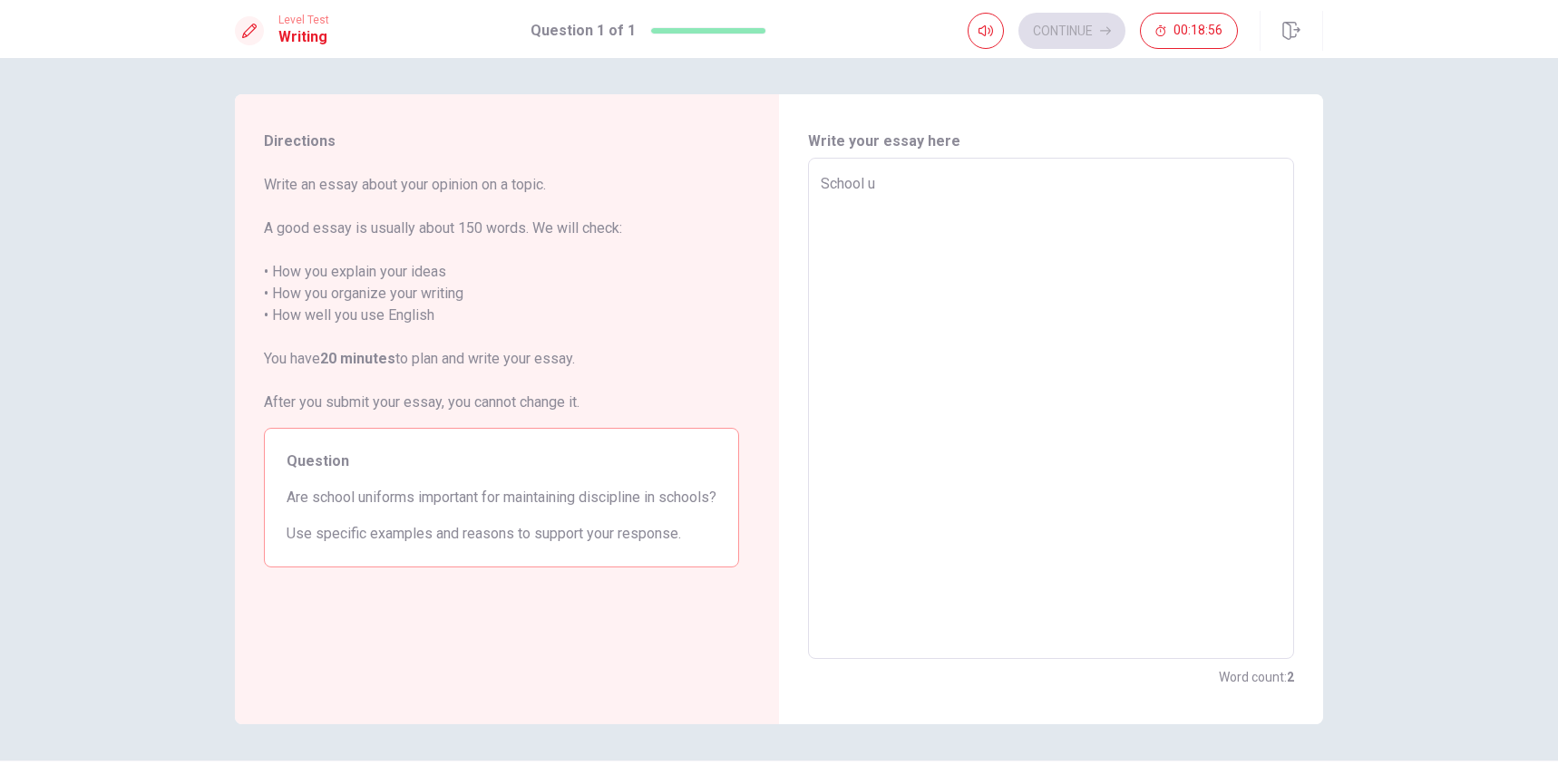
type textarea "School un"
type textarea "x"
type textarea "School uni"
type textarea "x"
type textarea "School unif"
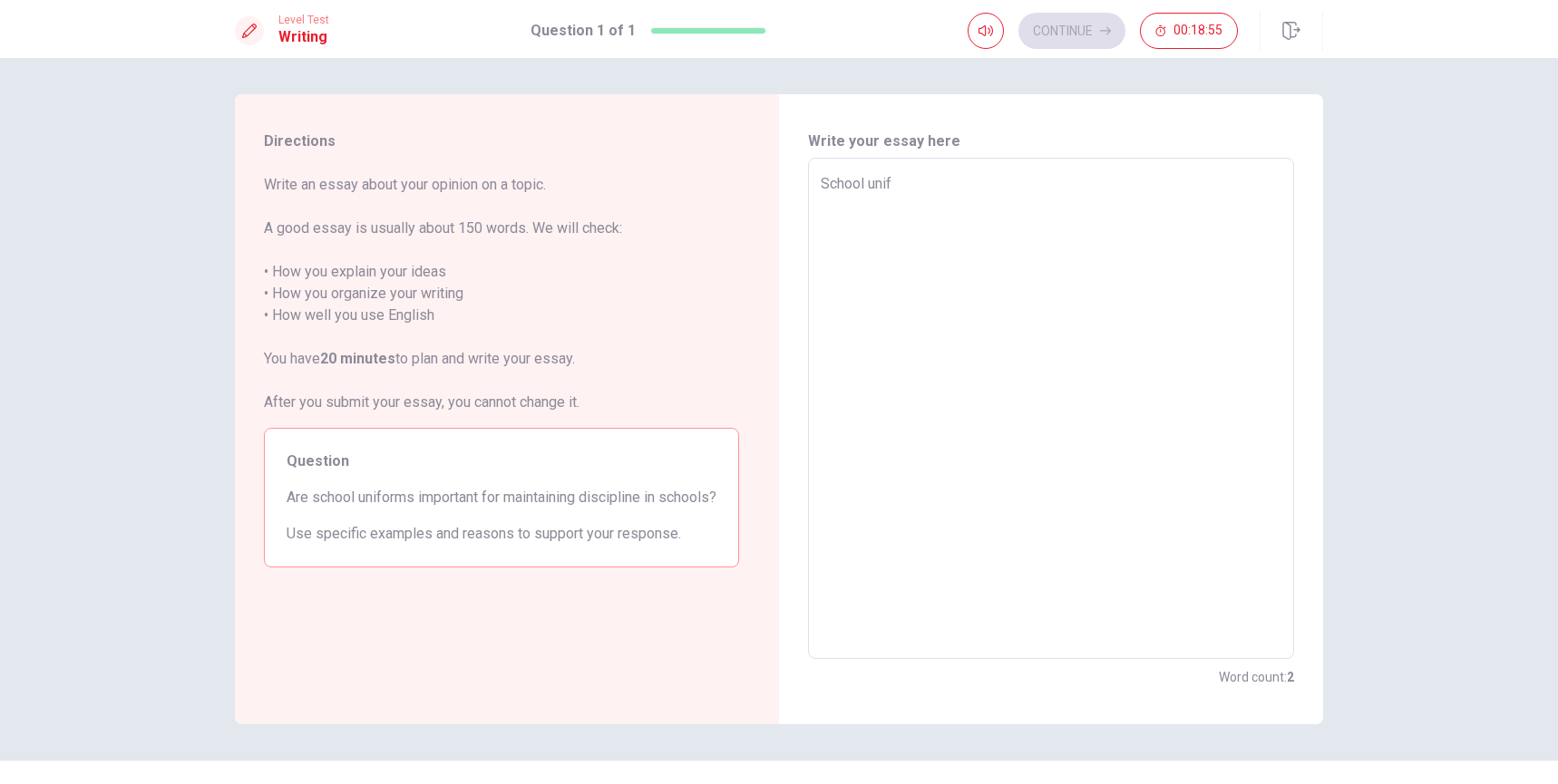
type textarea "x"
type textarea "School unifo"
type textarea "x"
type textarea "School [DEMOGRAPHIC_DATA]"
type textarea "x"
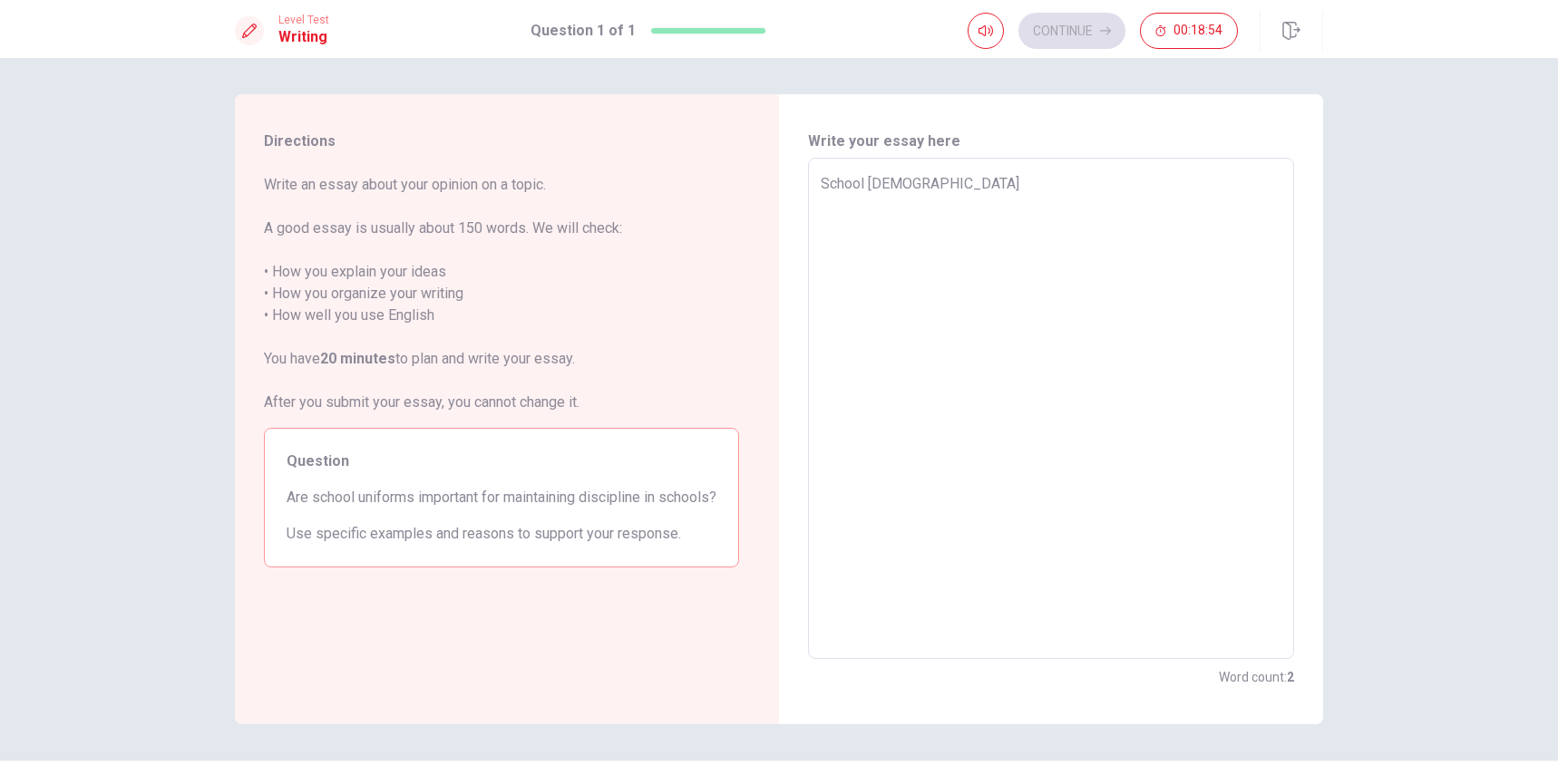
type textarea "School uniform"
type textarea "x"
type textarea "School uniform"
type textarea "x"
type textarea "School uniform i"
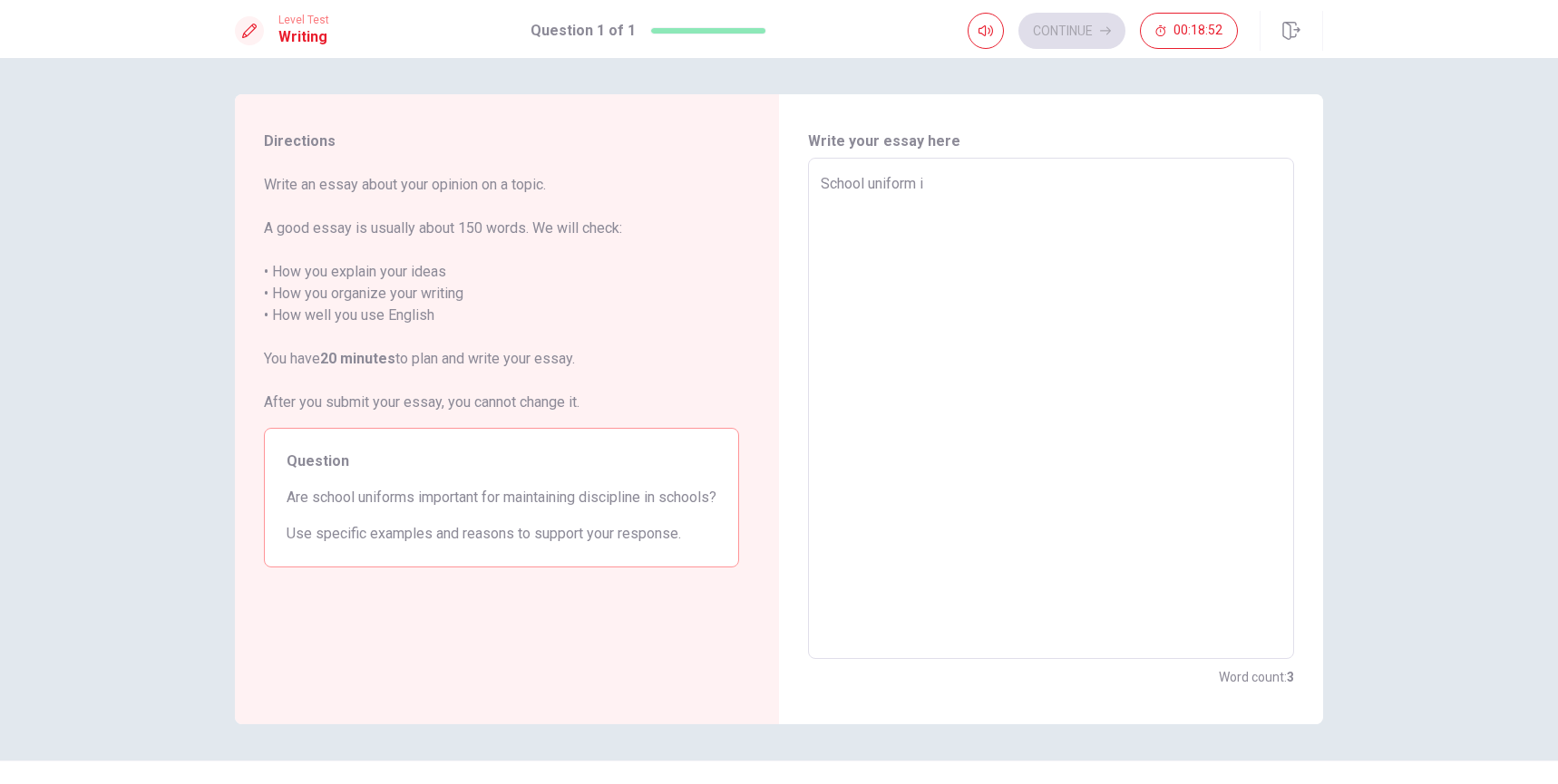
type textarea "x"
type textarea "School uniform is"
type textarea "x"
type textarea "School uniform is"
type textarea "x"
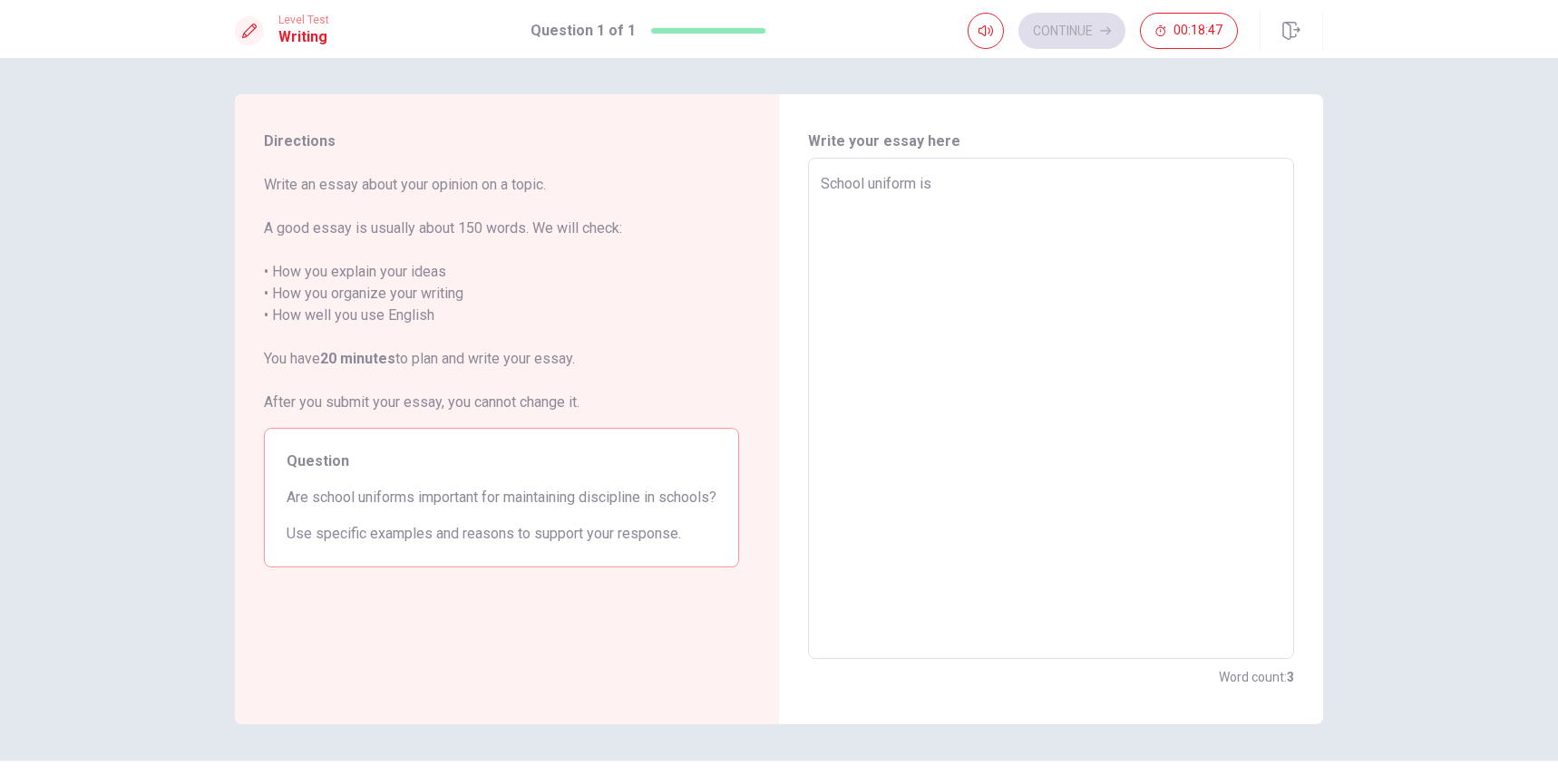
type textarea "School uniform is i"
type textarea "x"
type textarea "School uniform is im"
type textarea "x"
type textarea "School uniform is imp"
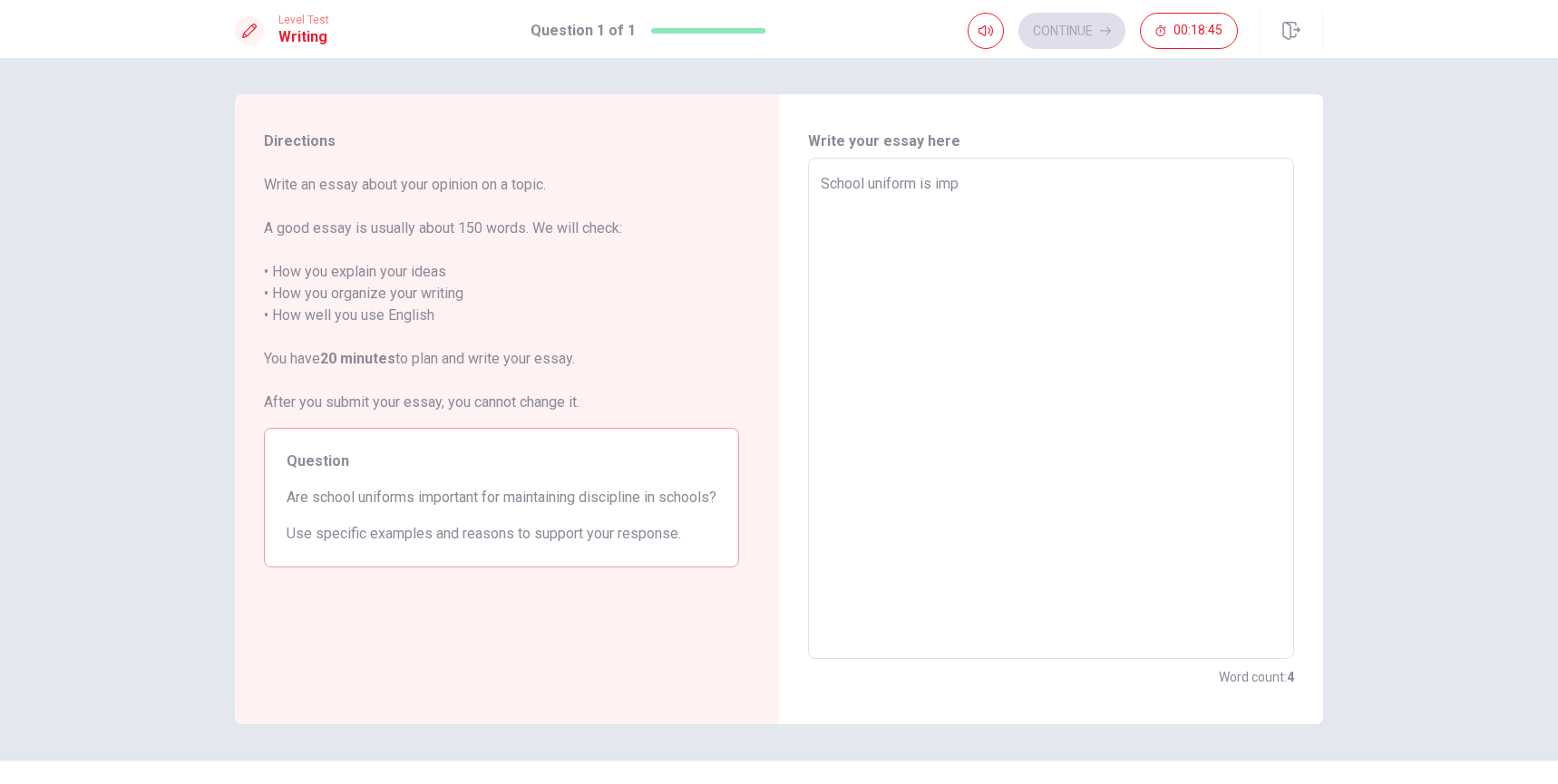
type textarea "x"
type textarea "School uniform is impo"
type textarea "x"
type textarea "School uniform is impor"
type textarea "x"
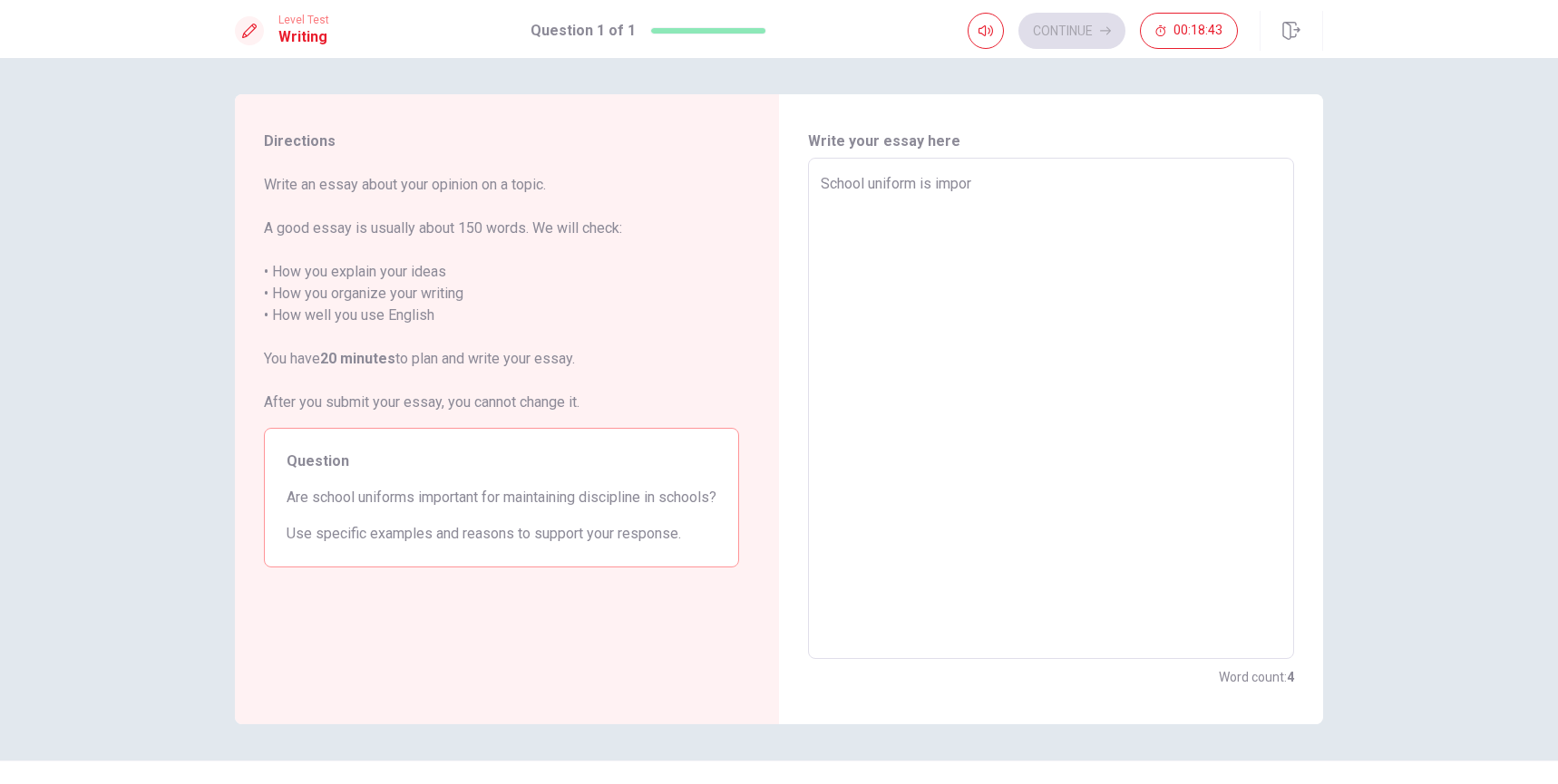
type textarea "School uniform is import"
type textarea "x"
type textarea "School uniform is importa"
type textarea "x"
type textarea "School uniform is importan"
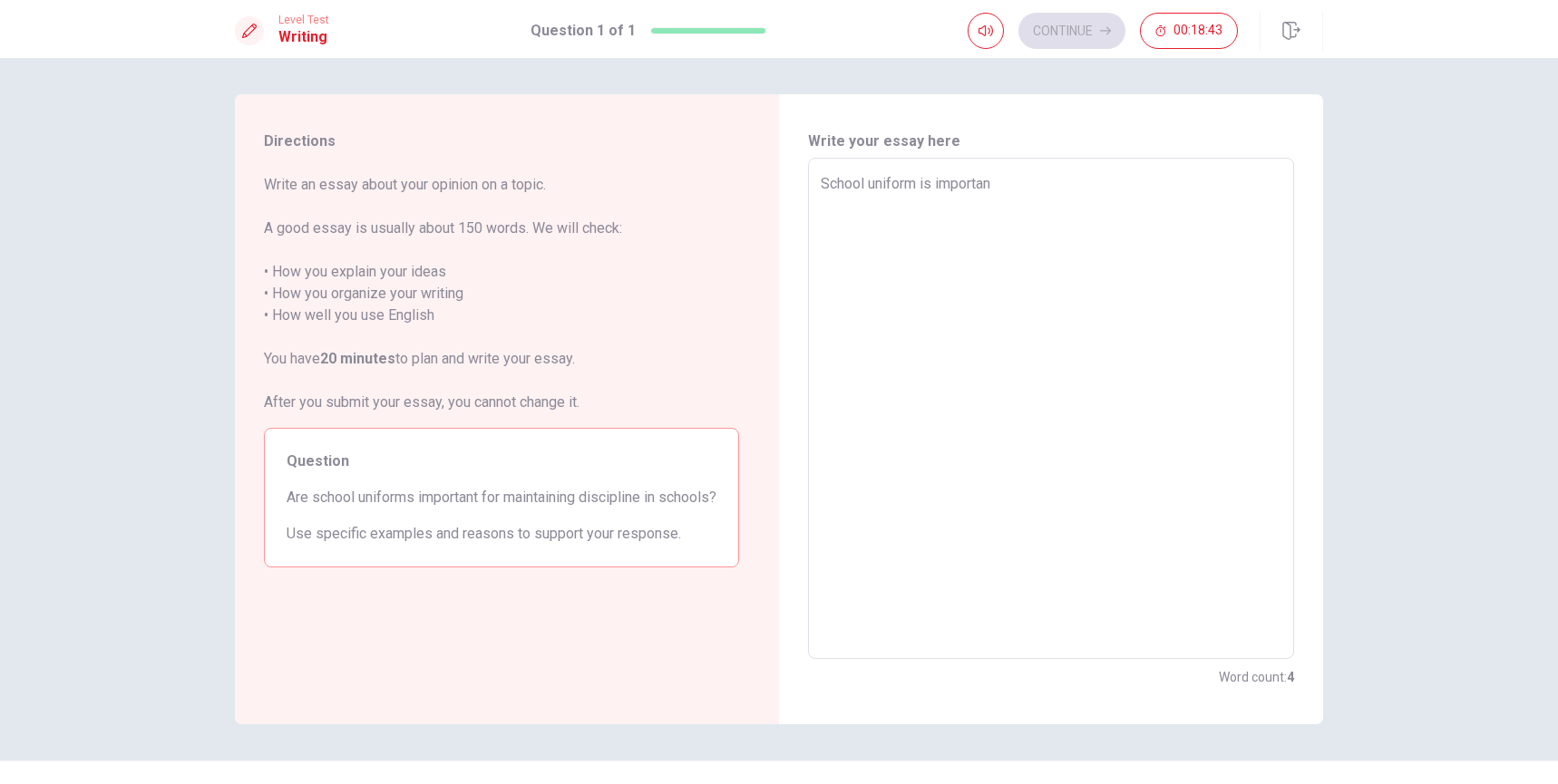
type textarea "x"
type textarea "School uniform is important"
type textarea "x"
type textarea "School uniform is important"
type textarea "x"
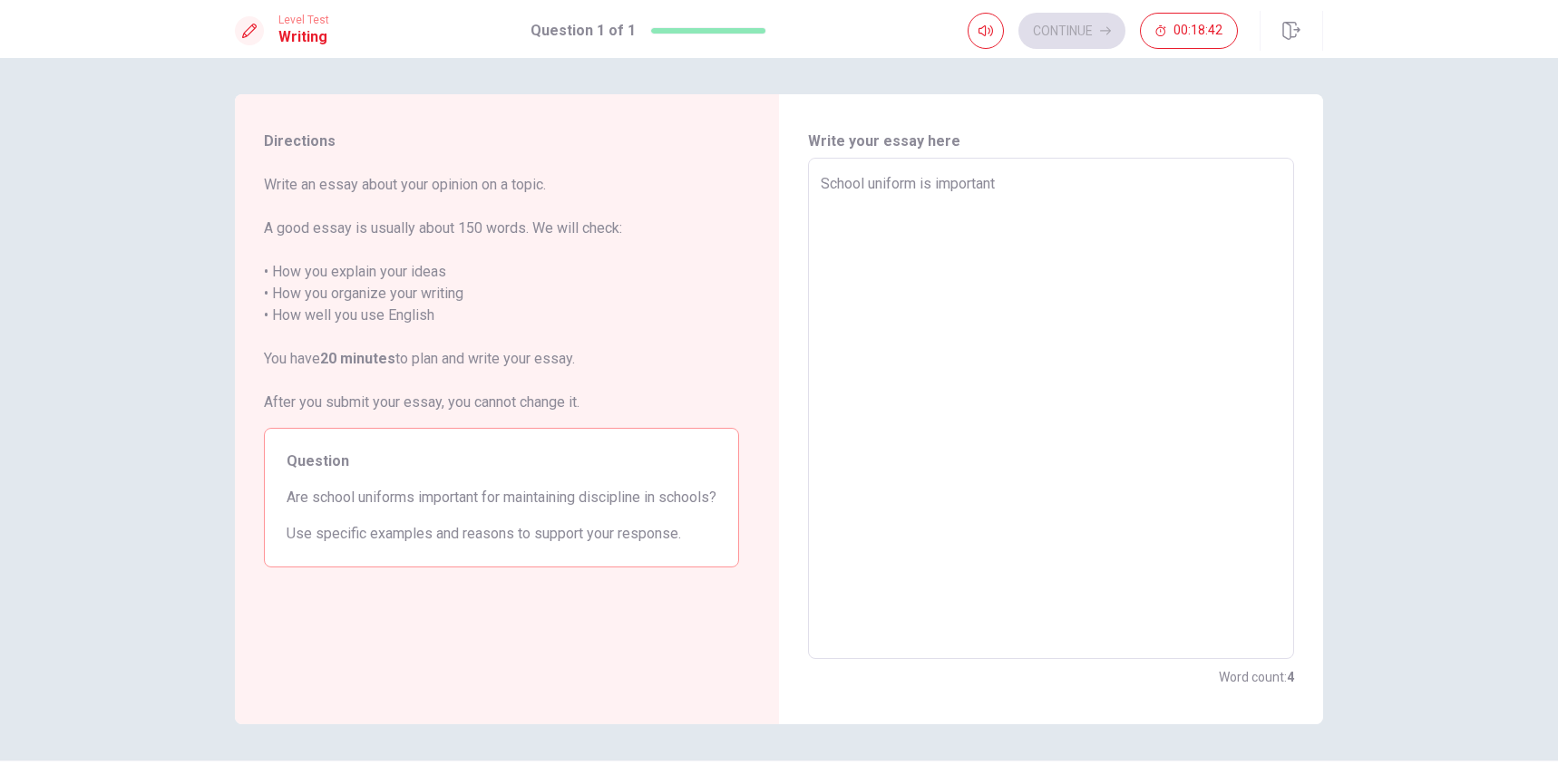
type textarea "School uniform is important i"
type textarea "x"
type textarea "School uniform is important in"
type textarea "x"
type textarea "School uniform is important in"
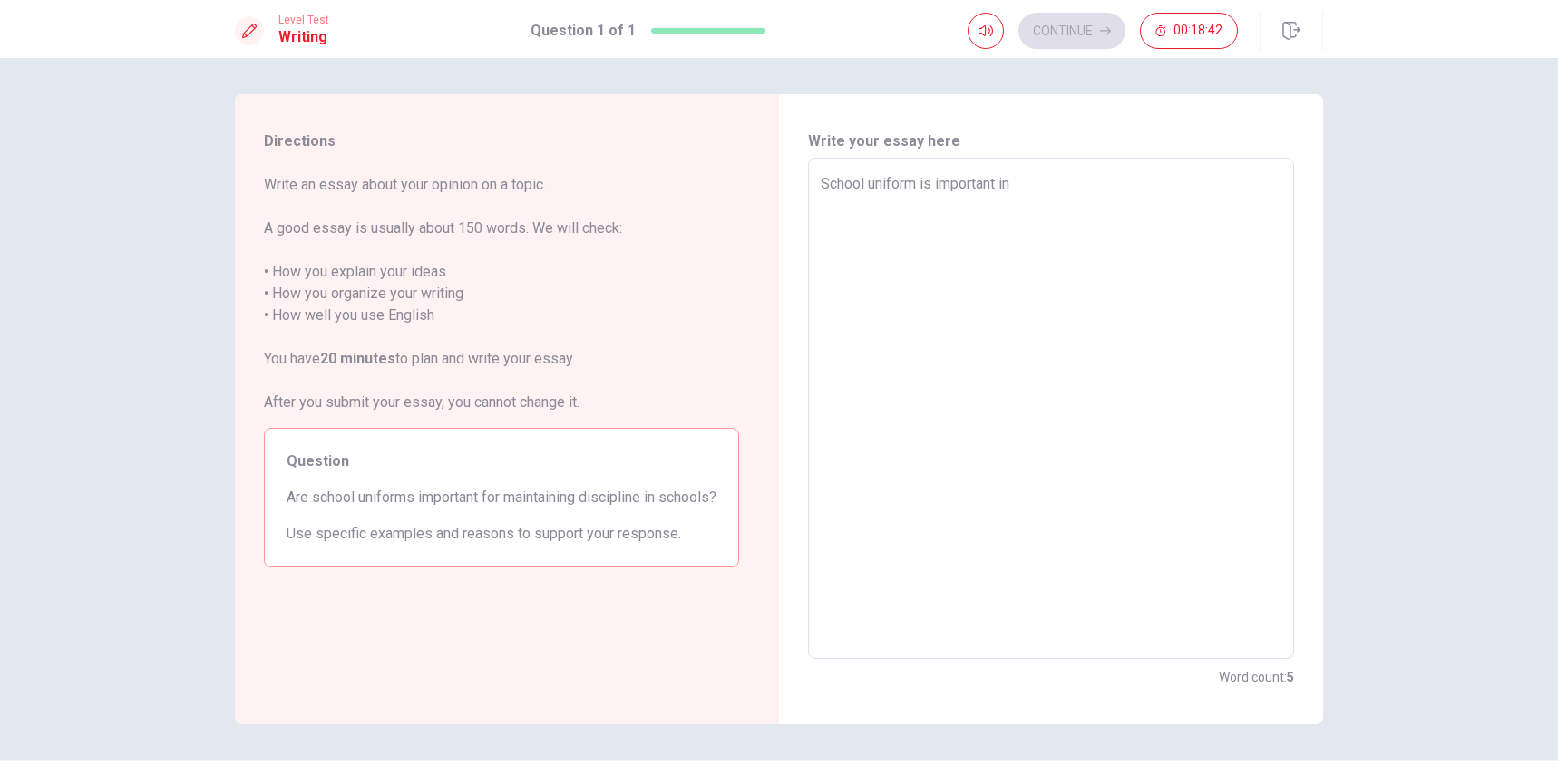
type textarea "x"
type textarea "School uniform is important in s"
type textarea "x"
type textarea "School uniform is important in sc"
type textarea "x"
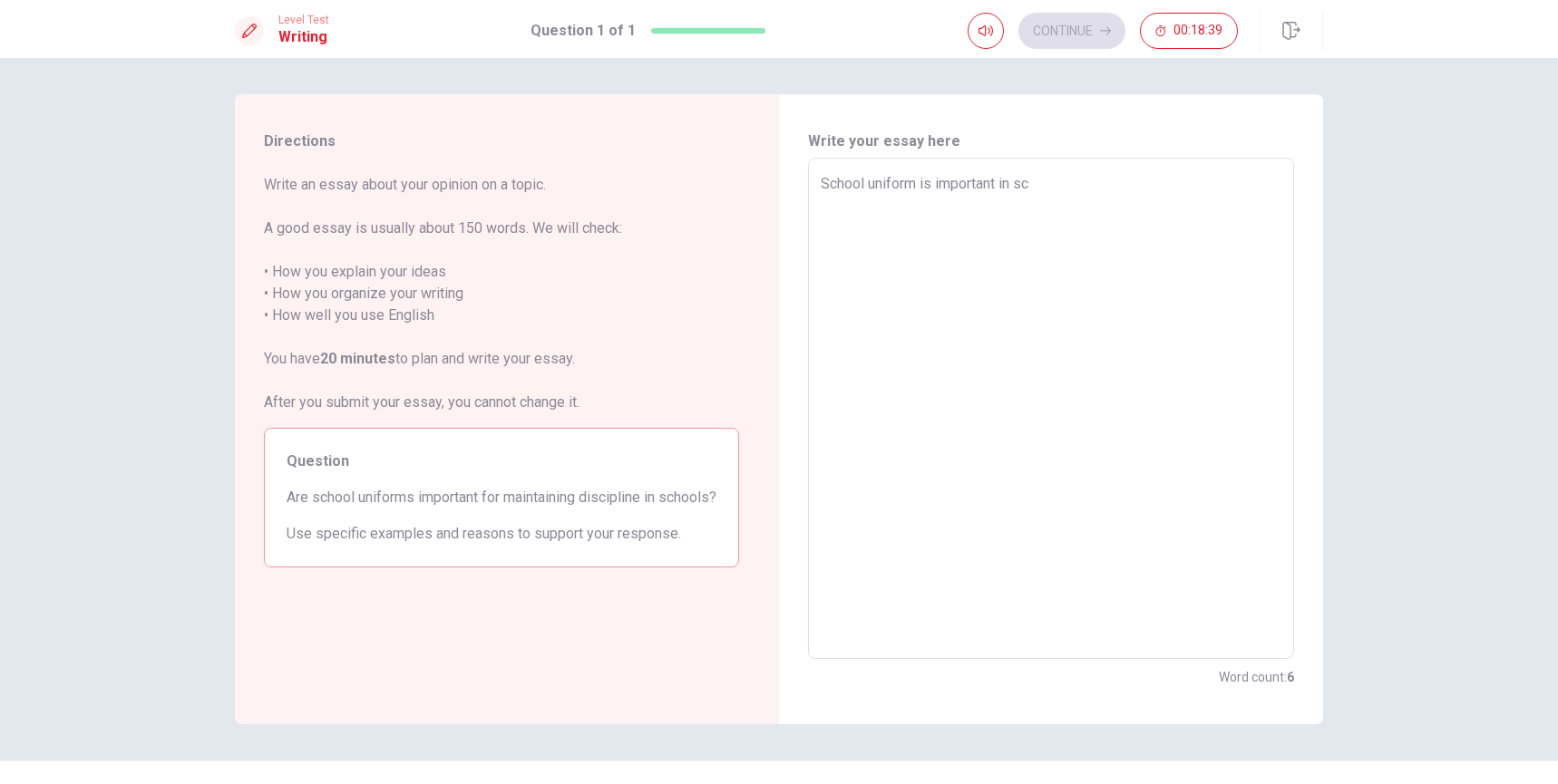
type textarea "School uniform is important in sch"
type textarea "x"
type textarea "School uniform is important in scho"
type textarea "x"
type textarea "School uniform is important in schoo"
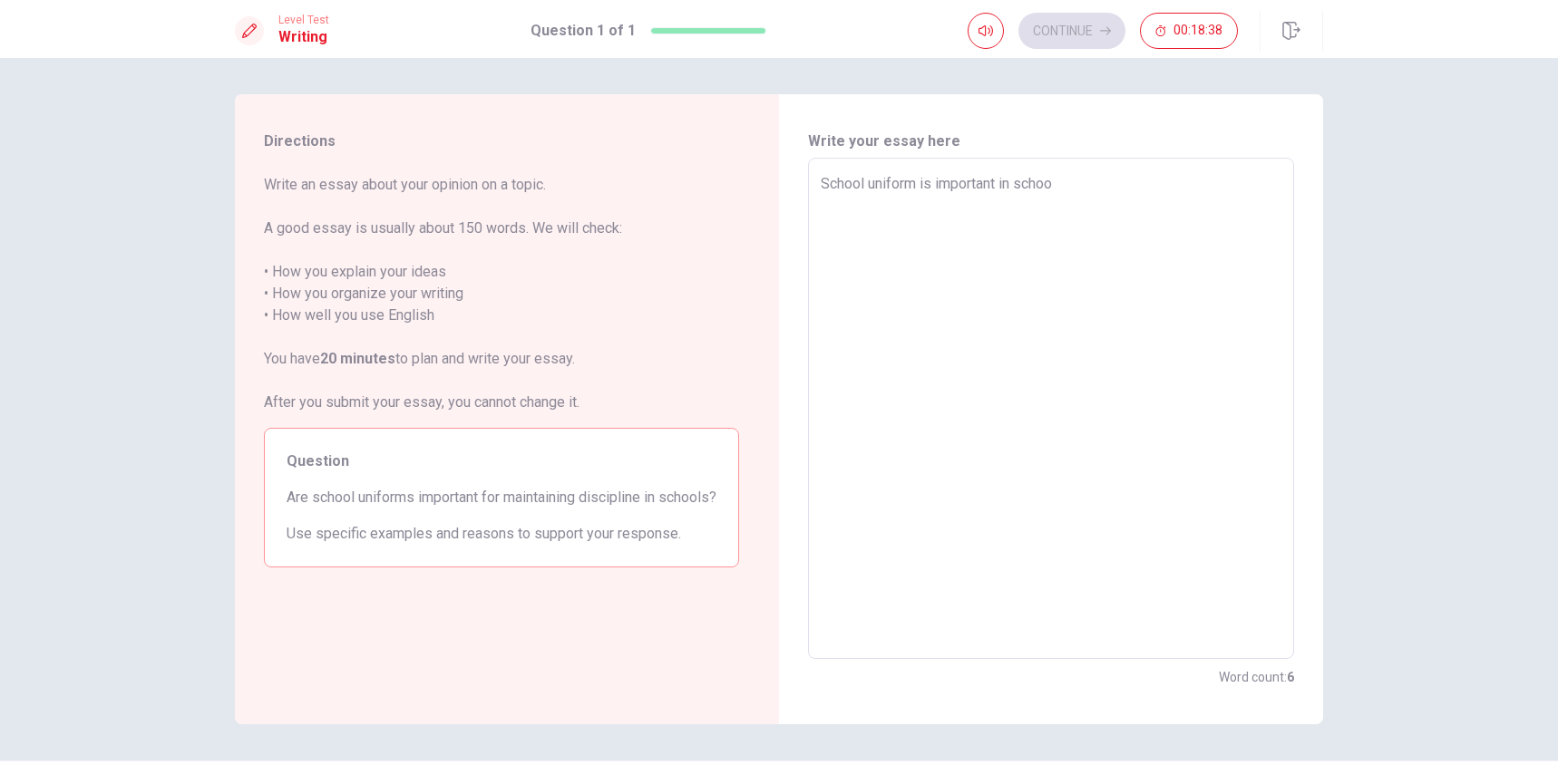
type textarea "x"
type textarea "School uniform is important in school"
type textarea "x"
type textarea "School uniform is important in school,"
type textarea "x"
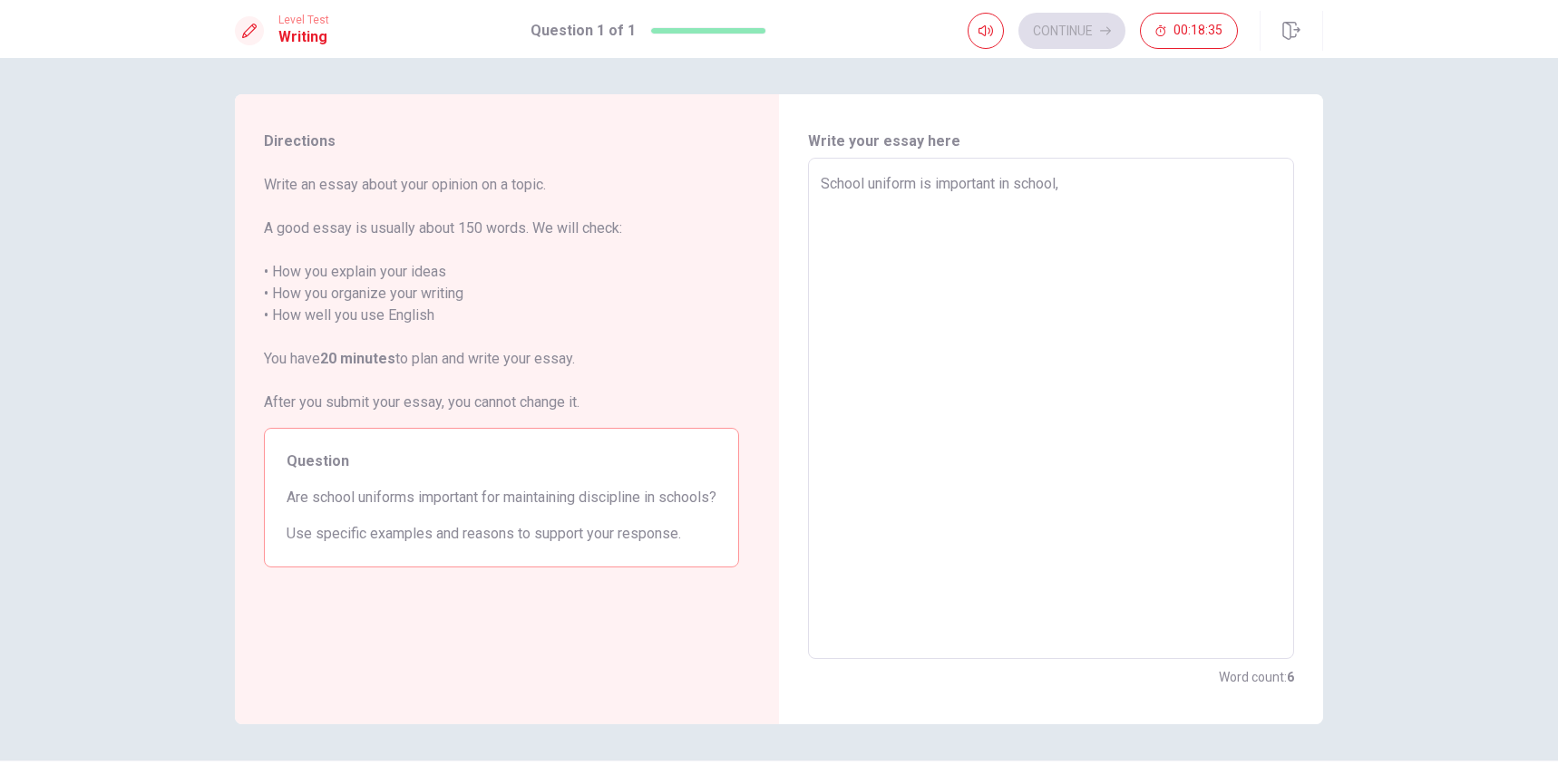
type textarea "School uniform is important in school,"
type textarea "x"
type textarea "School uniform is nimportant in school,"
type textarea "x"
type textarea "School uniform is noimportant in school,"
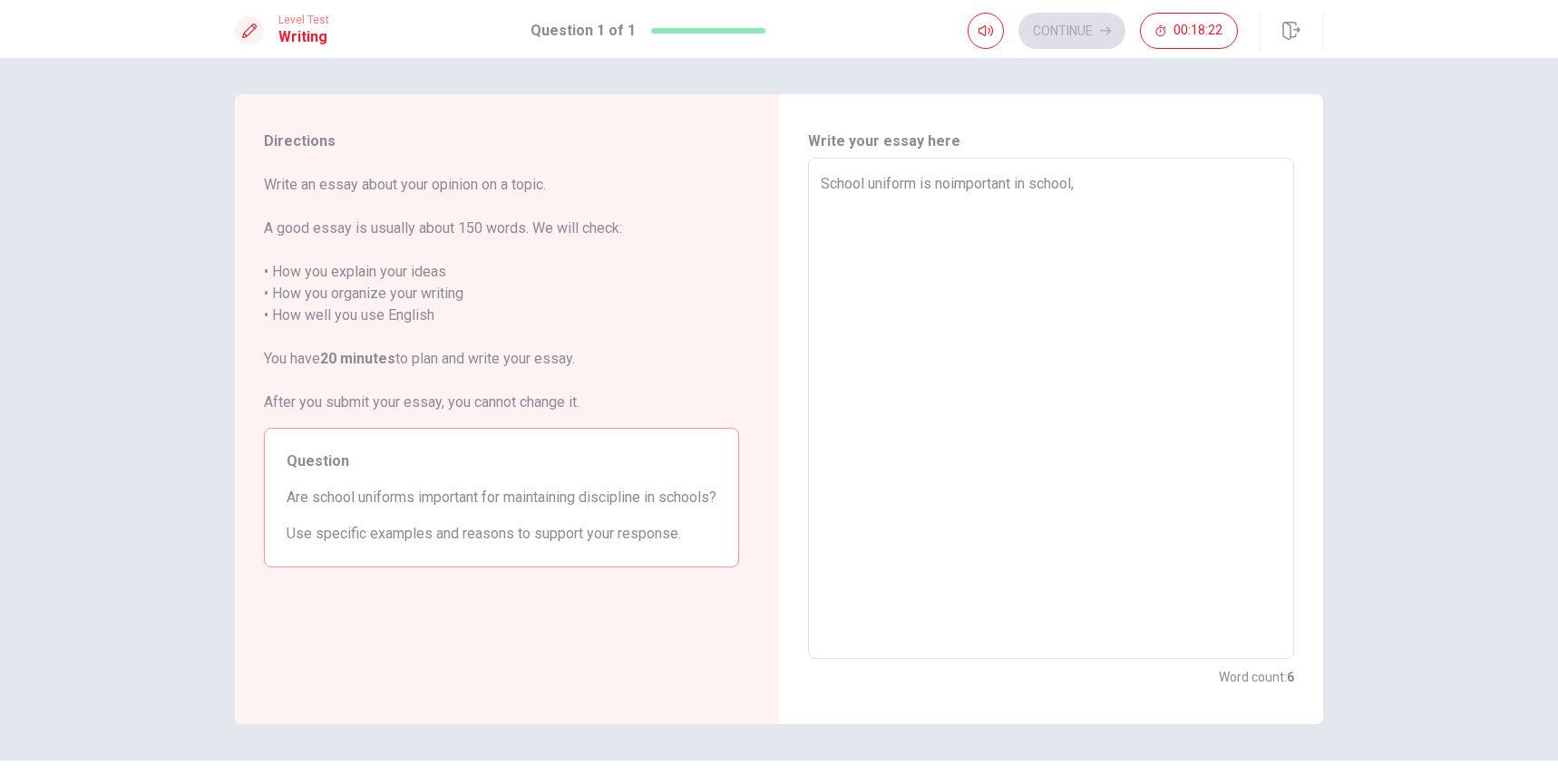
type textarea "x"
type textarea "School uniform is notimportant in school,"
type textarea "x"
type textarea "School uniform is not important in school,"
type textarea "x"
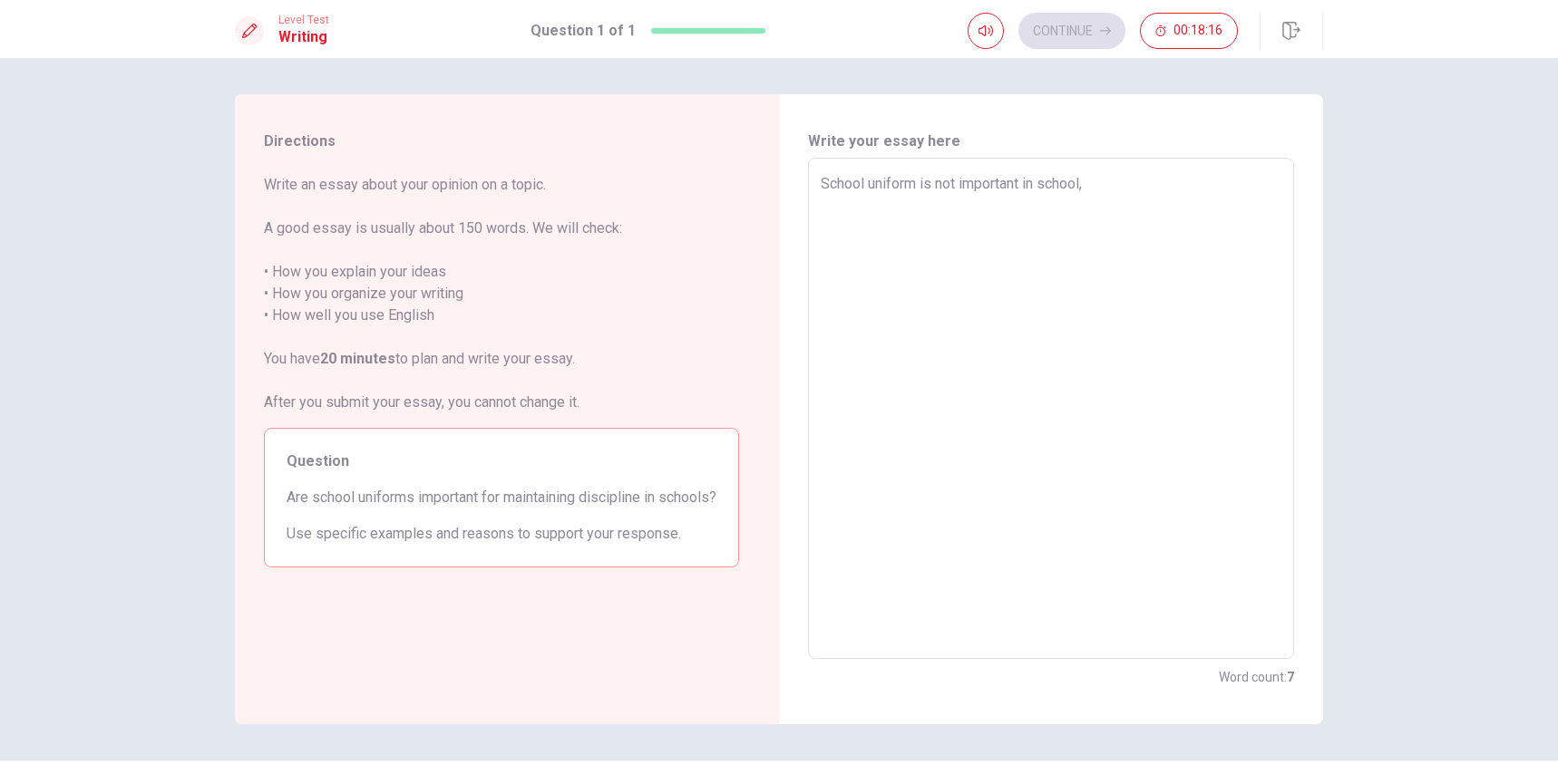
type textarea "School uniform is not important in school, b"
type textarea "x"
type textarea "School uniform is not important in school, be"
type textarea "x"
type textarea "School uniform is not important in school, bec"
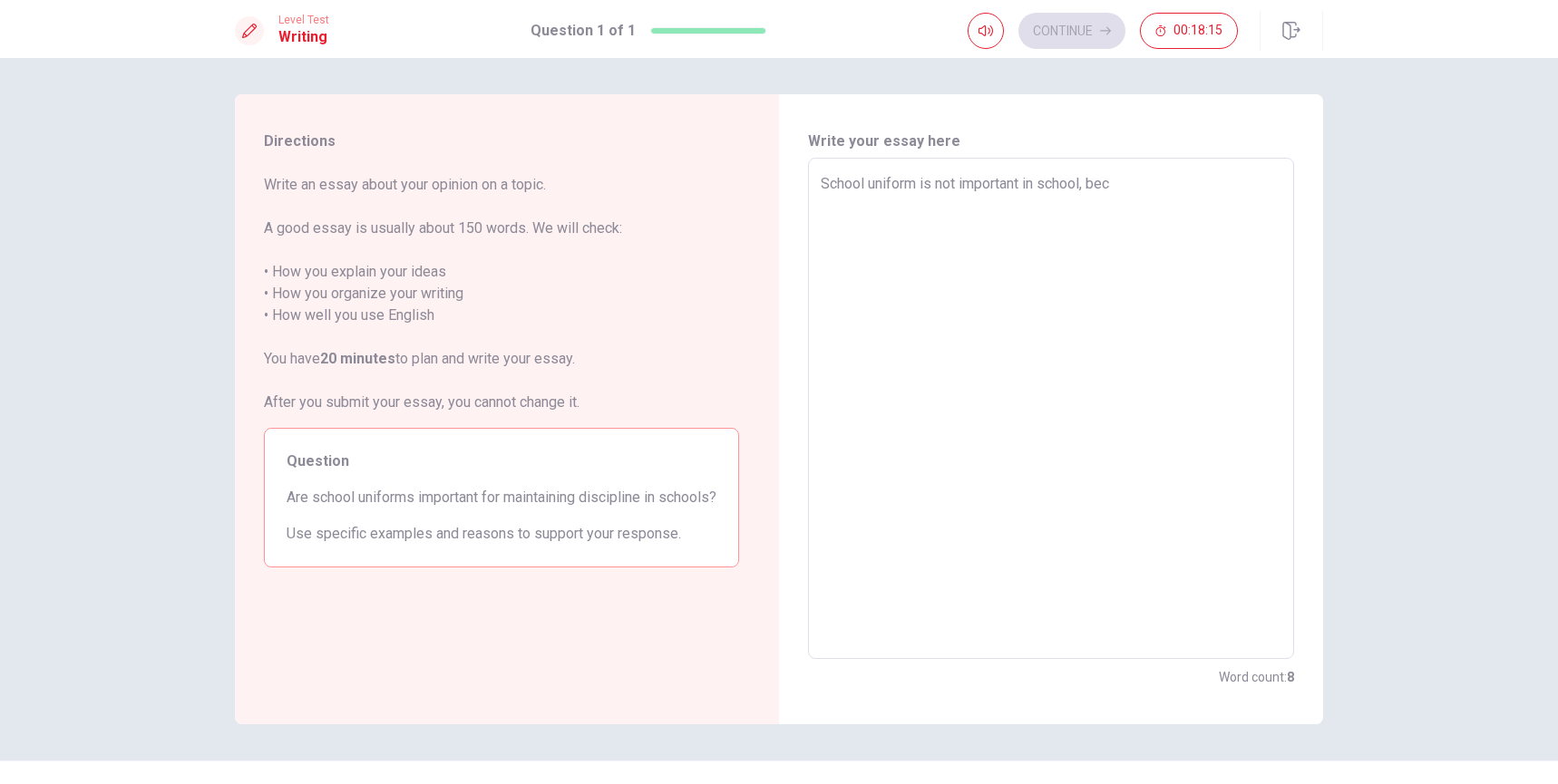
type textarea "x"
type textarea "School uniform is not important in school, beca"
type textarea "x"
type textarea "School uniform is not important in school, becau"
type textarea "x"
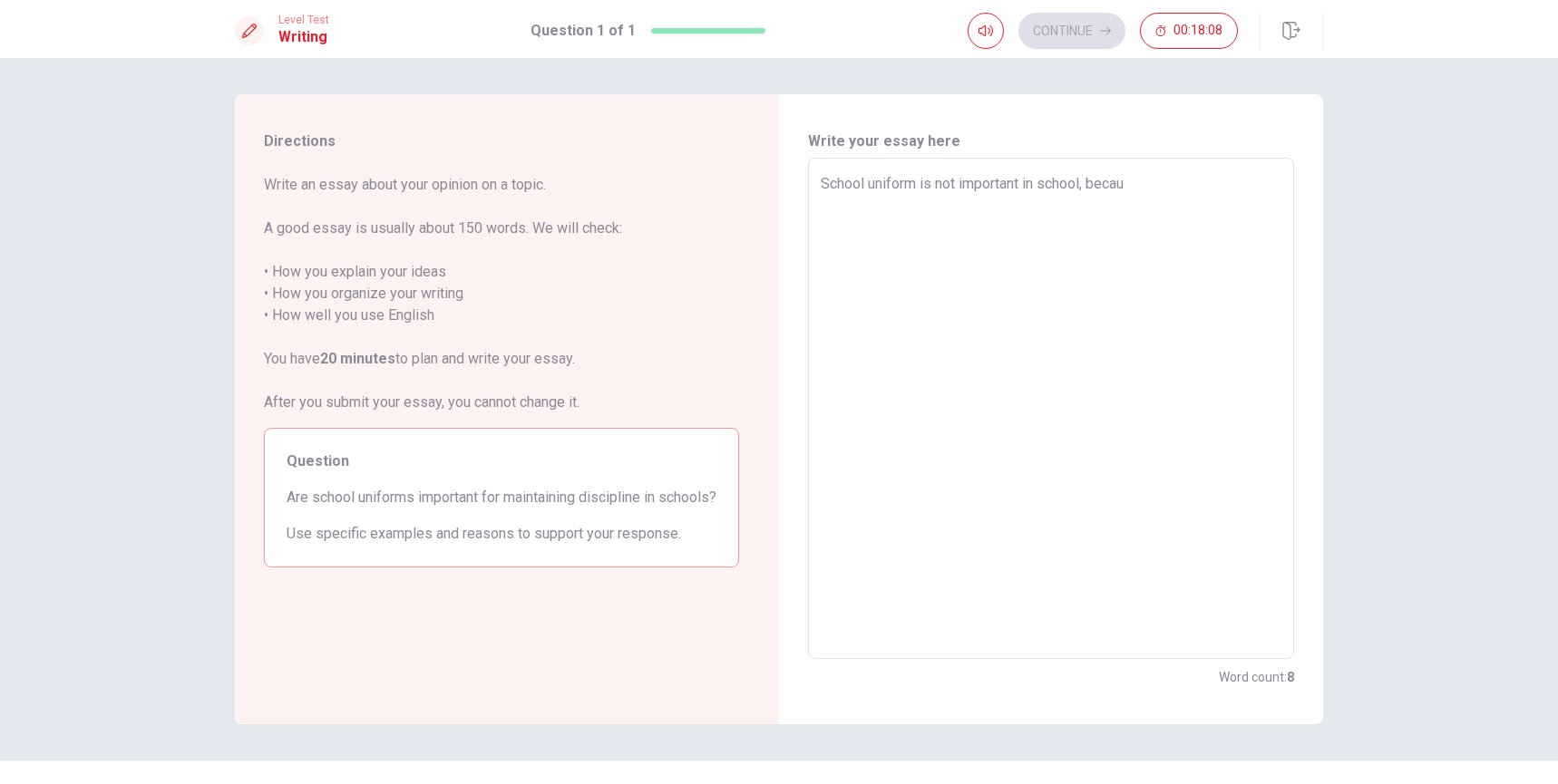
type textarea "School uniform is not important in school, becaus"
type textarea "x"
type textarea "School uniform is not important in school, because"
type textarea "x"
type textarea "School uniform is not important in school, because"
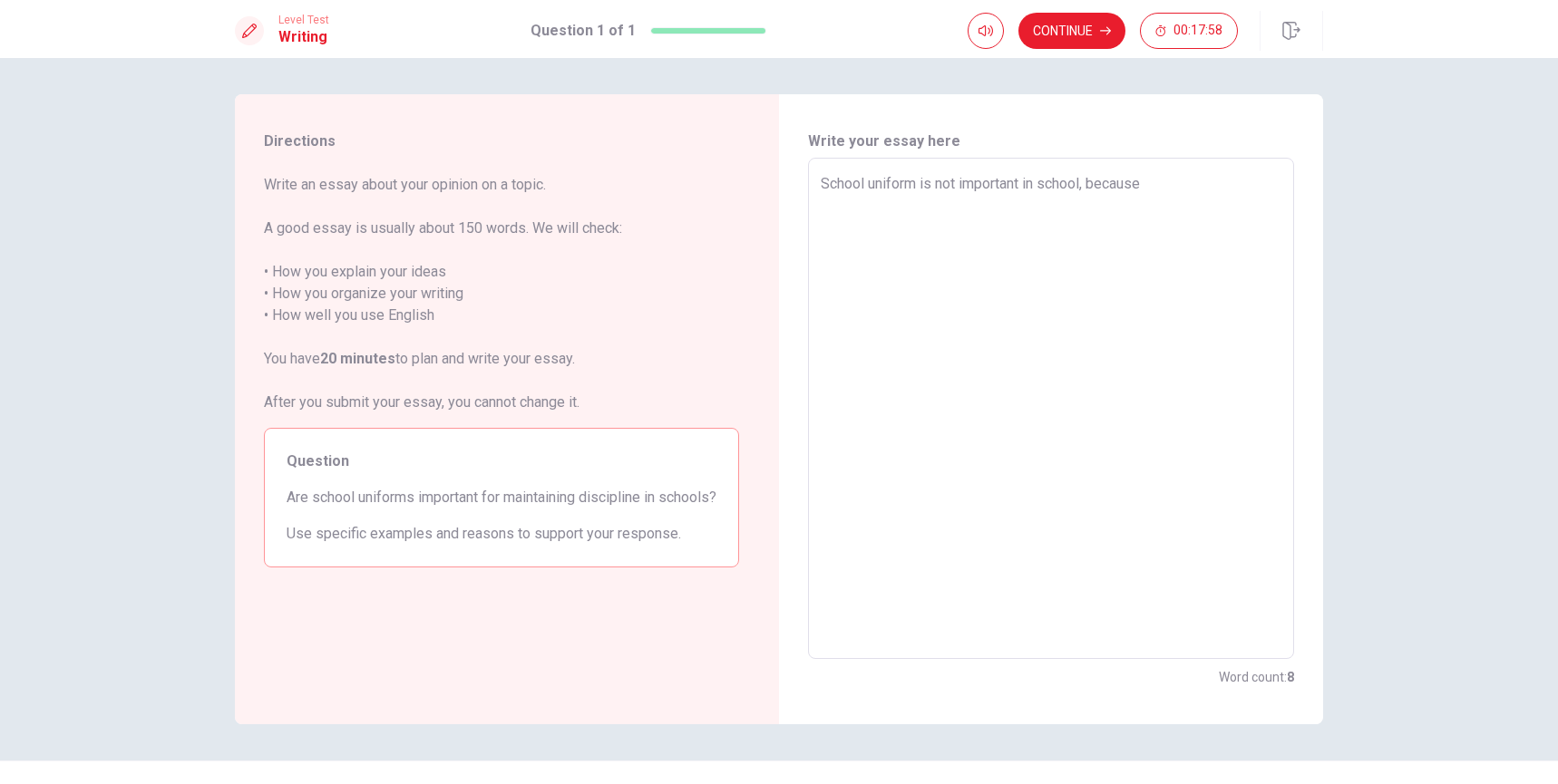
type textarea "x"
type textarea "School uniform is not important in school, because t"
type textarea "x"
type textarea "School uniform is not important in school, because th"
type textarea "x"
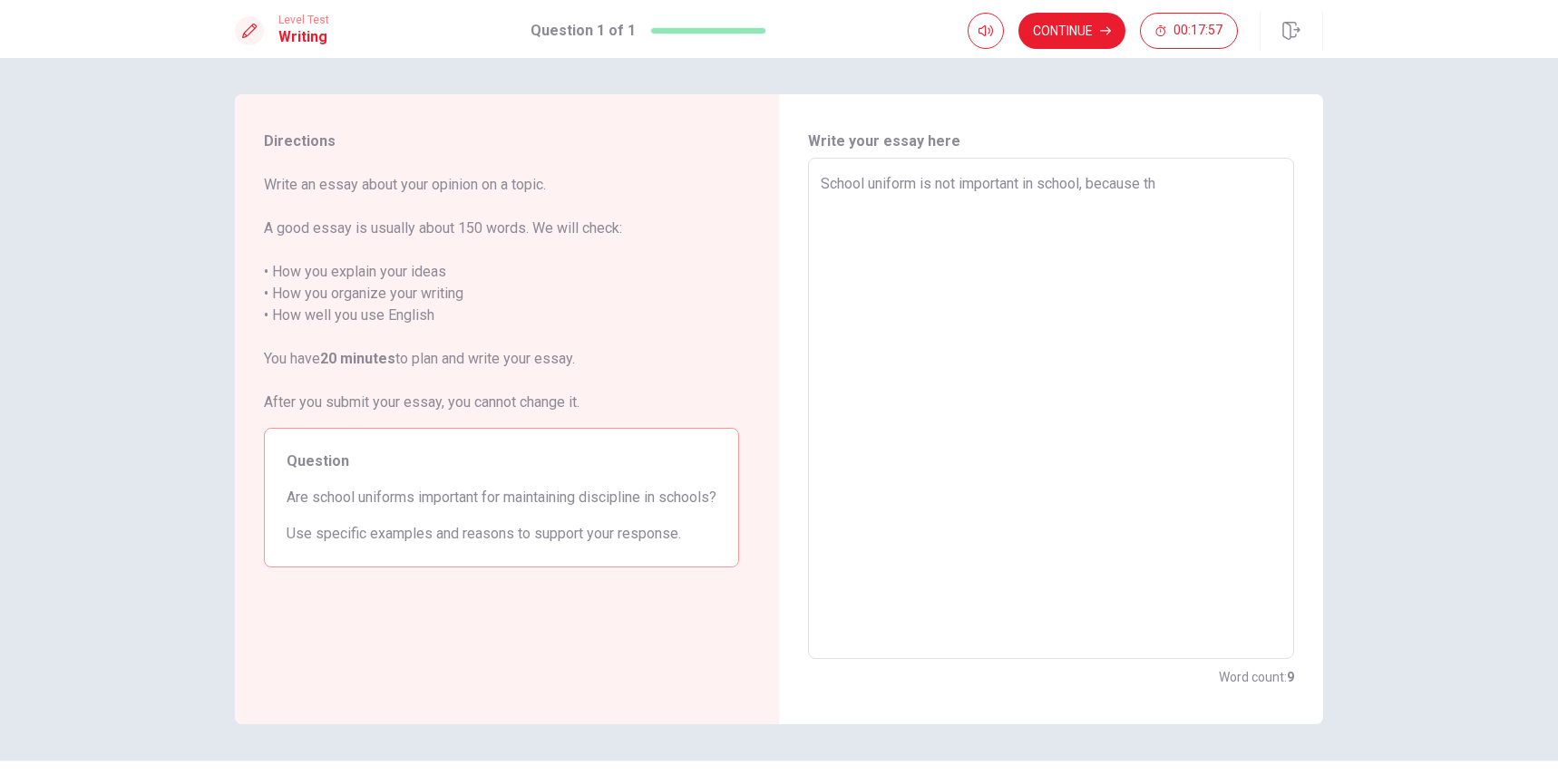
type textarea "School uniform is not important in school, because the"
type textarea "x"
type textarea "School uniform is not important in school, because th"
type textarea "x"
type textarea "School uniform is not important in school, because t"
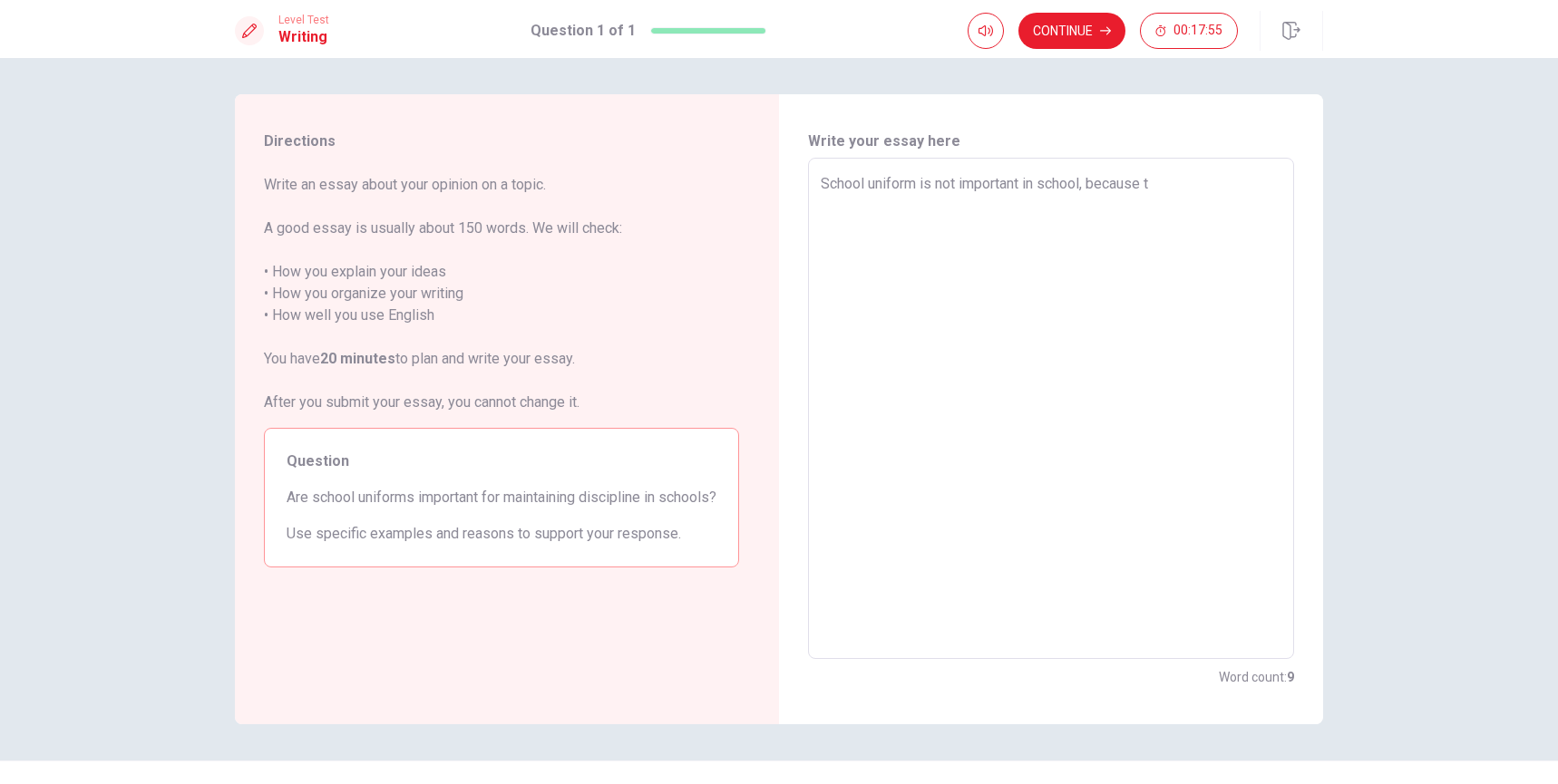
type textarea "x"
type textarea "School uniform is not important in school, because"
type textarea "x"
type textarea "School uniform is not important in school, because s"
type textarea "x"
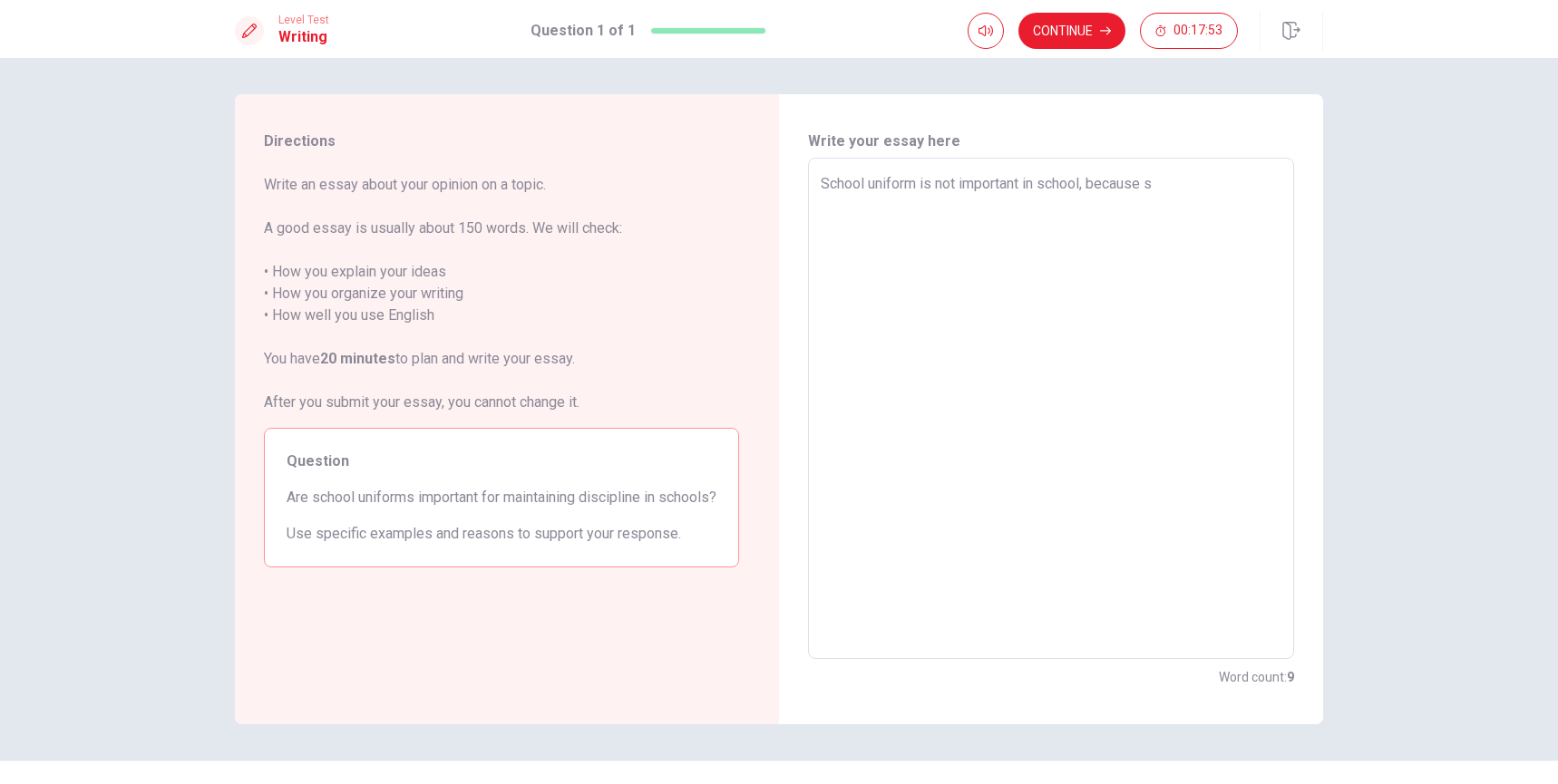
type textarea "School uniform is not important in school, because st"
type textarea "x"
type textarea "School uniform is not important in school, because stu"
type textarea "x"
type textarea "School uniform is not important in school, because stud"
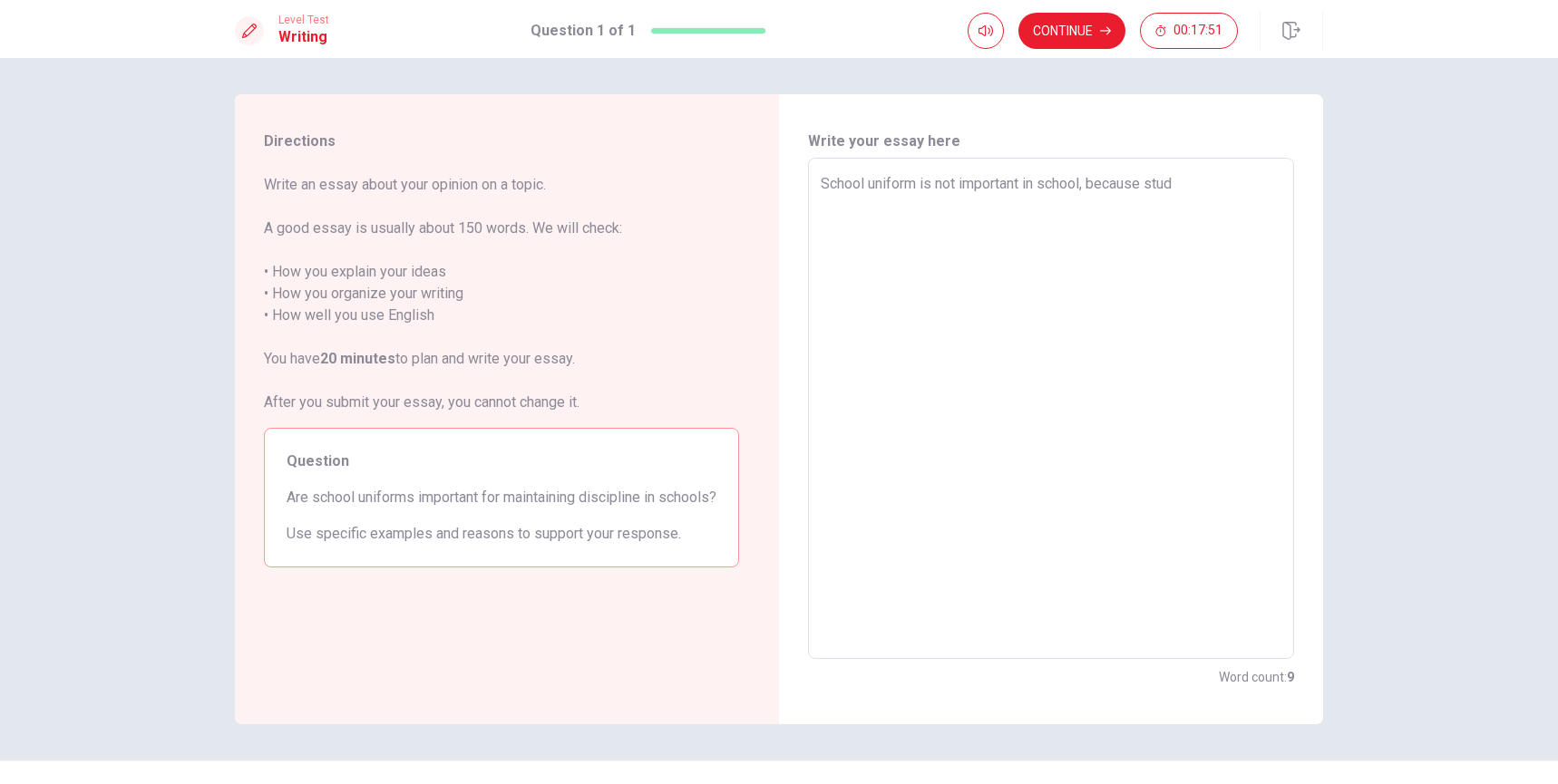
type textarea "x"
type textarea "School uniform is not important in school, because stude"
type textarea "x"
type textarea "School uniform is not important in school, because studen"
type textarea "x"
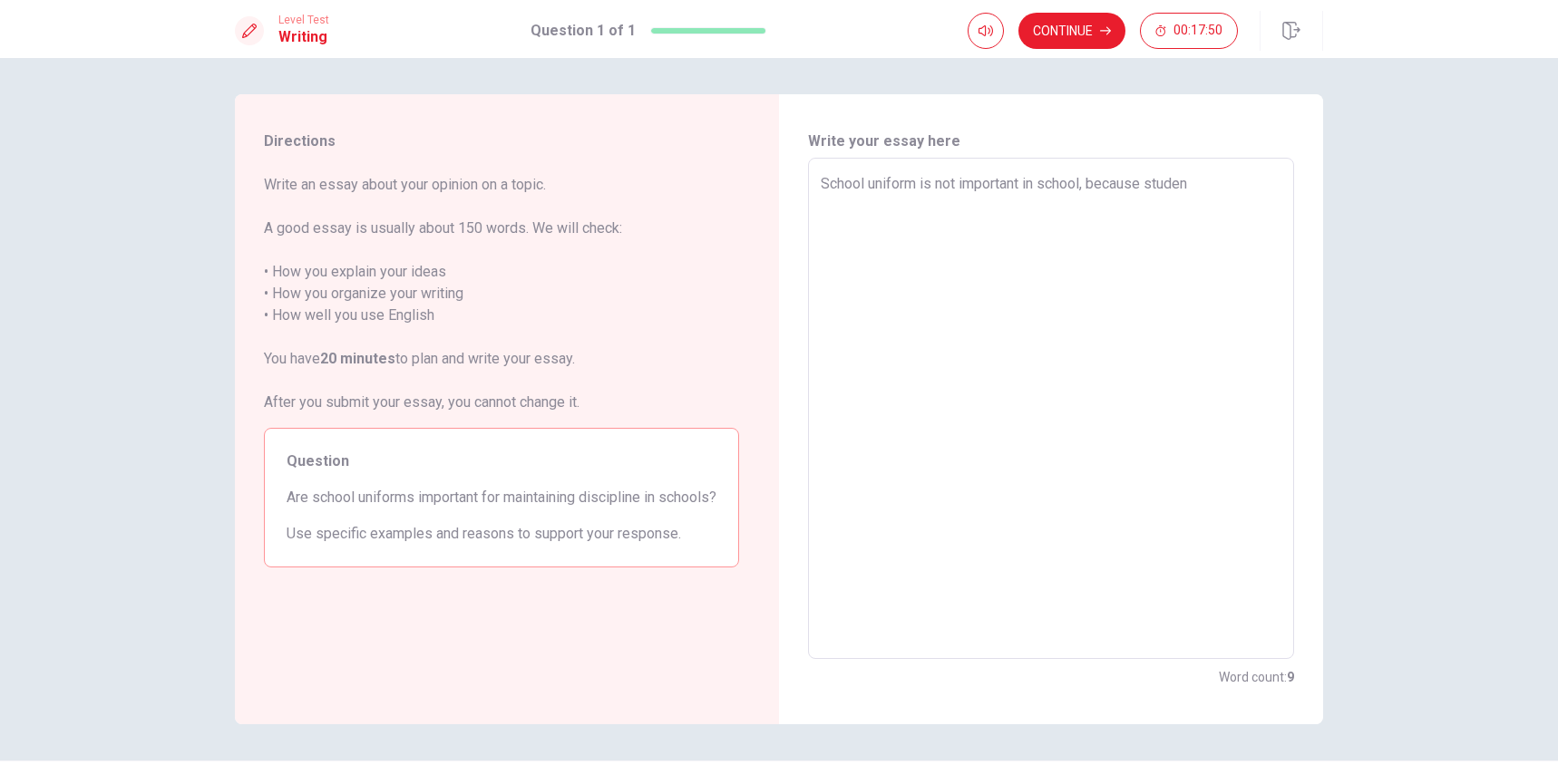
type textarea "School uniform is not important in school, because student"
type textarea "x"
type textarea "School uniform is not important in school, because student"
type textarea "x"
type textarea "School uniform is no important in school, because student"
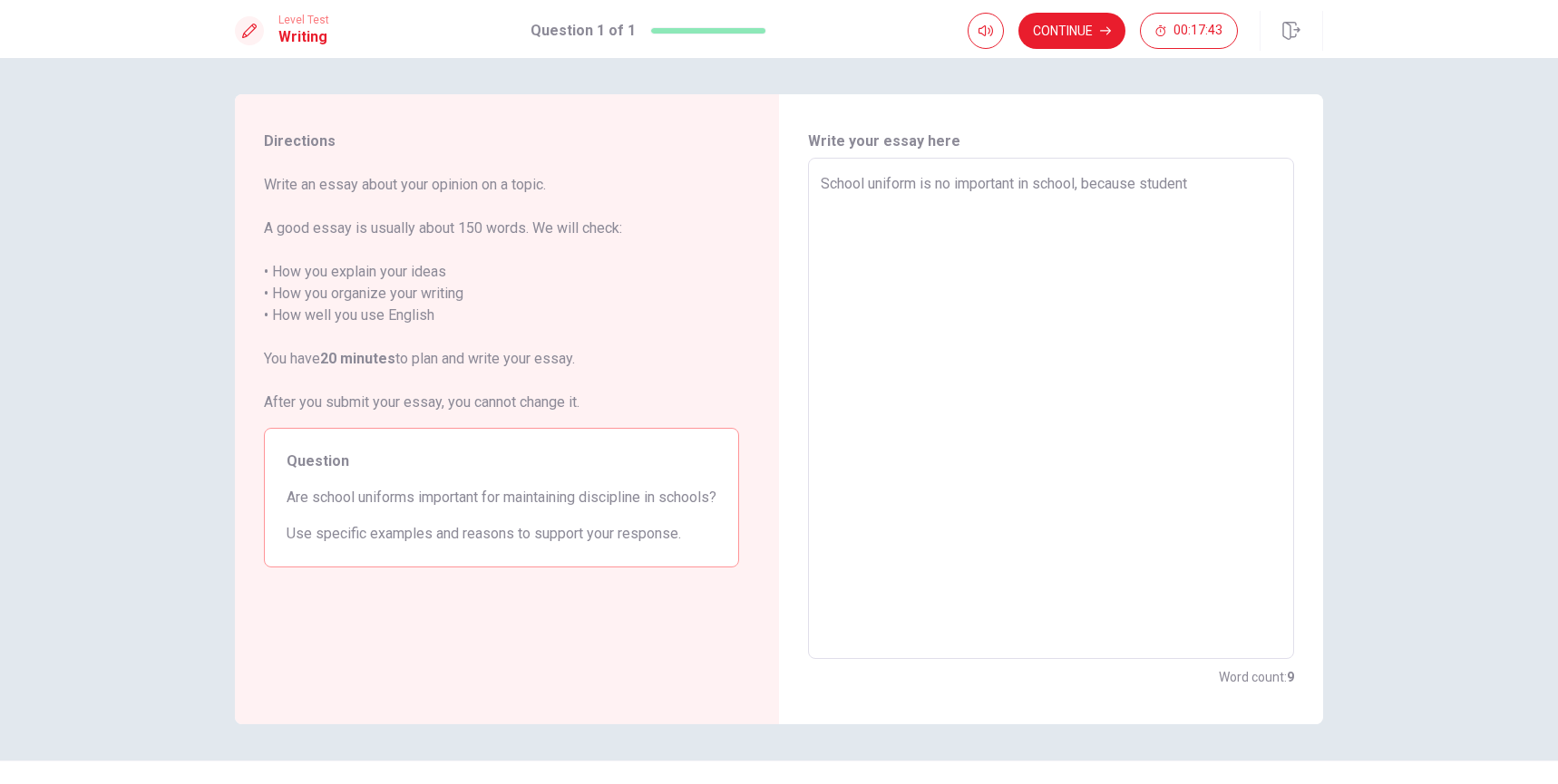
type textarea "x"
type textarea "School uniform is n important in school, because student"
type textarea "x"
type textarea "School uniform is important in school, because student"
type textarea "x"
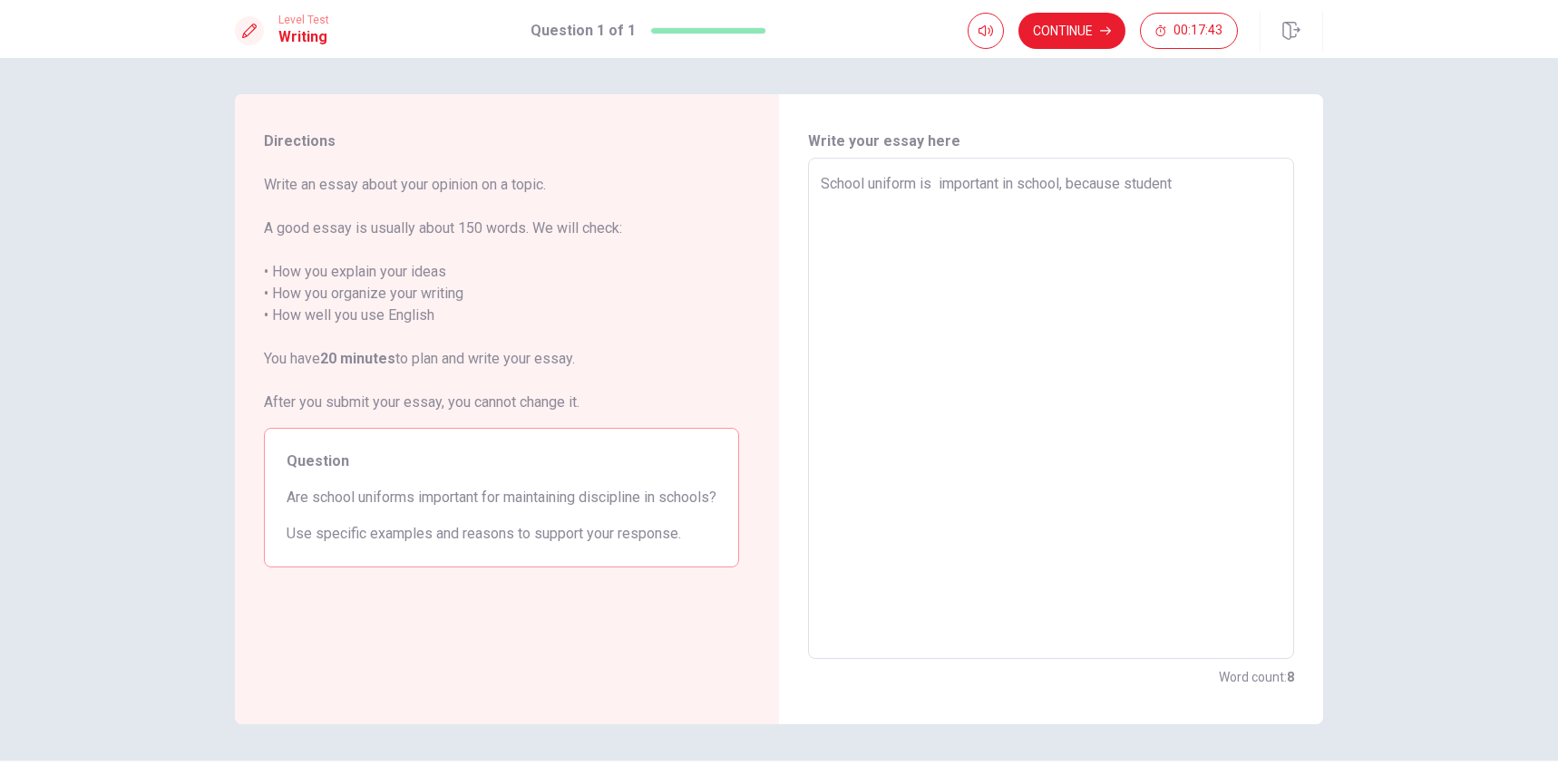
type textarea "School uniform is important in school, because student"
type textarea "x"
type textarea "School uniform is important in school, because student d"
type textarea "x"
type textarea "School uniform is important in school, because student do"
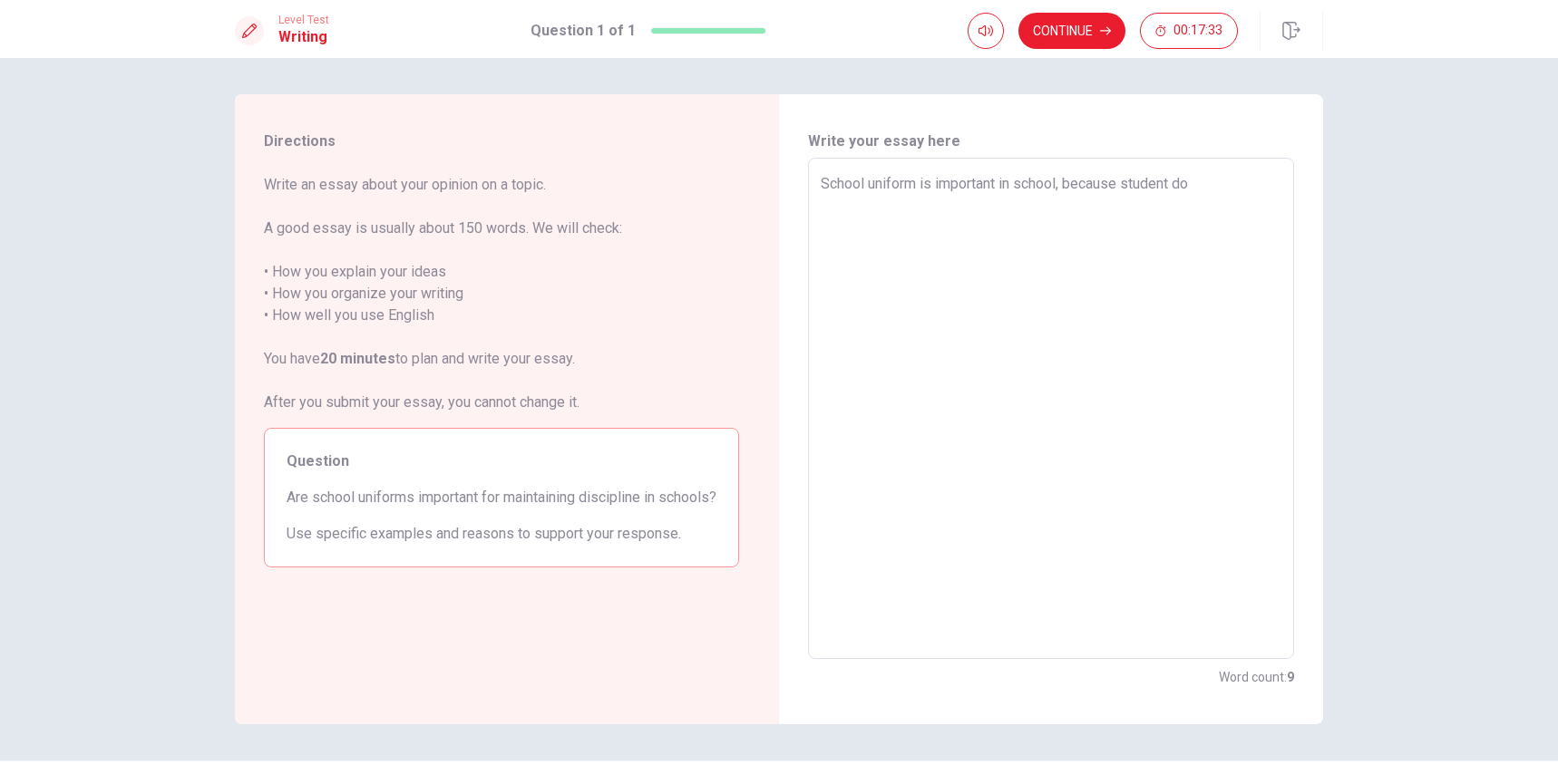
type textarea "x"
type textarea "School uniform is important in school, because student don"
type textarea "x"
type textarea "School uniform is important in school, because student don'"
type textarea "x"
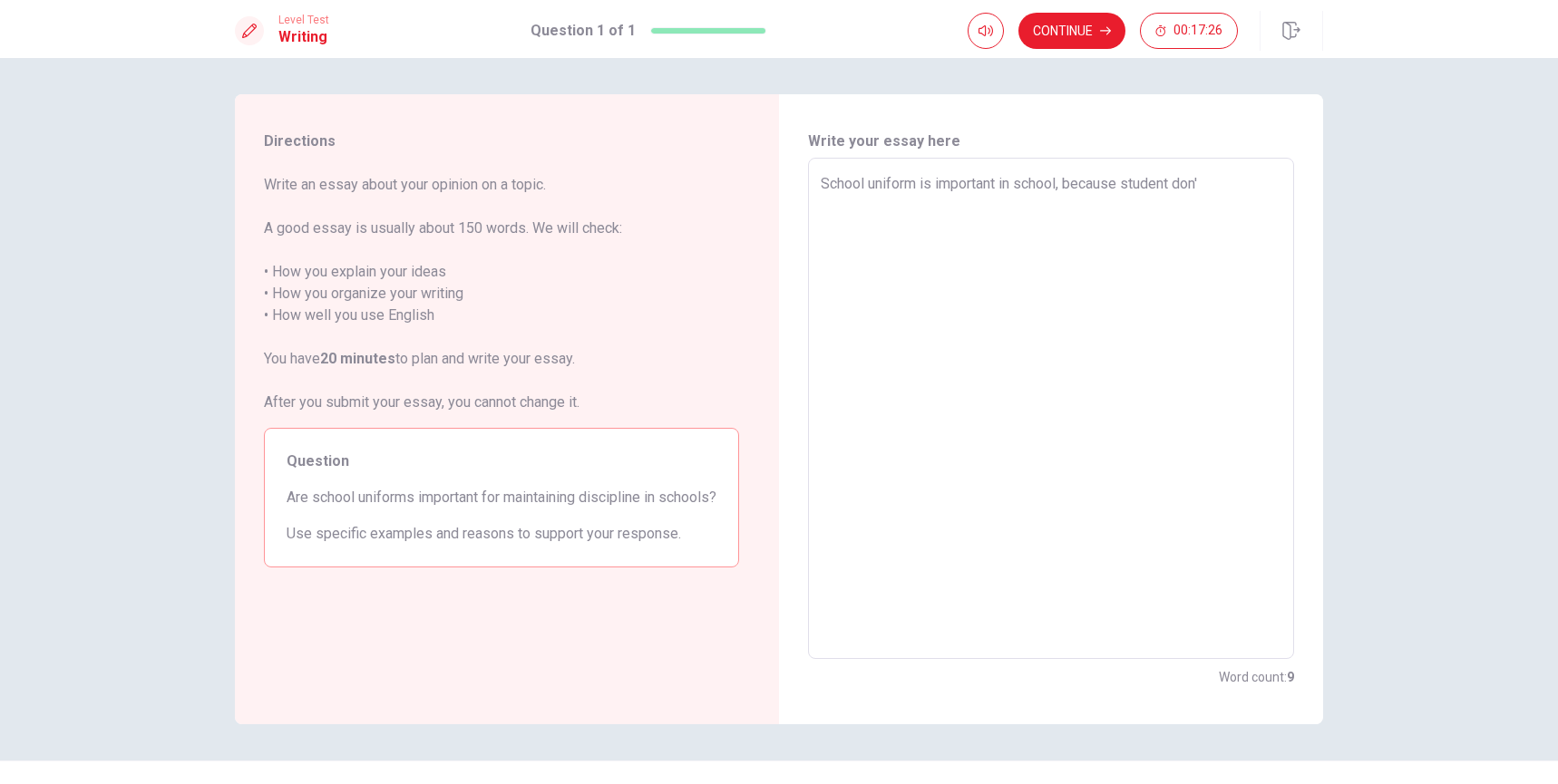
type textarea "School uniform is important in school, because student don't"
type textarea "x"
type textarea "School uniform is important in school, because student don't"
type textarea "x"
type textarea "School uniform is important in school, because student don't w"
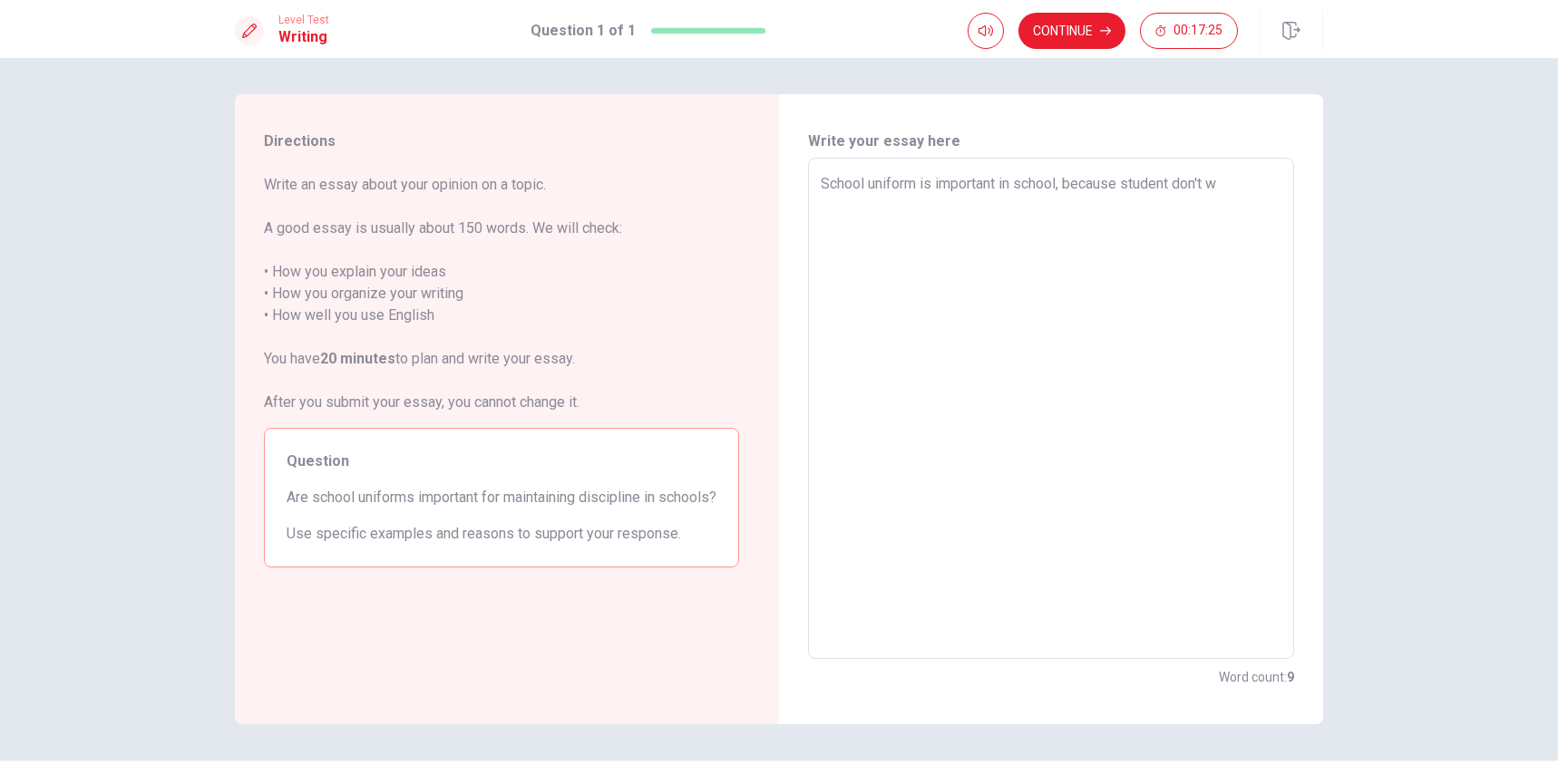
type textarea "x"
type textarea "School uniform is important in school, because student don't wo"
type textarea "x"
type textarea "School uniform is important in school, because student don't woo"
type textarea "x"
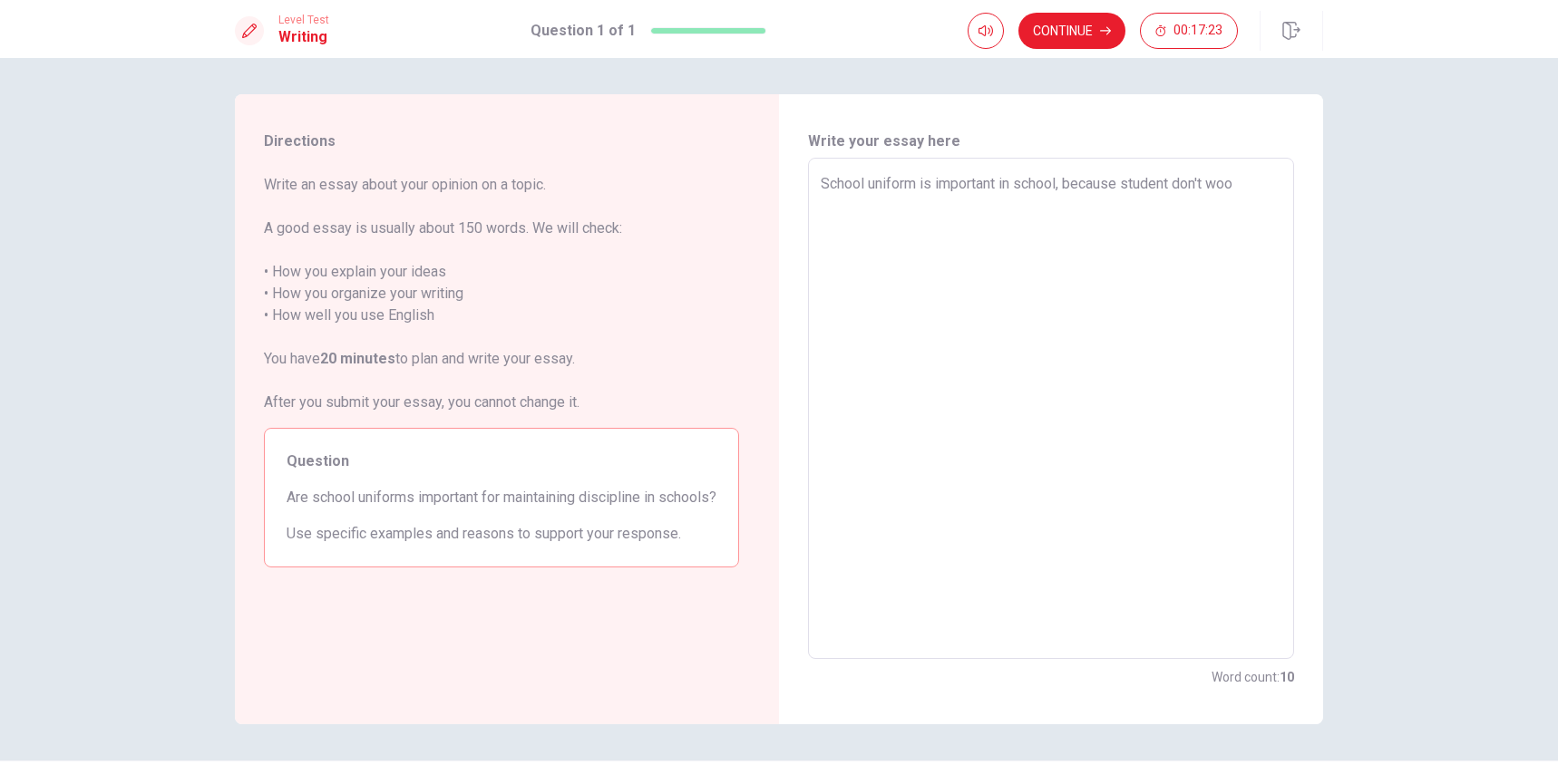
type textarea "School uniform is important in school, because student don't woor"
type textarea "x"
type textarea "School uniform is important in school, because student don't woorr"
type textarea "x"
type textarea "School uniform is important in school, because student don't woorry"
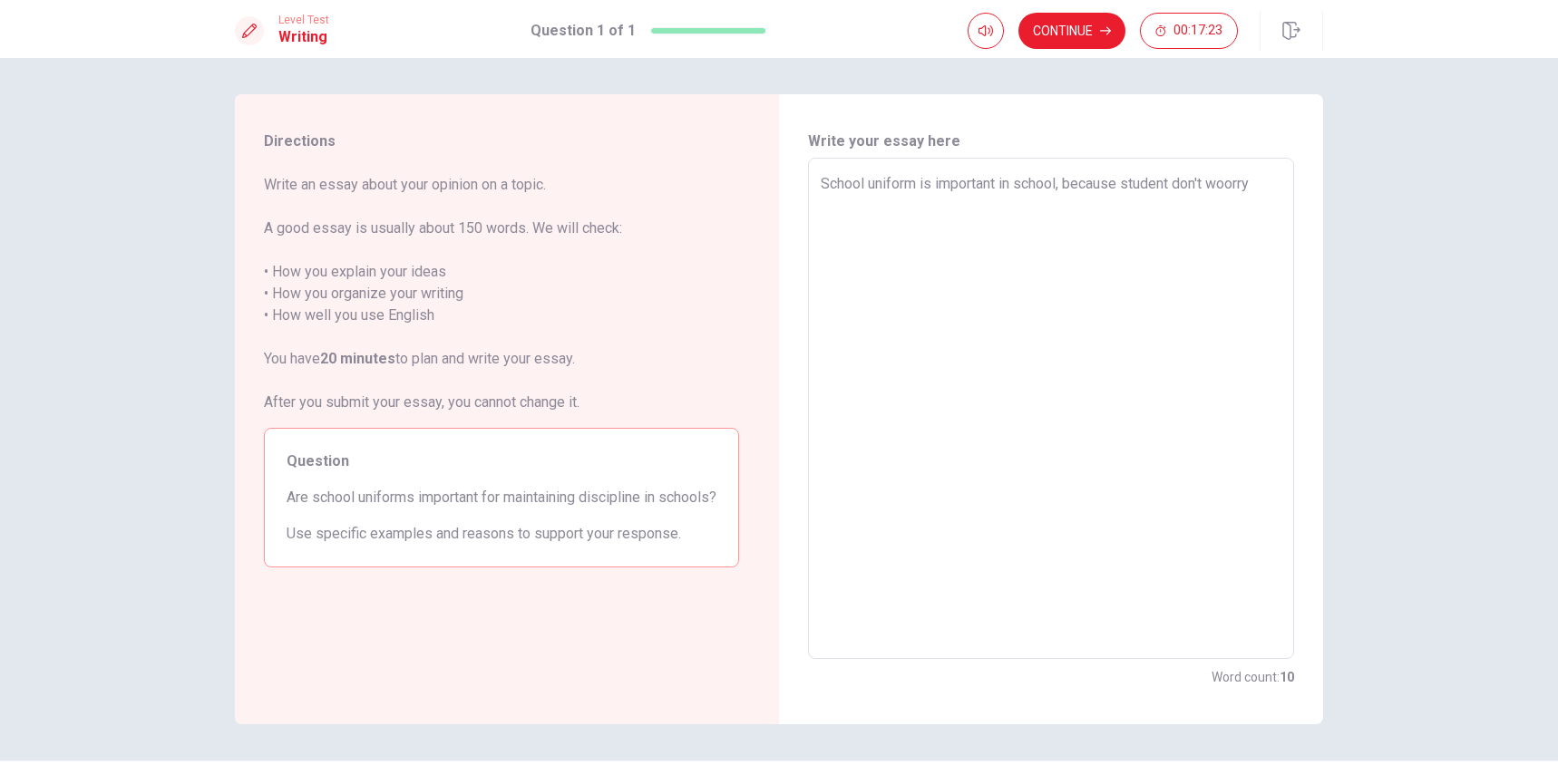
type textarea "x"
type textarea "School uniform is important in school, because student don't woorr"
type textarea "x"
type textarea "School uniform is important in school, because student don't woor"
type textarea "x"
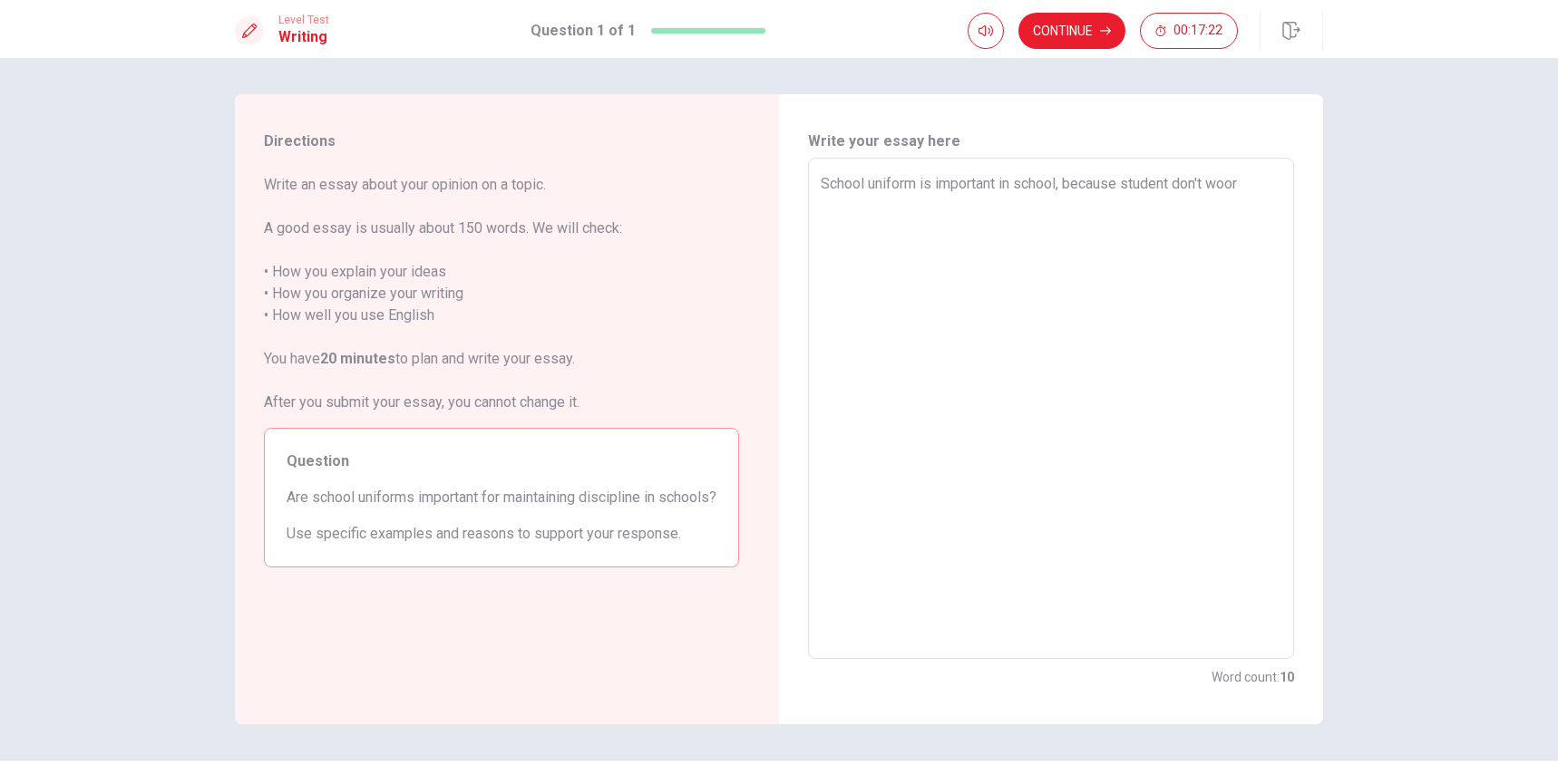
type textarea "School uniform is important in school, because student don't woo"
type textarea "x"
type textarea "School uniform is important in school, because student don't wo"
type textarea "x"
type textarea "School uniform is important in school, because student don't wor"
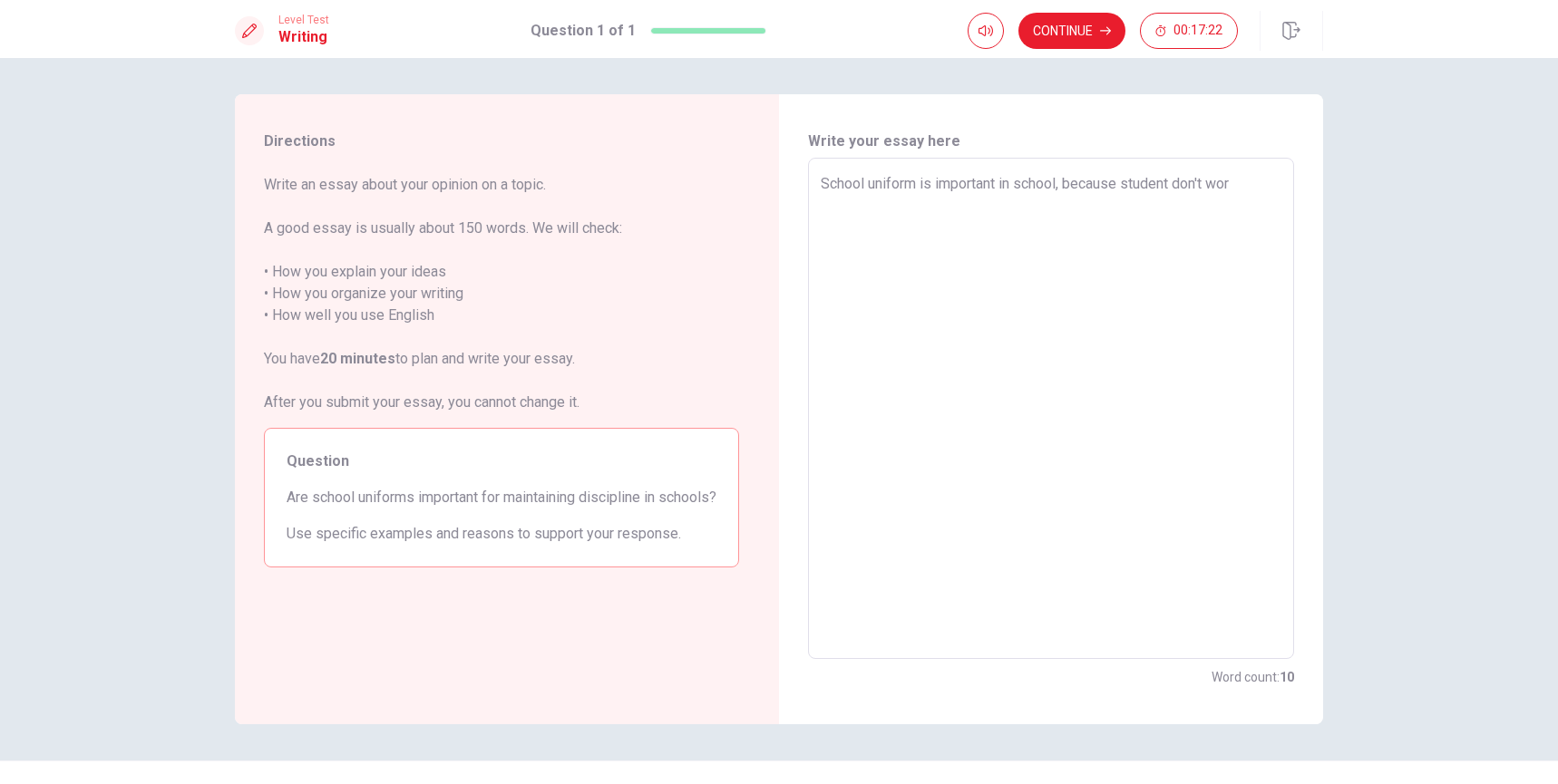
type textarea "x"
type textarea "School uniform is important in school, because student don't worr"
type textarea "x"
type textarea "School uniform is important in school, because student don't worry"
type textarea "x"
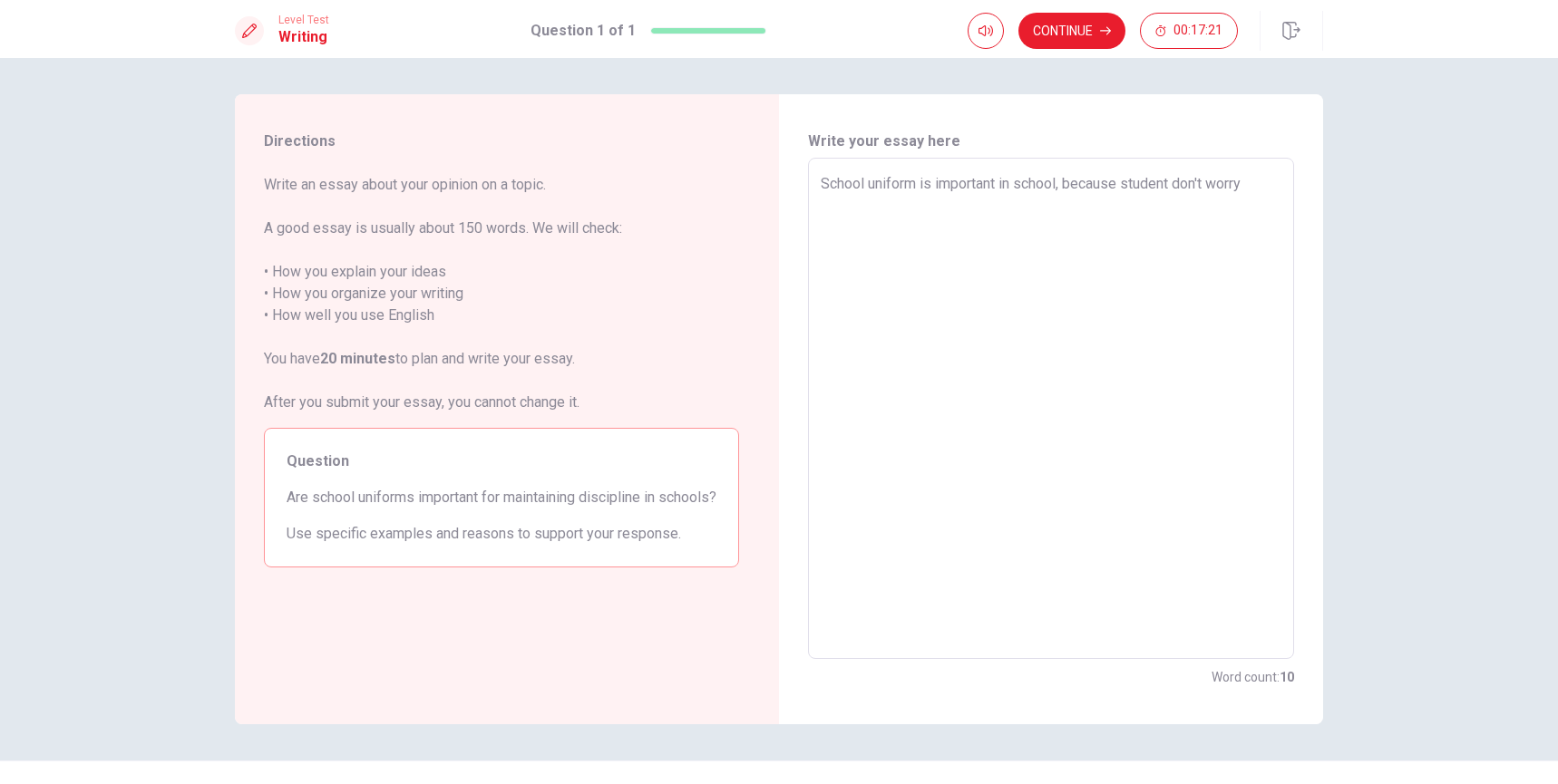
type textarea "School uniform is important in school, because student don't worry"
type textarea "x"
type textarea "School uniform is important in school, because student don't worry a"
type textarea "x"
type textarea "School uniform is important in school, because student don't worry ab"
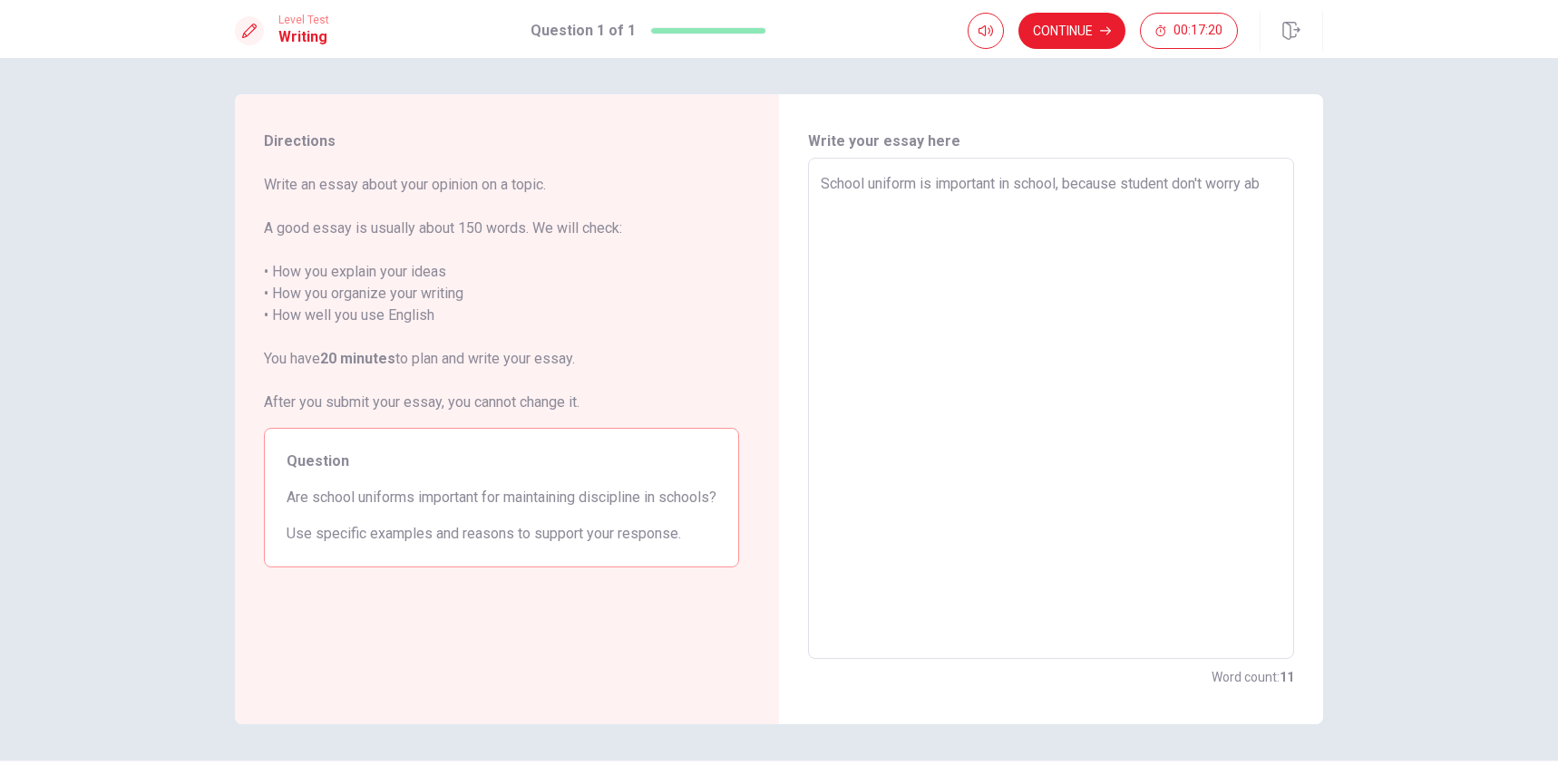
type textarea "x"
type textarea "School uniform is important in school, because student don't worry abo"
type textarea "x"
type textarea "School uniform is important in school, because student don't worry abou"
type textarea "x"
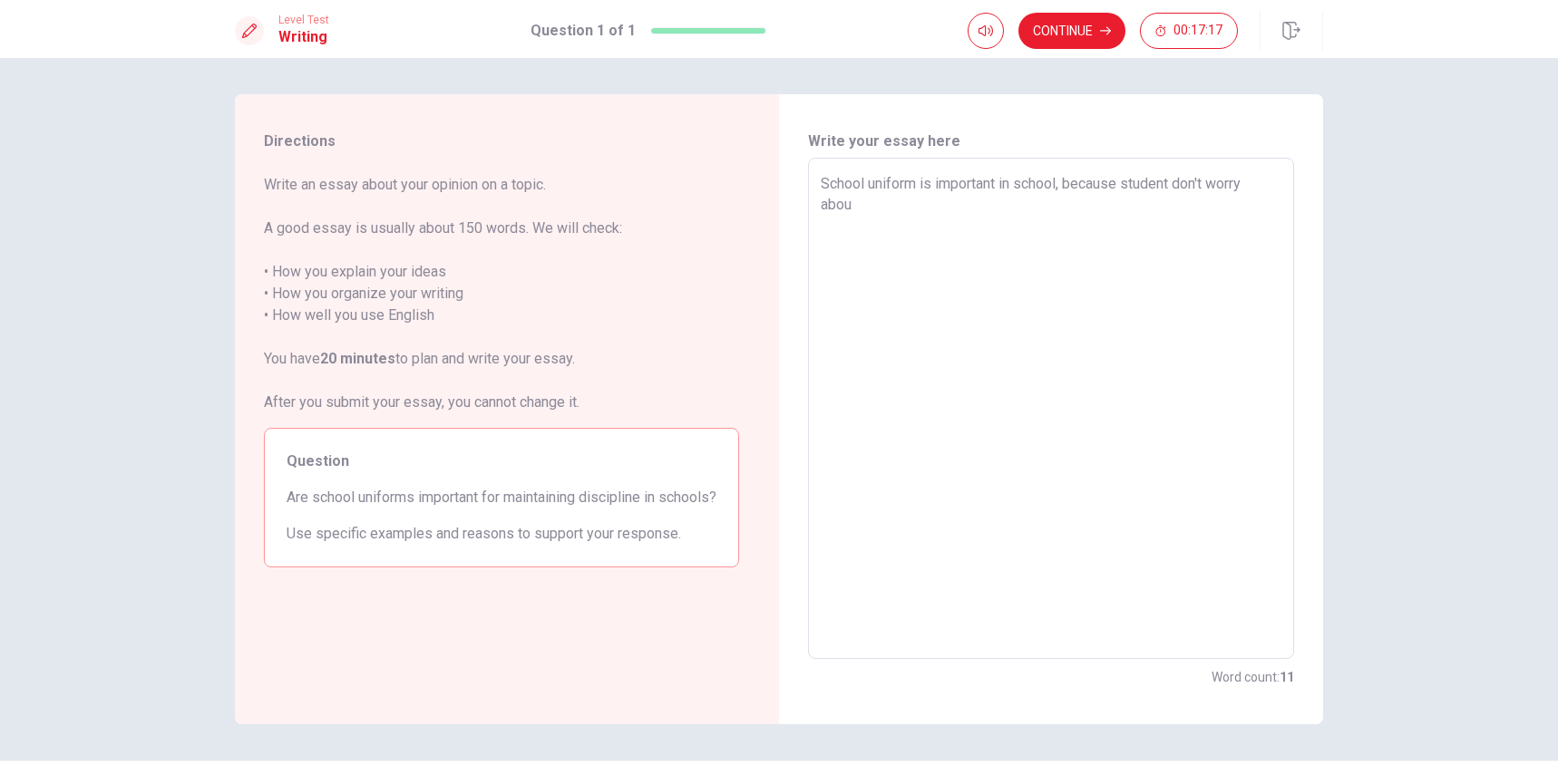
type textarea "School uniform is important in school, because student don't worry about"
type textarea "x"
type textarea "School uniform is important in school, because student don't worry about"
type textarea "x"
type textarea "School uniform is important in school, because student don't worry about w"
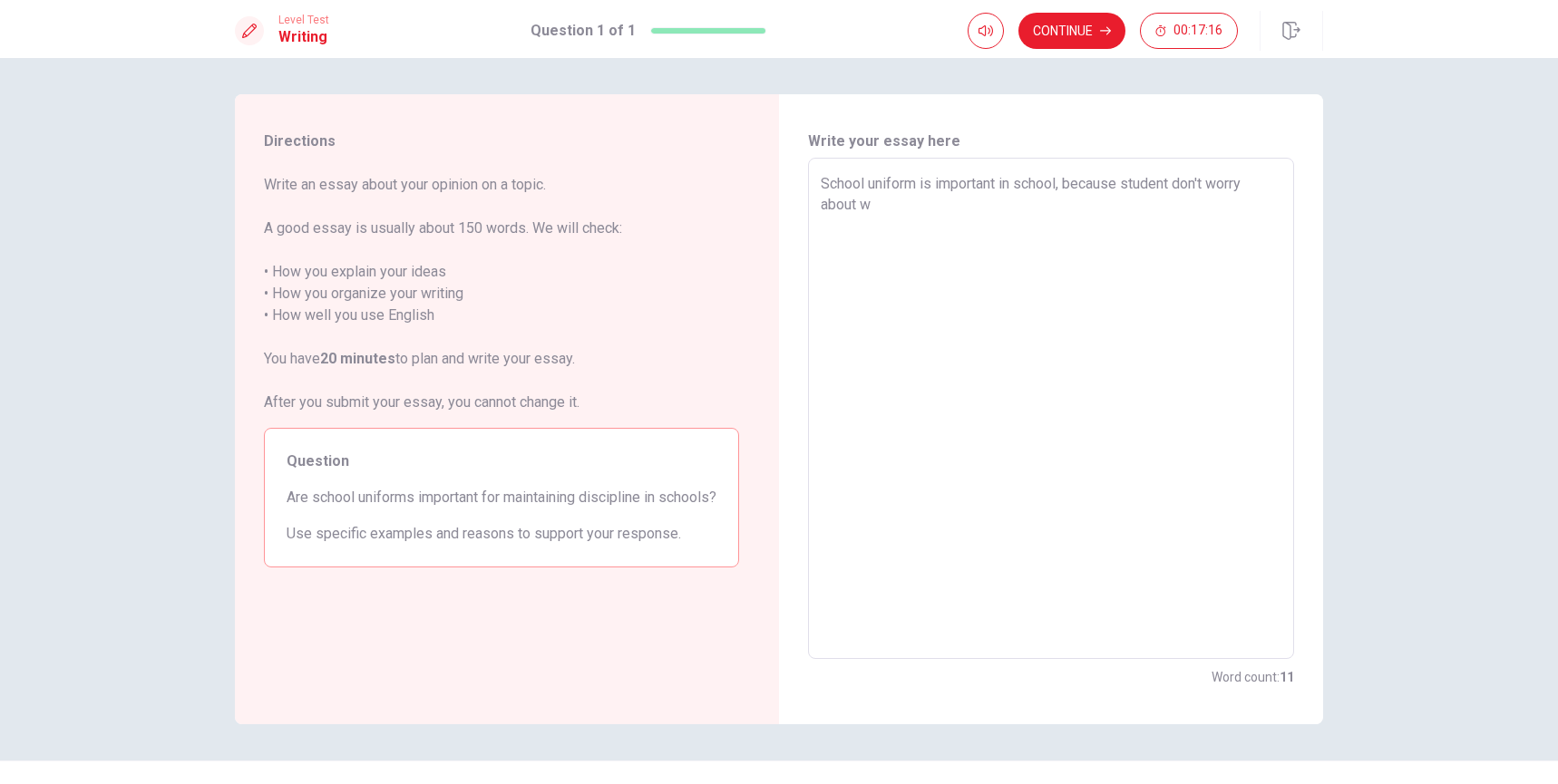
type textarea "x"
type textarea "School uniform is important in school, because student don't worry about wa"
type textarea "x"
type textarea "School uniform is important in school, because student don't worry about w"
type textarea "x"
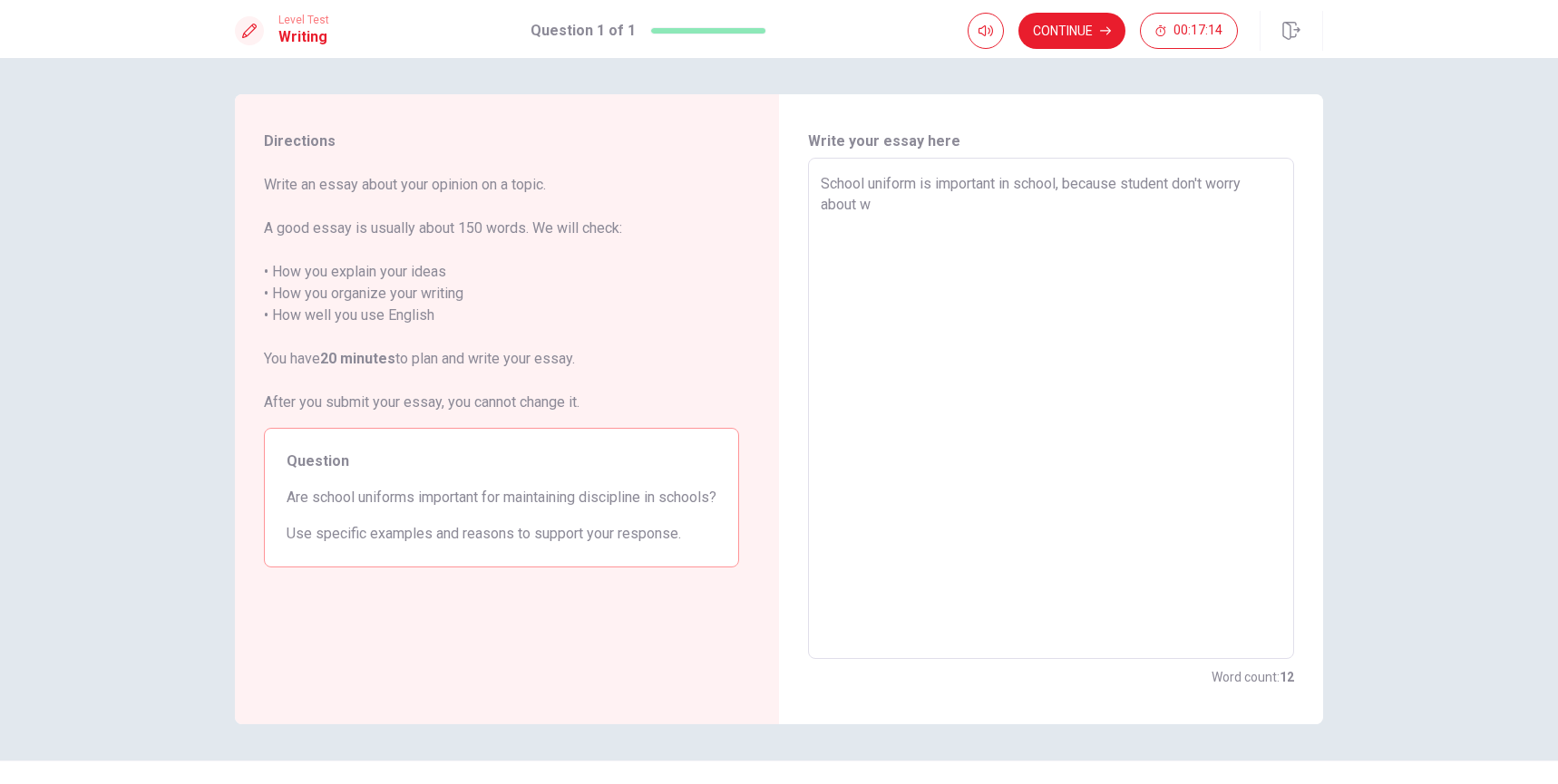
type textarea "School uniform is important in school, because student don't worry about we"
type textarea "x"
type textarea "School uniform is important in school, because student don't worry about wea"
type textarea "x"
click at [1168, 182] on textarea "School uniform is important in school, because student don't worry about wear i…" at bounding box center [1052, 408] width 461 height 471
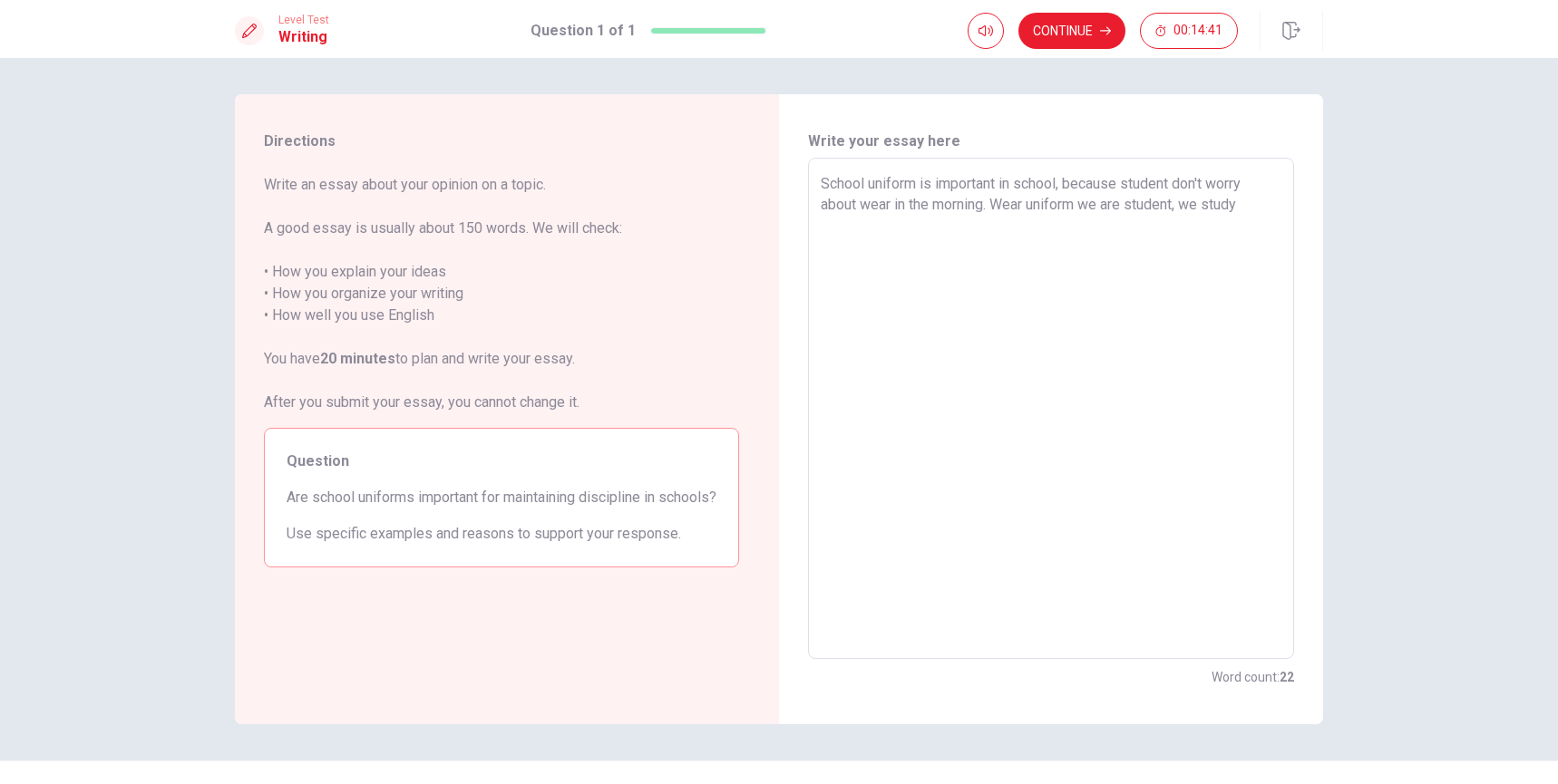
click at [1168, 178] on textarea "School uniform is important in school, because student don't worry about wear i…" at bounding box center [1052, 408] width 461 height 471
click at [1173, 184] on textarea "School uniform is important in school, because student don't worry about wear i…" at bounding box center [1052, 408] width 461 height 471
click at [914, 230] on textarea "School uniforms is important in school, because don't worry about wear in the m…" at bounding box center [1052, 408] width 461 height 471
drag, startPoint x: 914, startPoint y: 231, endPoint x: 870, endPoint y: 230, distance: 44.0
click at [870, 230] on textarea "School uniforms is important in school, because don't worry about wear in the m…" at bounding box center [1052, 408] width 461 height 471
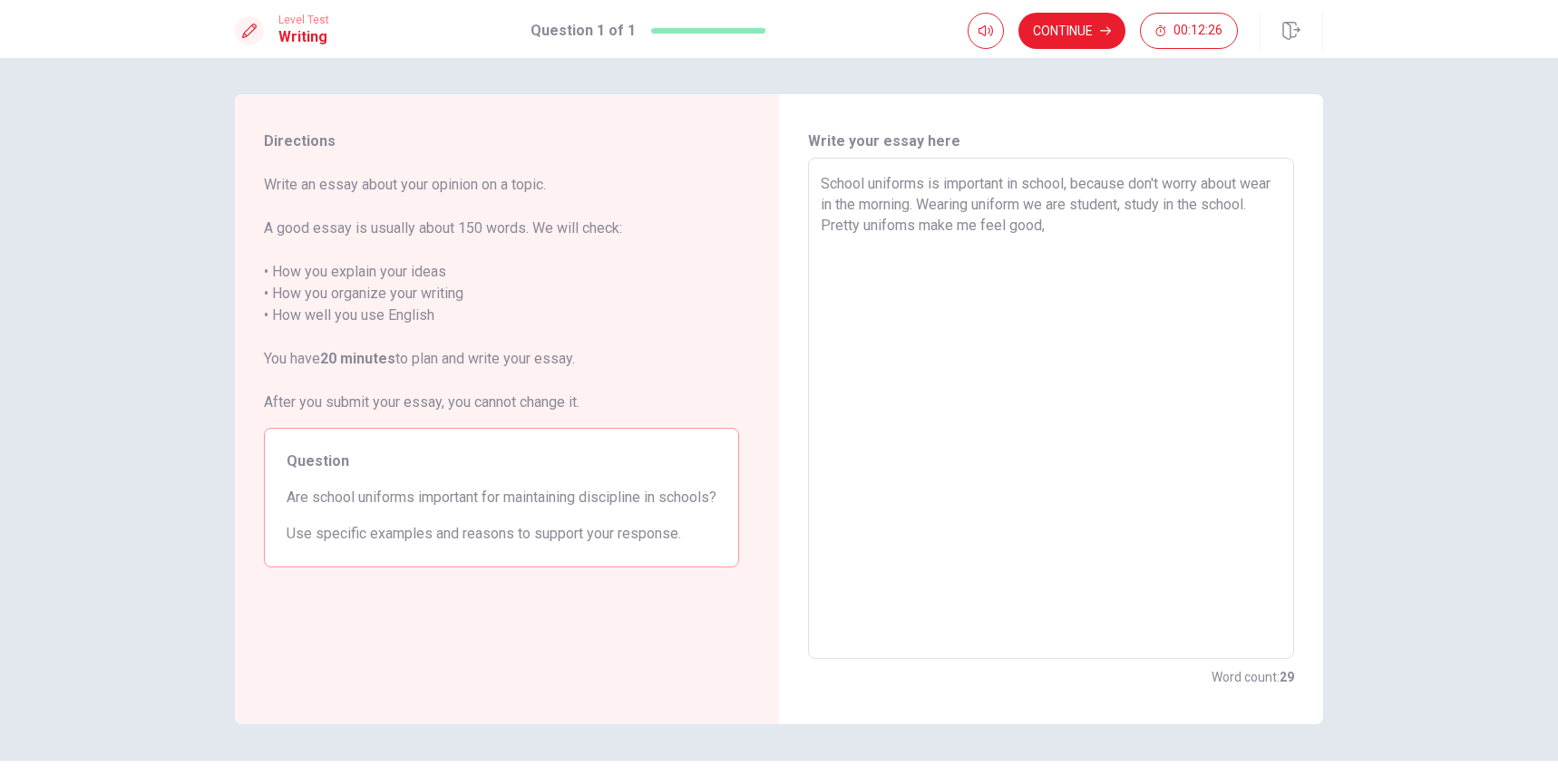
drag, startPoint x: 312, startPoint y: 501, endPoint x: 421, endPoint y: 503, distance: 109.0
click at [421, 504] on span "Are school uniforms important for maintaining discipline in schools?" at bounding box center [502, 498] width 430 height 21
click at [1085, 253] on textarea "School uniforms is important in school, because don't worry about wear in the m…" at bounding box center [1052, 408] width 461 height 471
click at [1106, 243] on textarea "School uniforms is important in school, because don't worry about wear in the m…" at bounding box center [1052, 408] width 461 height 471
drag, startPoint x: 1161, startPoint y: 225, endPoint x: 827, endPoint y: 176, distance: 337.6
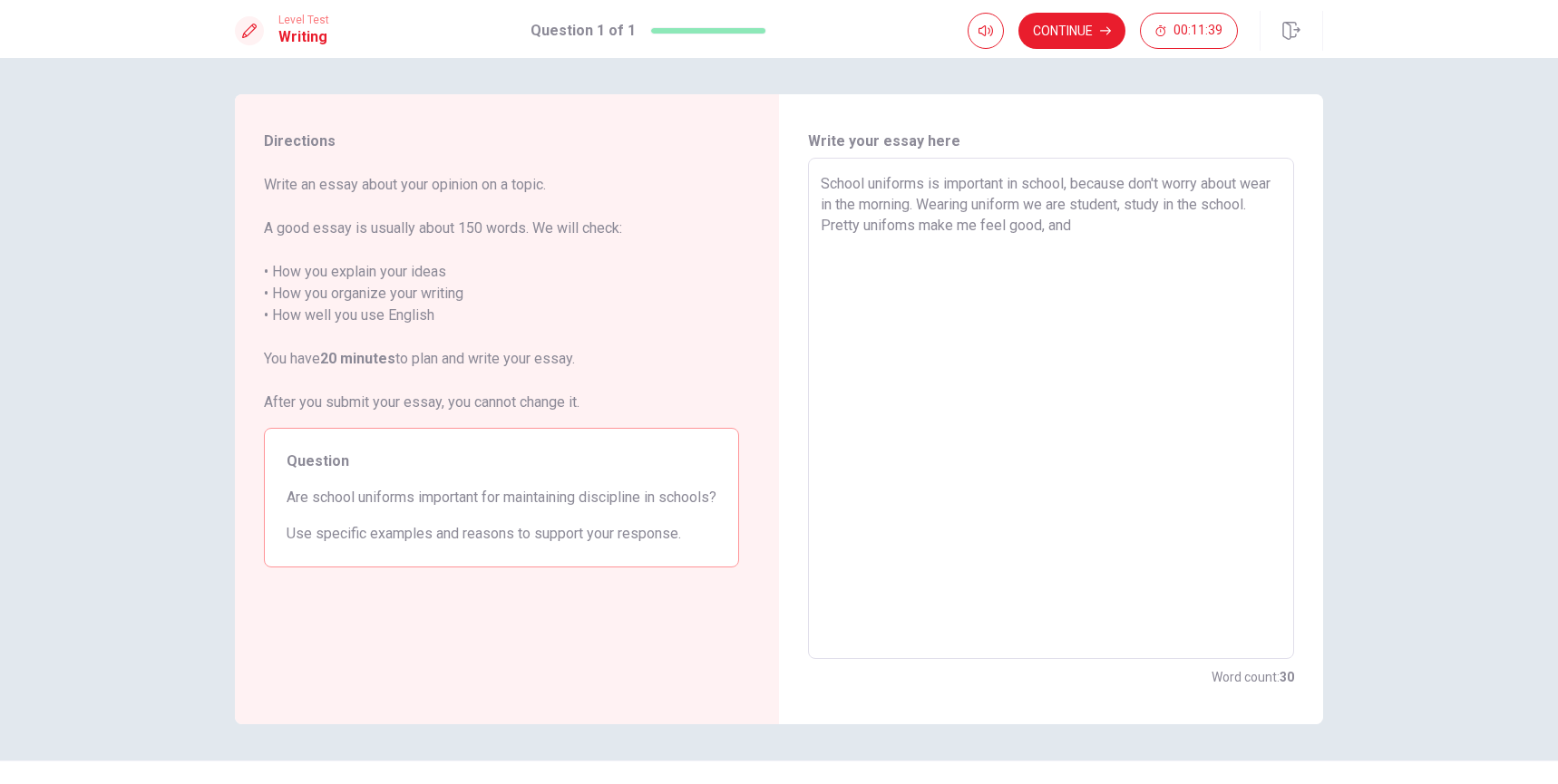
click at [826, 176] on textarea "School uniforms is important in school, because don't worry about wear in the m…" at bounding box center [1052, 408] width 461 height 471
click at [1152, 322] on textarea "School uniforms is important in school, because don't worry about wear in the m…" at bounding box center [1052, 408] width 461 height 471
click at [1024, 229] on textarea "School uniforms is important in school, because don't worry about wear in the m…" at bounding box center [1052, 408] width 461 height 471
click at [1056, 208] on textarea "School uniforms is important in school, because don't worry about wear in the m…" at bounding box center [1052, 408] width 461 height 471
click at [821, 184] on textarea "School uniforms is important in school, because don't worry about wear in the m…" at bounding box center [1052, 408] width 461 height 471
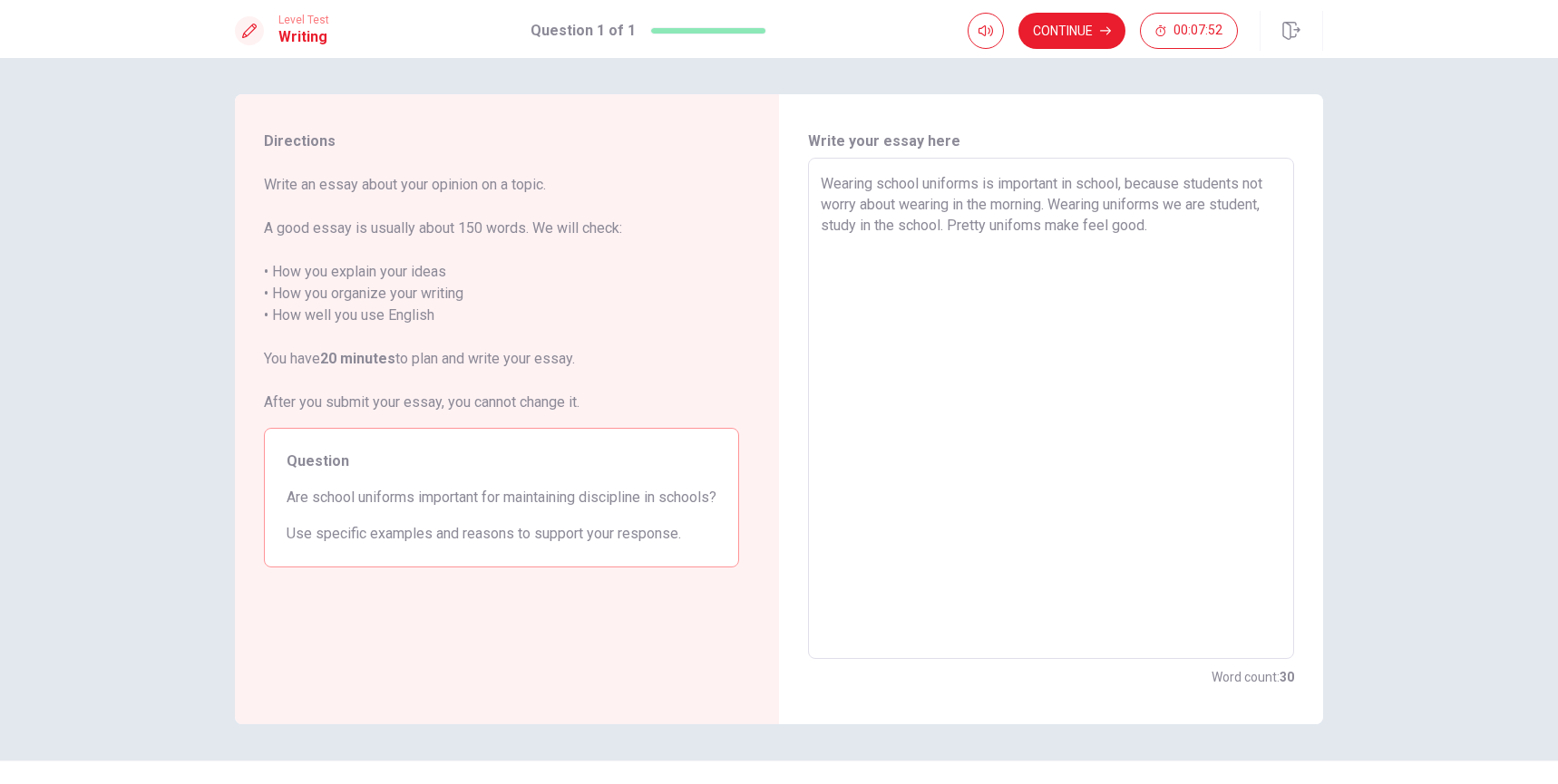
drag, startPoint x: 984, startPoint y: 226, endPoint x: 945, endPoint y: 233, distance: 39.6
click at [945, 233] on textarea "Wearing school uniforms is important in school, because students not worry abou…" at bounding box center [1052, 408] width 461 height 471
click at [1111, 206] on textarea "Wearing school uniforms is important in school, because students not worry abou…" at bounding box center [1052, 408] width 461 height 471
drag, startPoint x: 1165, startPoint y: 207, endPoint x: 1054, endPoint y: 207, distance: 111.0
click at [1054, 207] on textarea "Wearing school uniforms is important in school, because students not worry abou…" at bounding box center [1052, 408] width 461 height 471
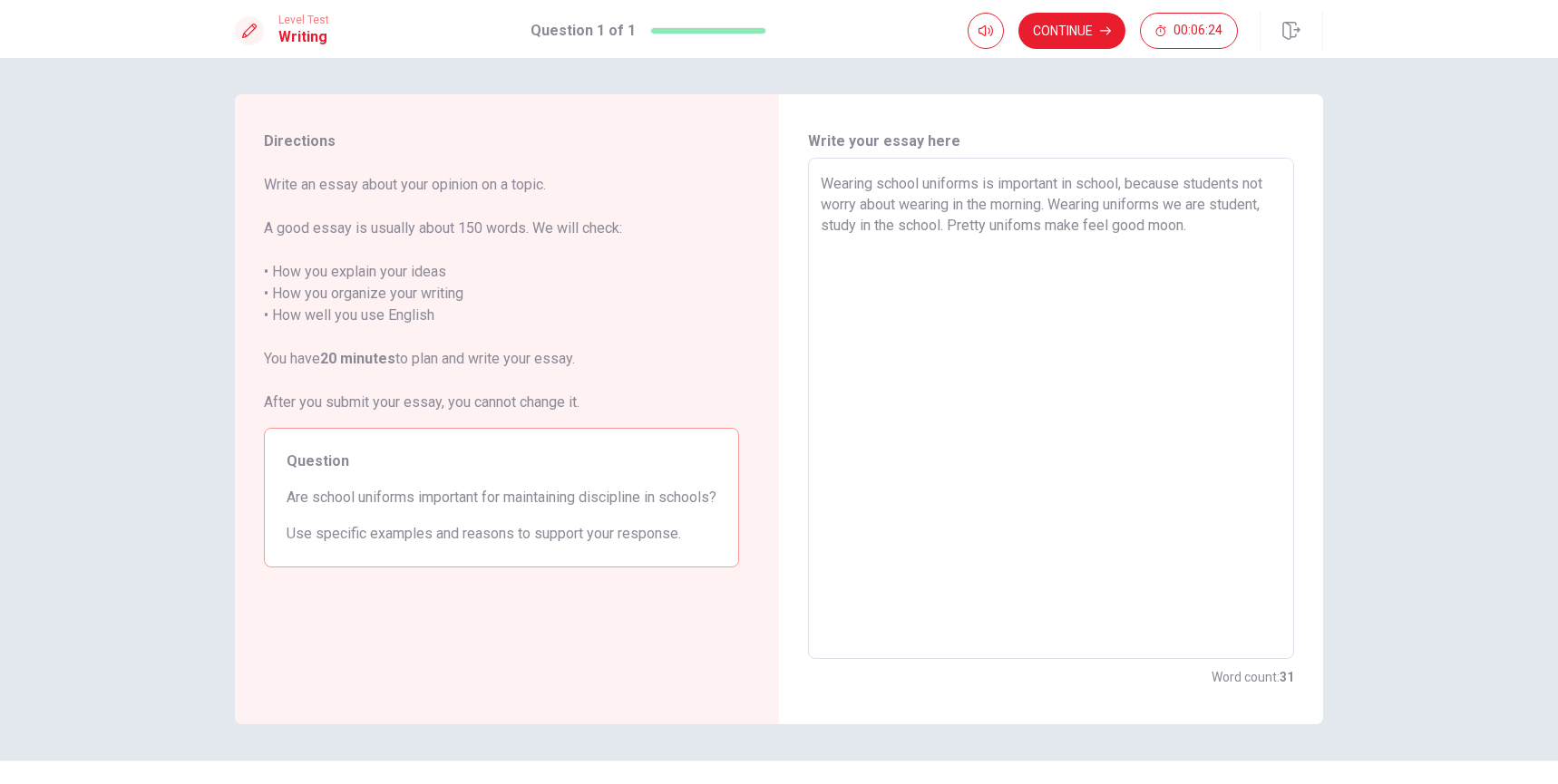
click at [1220, 223] on textarea "Wearing school uniforms is important in school, because students not worry abou…" at bounding box center [1052, 408] width 461 height 471
click at [1192, 224] on textarea "Wearing school uniforms is important in school, because students not worry abou…" at bounding box center [1052, 408] width 461 height 471
paste textarea "W"
click at [1202, 228] on textarea "Wearing school uniforms is important in school, because students not worry abou…" at bounding box center [1052, 408] width 461 height 471
click at [948, 225] on textarea "Wearing school uniforms is important in school, because students not worry abou…" at bounding box center [1052, 408] width 461 height 471
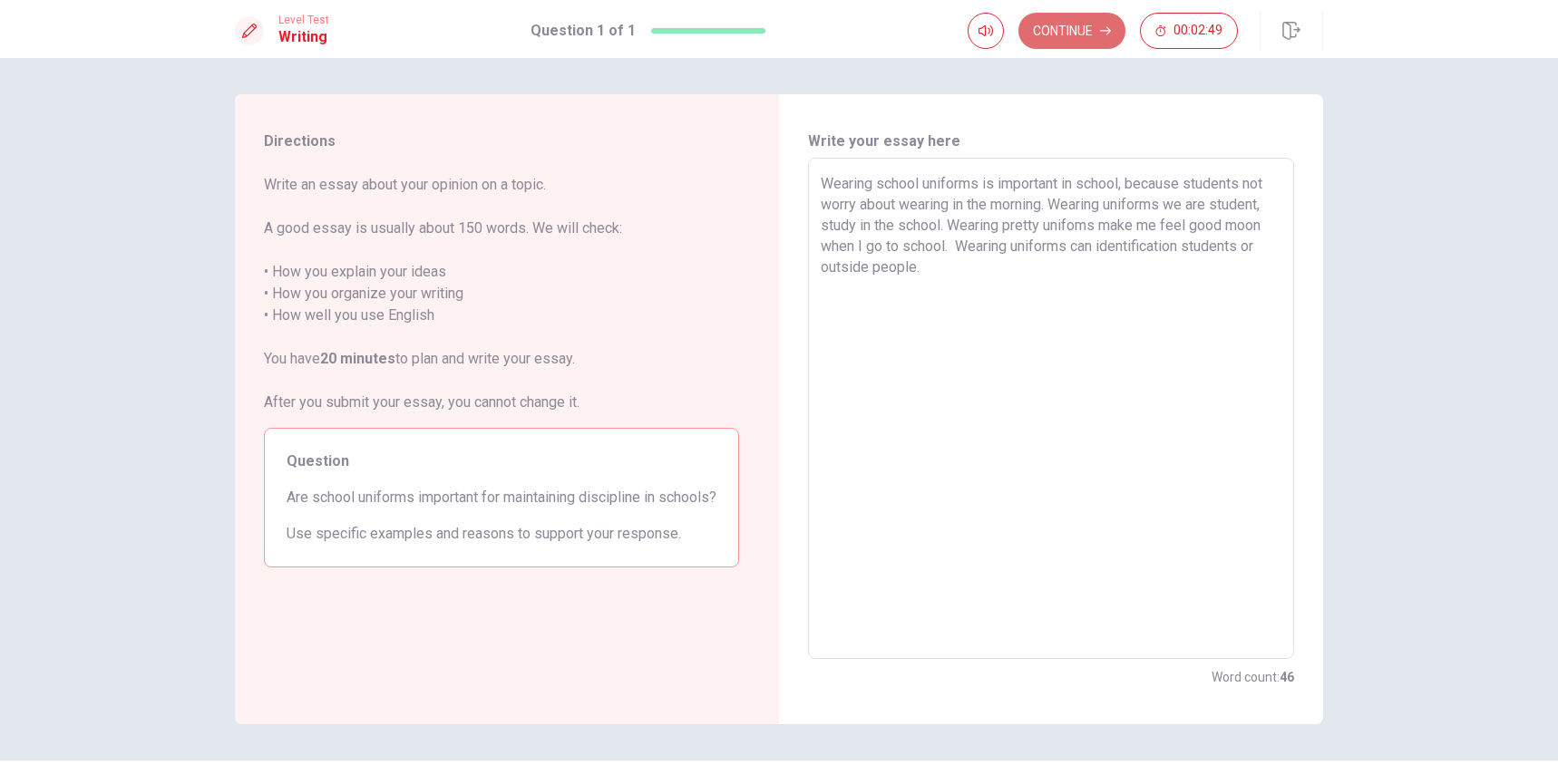
click at [1049, 38] on button "Continue" at bounding box center [1072, 30] width 107 height 36
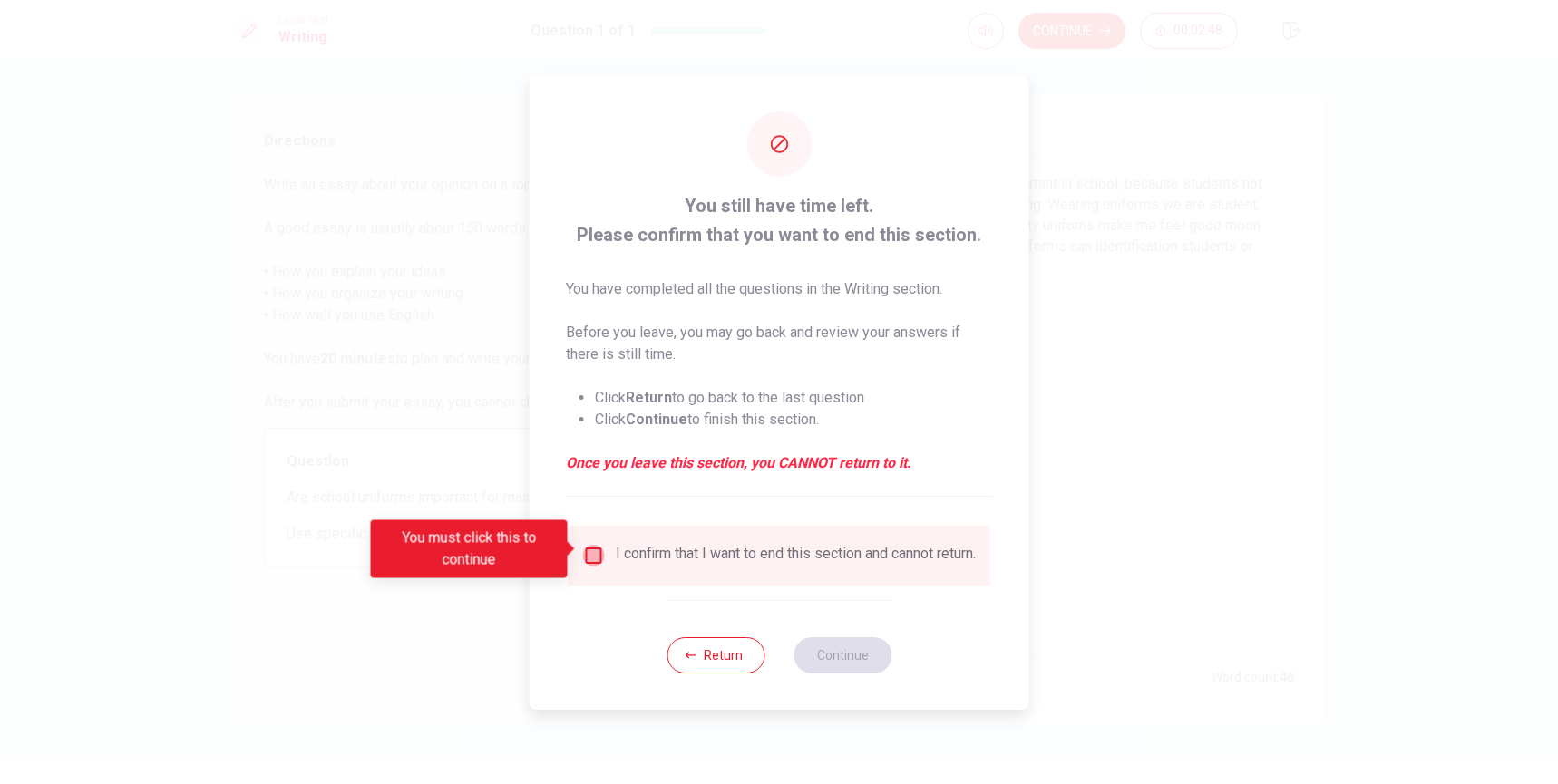
click at [599, 549] on input "You must click this to continue" at bounding box center [594, 556] width 21 height 21
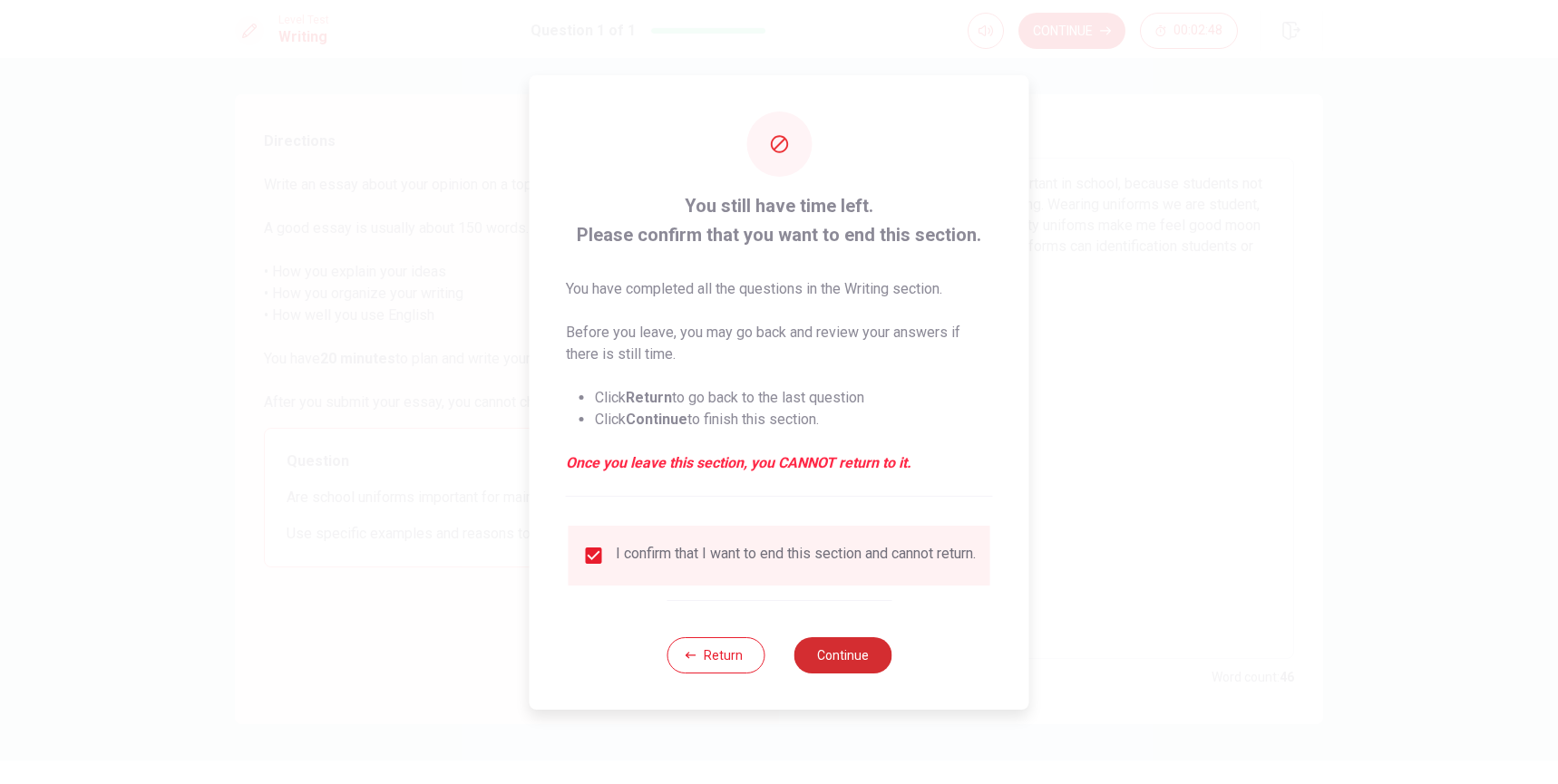
click at [852, 668] on button "Continue" at bounding box center [841, 654] width 98 height 36
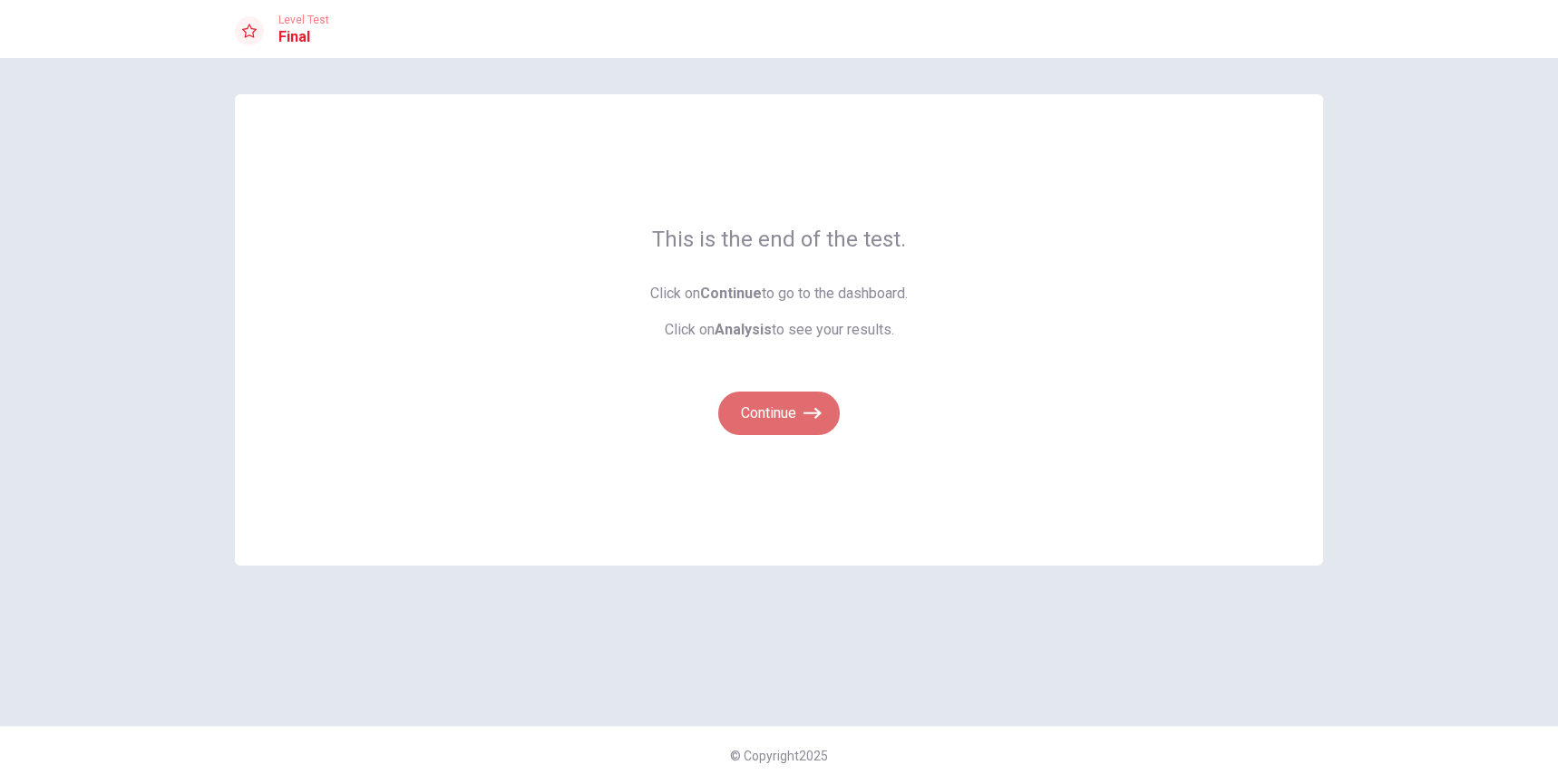
click at [769, 404] on button "Continue" at bounding box center [779, 413] width 121 height 44
